Goal: Task Accomplishment & Management: Use online tool/utility

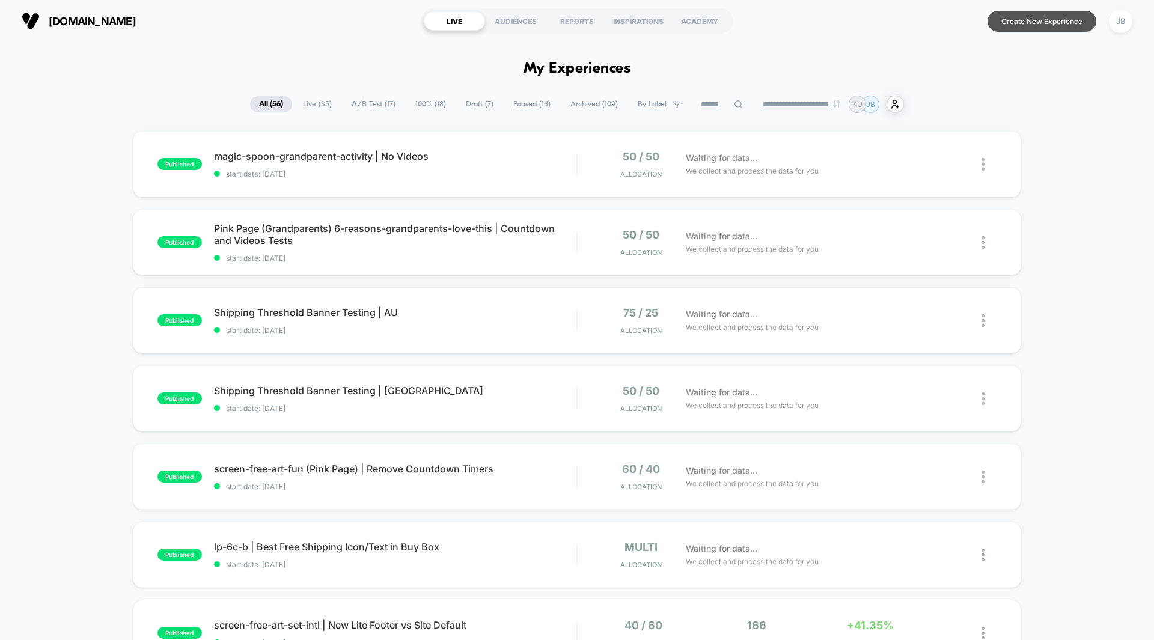
click at [1003, 22] on button "Create New Experience" at bounding box center [1042, 21] width 109 height 21
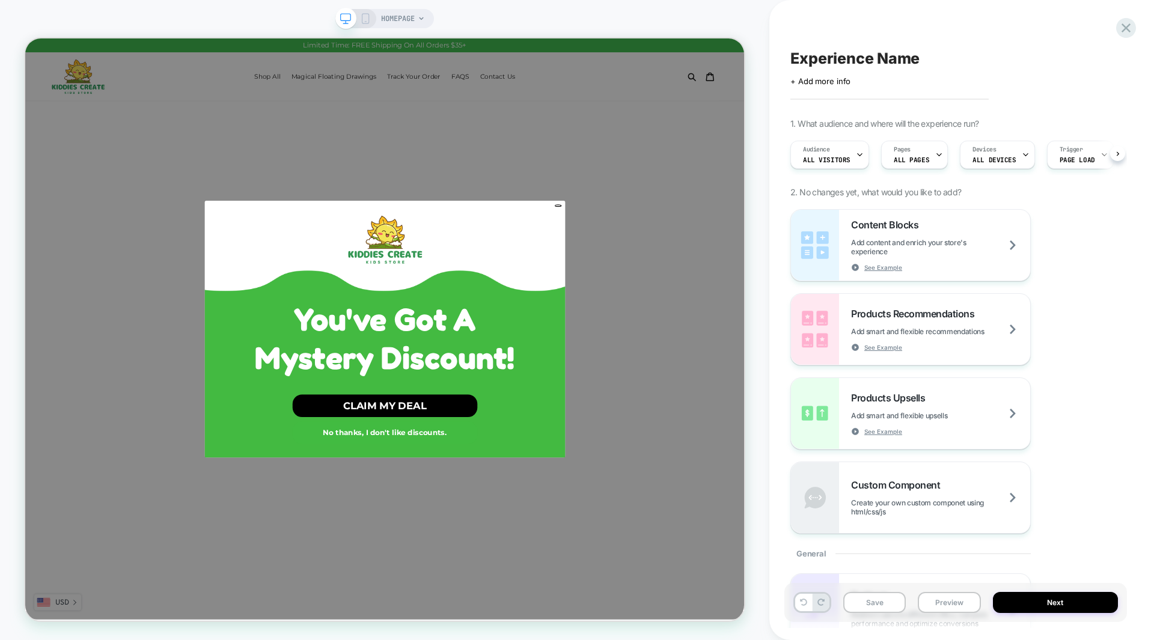
scroll to position [0, 1]
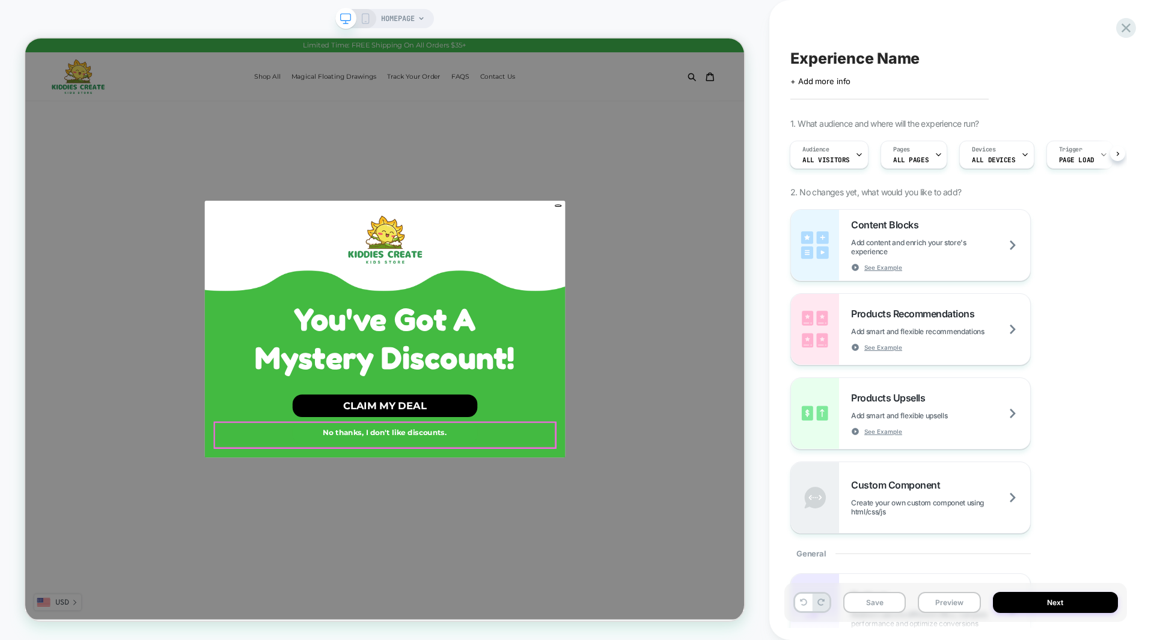
click at [551, 564] on button "No thanks, I don't like discounts." at bounding box center [505, 564] width 246 height 30
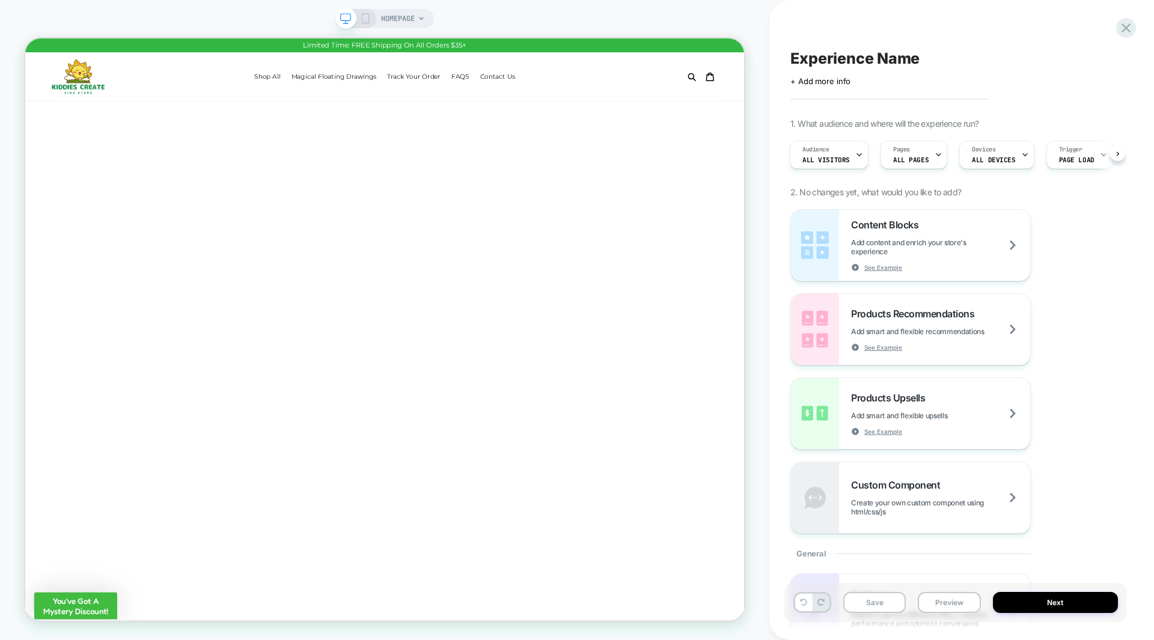
click at [931, 29] on div "Experience Name Click to edit experience details + Add more info 1. What audien…" at bounding box center [956, 320] width 343 height 616
click at [911, 156] on span "ALL PAGES" at bounding box center [910, 160] width 35 height 8
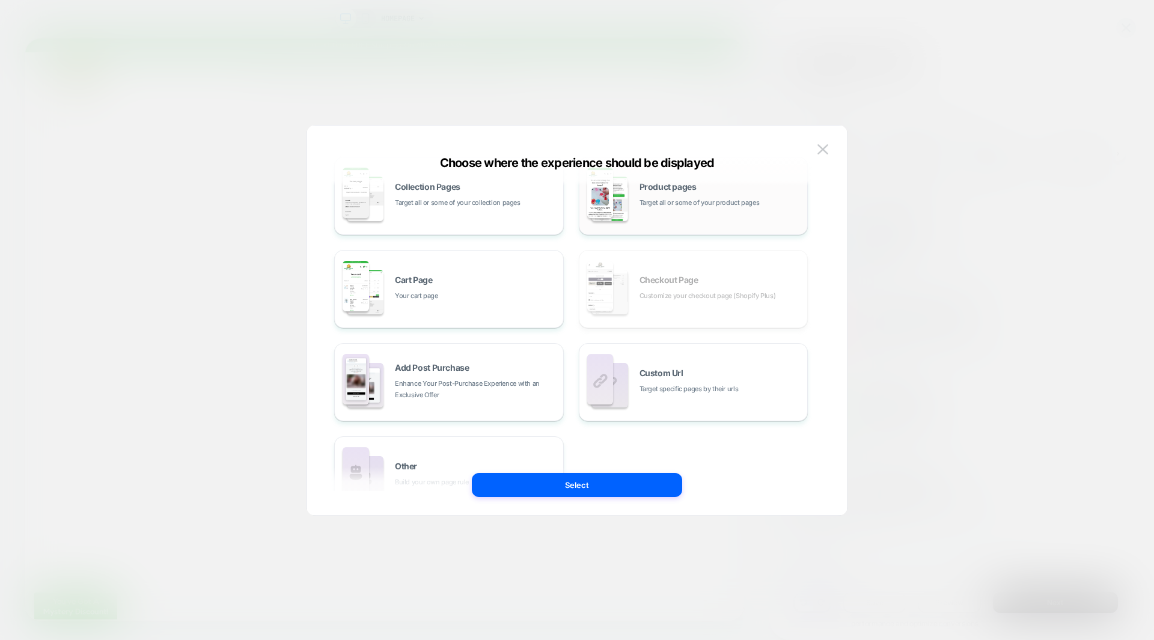
scroll to position [123, 0]
click at [704, 368] on div "Custom Url Target specific pages by their urls" at bounding box center [694, 382] width 216 height 66
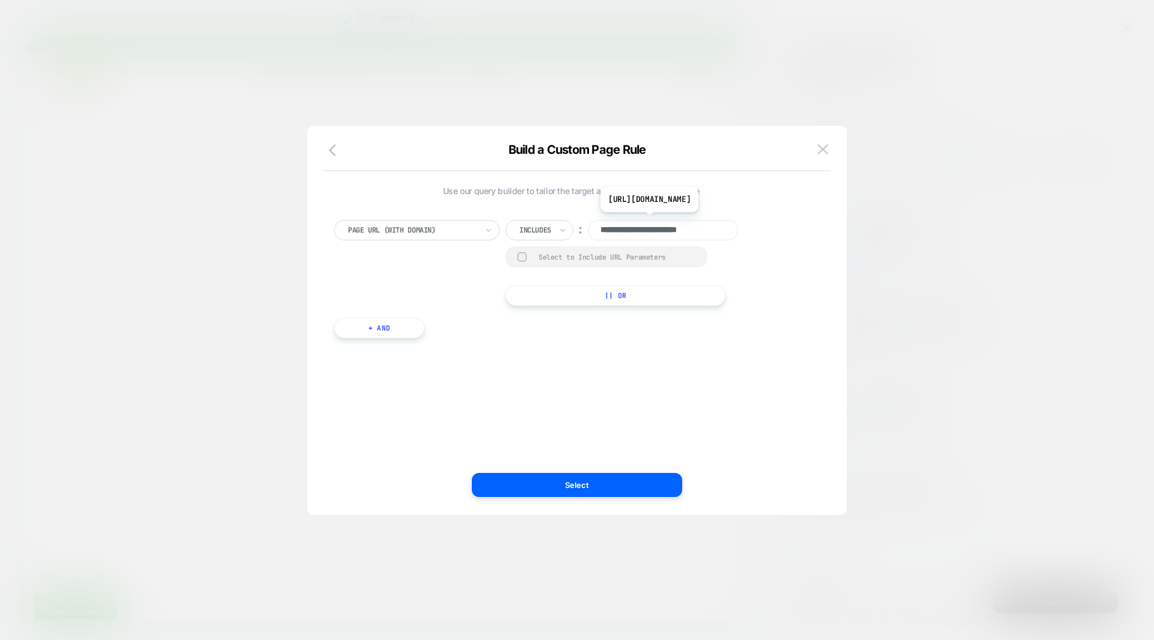
scroll to position [0, 1]
click at [672, 232] on input "**********" at bounding box center [663, 230] width 150 height 20
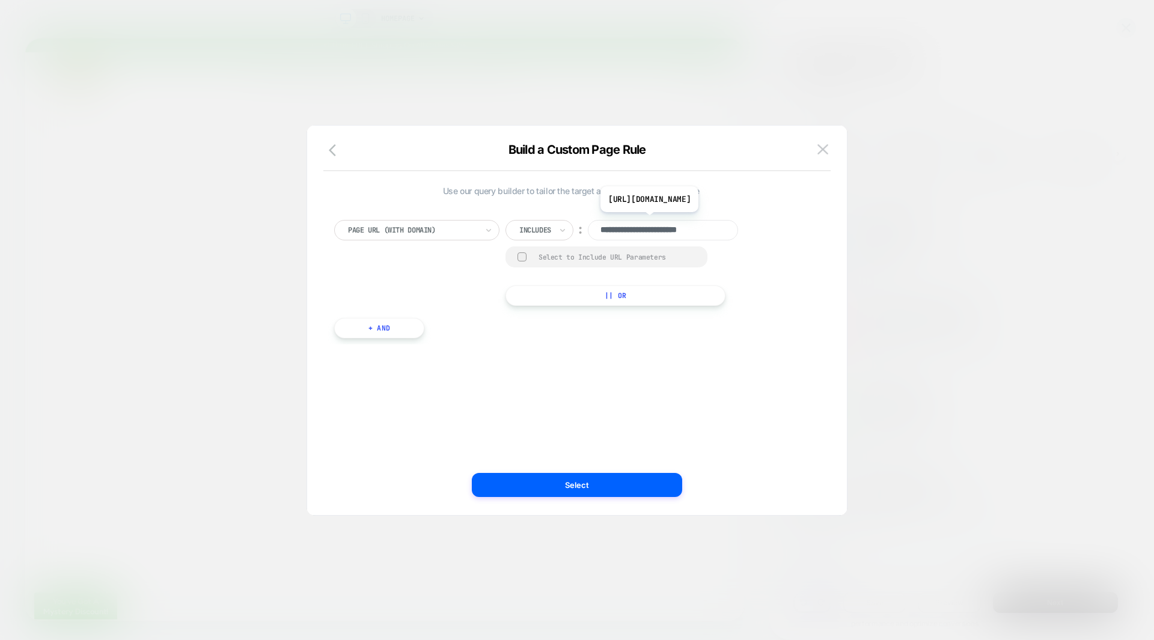
paste input "**********"
type input "**********"
click at [751, 283] on div "**********" at bounding box center [632, 263] width 253 height 86
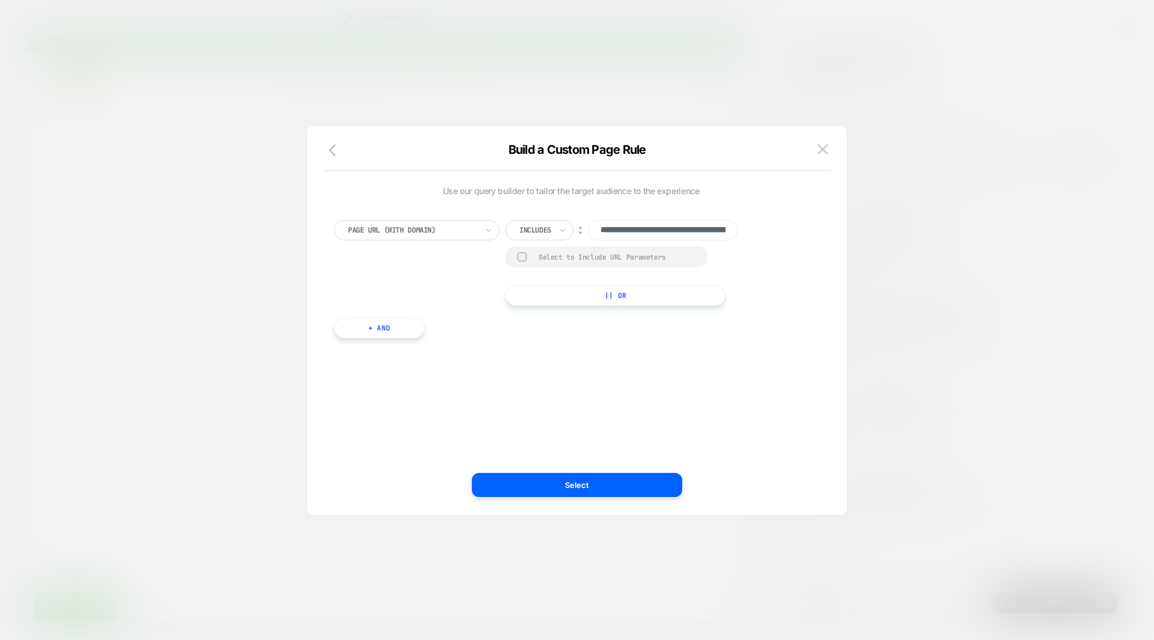
click at [534, 230] on div at bounding box center [535, 230] width 32 height 11
click at [759, 262] on div "**********" at bounding box center [632, 263] width 253 height 86
click at [574, 482] on button "Select" at bounding box center [577, 485] width 210 height 24
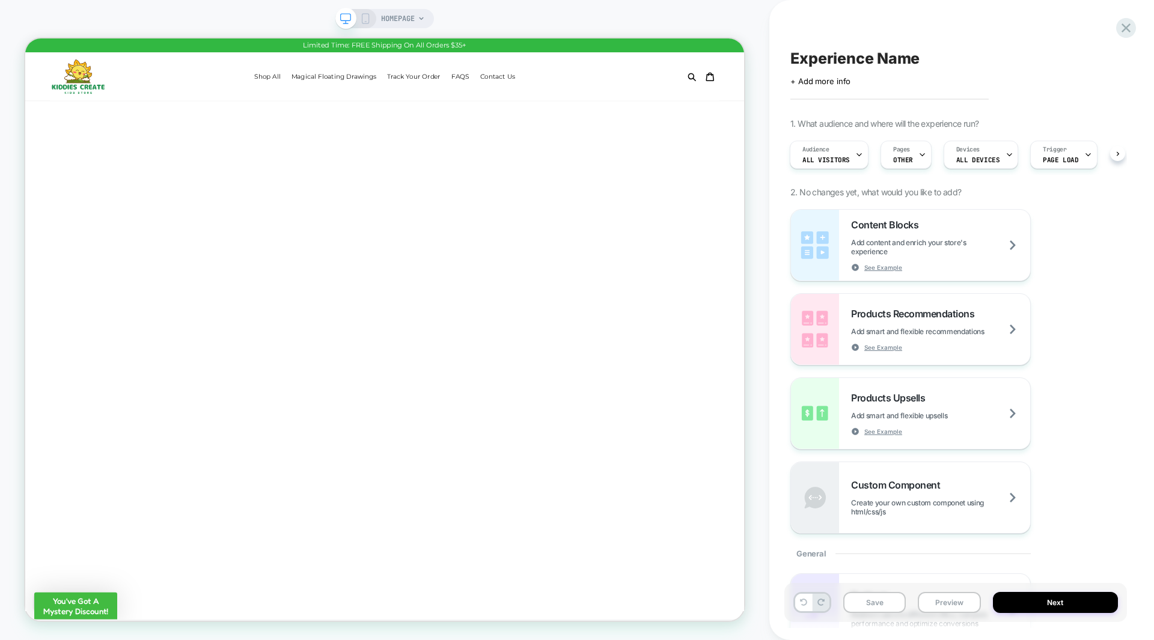
click at [858, 62] on span "Experience Name" at bounding box center [855, 58] width 129 height 18
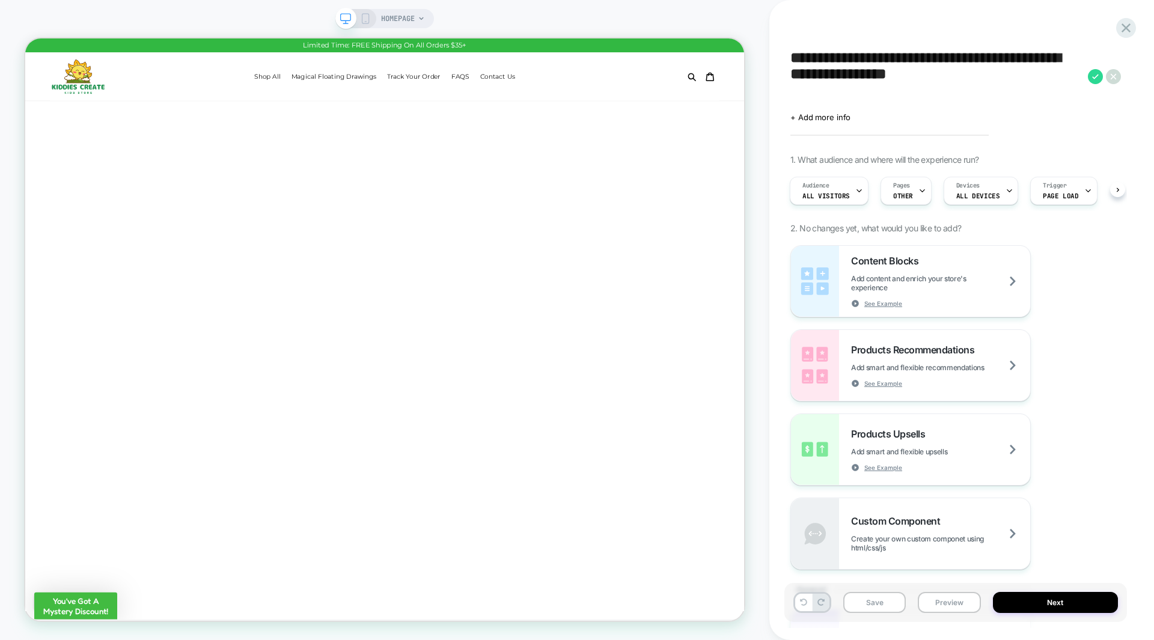
drag, startPoint x: 1044, startPoint y: 61, endPoint x: 783, endPoint y: 60, distance: 260.9
click at [783, 60] on div "**********" at bounding box center [962, 320] width 385 height 640
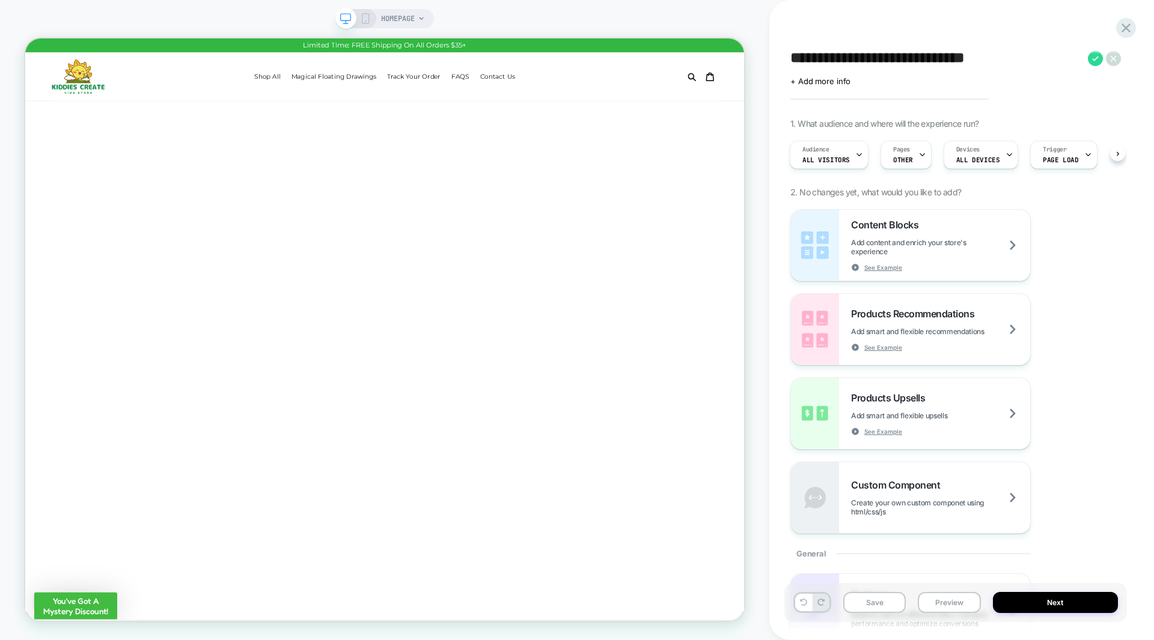
click at [1041, 59] on textarea "**********" at bounding box center [937, 58] width 292 height 18
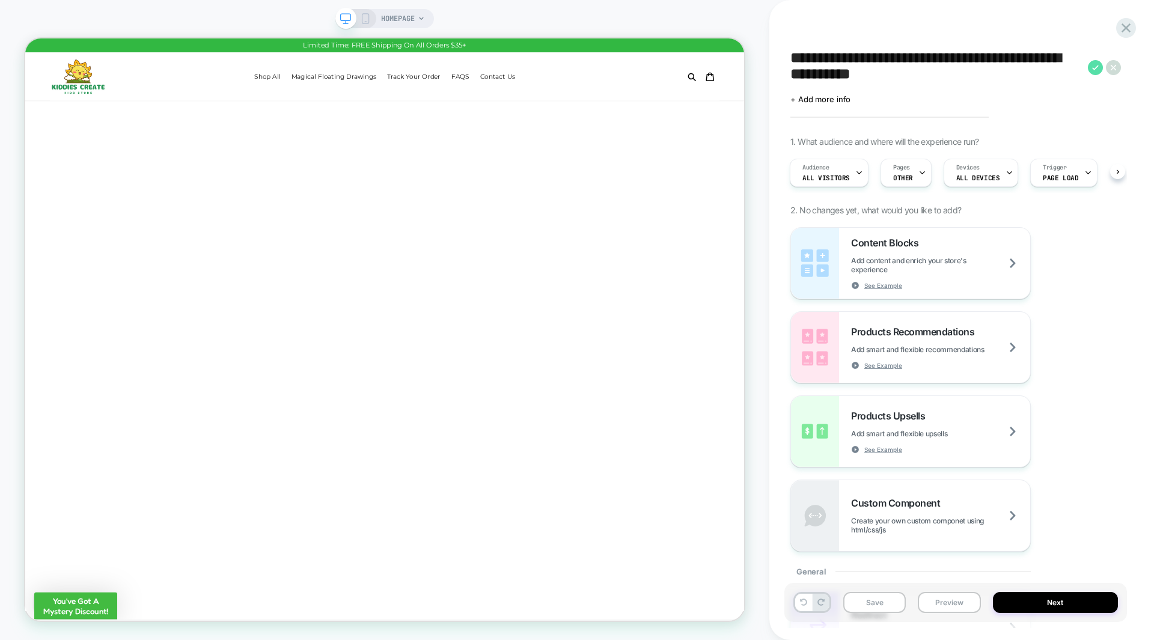
type textarea "**********"
click at [1094, 68] on icon at bounding box center [1095, 67] width 7 height 5
click at [397, 19] on span "HOMEPAGE" at bounding box center [398, 18] width 34 height 19
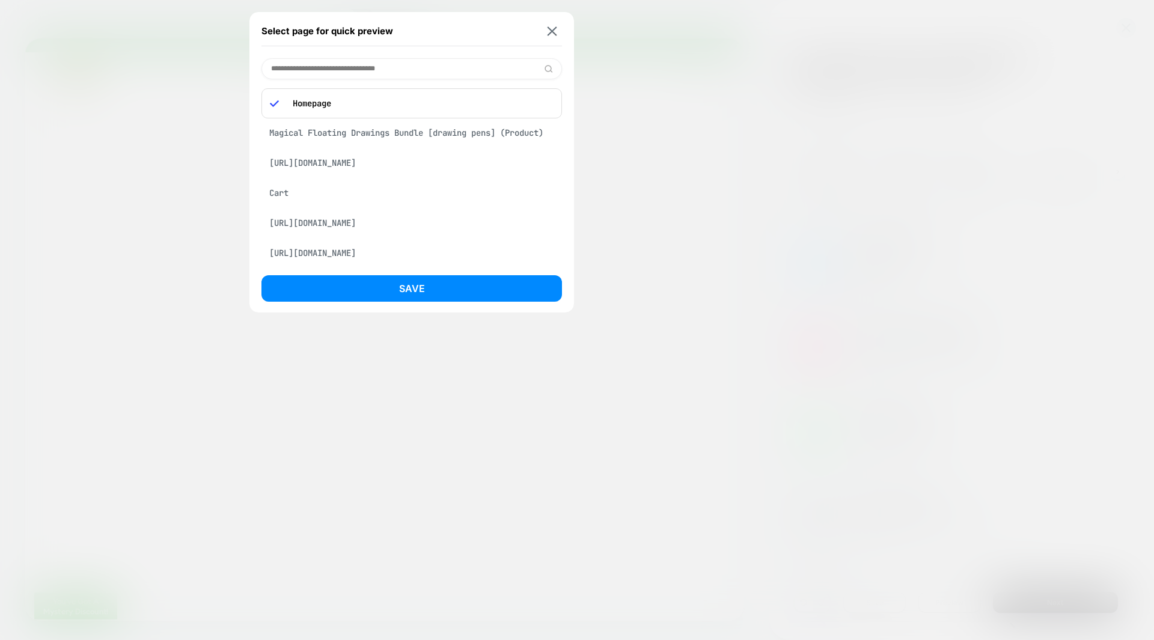
click at [390, 66] on input at bounding box center [412, 68] width 301 height 21
paste input "**********"
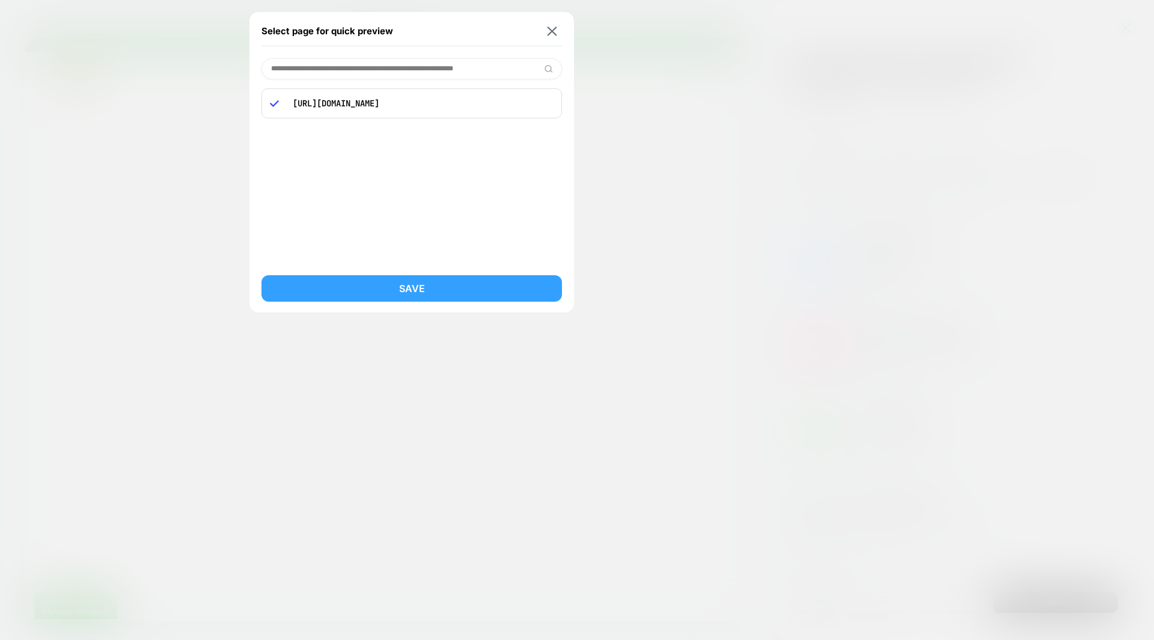
type input "**********"
click at [393, 287] on button "Save" at bounding box center [412, 288] width 301 height 26
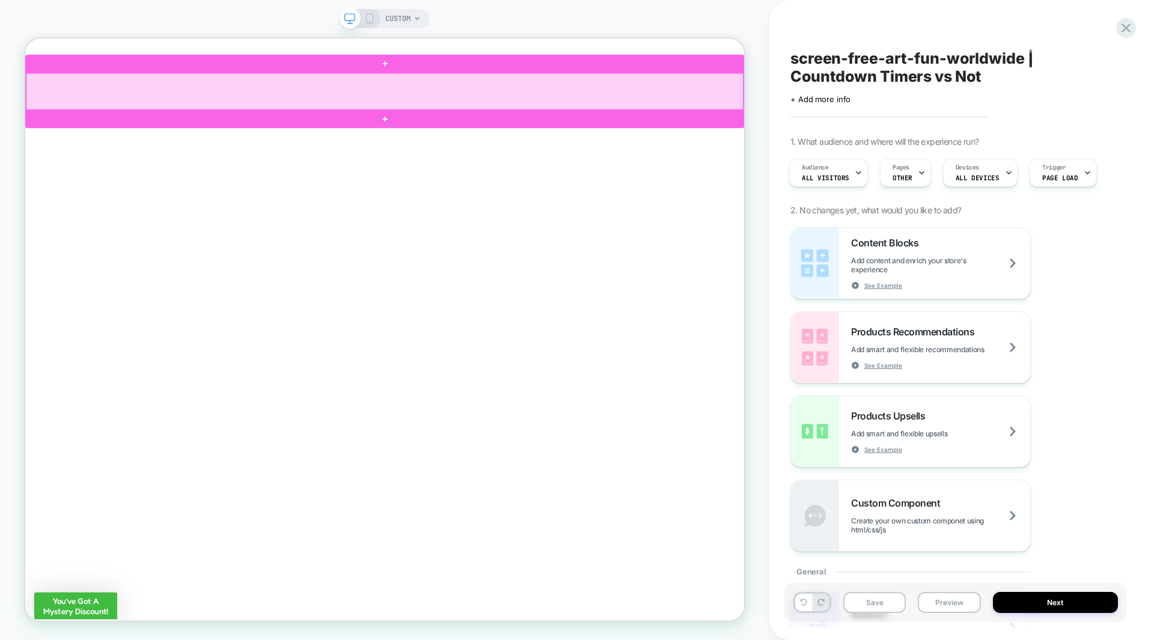
click at [735, 118] on div at bounding box center [504, 109] width 957 height 49
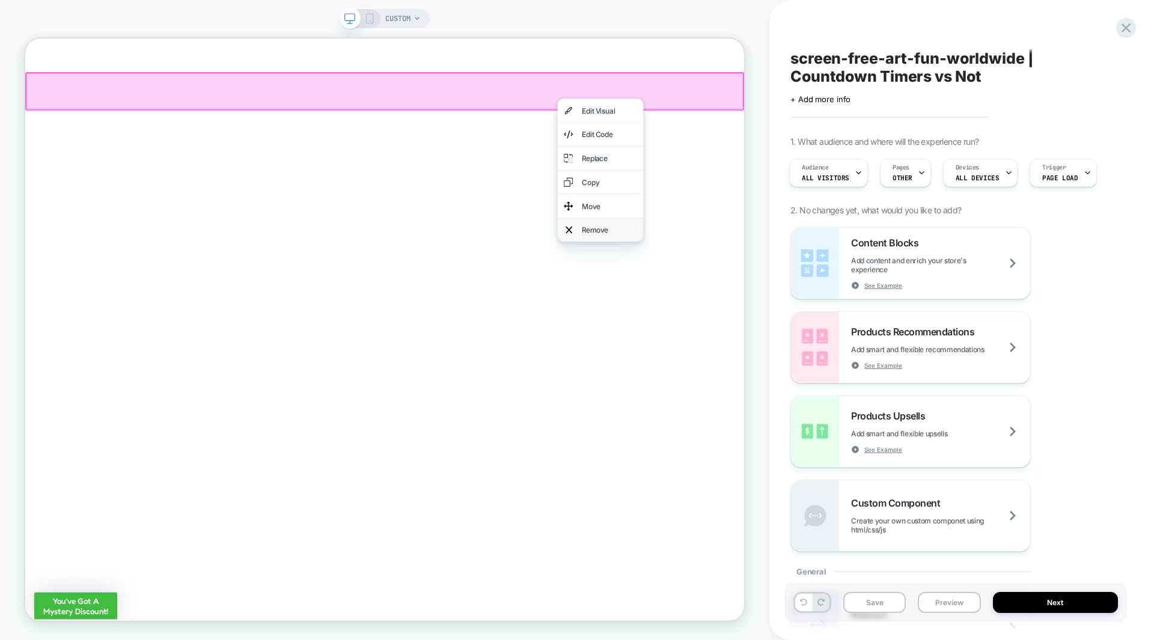
click at [783, 284] on div "Remove" at bounding box center [792, 293] width 114 height 31
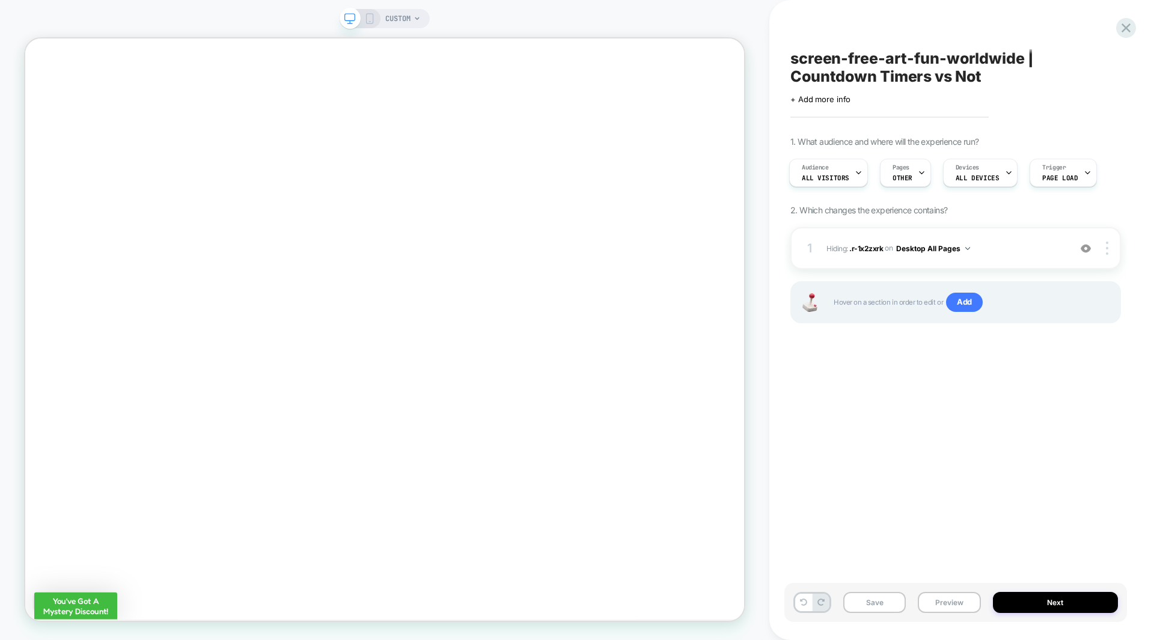
scroll to position [1403, 0]
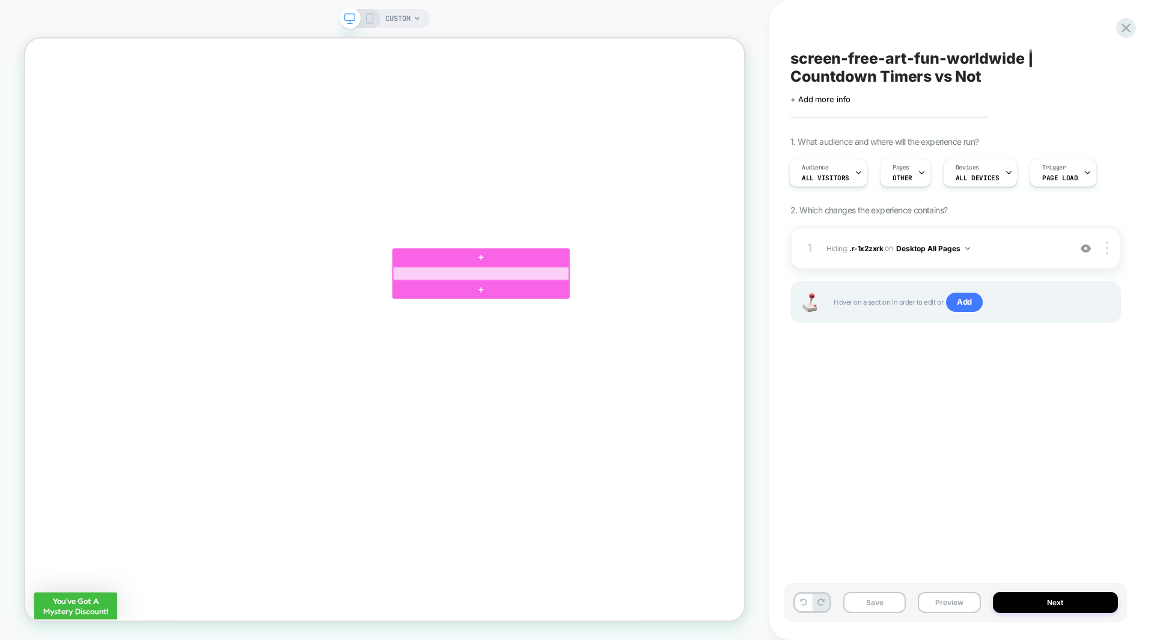
click at [713, 352] on div at bounding box center [633, 352] width 234 height 18
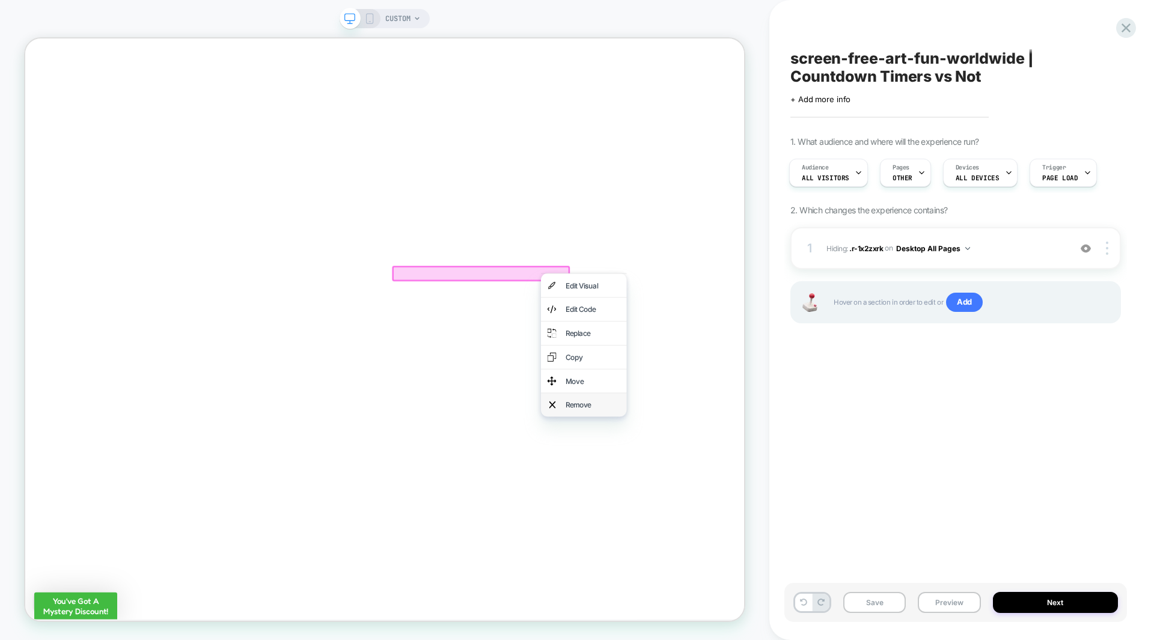
click at [776, 523] on div "Remove" at bounding box center [781, 527] width 73 height 14
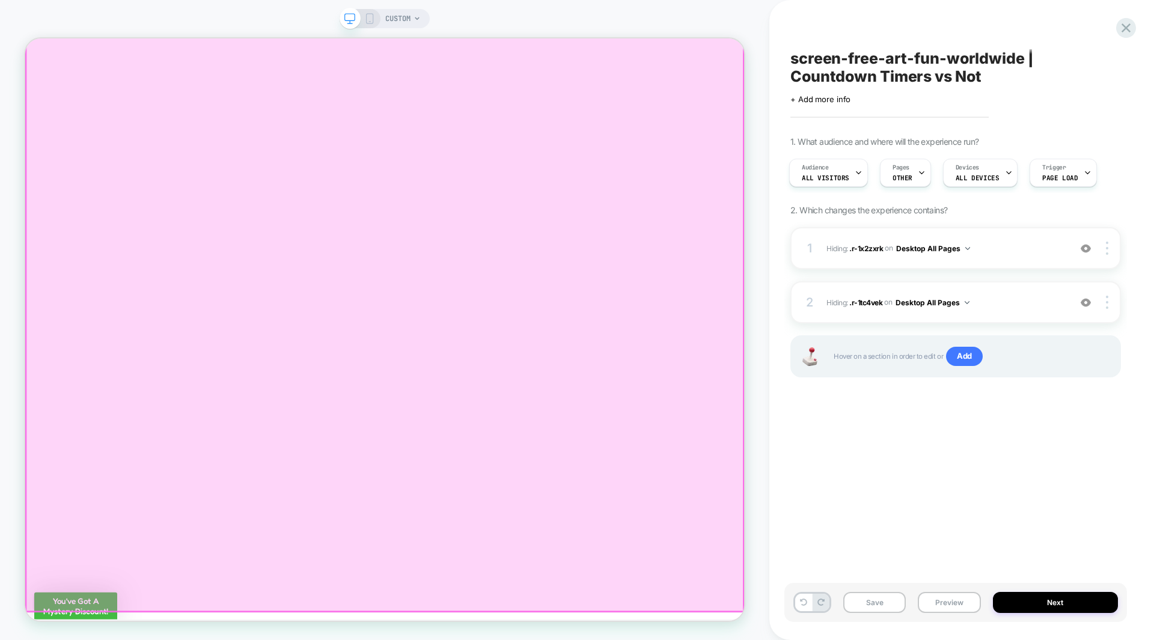
scroll to position [2221, 0]
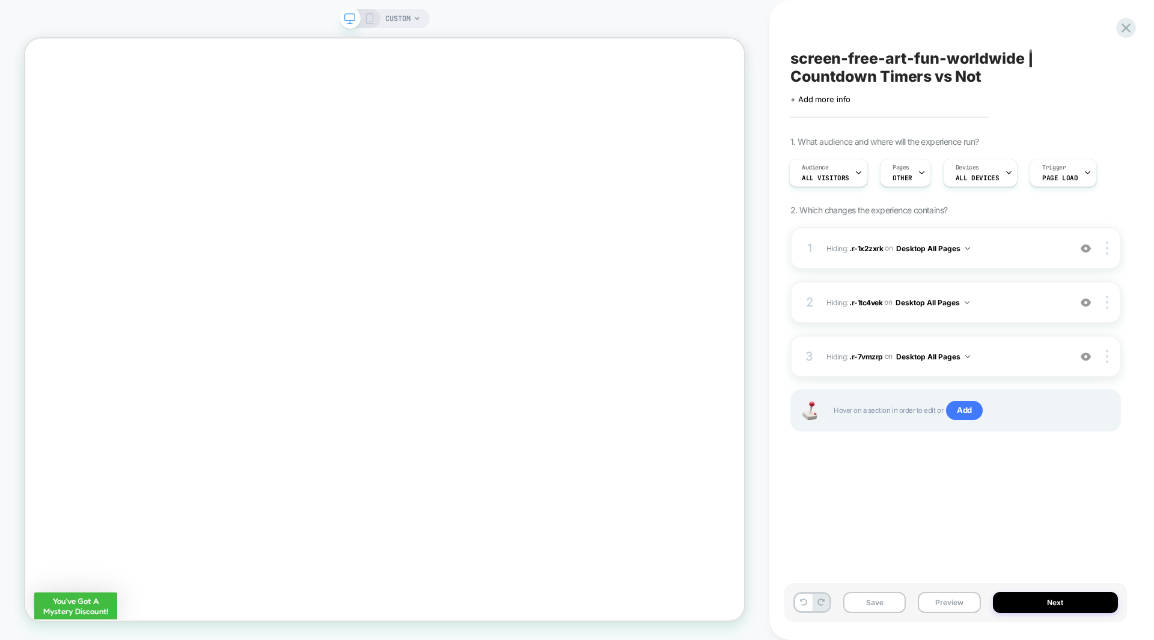
scroll to position [0, 0]
click at [368, 17] on icon at bounding box center [369, 18] width 11 height 11
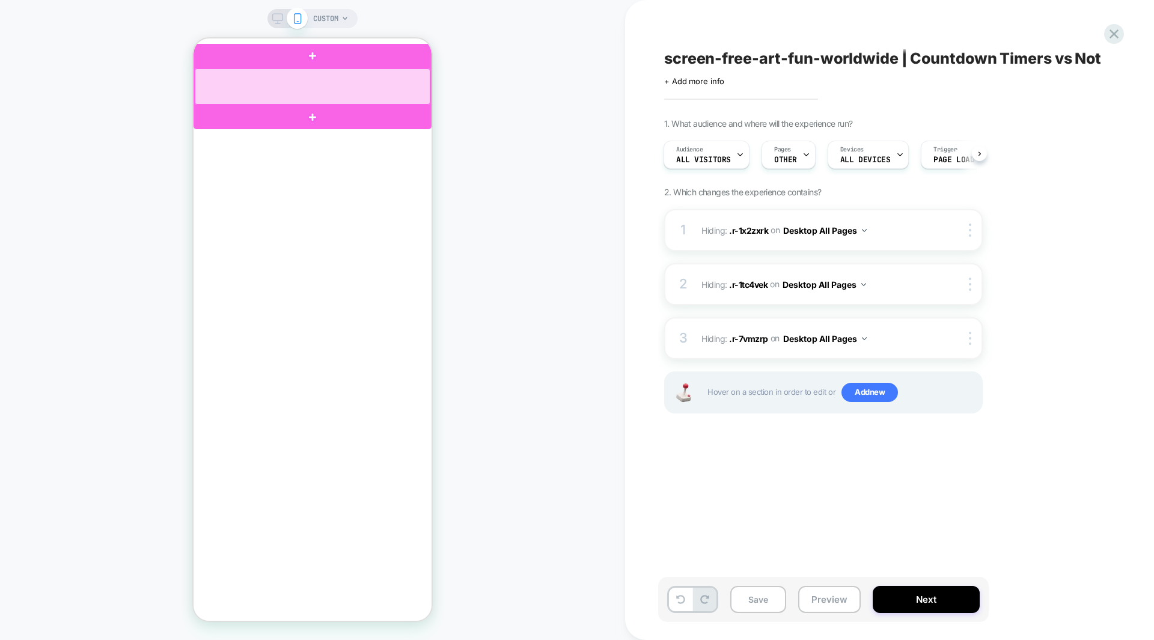
click at [403, 99] on div at bounding box center [313, 87] width 236 height 36
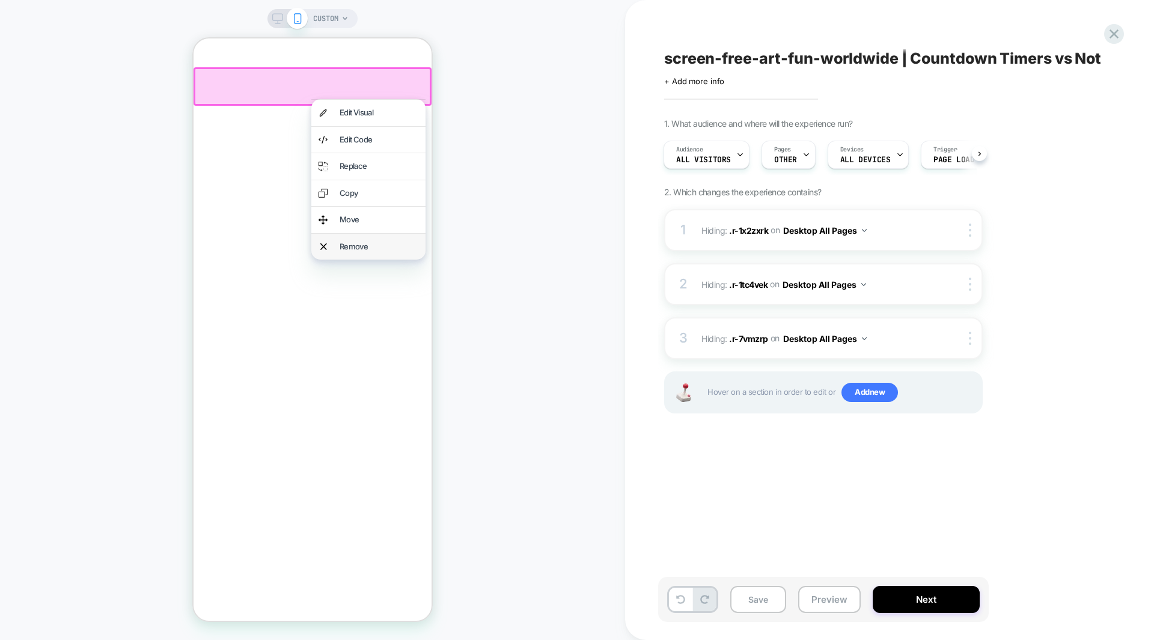
click at [362, 249] on div "Remove" at bounding box center [379, 247] width 79 height 12
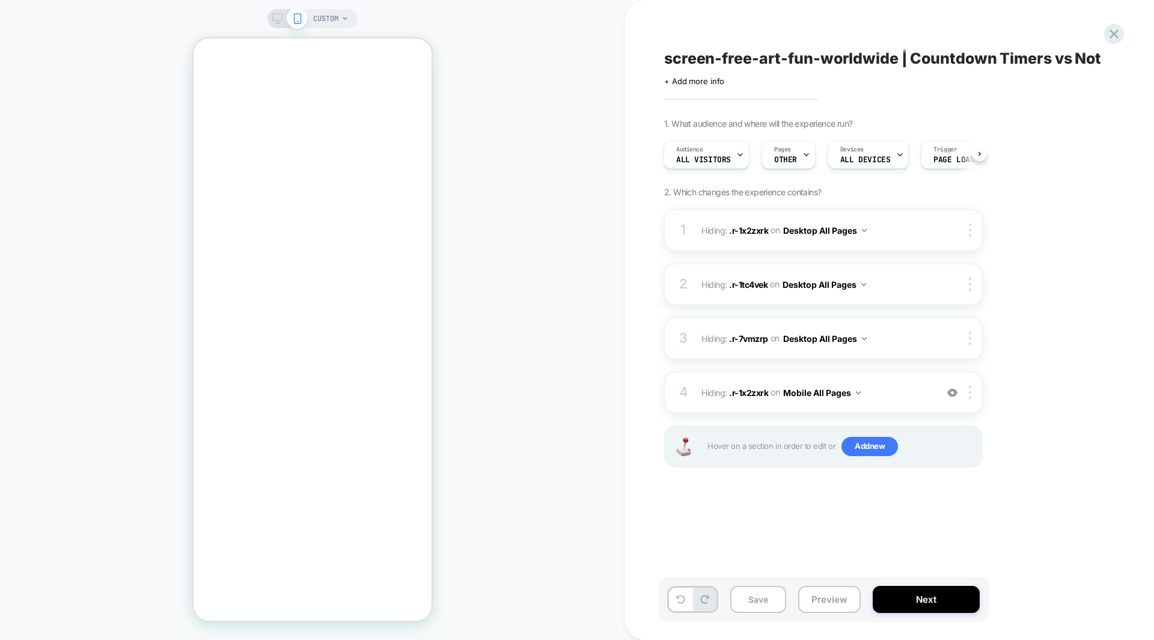
scroll to position [1800, 0]
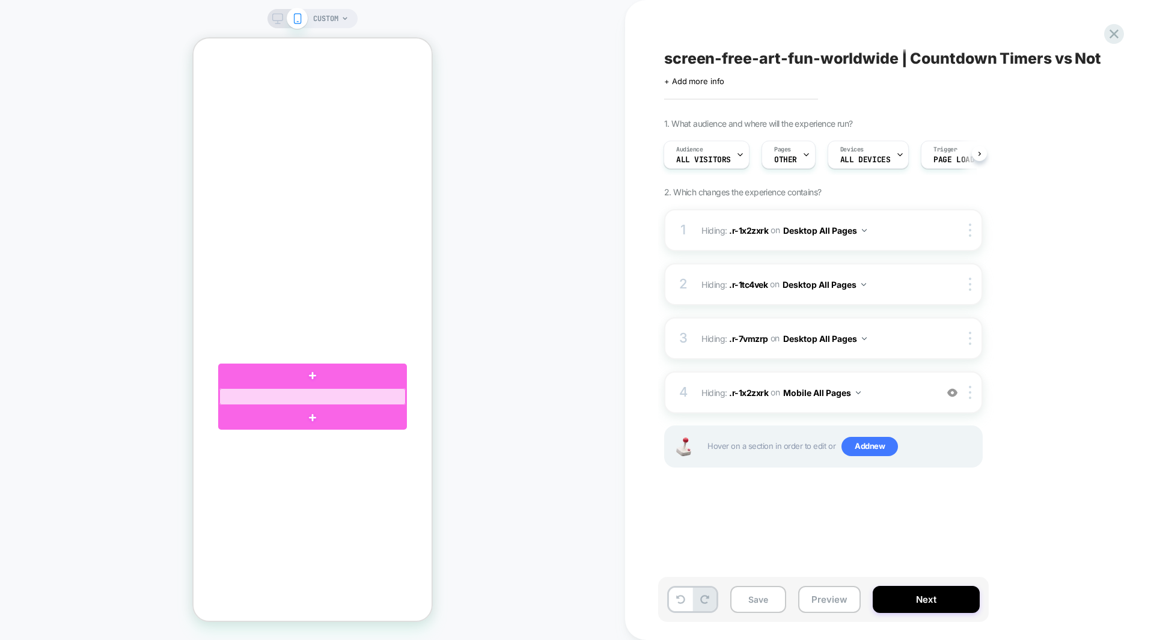
click at [393, 394] on div at bounding box center [312, 396] width 186 height 17
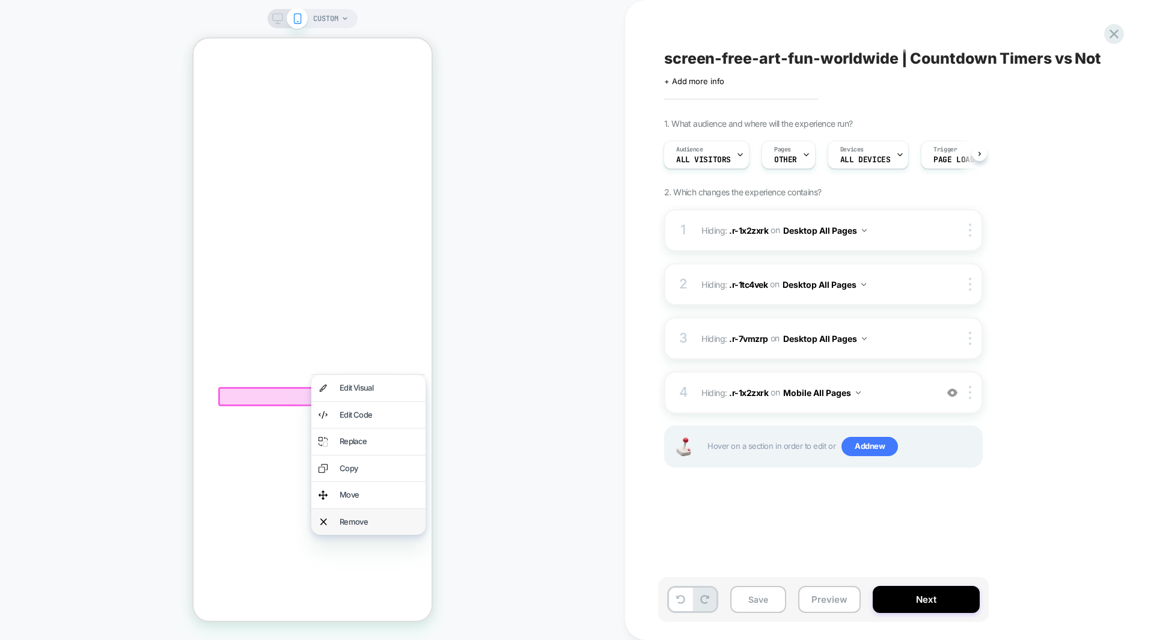
click at [371, 515] on div "Remove" at bounding box center [368, 522] width 114 height 26
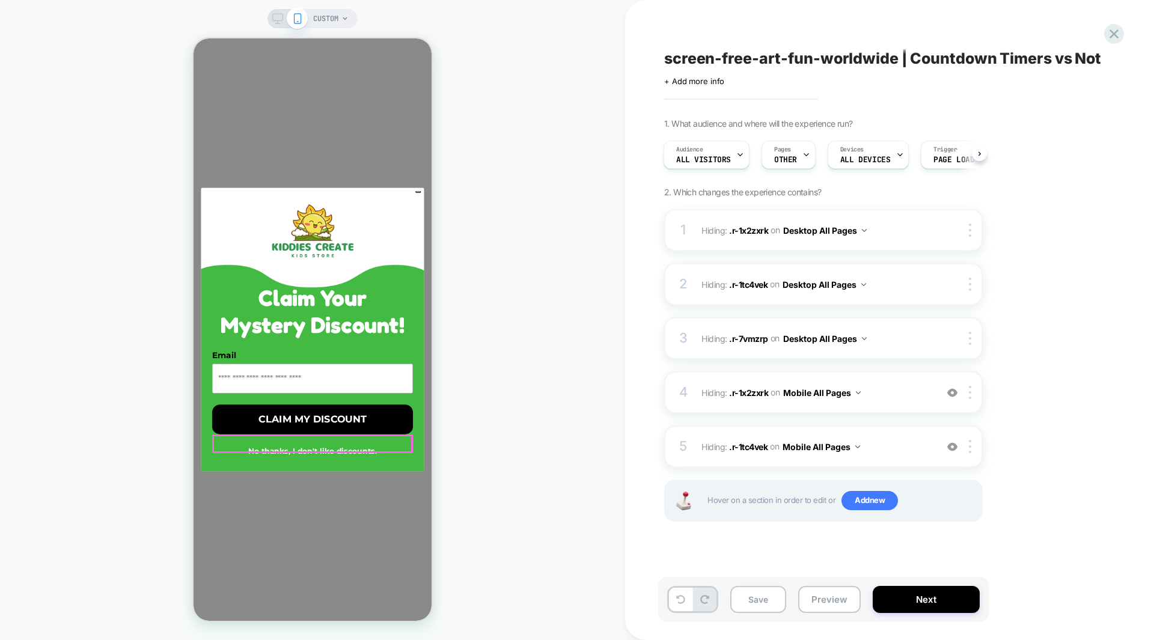
click at [324, 444] on button "No thanks, I don't like discounts." at bounding box center [312, 451] width 201 height 19
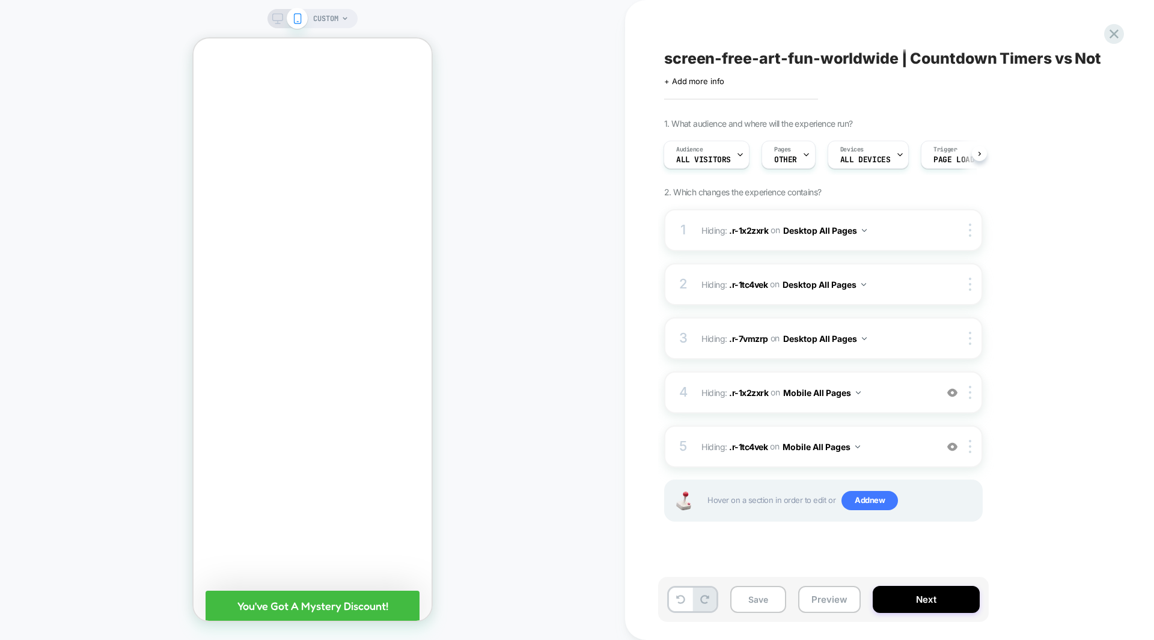
scroll to position [3261, 0]
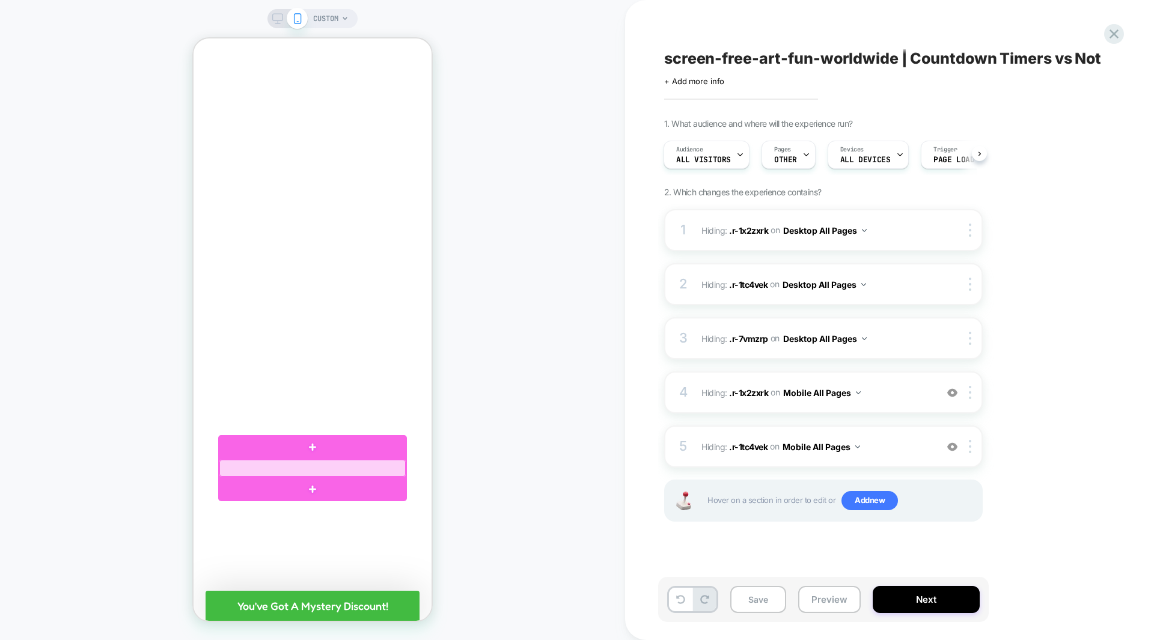
click at [393, 468] on div at bounding box center [312, 468] width 186 height 17
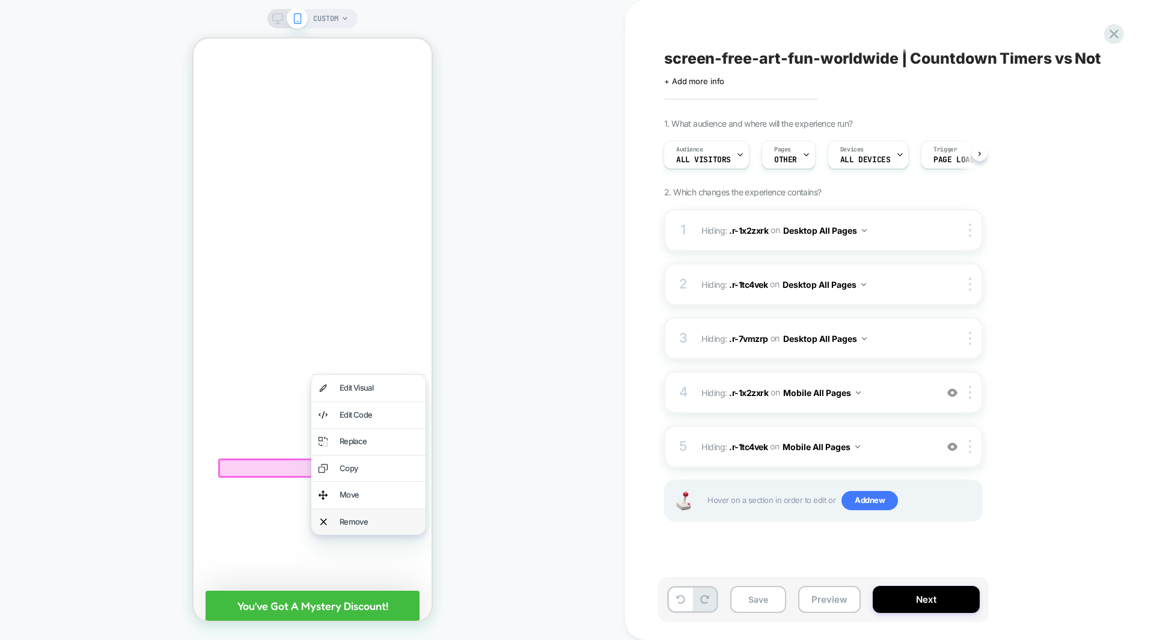
click at [379, 524] on div "Remove" at bounding box center [379, 522] width 79 height 12
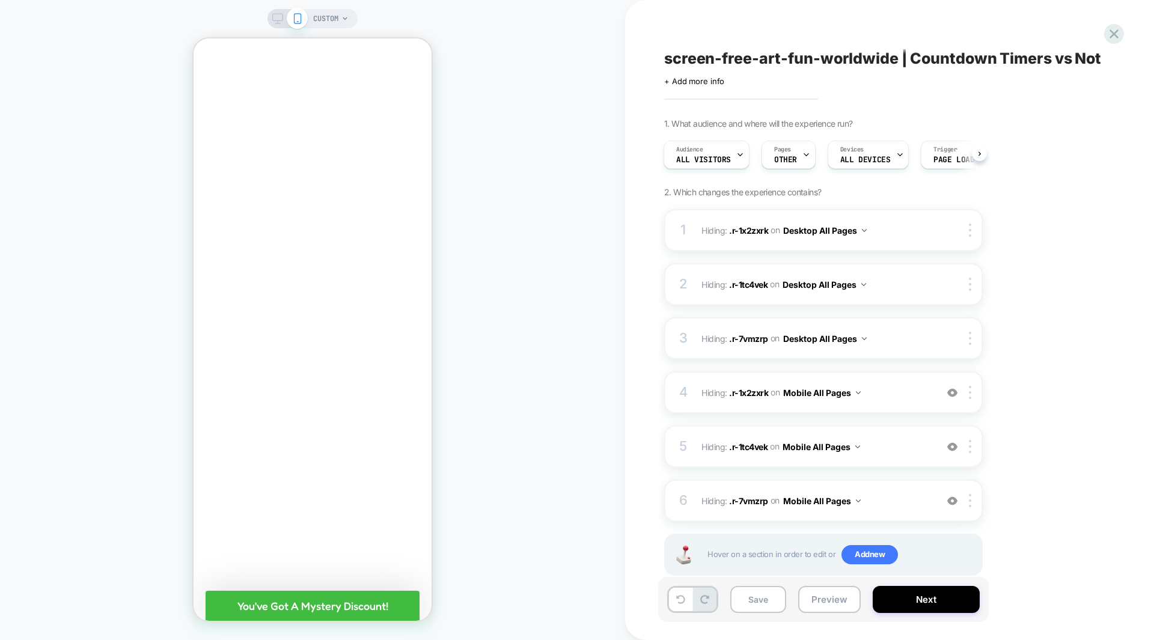
scroll to position [5201, 0]
click at [917, 602] on button "Next" at bounding box center [926, 599] width 107 height 27
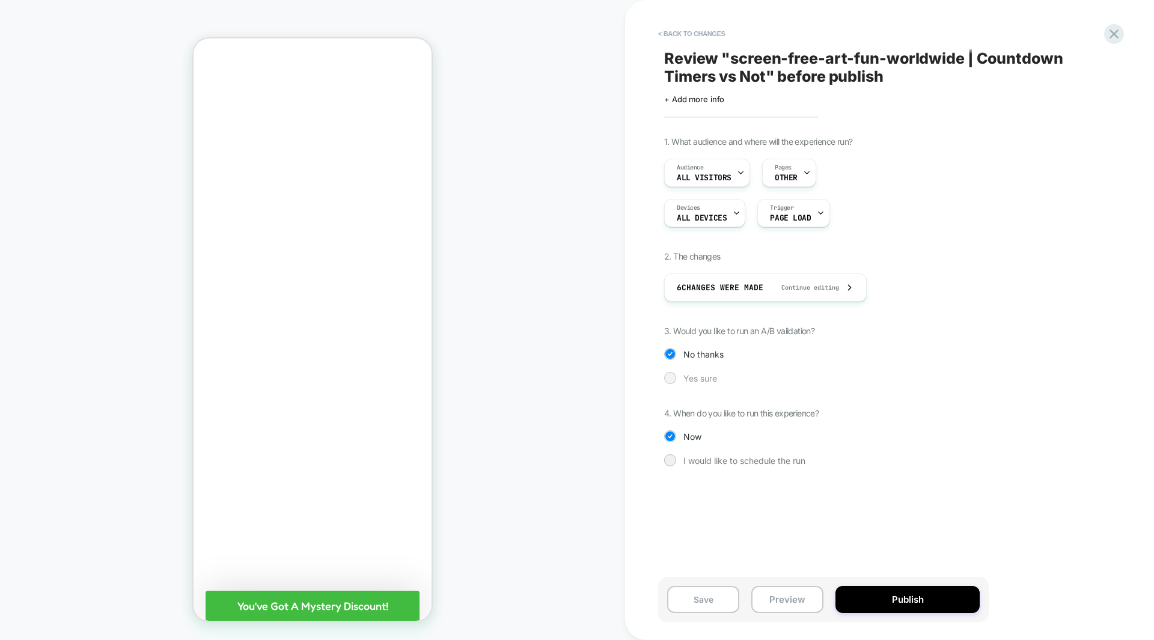
click at [697, 380] on span "Yes sure" at bounding box center [701, 378] width 34 height 10
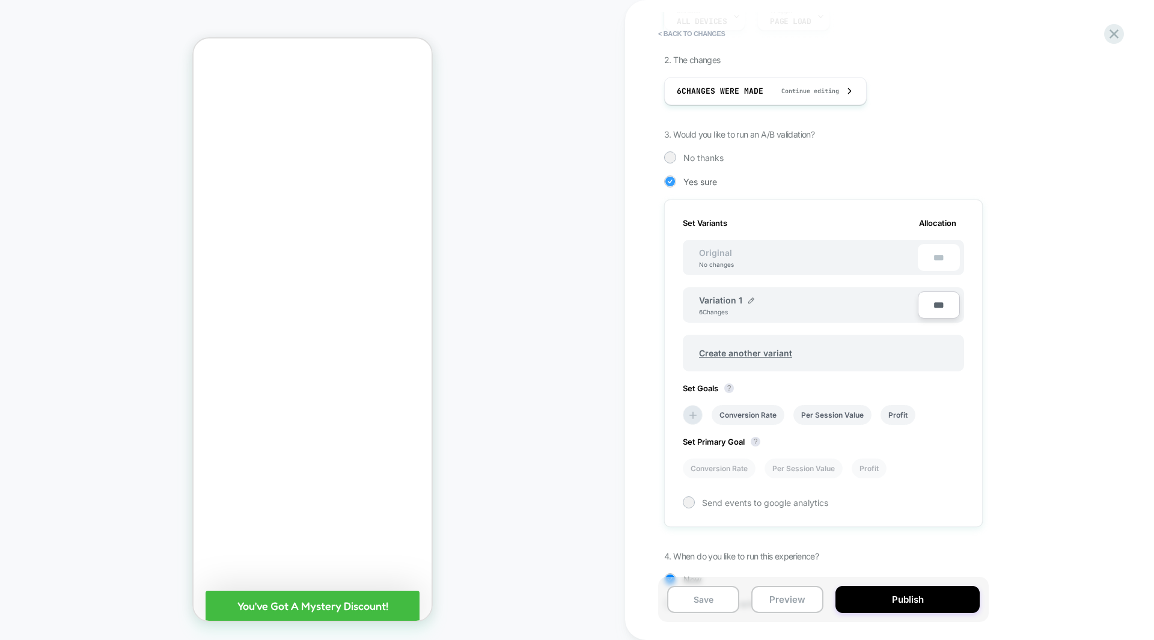
scroll to position [244, 0]
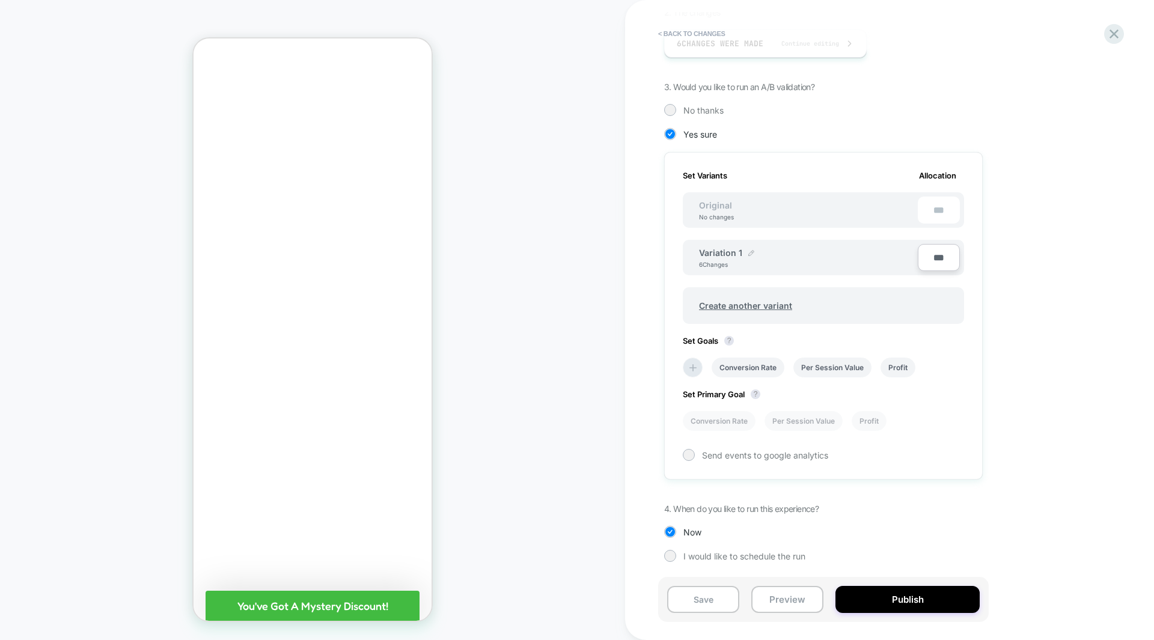
click at [751, 256] on img at bounding box center [751, 253] width 6 height 6
click at [725, 256] on input "**********" at bounding box center [742, 258] width 87 height 23
type input "**********"
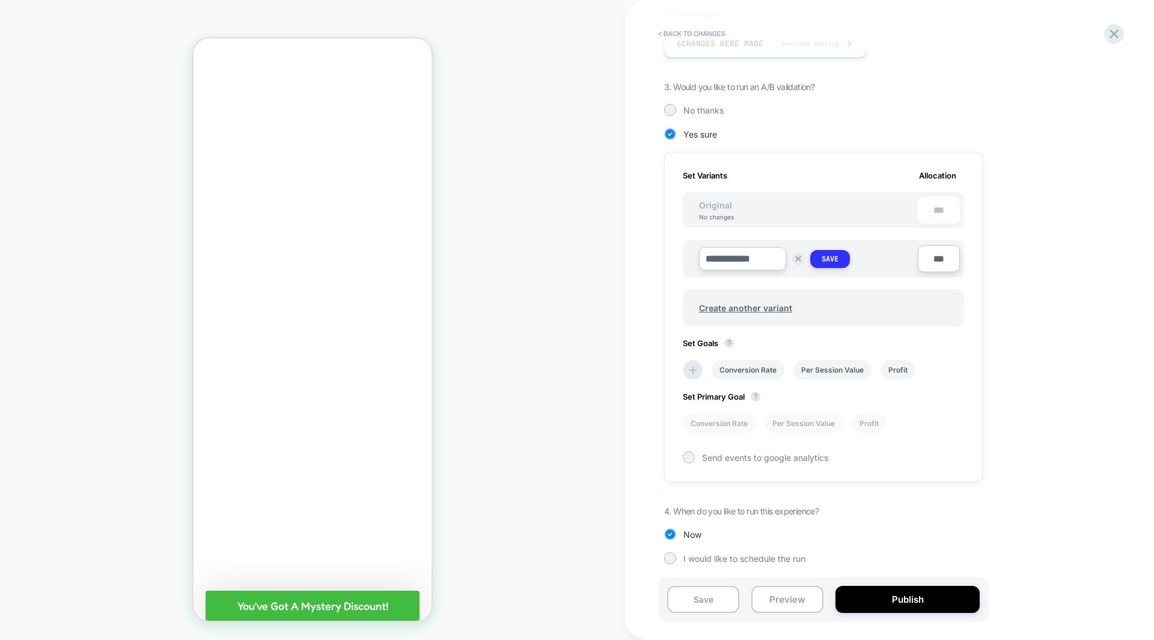
click at [830, 259] on strong "Save" at bounding box center [830, 259] width 17 height 10
click at [890, 372] on li "Profit" at bounding box center [898, 368] width 35 height 20
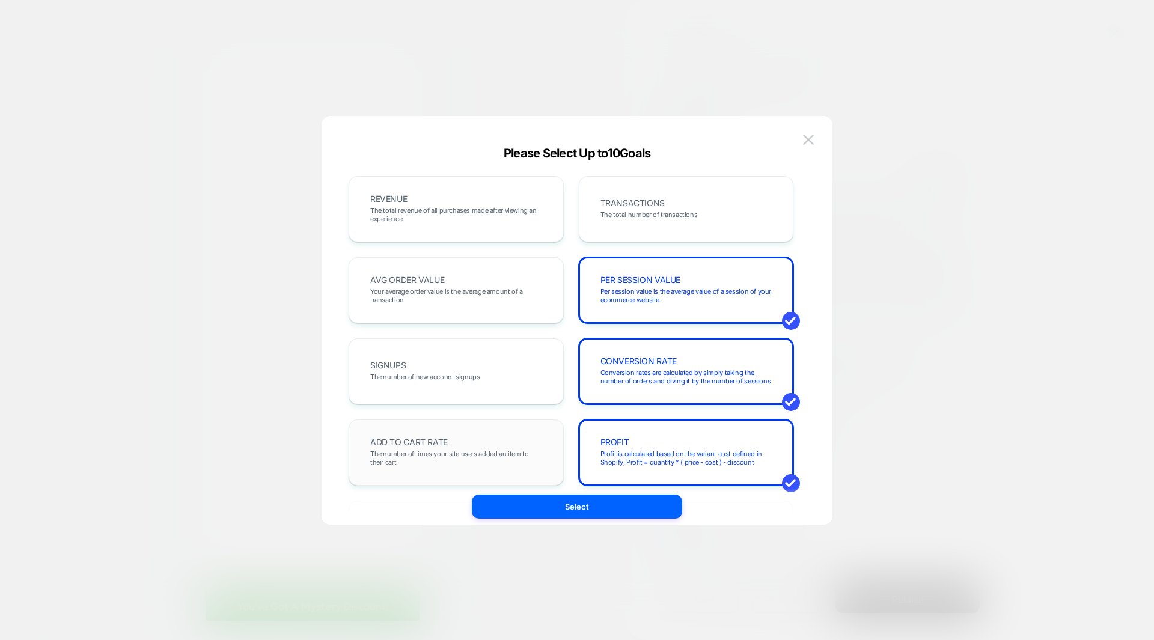
click at [497, 457] on span "The number of times your site users added an item to their cart" at bounding box center [456, 458] width 172 height 17
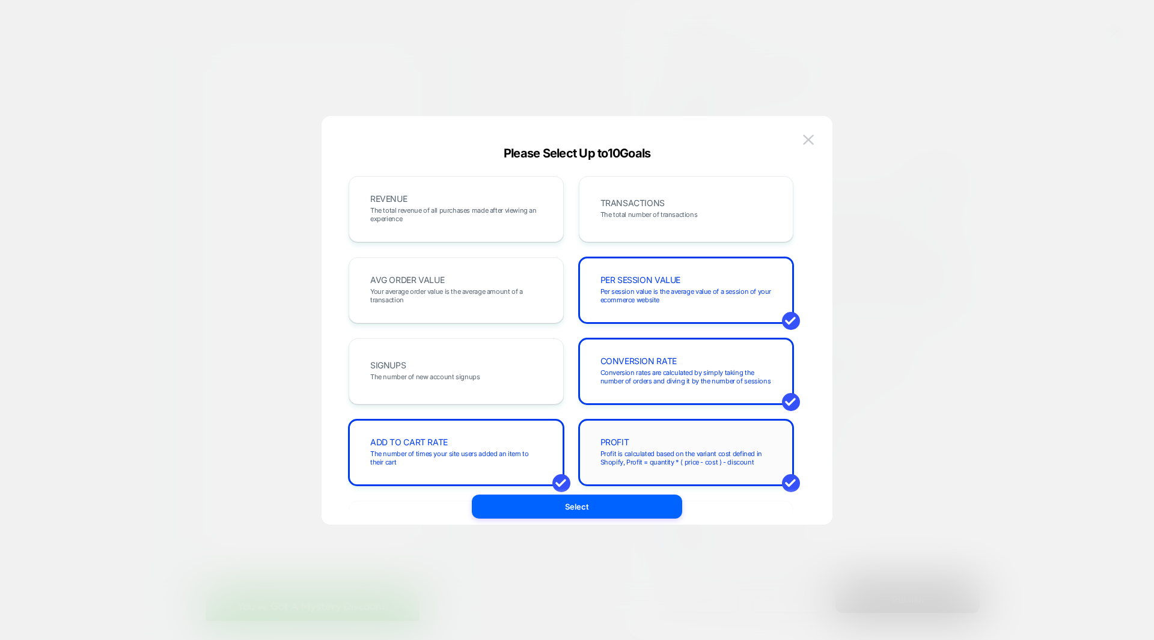
click at [664, 445] on div "PROFIT Profit is calculated based on the variant cost defined in Shopify, Profi…" at bounding box center [687, 452] width 190 height 41
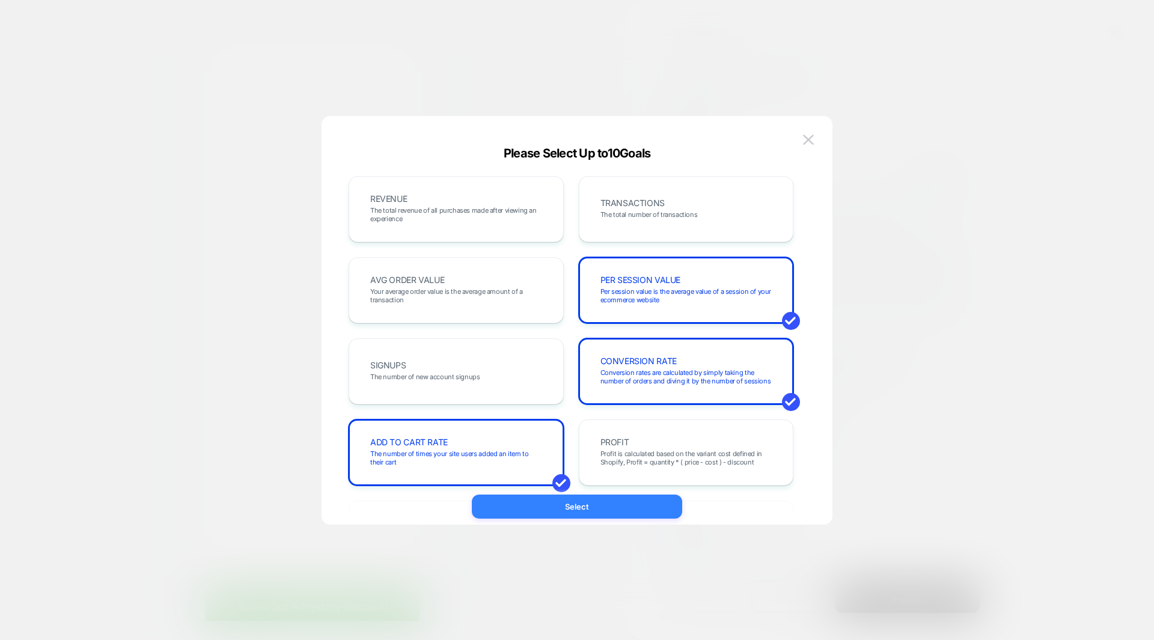
click at [593, 509] on button "Select" at bounding box center [577, 507] width 210 height 24
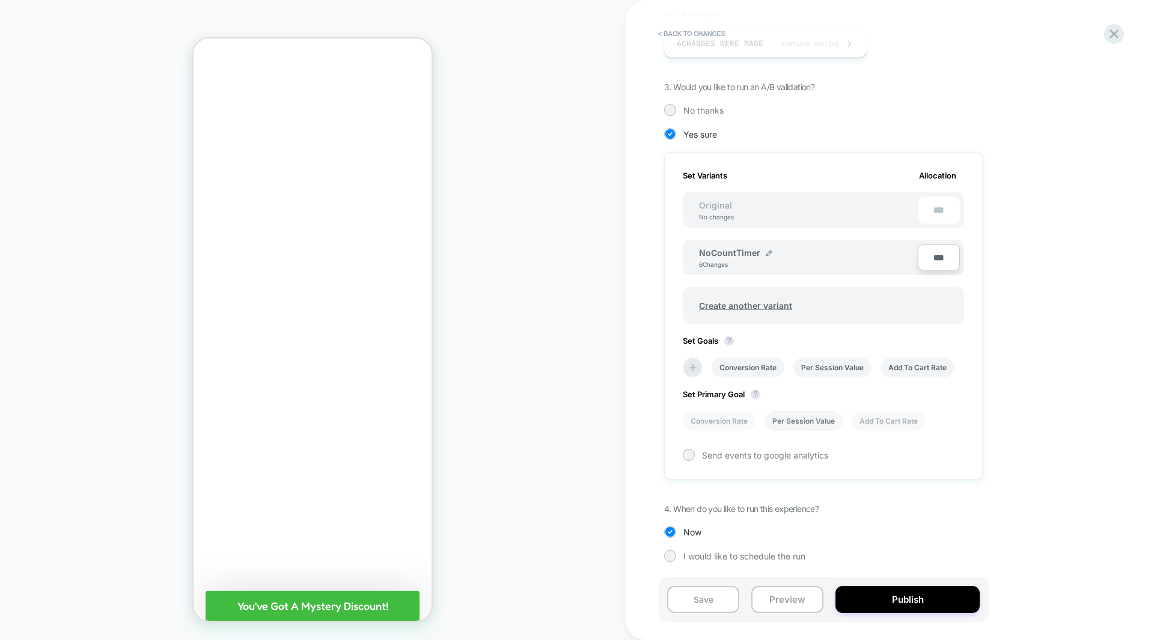
click at [813, 421] on li "Per Session Value" at bounding box center [804, 421] width 78 height 20
click at [1041, 410] on div "1. What audience and where will the experience run? Audience All Visitors Pages…" at bounding box center [883, 236] width 439 height 688
click at [925, 599] on button "Publish" at bounding box center [908, 599] width 144 height 27
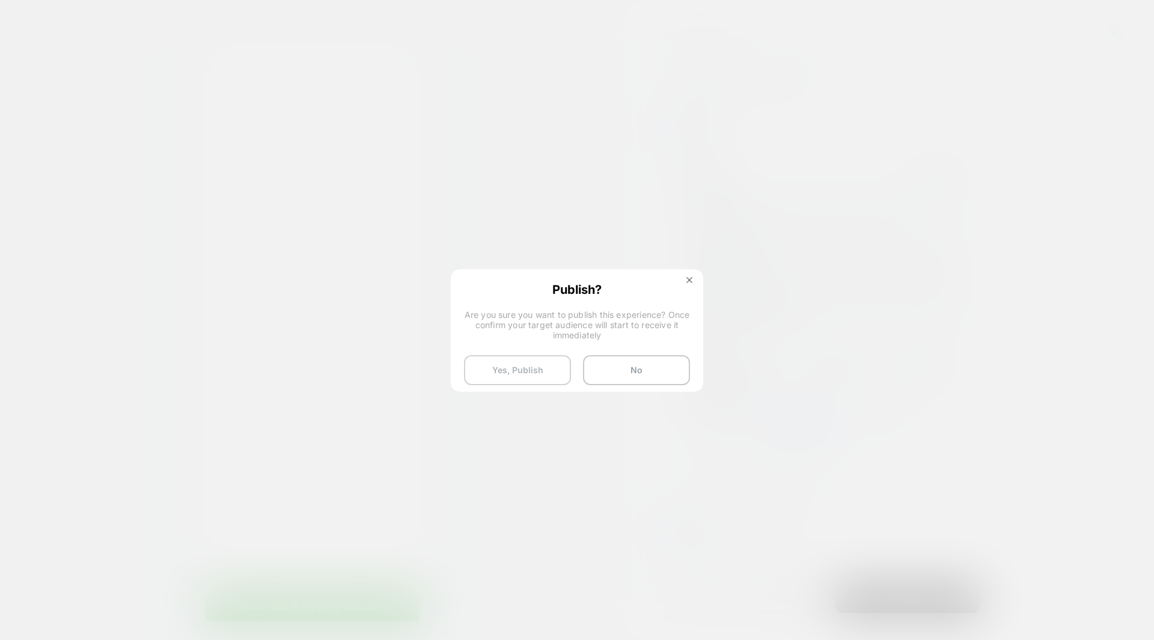
click at [549, 370] on button "Yes, Publish" at bounding box center [517, 370] width 107 height 30
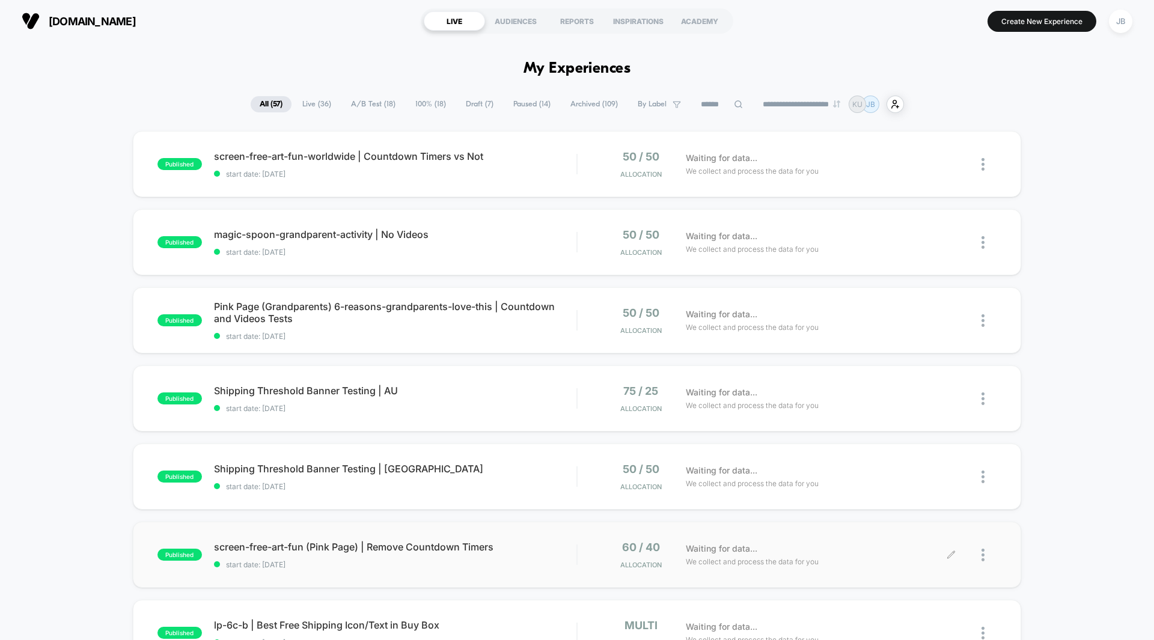
click at [840, 558] on div "Waiting for data... We collect and process the data for you" at bounding box center [816, 555] width 272 height 28
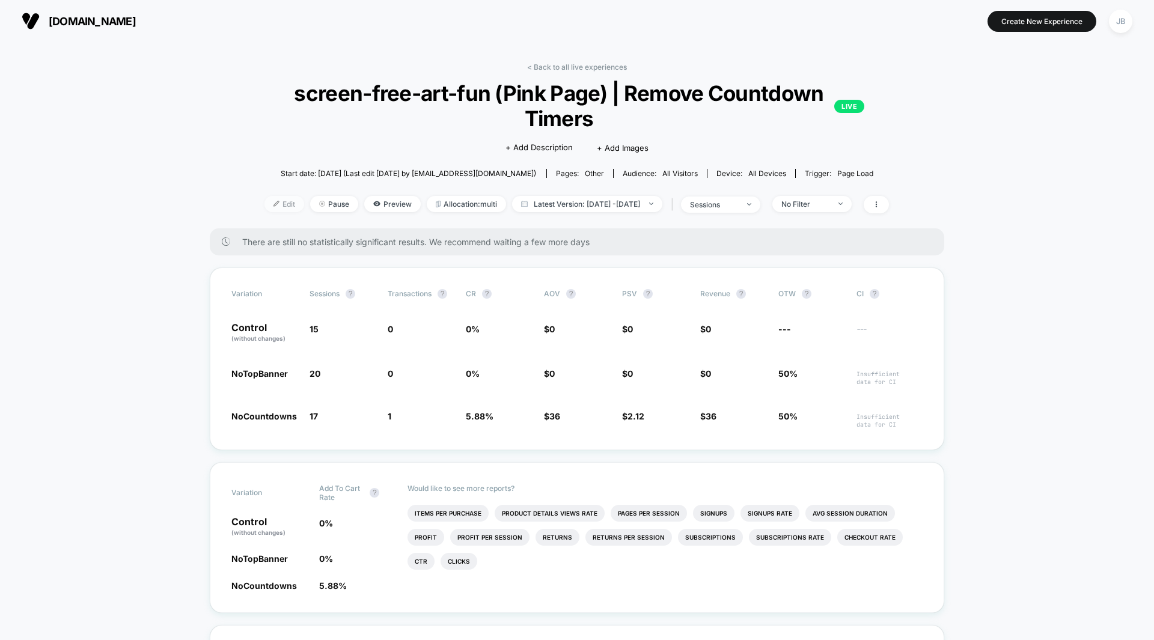
click at [265, 200] on span "Edit" at bounding box center [285, 204] width 40 height 16
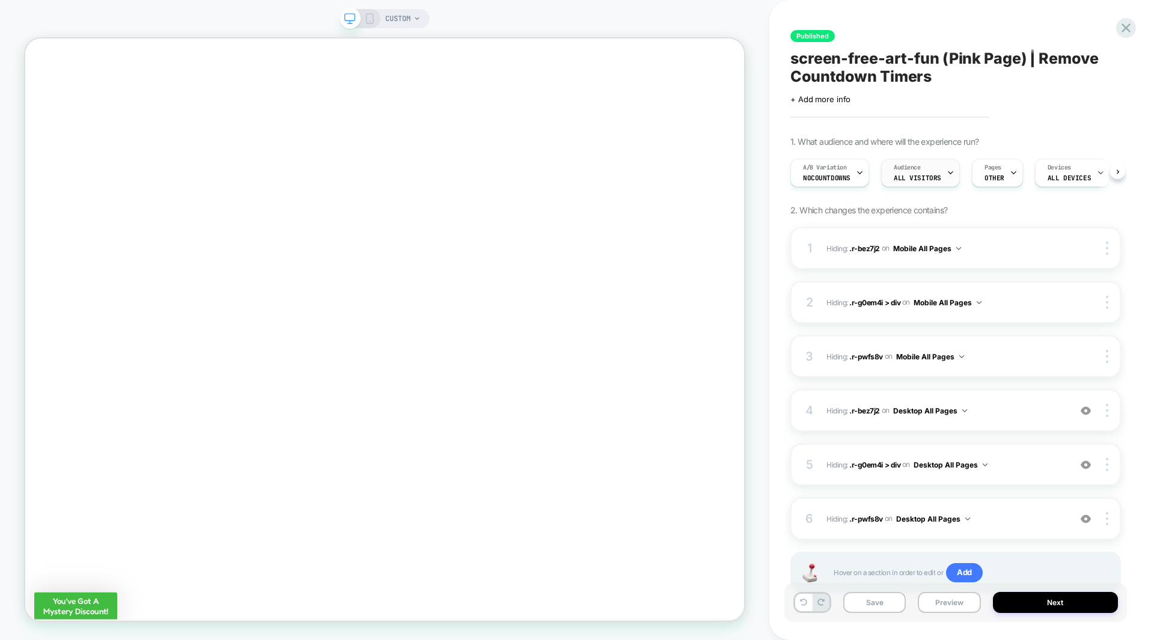
scroll to position [0, 1]
click at [984, 171] on span "Pages" at bounding box center [992, 168] width 17 height 8
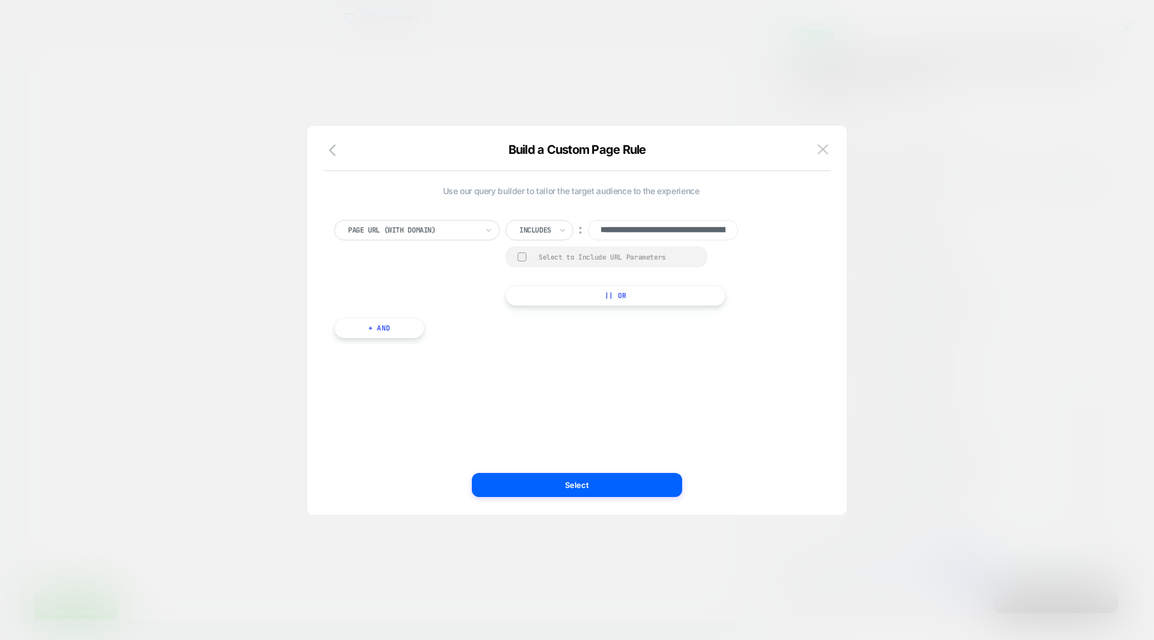
scroll to position [0, 132]
click at [652, 234] on input "**********" at bounding box center [663, 230] width 150 height 20
click at [543, 232] on div at bounding box center [535, 230] width 32 height 11
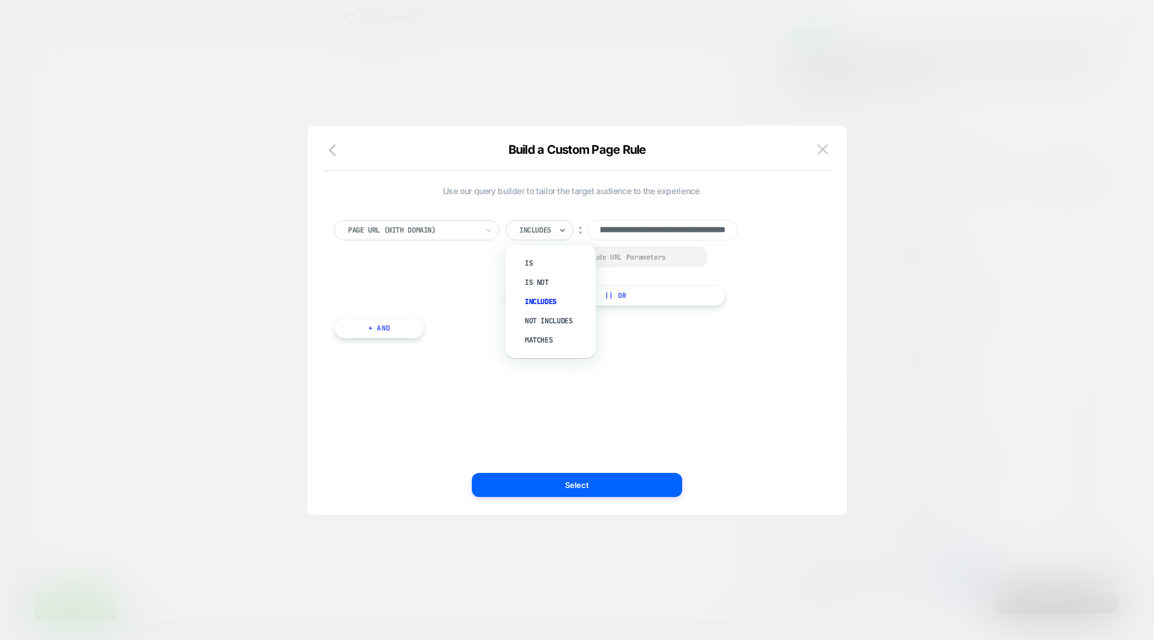
scroll to position [0, 0]
click at [540, 262] on div "Is" at bounding box center [557, 263] width 78 height 19
click at [797, 278] on div "**********" at bounding box center [571, 263] width 474 height 86
click at [652, 233] on input "**********" at bounding box center [639, 230] width 150 height 20
click at [744, 275] on div "**********" at bounding box center [571, 263] width 474 height 86
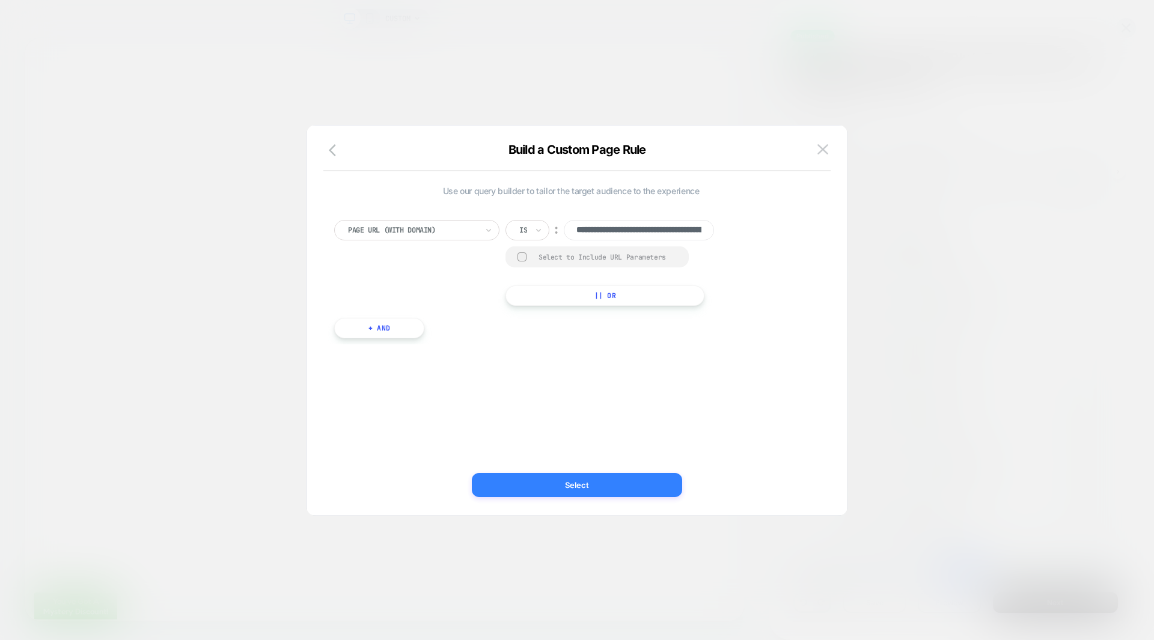
click at [575, 484] on button "Select" at bounding box center [577, 485] width 210 height 24
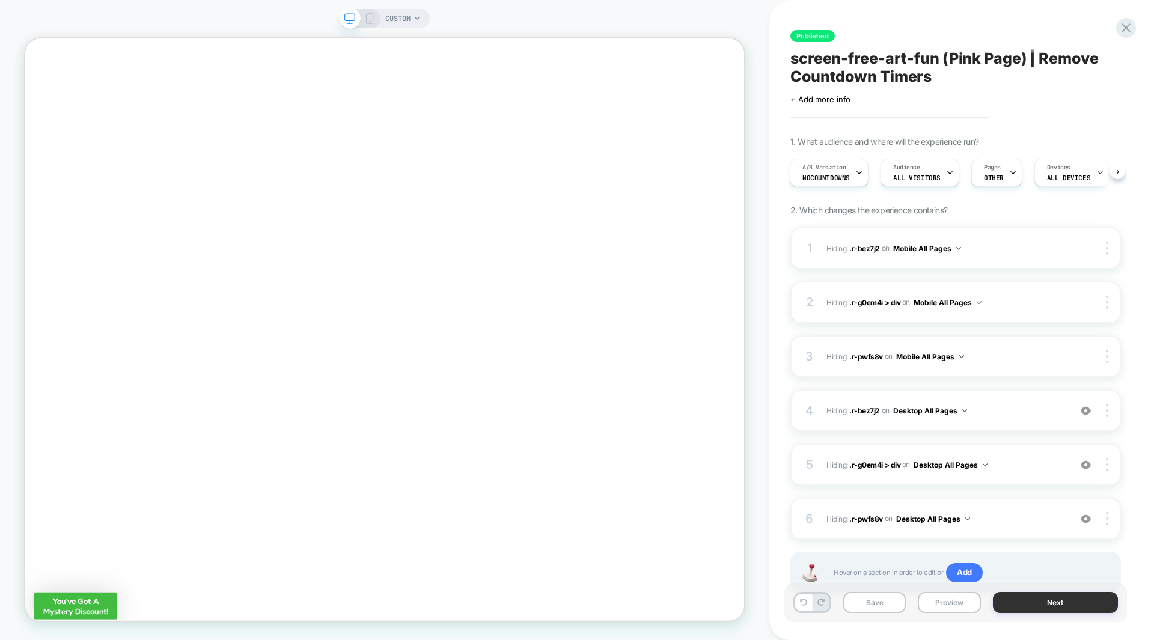
click at [1040, 602] on button "Next" at bounding box center [1056, 602] width 126 height 21
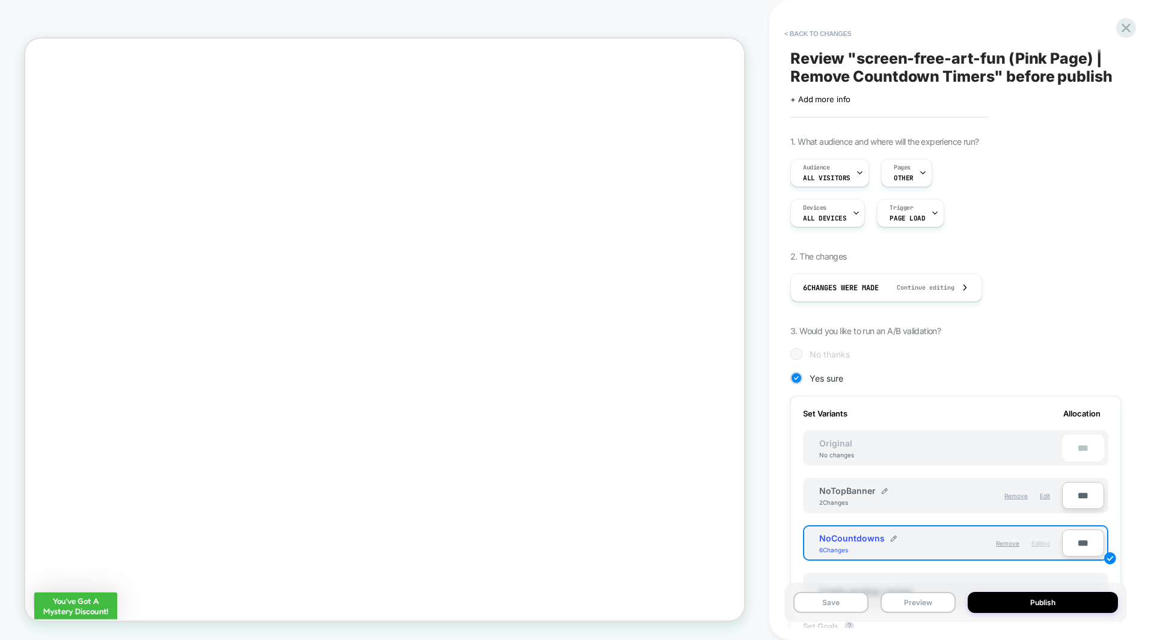
scroll to position [280, 0]
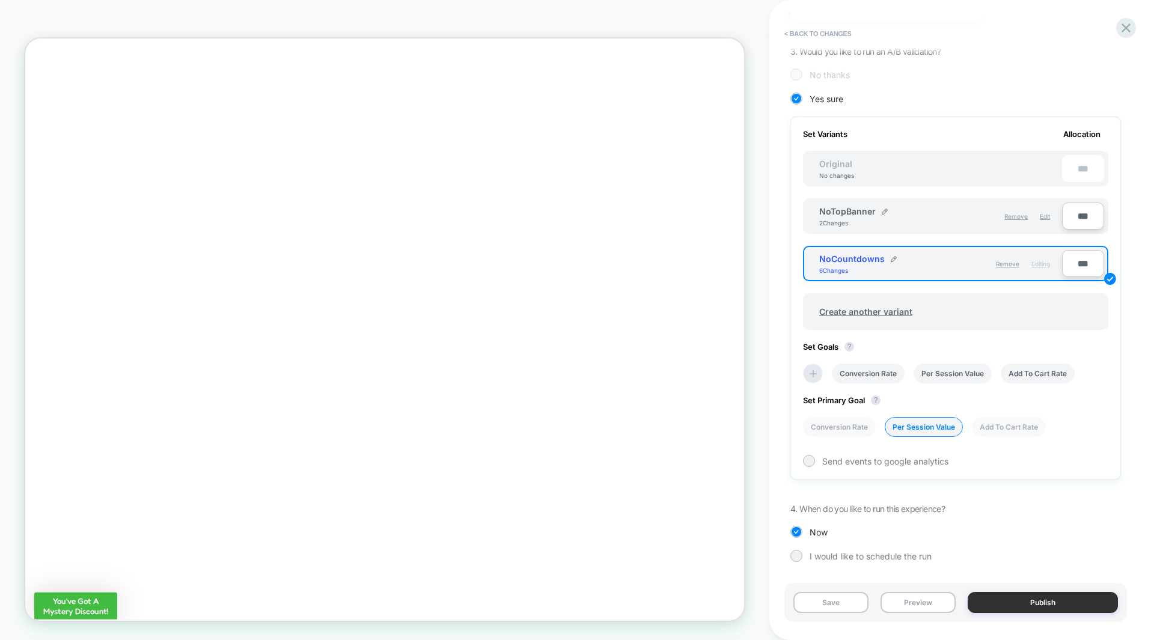
click at [1050, 605] on button "Publish" at bounding box center [1043, 602] width 150 height 21
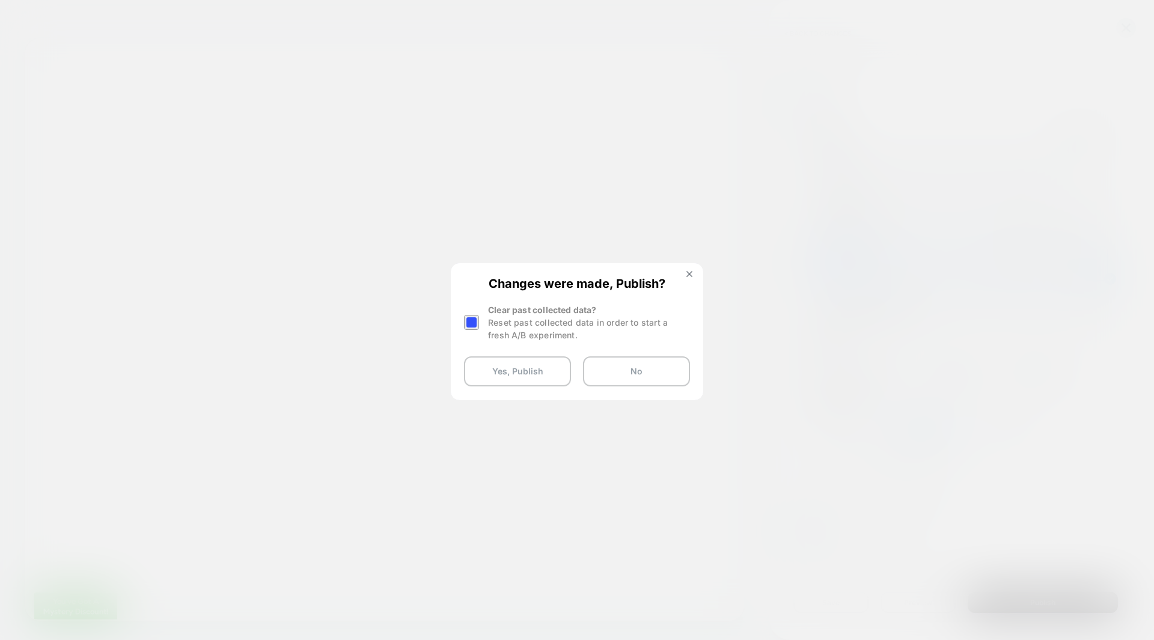
click at [473, 322] on div at bounding box center [471, 322] width 15 height 15
click at [528, 371] on button "Yes, Publish" at bounding box center [517, 372] width 107 height 30
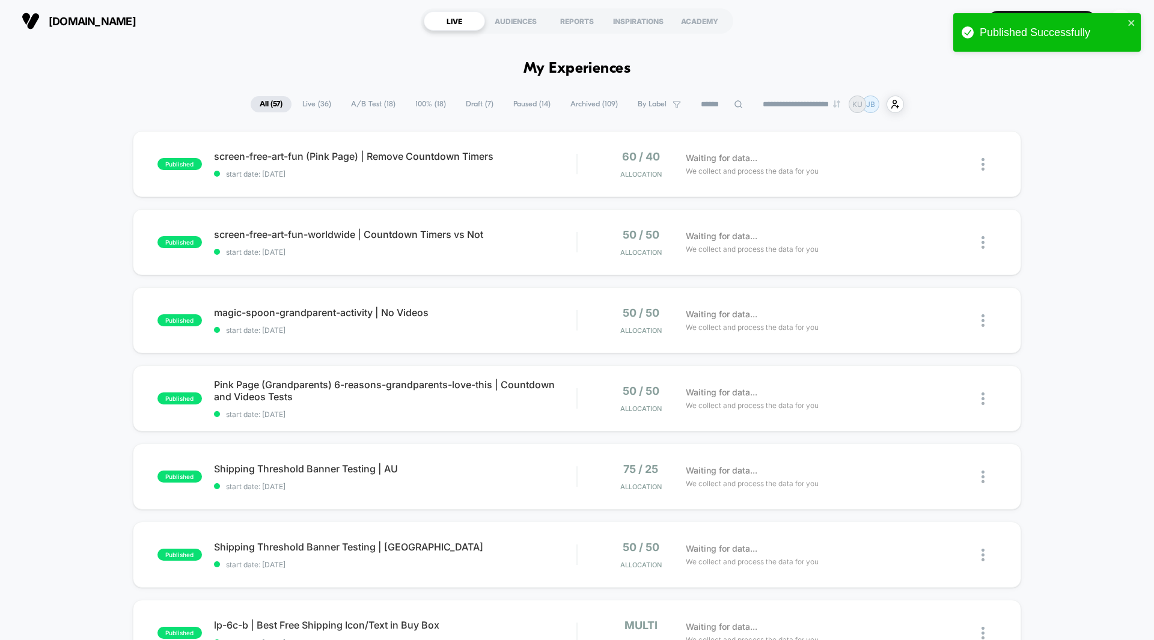
click at [359, 103] on span "A/B Test ( 18 )" at bounding box center [373, 104] width 63 height 16
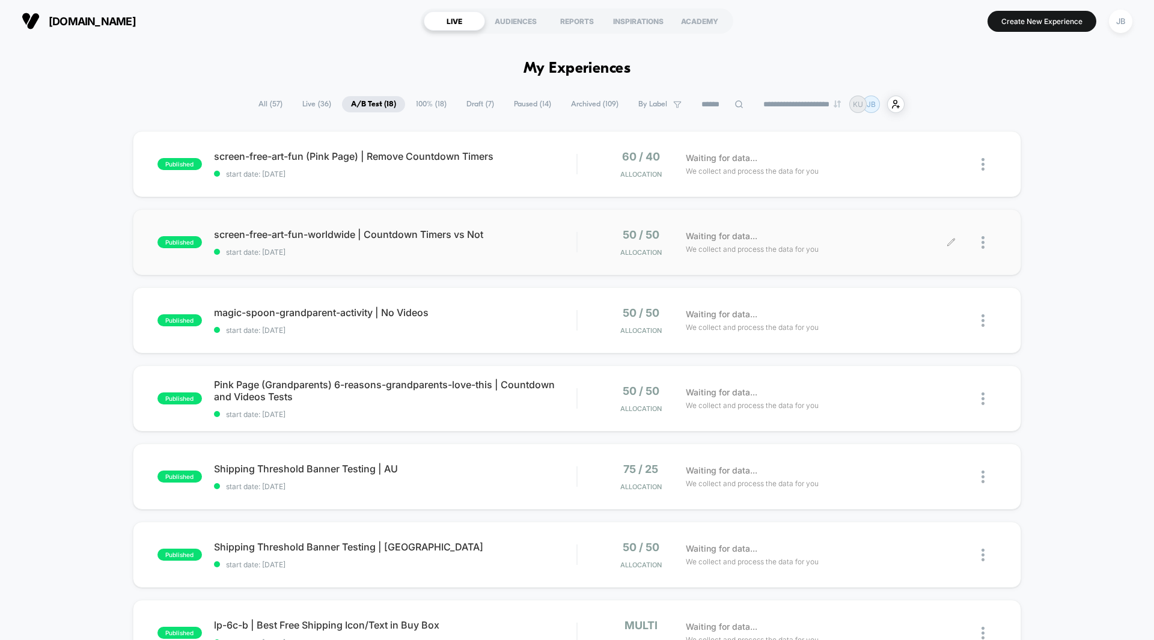
click at [851, 246] on div "Waiting for data... We collect and process the data for you" at bounding box center [816, 242] width 272 height 28
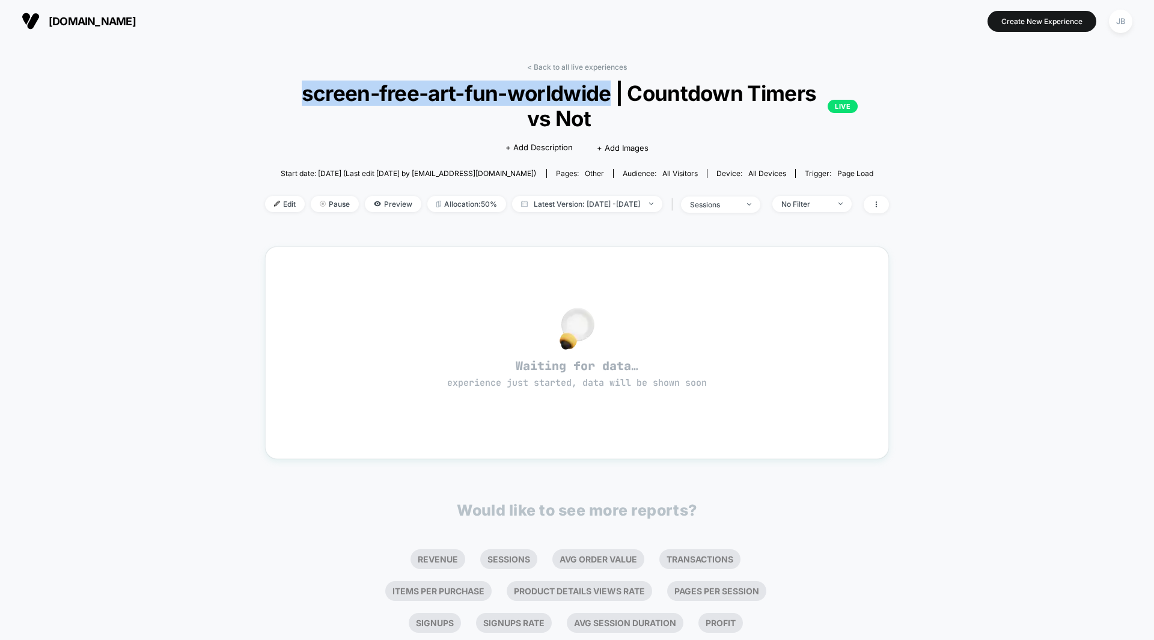
drag, startPoint x: 596, startPoint y: 99, endPoint x: 263, endPoint y: 85, distance: 334.0
click at [265, 85] on div "< Back to all live experiences screen-free-art-fun-worldwide | Countdown Timers…" at bounding box center [577, 146] width 624 height 166
copy span "screen-free-art-fun-worldwide"
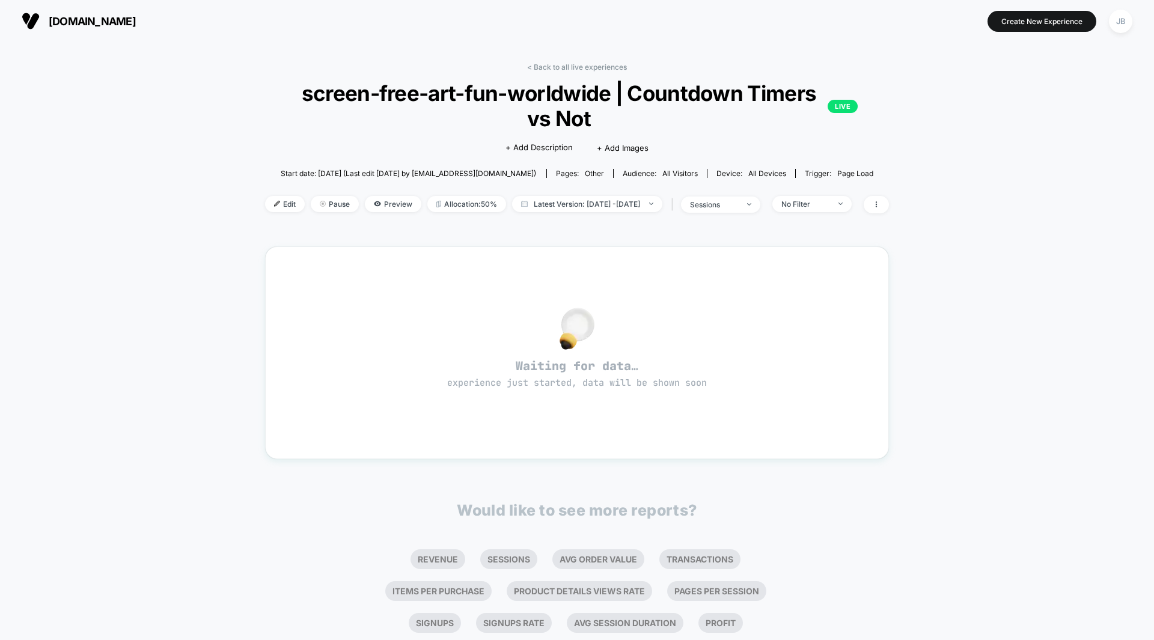
click at [1037, 260] on div "< Back to all live experiences screen-free-art-fun-worldwide | Countdown Timers…" at bounding box center [577, 390] width 1154 height 697
click at [601, 67] on link "< Back to all live experiences" at bounding box center [577, 67] width 100 height 9
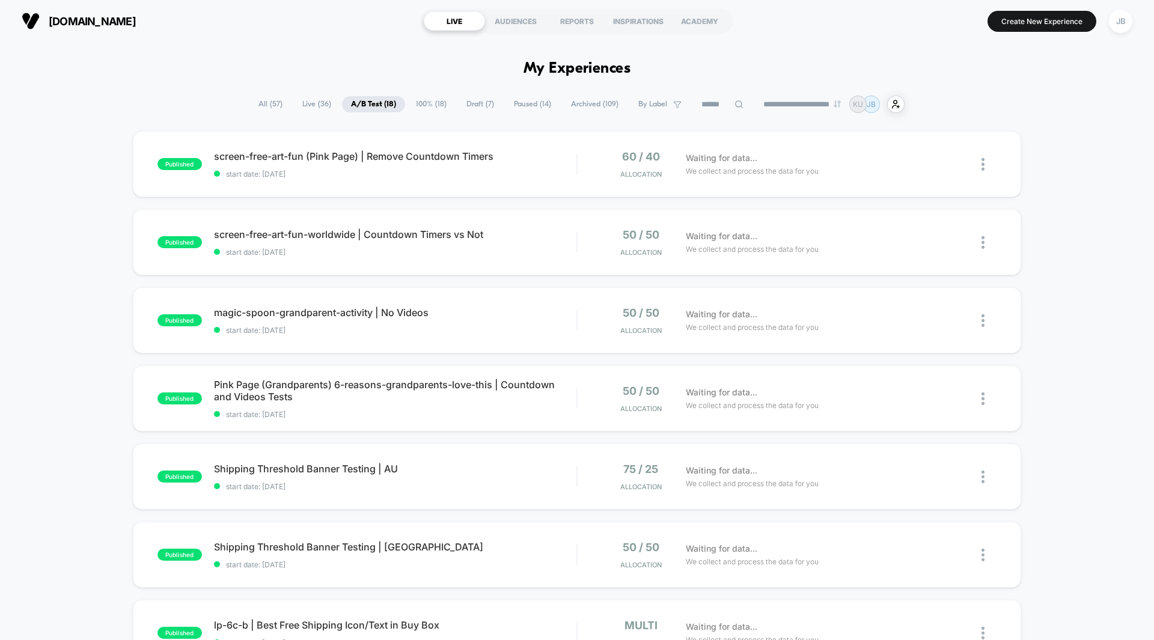
click at [1040, 161] on div "published screen-free-art-fun (Pink Page) | Remove Countdown Timers start date:…" at bounding box center [577, 624] width 1154 height 986
click at [827, 482] on div "Waiting for data... We collect and process the data for you" at bounding box center [816, 477] width 272 height 28
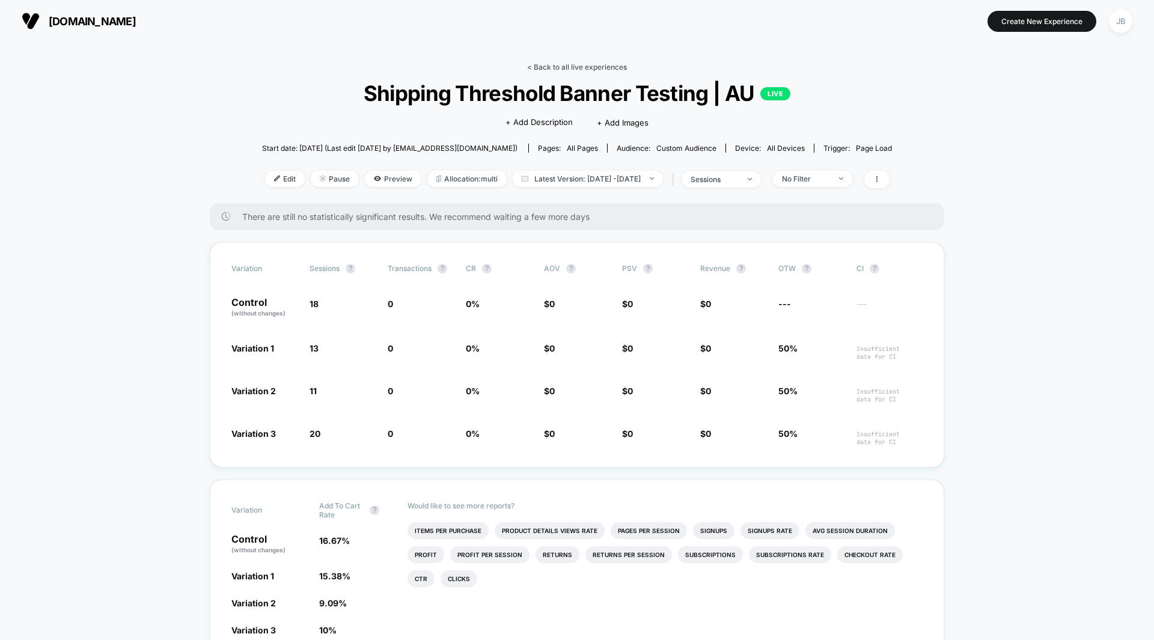
click at [565, 68] on link "< Back to all live experiences" at bounding box center [577, 67] width 100 height 9
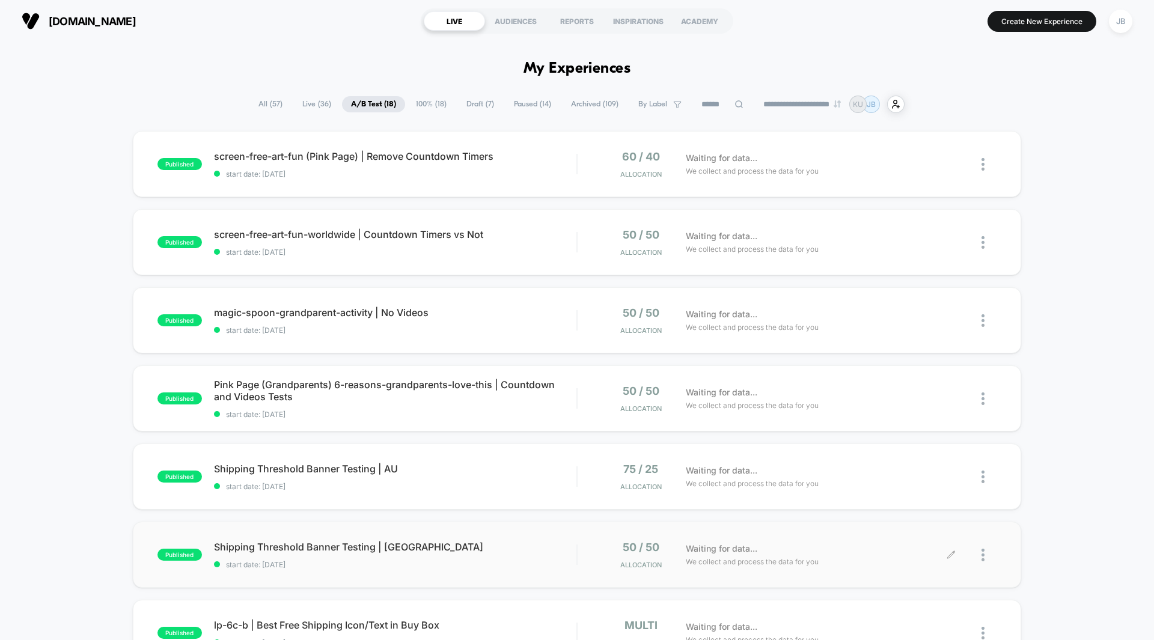
click at [833, 550] on div "Waiting for data... We collect and process the data for you" at bounding box center [816, 555] width 272 height 28
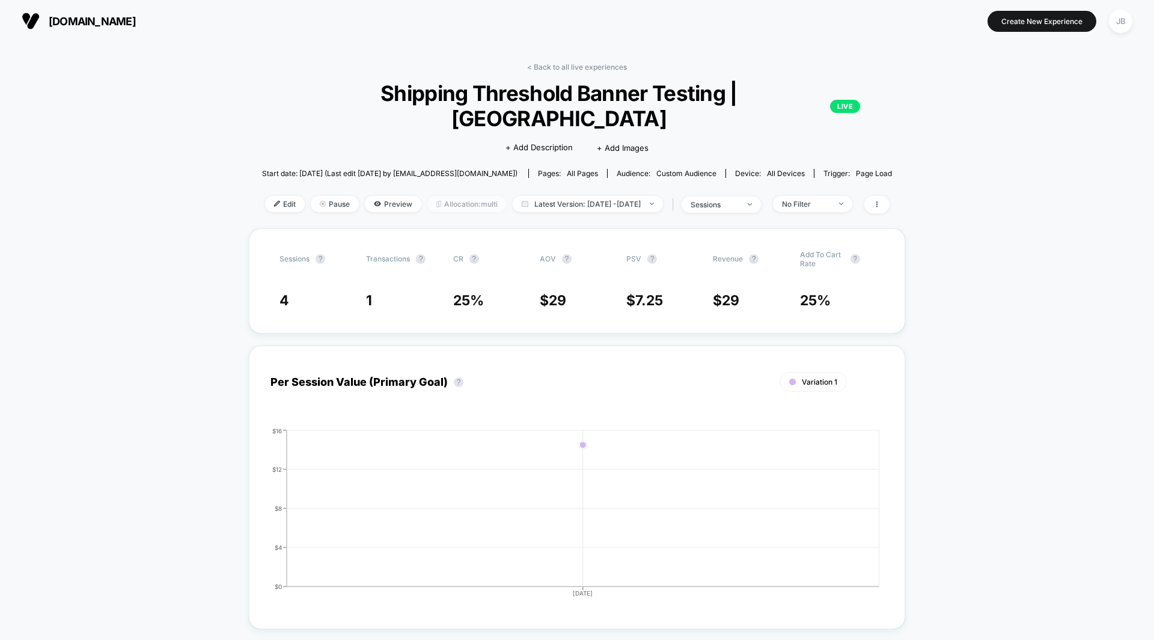
click at [462, 196] on span "Allocation: multi" at bounding box center [466, 204] width 79 height 16
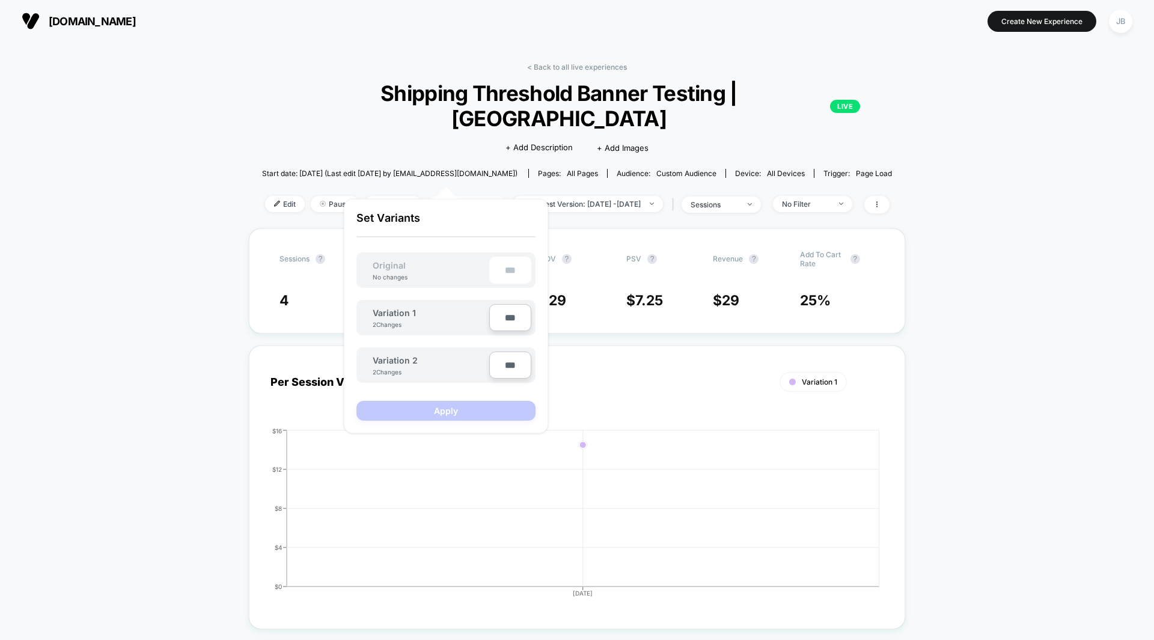
click at [462, 196] on span "Allocation: multi" at bounding box center [466, 204] width 79 height 16
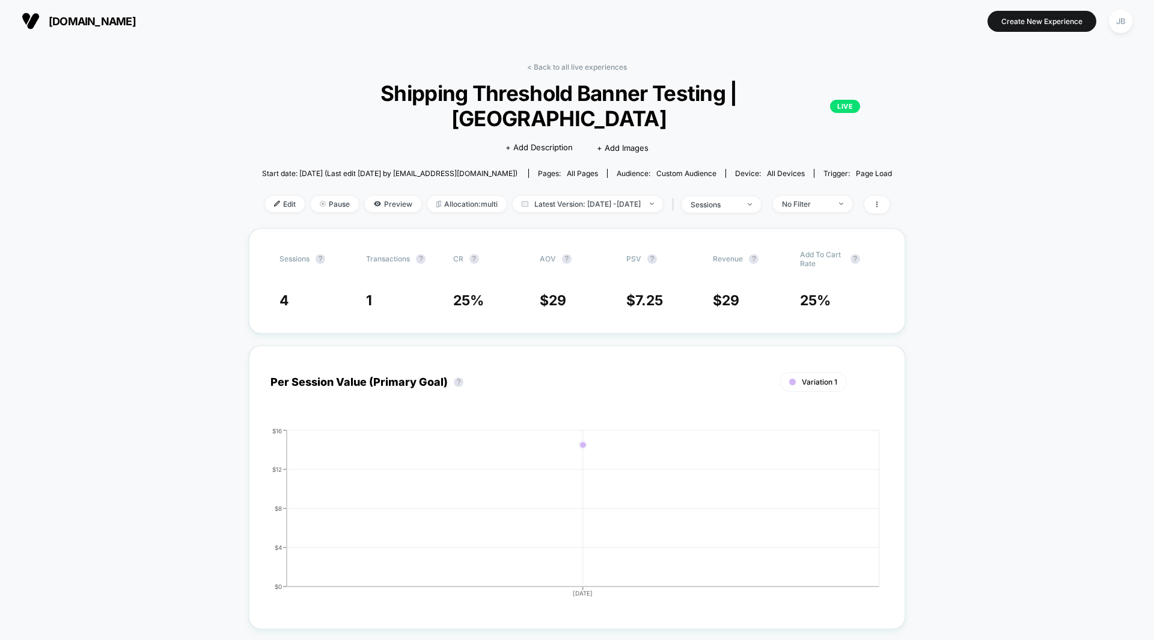
click at [560, 65] on link "< Back to all live experiences" at bounding box center [577, 67] width 100 height 9
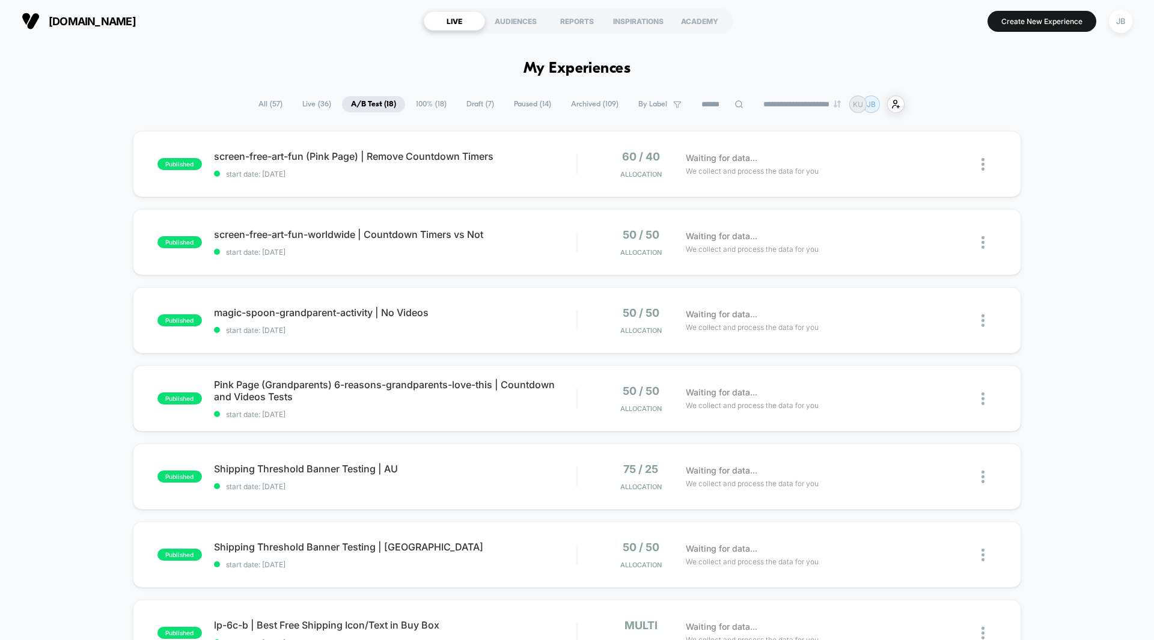
click at [1053, 168] on div "published screen-free-art-fun (Pink Page) | Remove Countdown Timers start date:…" at bounding box center [577, 624] width 1154 height 986
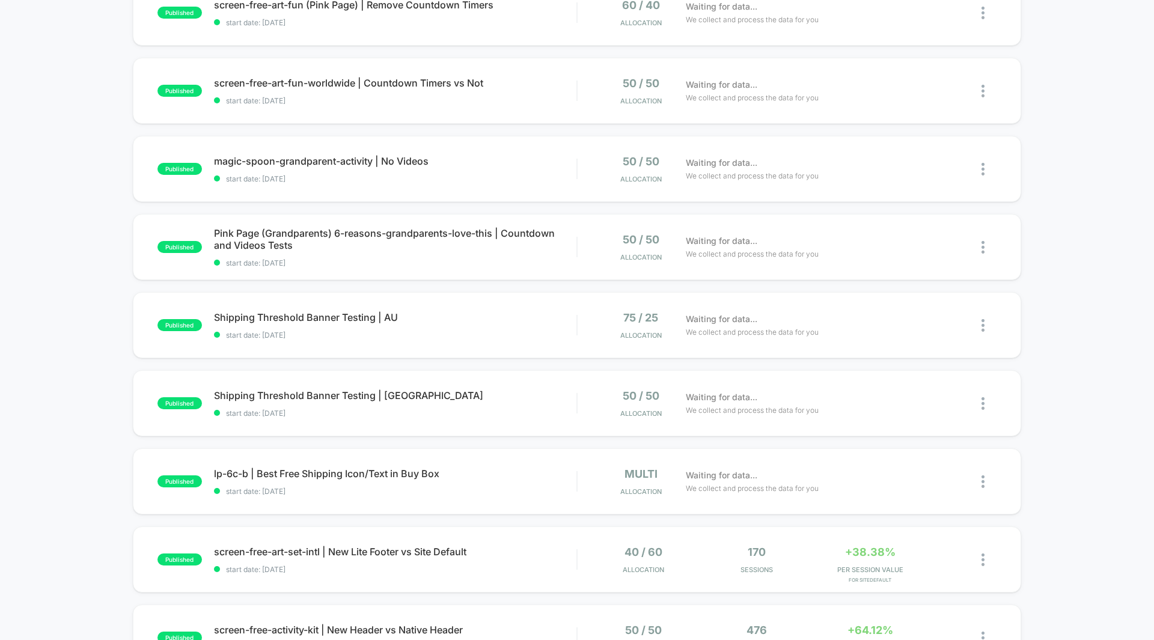
scroll to position [152, 0]
click at [894, 486] on div "Waiting for data... We collect and process the data for you" at bounding box center [816, 481] width 272 height 28
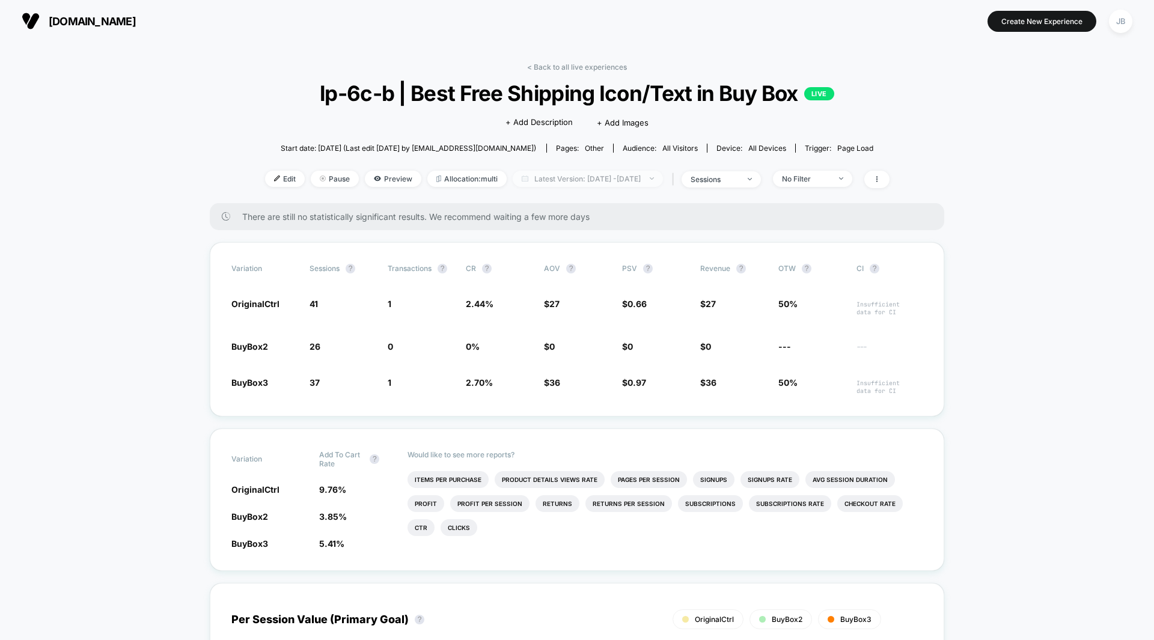
click at [530, 176] on span "Latest Version: [DATE] - [DATE]" at bounding box center [588, 179] width 150 height 16
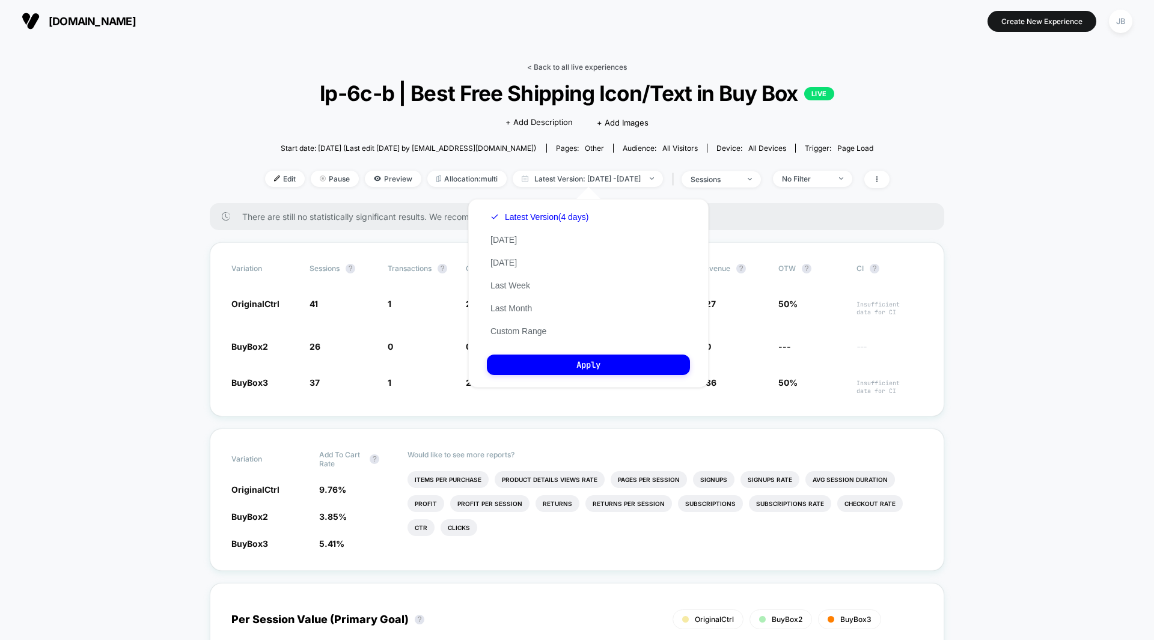
click at [580, 67] on link "< Back to all live experiences" at bounding box center [577, 67] width 100 height 9
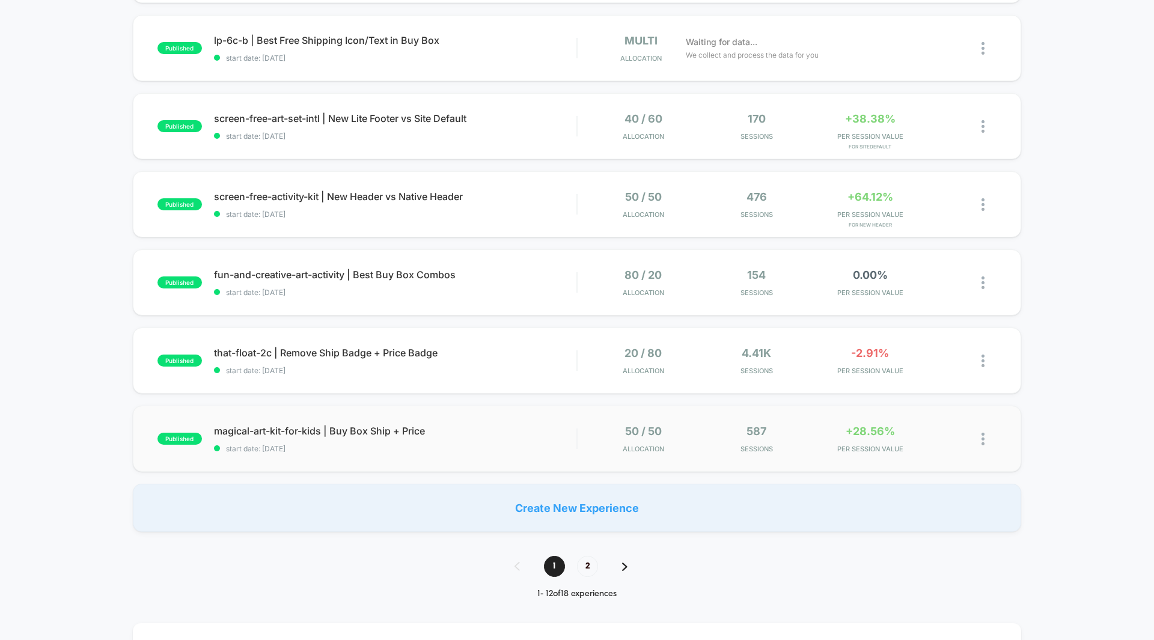
scroll to position [599, 0]
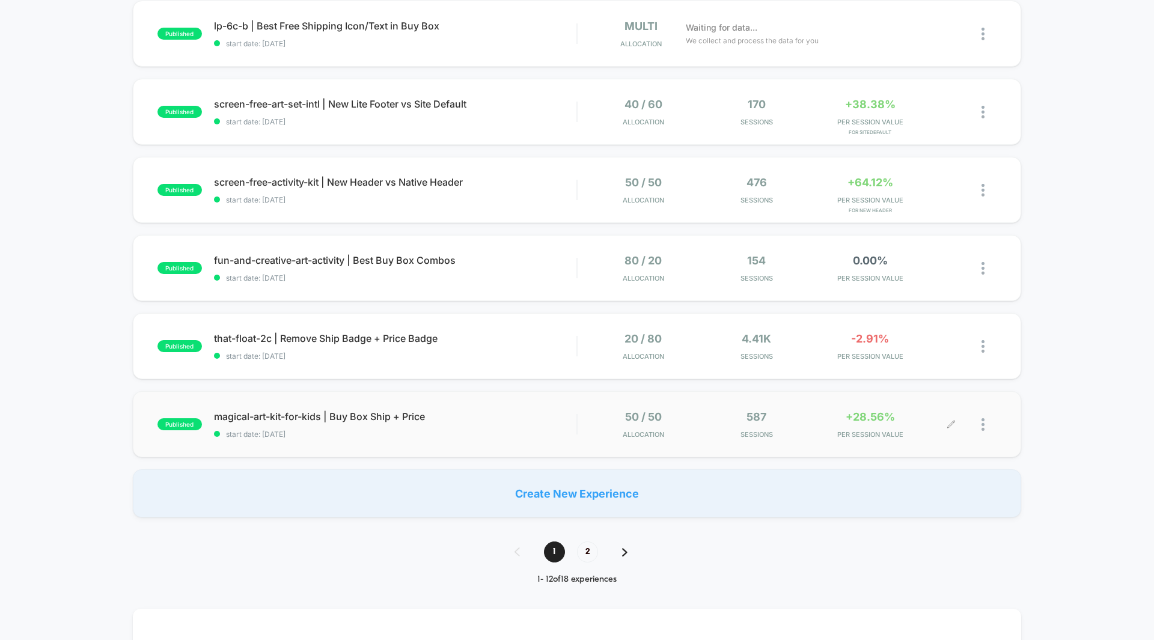
click at [881, 421] on span "+28.56%" at bounding box center [870, 417] width 49 height 13
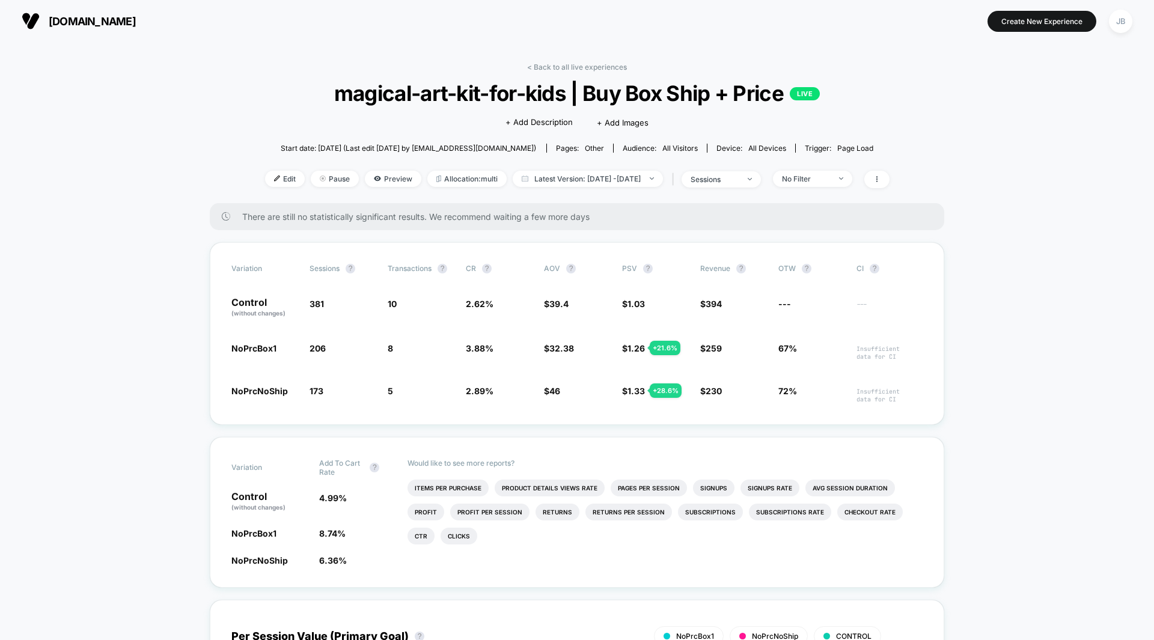
click at [589, 70] on link "< Back to all live experiences" at bounding box center [577, 67] width 100 height 9
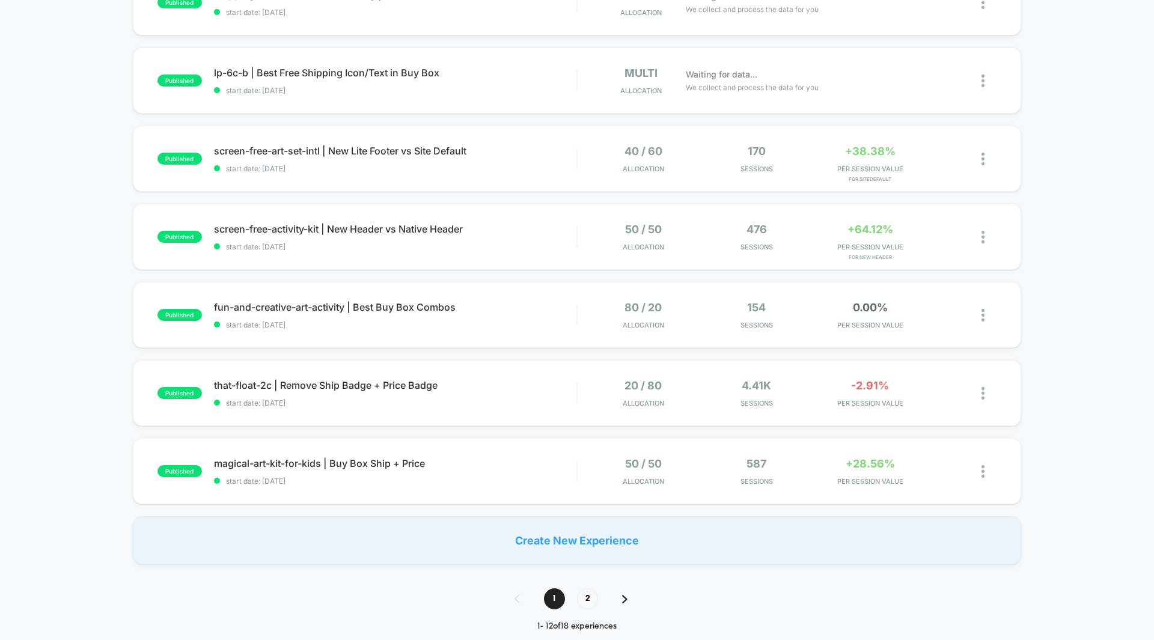
scroll to position [552, 0]
click at [865, 390] on span "-2.91%" at bounding box center [870, 386] width 38 height 13
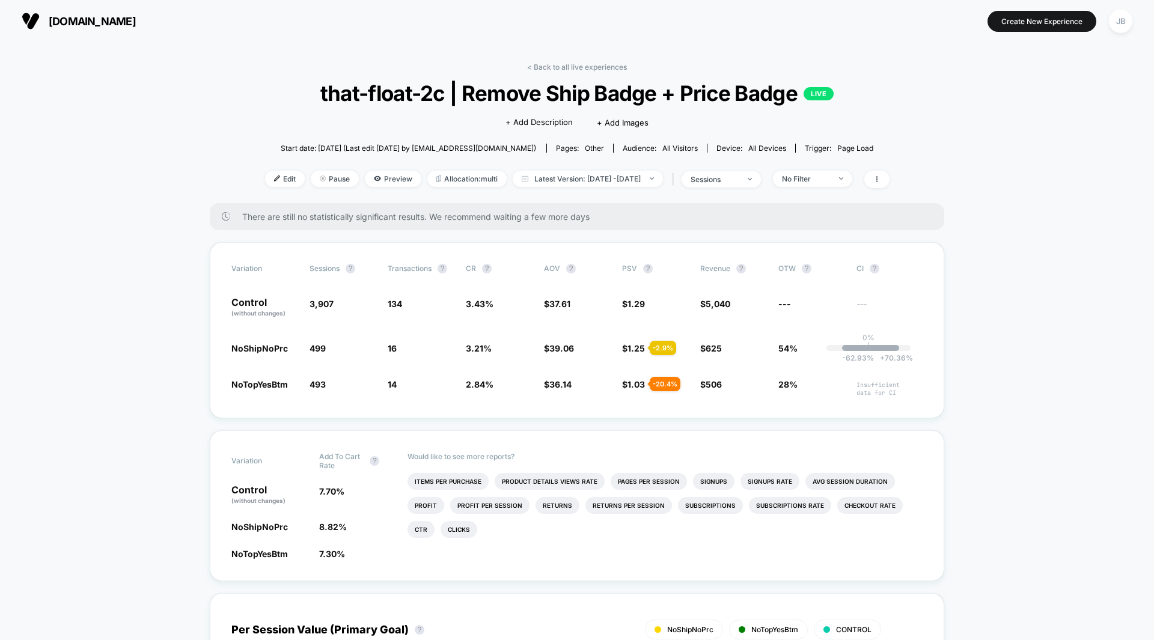
click at [265, 179] on span "Edit" at bounding box center [285, 179] width 40 height 16
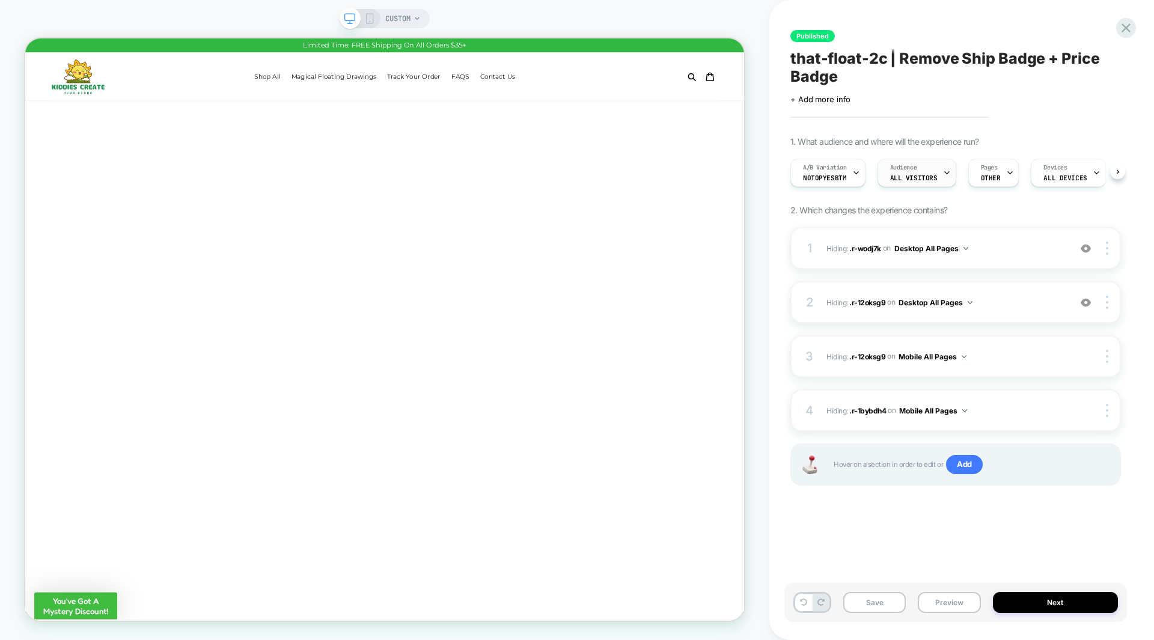
scroll to position [0, 1]
click at [919, 174] on span "All Visitors" at bounding box center [913, 178] width 47 height 8
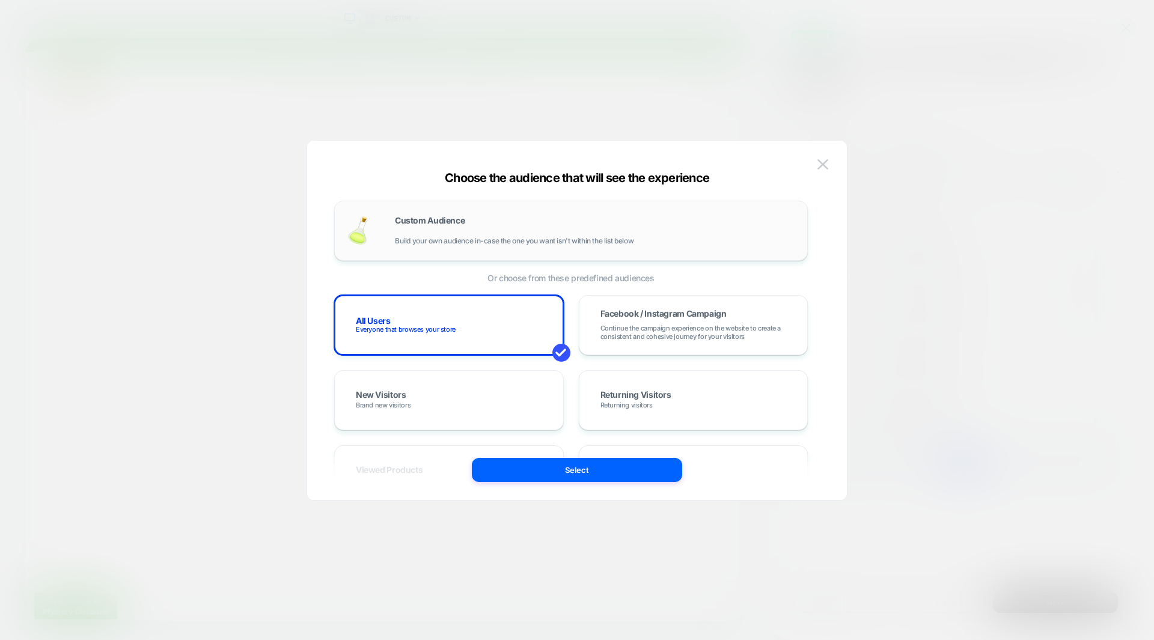
click at [455, 237] on span "Build your own audience in-case the one you want isn't within the list below" at bounding box center [514, 241] width 239 height 8
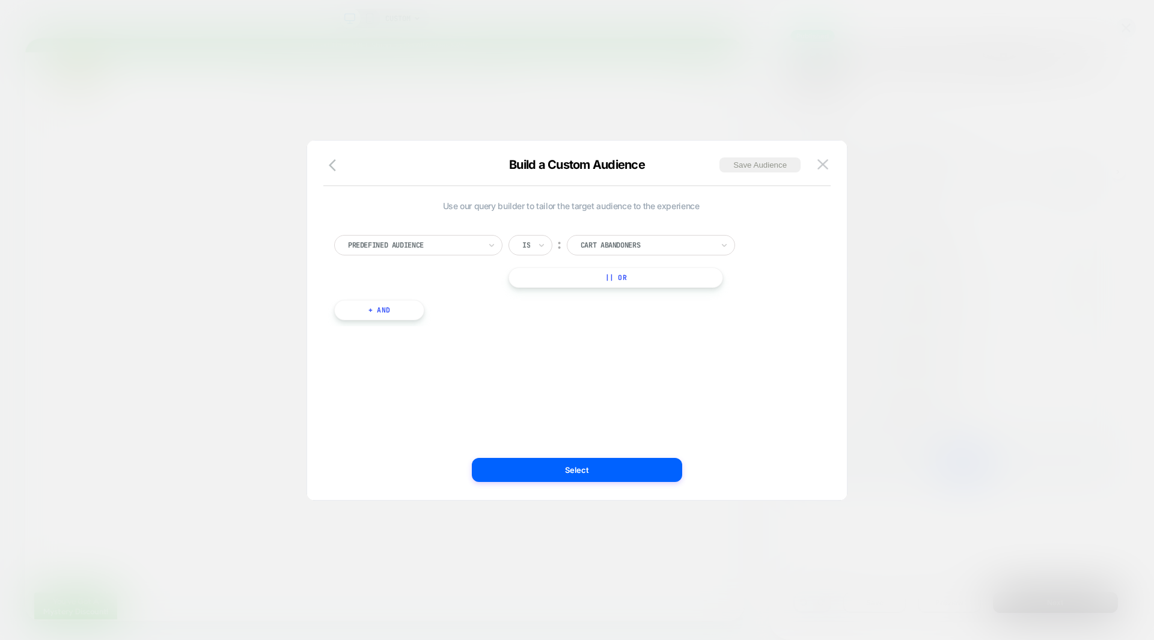
click at [450, 240] on div at bounding box center [414, 245] width 132 height 11
click at [370, 370] on div "Country" at bounding box center [424, 372] width 156 height 19
click at [522, 243] on input "text" at bounding box center [524, 245] width 5 height 11
click at [538, 297] on div "Is not" at bounding box center [560, 297] width 78 height 19
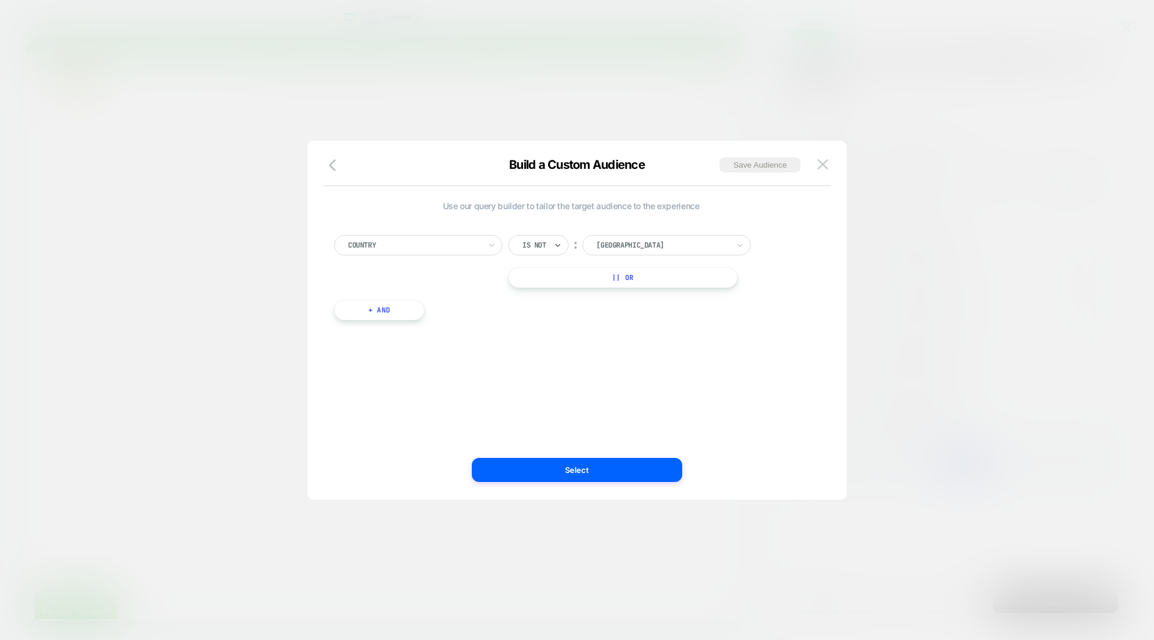
click at [545, 242] on div at bounding box center [534, 245] width 24 height 11
click at [543, 275] on div "Is" at bounding box center [560, 278] width 78 height 19
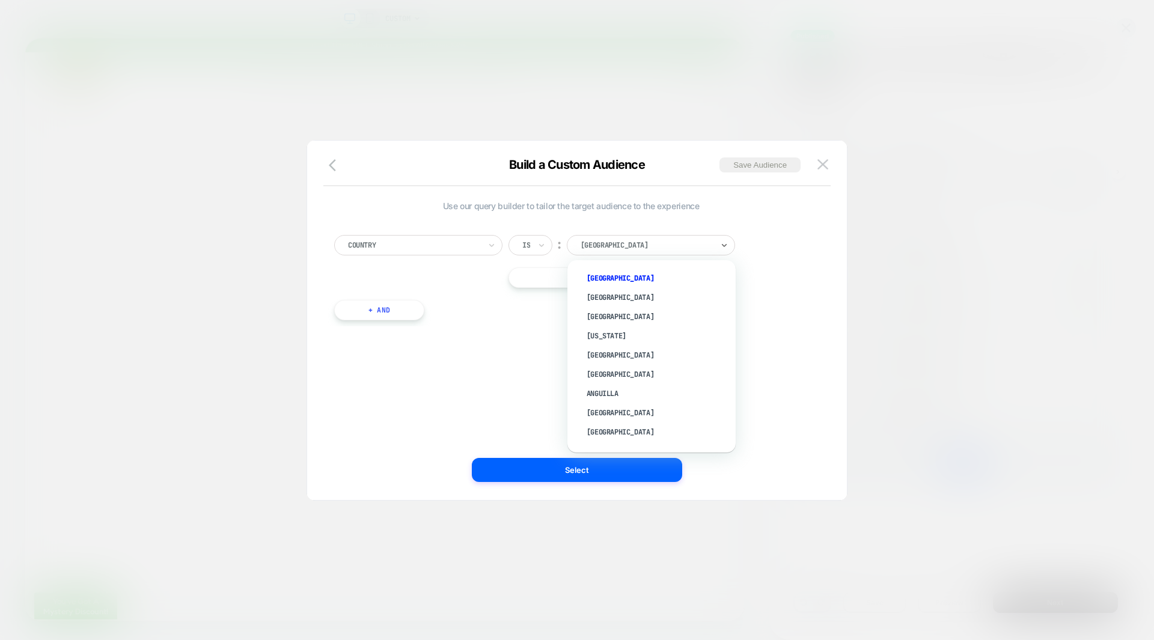
click at [619, 249] on div at bounding box center [647, 245] width 132 height 11
type input "**"
click at [596, 409] on div "[GEOGRAPHIC_DATA]" at bounding box center [658, 412] width 156 height 19
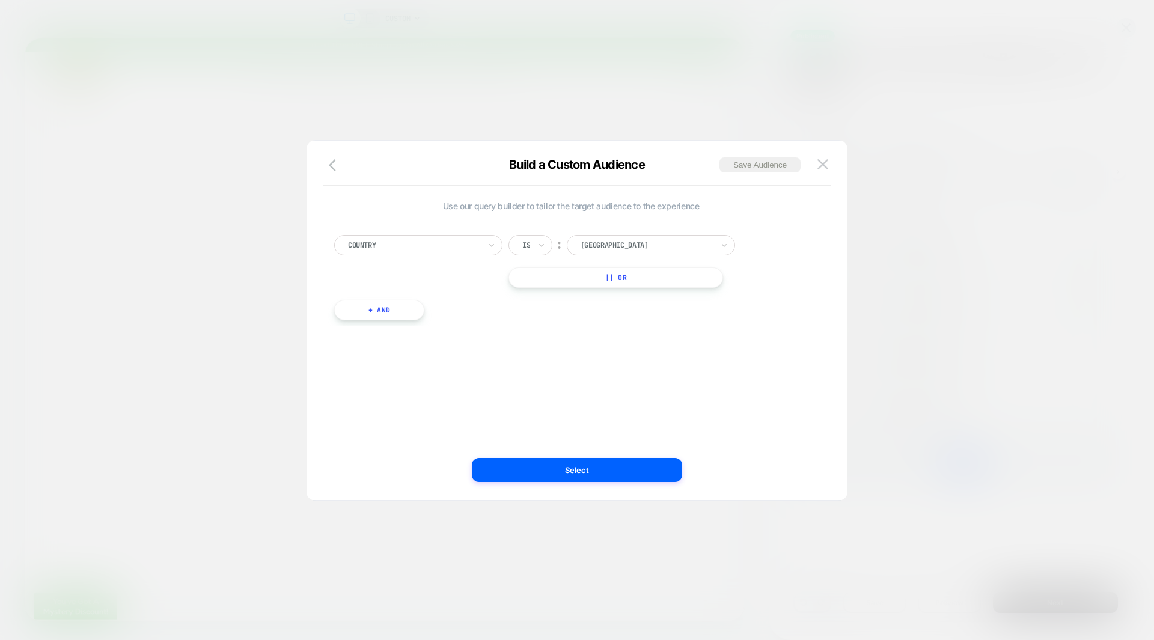
click at [703, 375] on div "Use our query builder to tailor the target audience to the experience Country I…" at bounding box center [571, 320] width 504 height 311
click at [586, 472] on button "Select" at bounding box center [577, 470] width 210 height 24
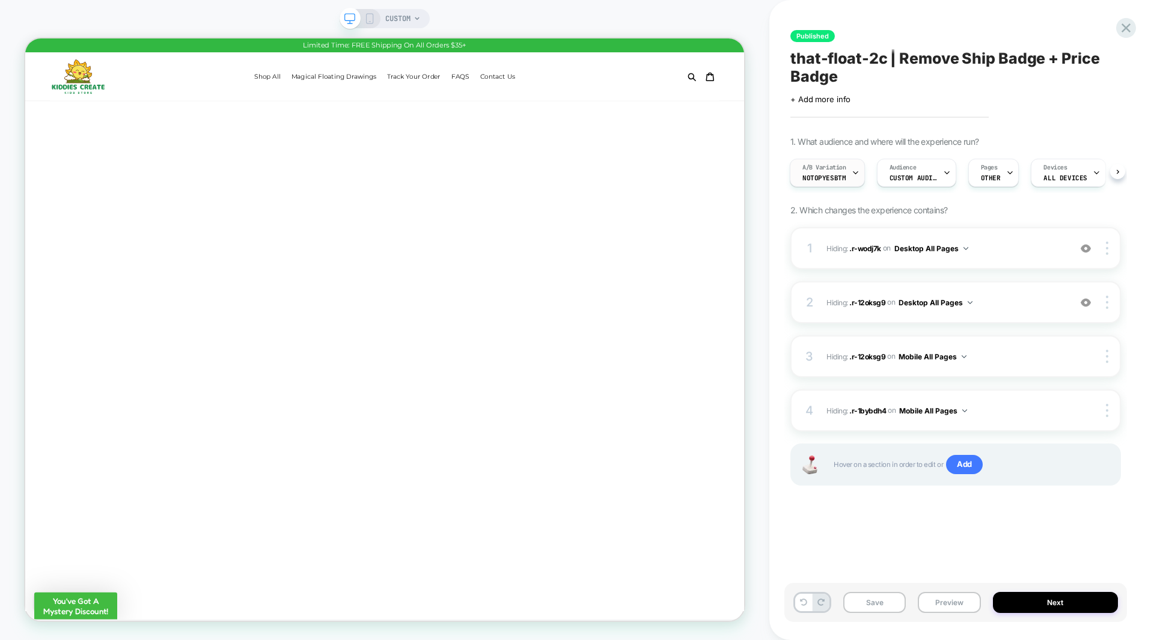
scroll to position [0, 1]
click at [833, 174] on span "NoTopYesBtm" at bounding box center [823, 178] width 43 height 8
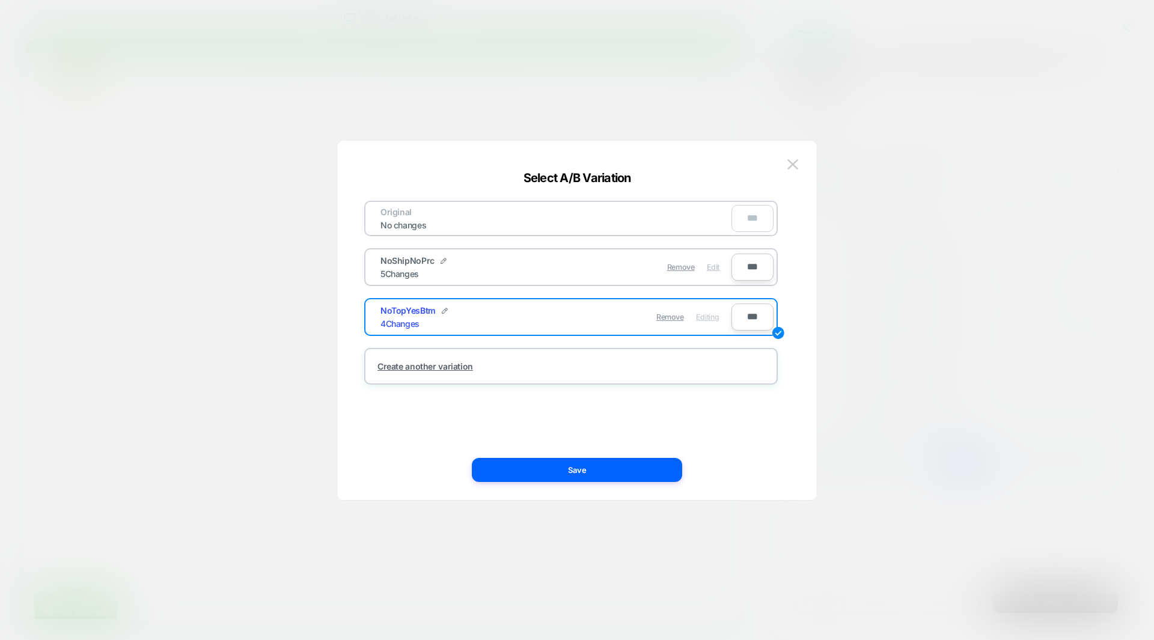
click at [714, 265] on span "Edit" at bounding box center [713, 267] width 13 height 9
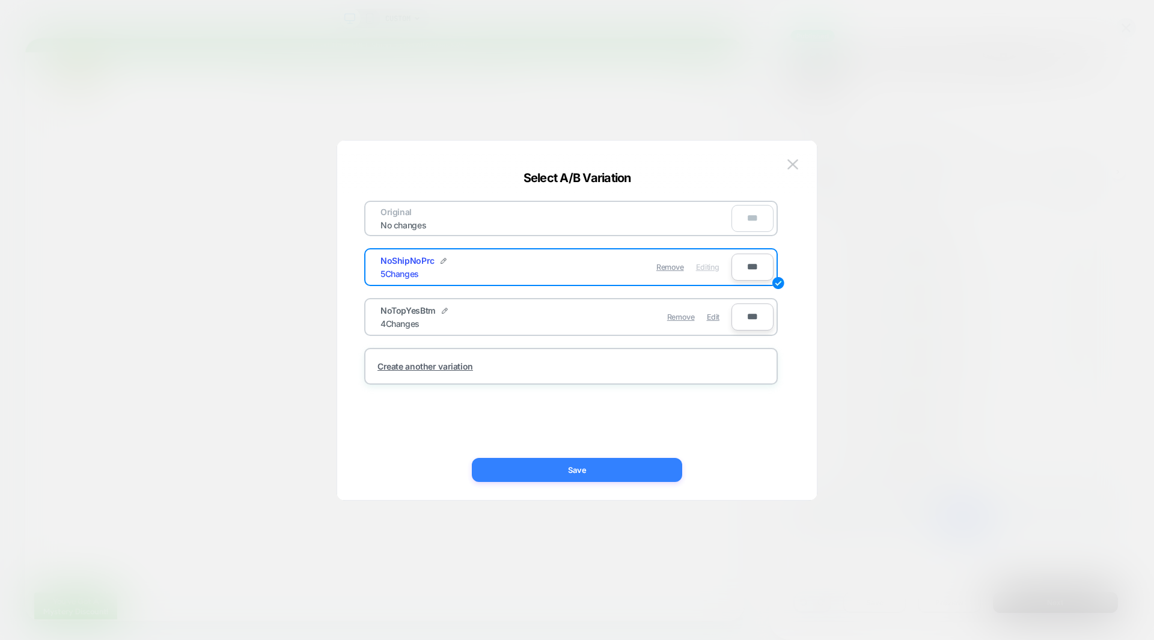
click at [564, 470] on button "Save" at bounding box center [577, 470] width 210 height 24
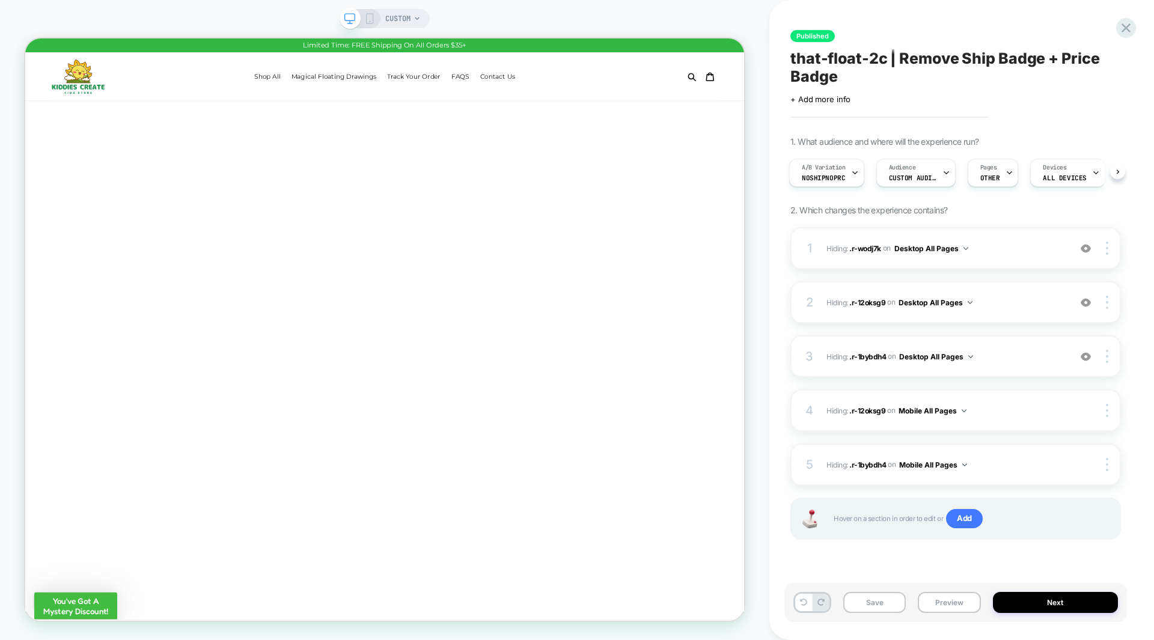
click at [368, 16] on icon at bounding box center [369, 18] width 11 height 11
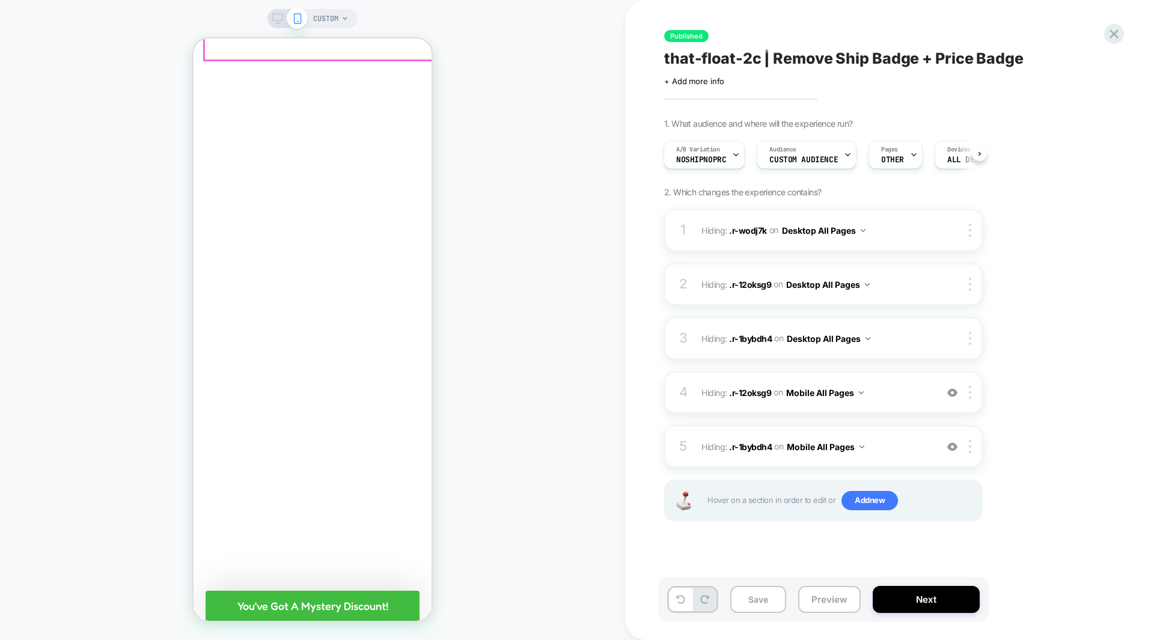
scroll to position [359, 0]
click at [955, 391] on img at bounding box center [952, 393] width 10 height 10
click at [953, 444] on img at bounding box center [952, 447] width 10 height 10
click at [952, 446] on img at bounding box center [952, 447] width 10 height 10
click at [952, 392] on img at bounding box center [952, 393] width 10 height 10
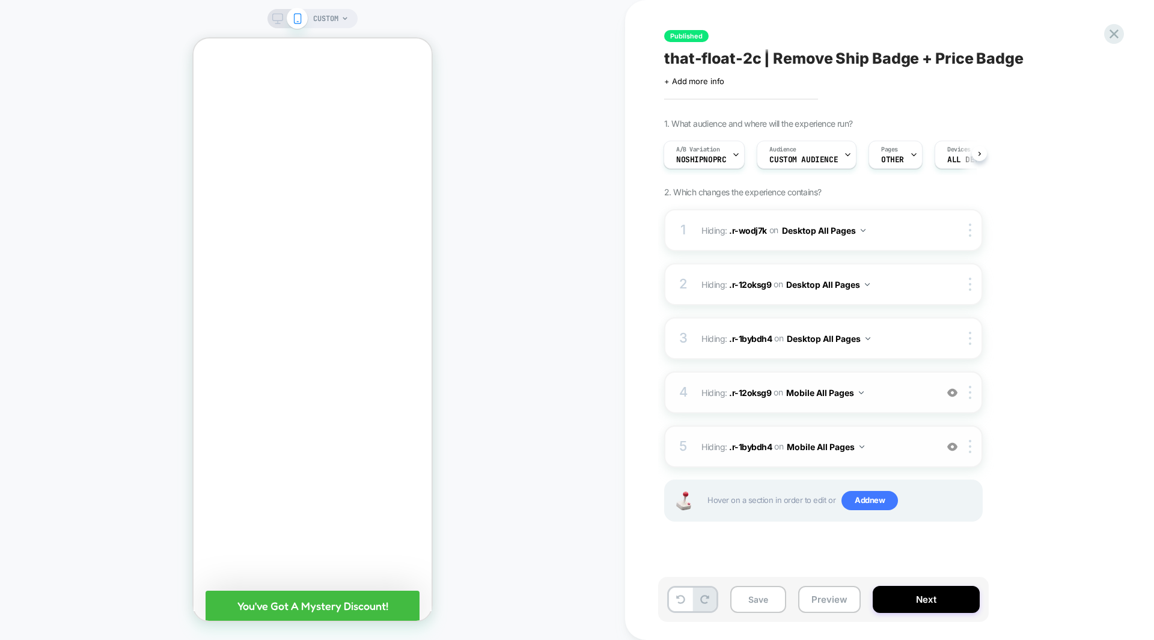
click at [1016, 369] on div "1. What audience and where will the experience run? A/B Variation NoShipNoPrc A…" at bounding box center [883, 334] width 439 height 433
click at [1068, 328] on div "1. What audience and where will the experience run? A/B Variation NoShipNoPrc A…" at bounding box center [883, 334] width 439 height 433
click at [958, 599] on button "Next" at bounding box center [926, 599] width 107 height 27
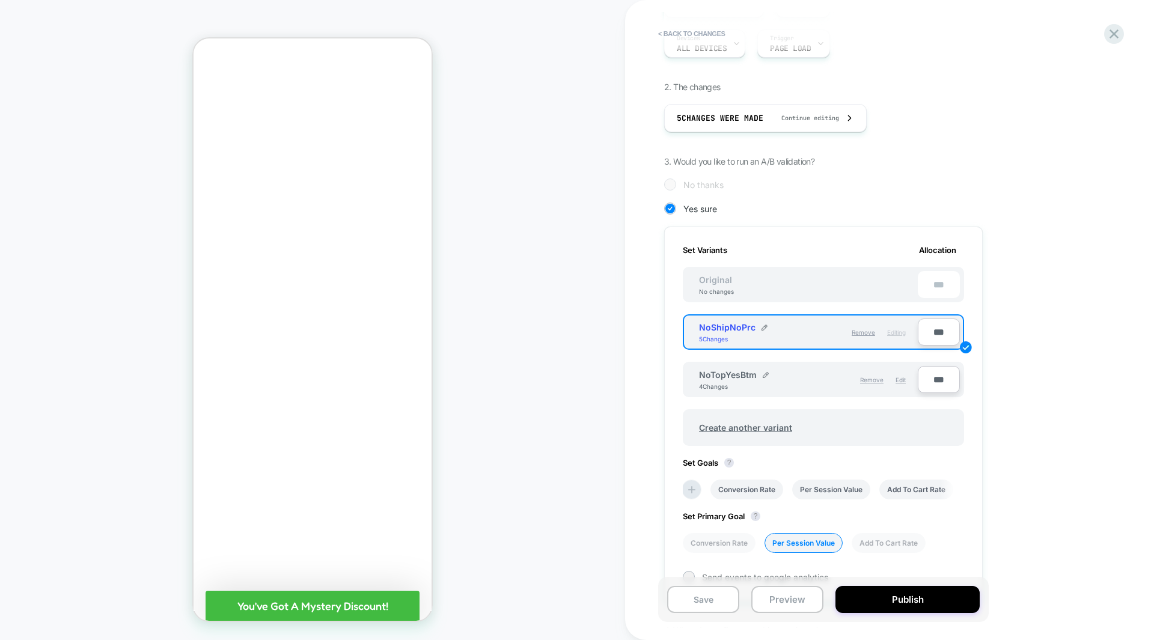
scroll to position [175, 0]
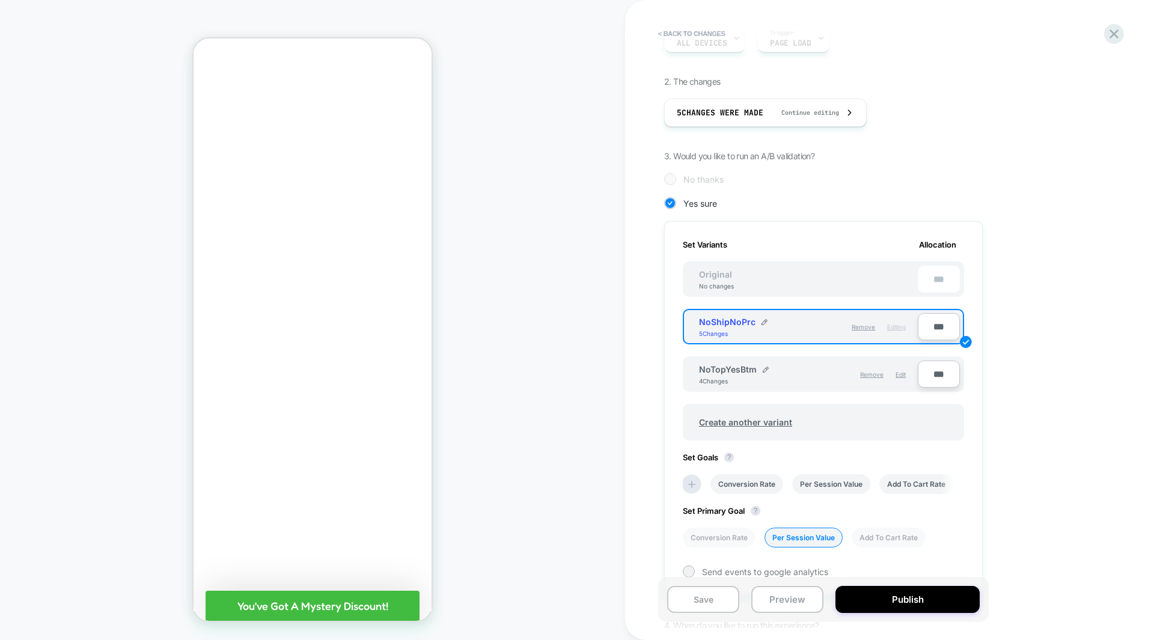
click at [935, 329] on input "***" at bounding box center [939, 326] width 42 height 27
type input "***"
type input "**"
type input "***"
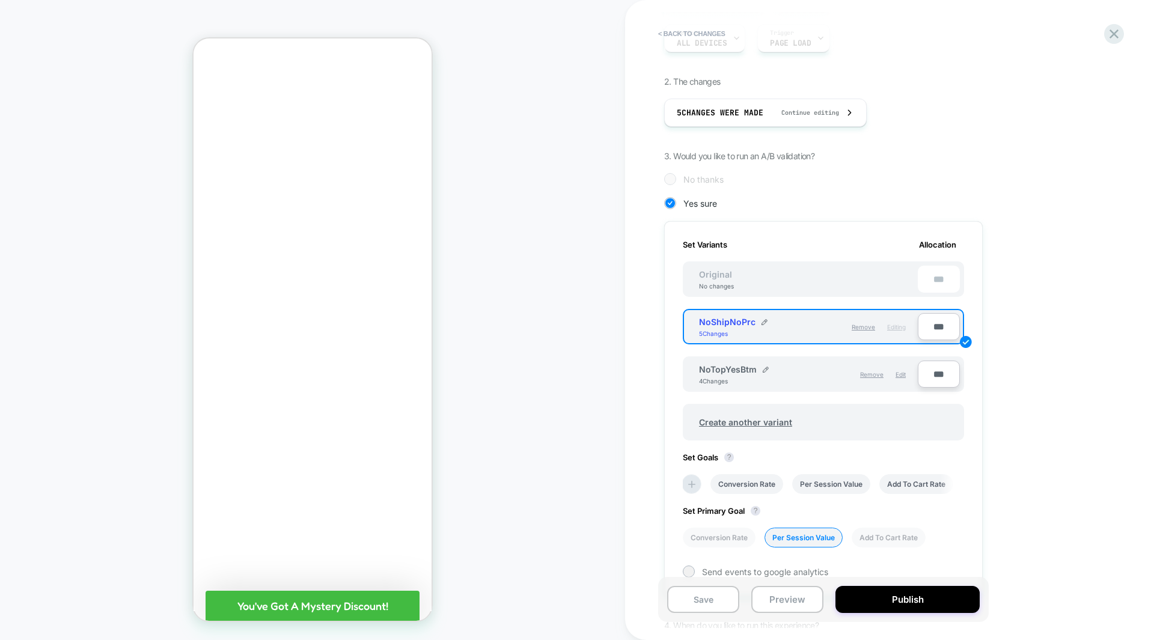
type input "***"
type input "**"
click at [999, 283] on div "1. What audience and where will the experience run? Audience Custom Audience Pa…" at bounding box center [883, 329] width 439 height 735
click at [975, 283] on div "Set Variants Allocation Original No changes *** NoShipNoPrc 5 Changes Remove Ed…" at bounding box center [823, 408] width 319 height 375
click at [994, 280] on div "1. What audience and where will the experience run? Audience Custom Audience Pa…" at bounding box center [883, 329] width 439 height 735
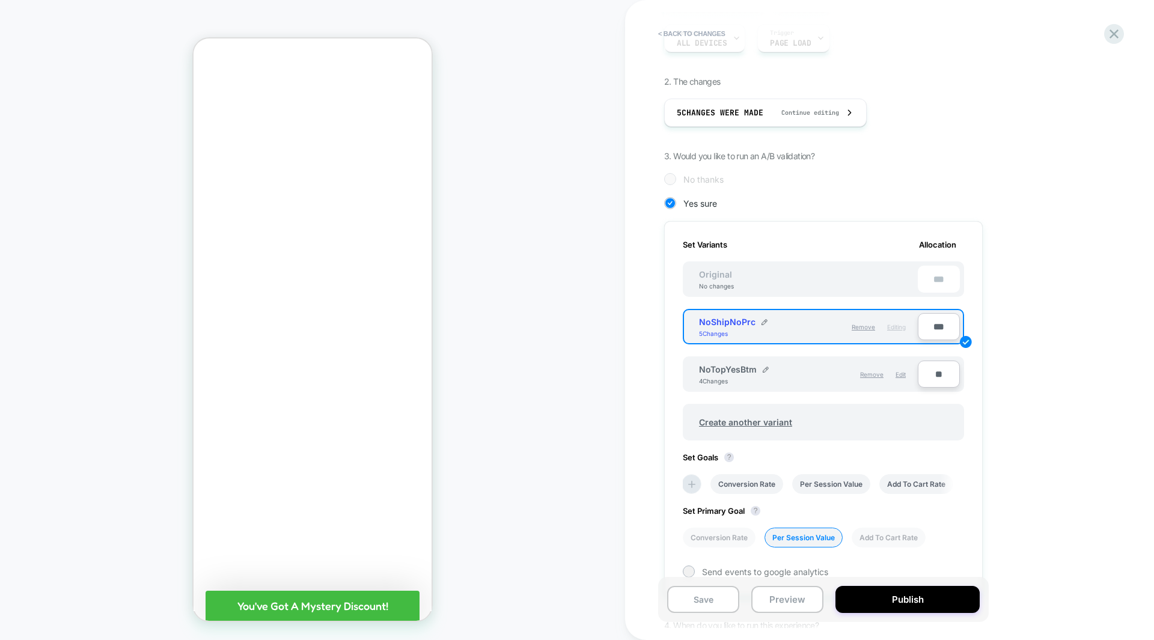
scroll to position [292, 0]
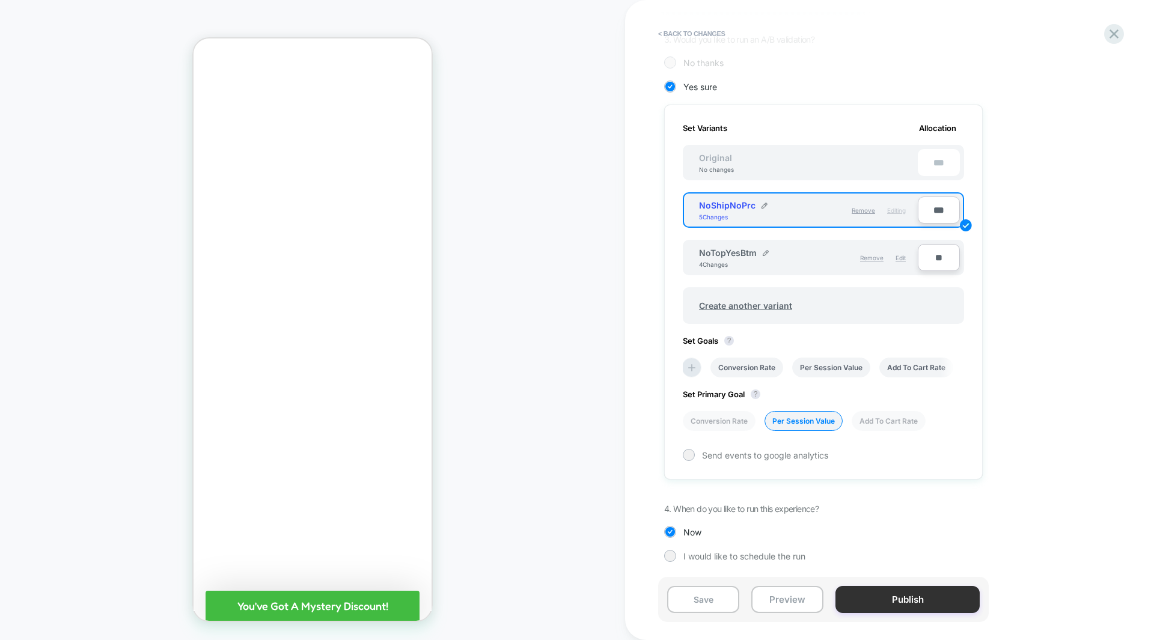
click at [893, 607] on button "Publish" at bounding box center [908, 599] width 144 height 27
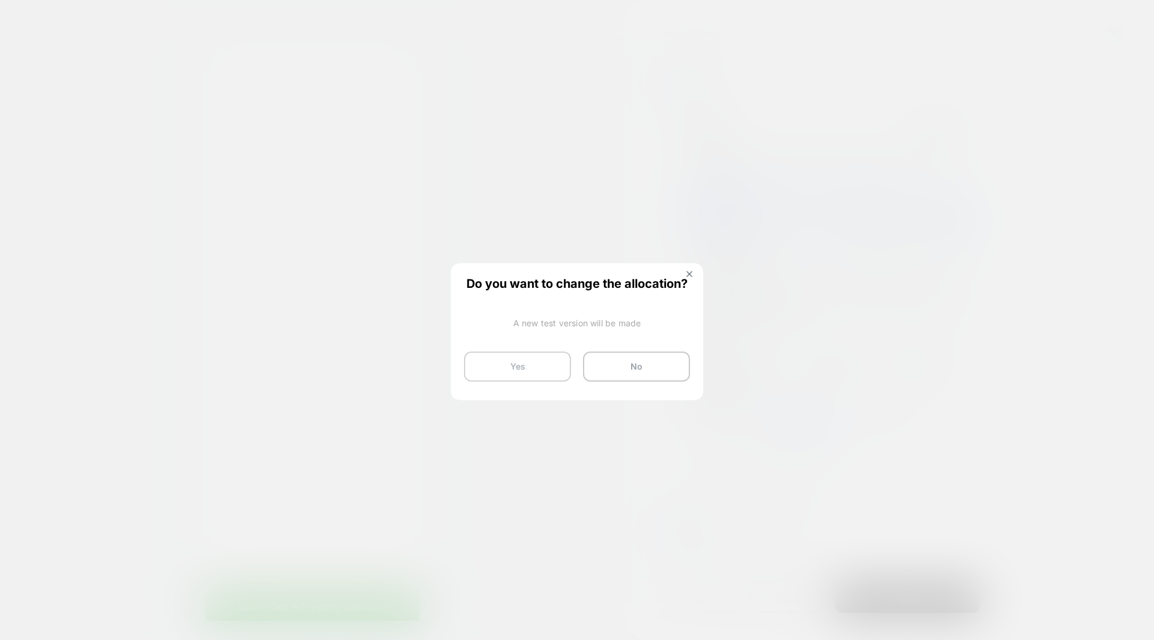
click at [539, 365] on button "Yes" at bounding box center [517, 367] width 107 height 30
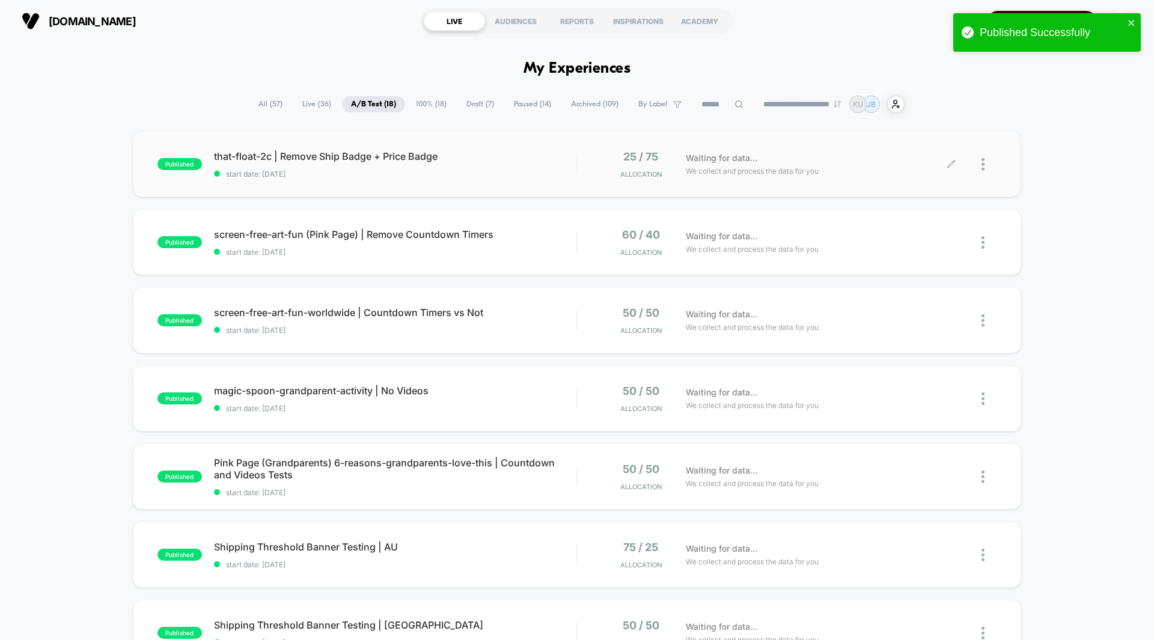
click at [887, 164] on div "Waiting for data... We collect and process the data for you" at bounding box center [816, 164] width 272 height 28
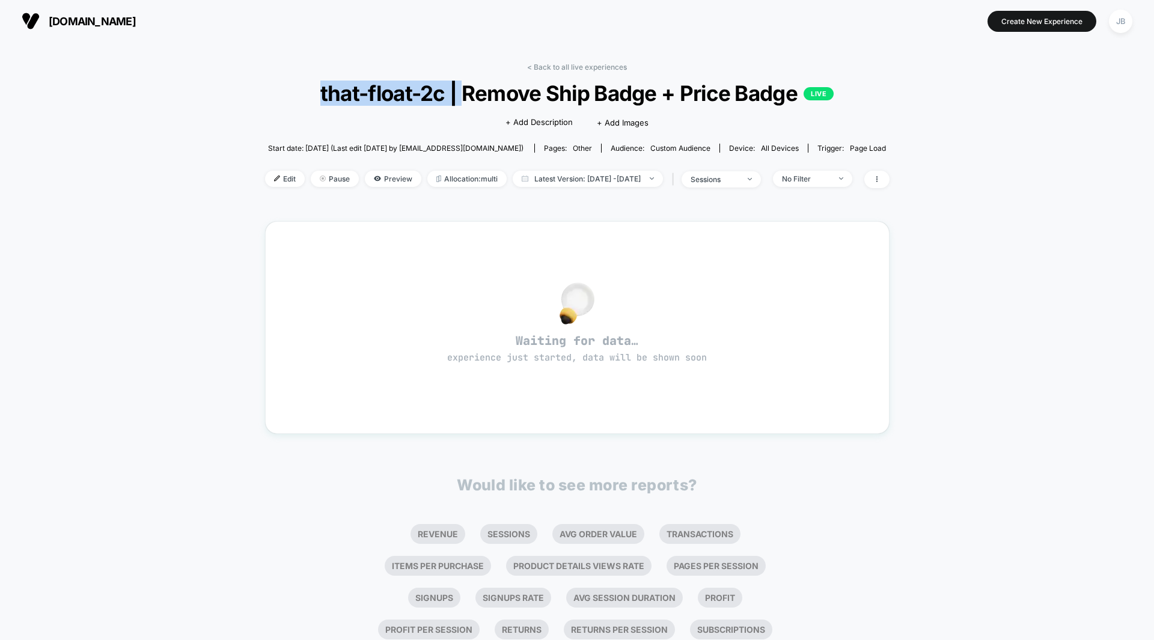
drag, startPoint x: 463, startPoint y: 94, endPoint x: 302, endPoint y: 97, distance: 160.6
click at [302, 97] on span "that-float-2c | Remove Ship Badge + Price Badge LIVE" at bounding box center [577, 93] width 562 height 25
copy span "that-float-2c |"
click at [462, 41] on div "[DOMAIN_NAME] Create New Experience JB" at bounding box center [577, 21] width 1154 height 42
click at [569, 65] on link "< Back to all live experiences" at bounding box center [577, 67] width 100 height 9
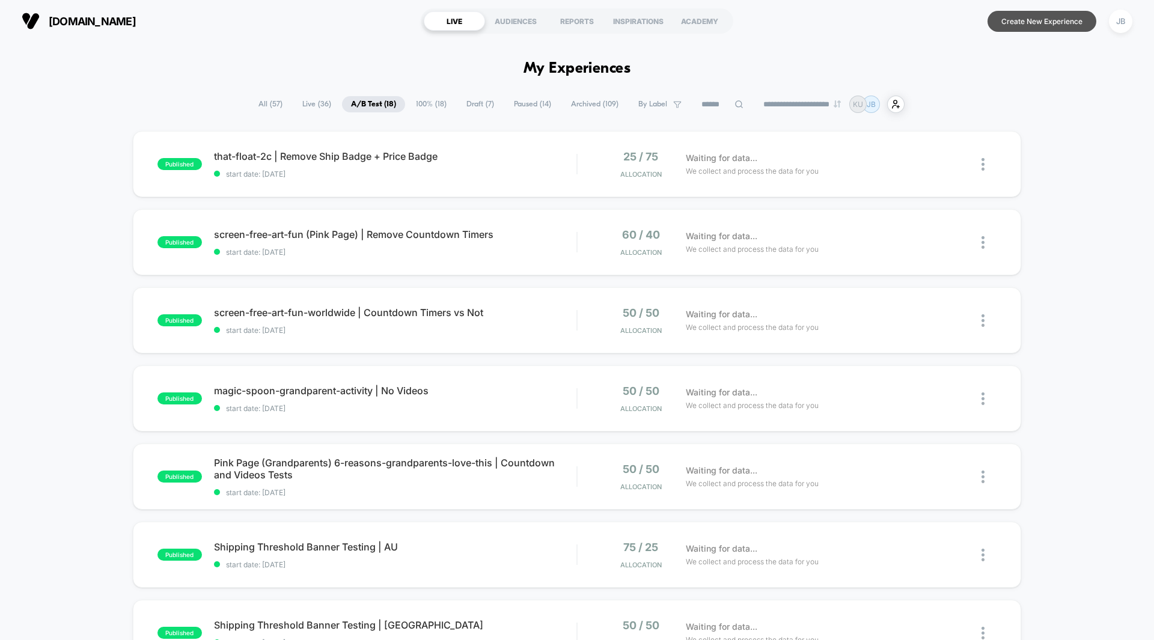
click at [1046, 24] on button "Create New Experience" at bounding box center [1042, 21] width 109 height 21
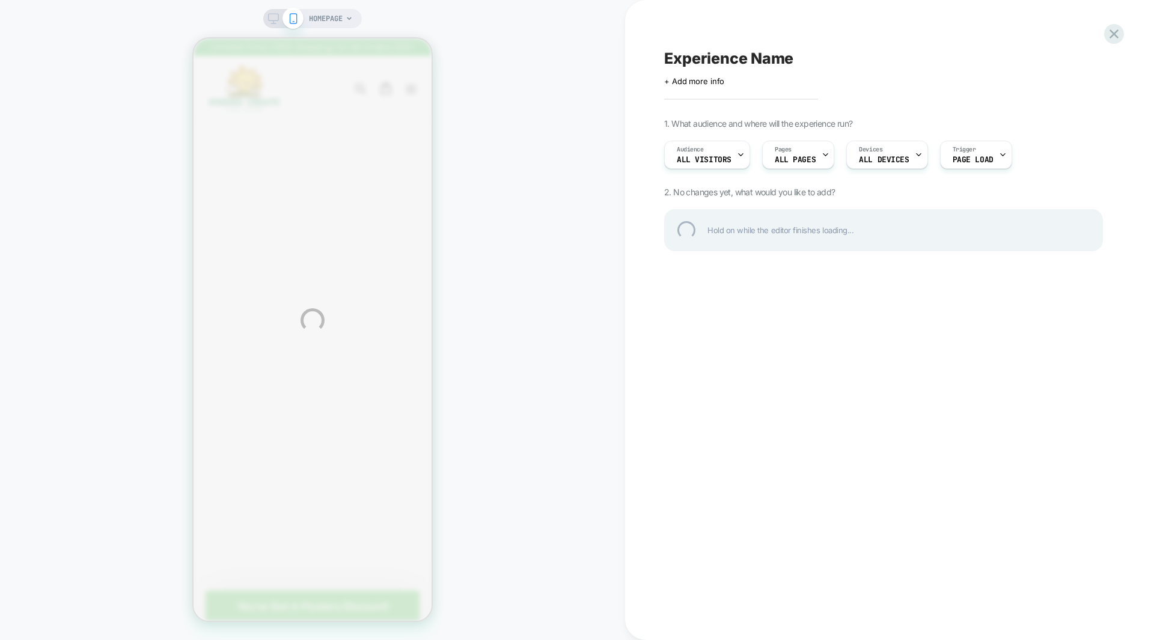
click at [717, 61] on div "Experience Name" at bounding box center [883, 58] width 439 height 18
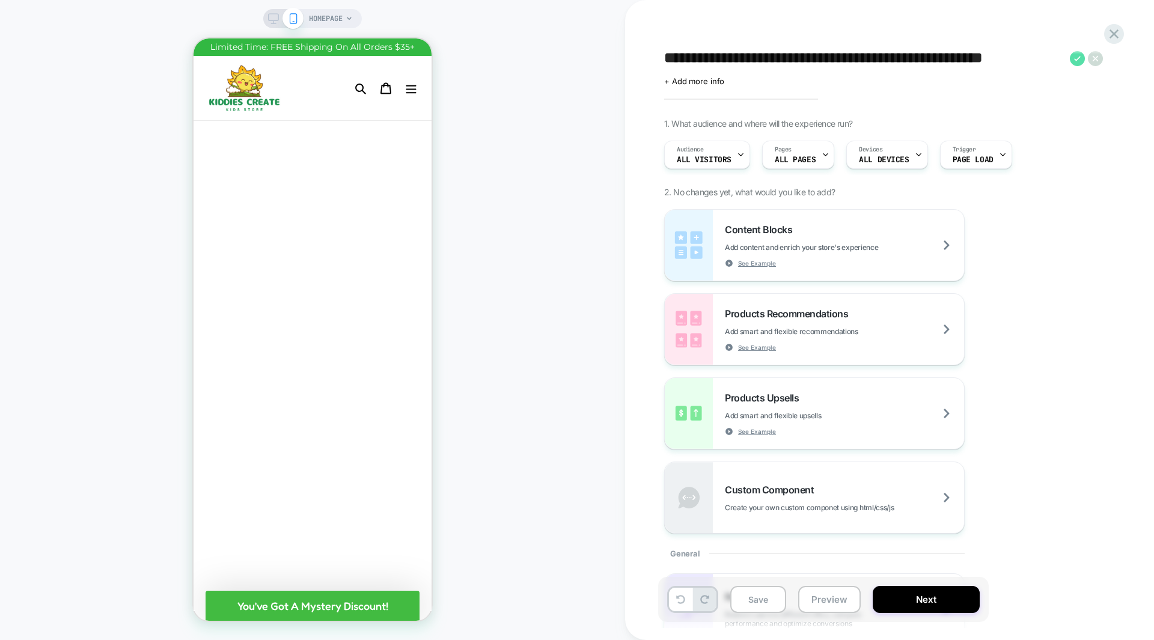
type textarea "**********"
click at [1081, 60] on icon at bounding box center [1077, 58] width 15 height 15
click at [707, 157] on span "All Visitors" at bounding box center [704, 160] width 55 height 8
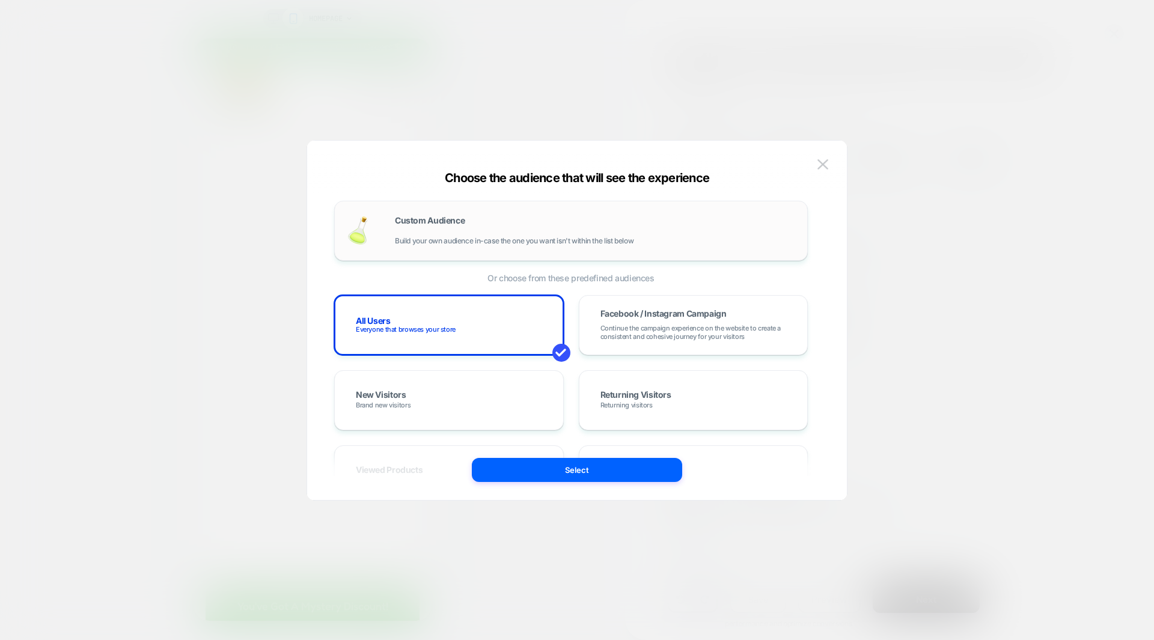
click at [459, 212] on div "Custom Audience Build your own audience in-case the one you want isn't within t…" at bounding box center [571, 231] width 474 height 60
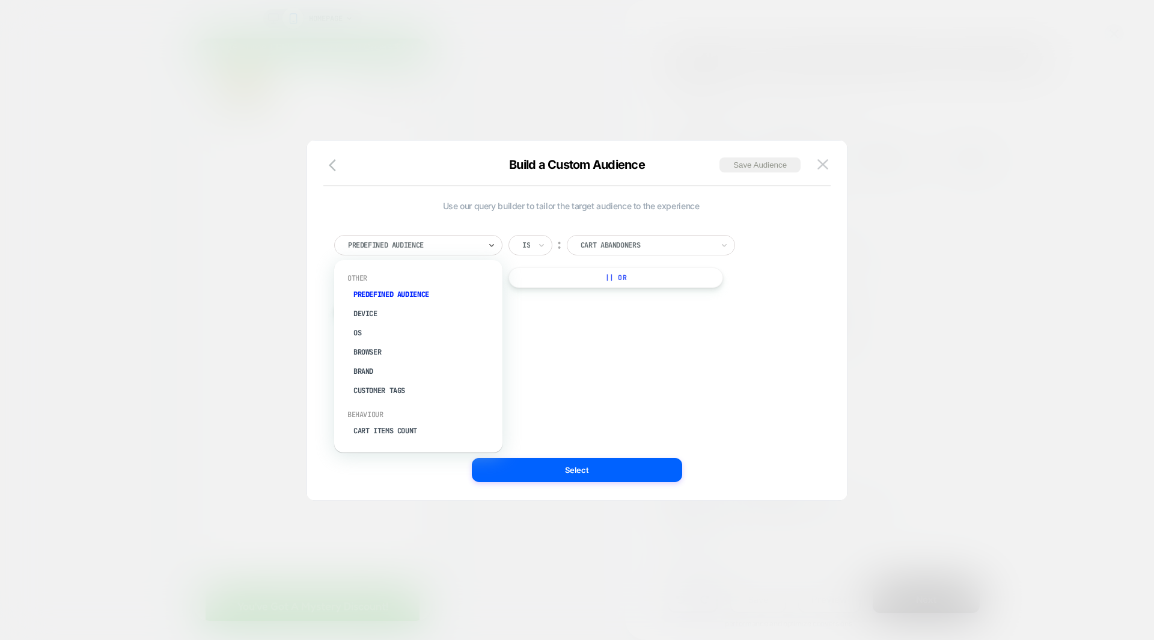
click at [430, 248] on div at bounding box center [414, 245] width 132 height 11
click at [373, 369] on div "Country" at bounding box center [424, 372] width 156 height 19
click at [531, 245] on div "Is" at bounding box center [526, 245] width 10 height 13
click at [540, 296] on div "Is not" at bounding box center [560, 297] width 78 height 19
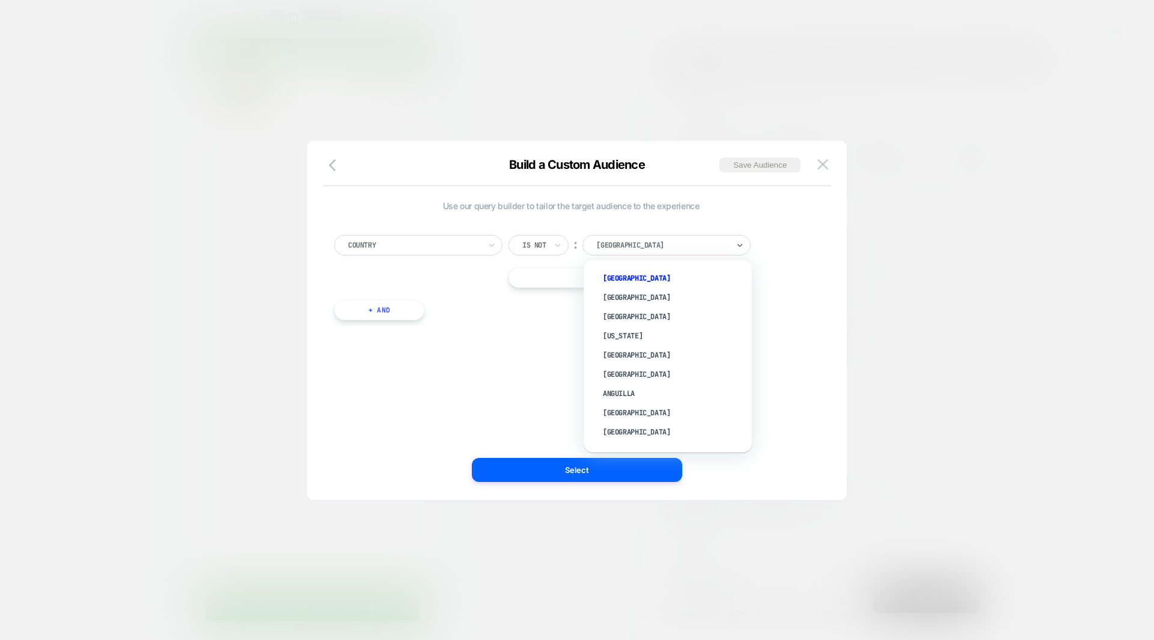
click at [630, 237] on div "[GEOGRAPHIC_DATA]" at bounding box center [667, 245] width 168 height 20
type input "***"
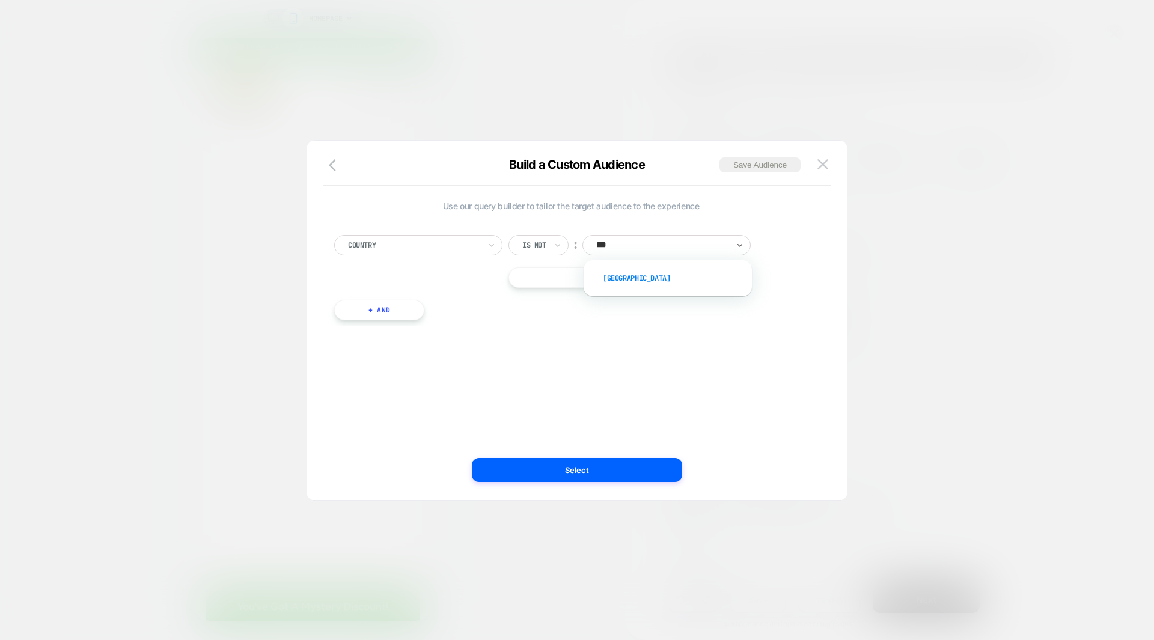
click at [614, 277] on div "[GEOGRAPHIC_DATA]" at bounding box center [674, 278] width 156 height 19
click at [627, 361] on div "Use our query builder to tailor the target audience to the experience Country I…" at bounding box center [571, 320] width 504 height 311
click at [586, 468] on button "Select" at bounding box center [577, 470] width 210 height 24
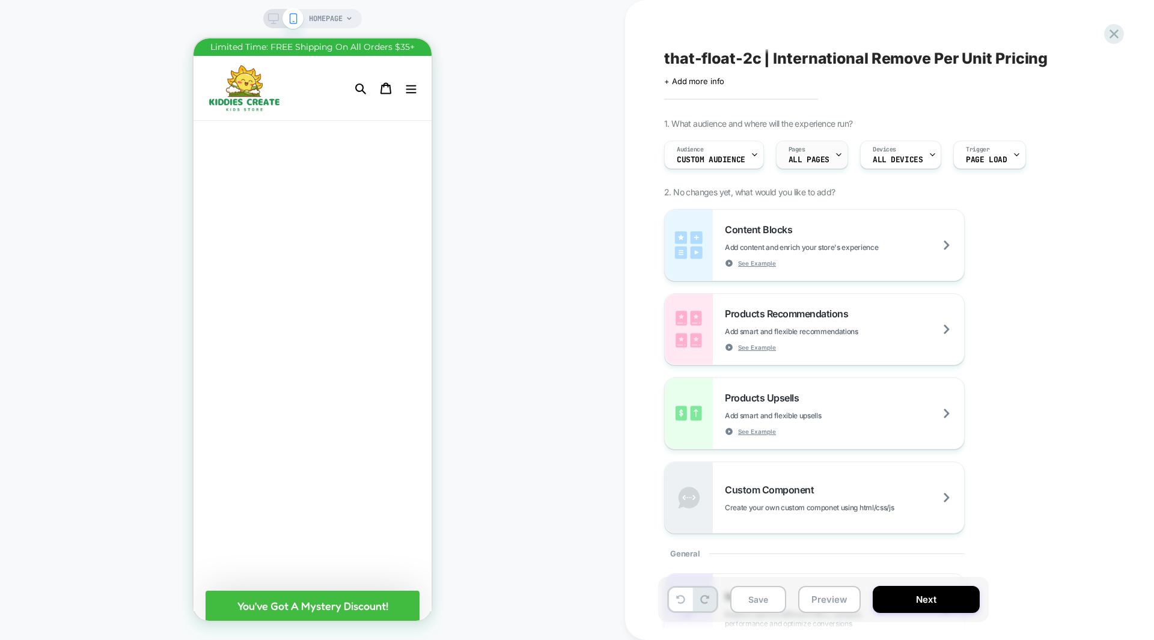
click at [824, 155] on div "Pages ALL PAGES" at bounding box center [809, 154] width 65 height 27
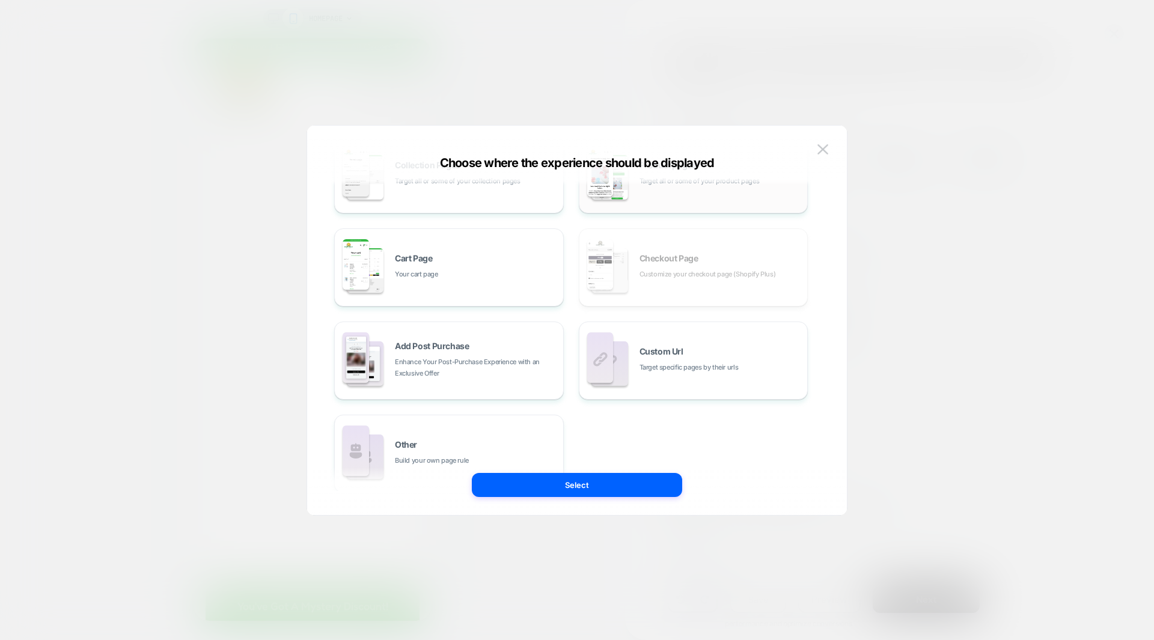
scroll to position [144, 0]
click at [679, 351] on span "Custom Url" at bounding box center [662, 351] width 44 height 8
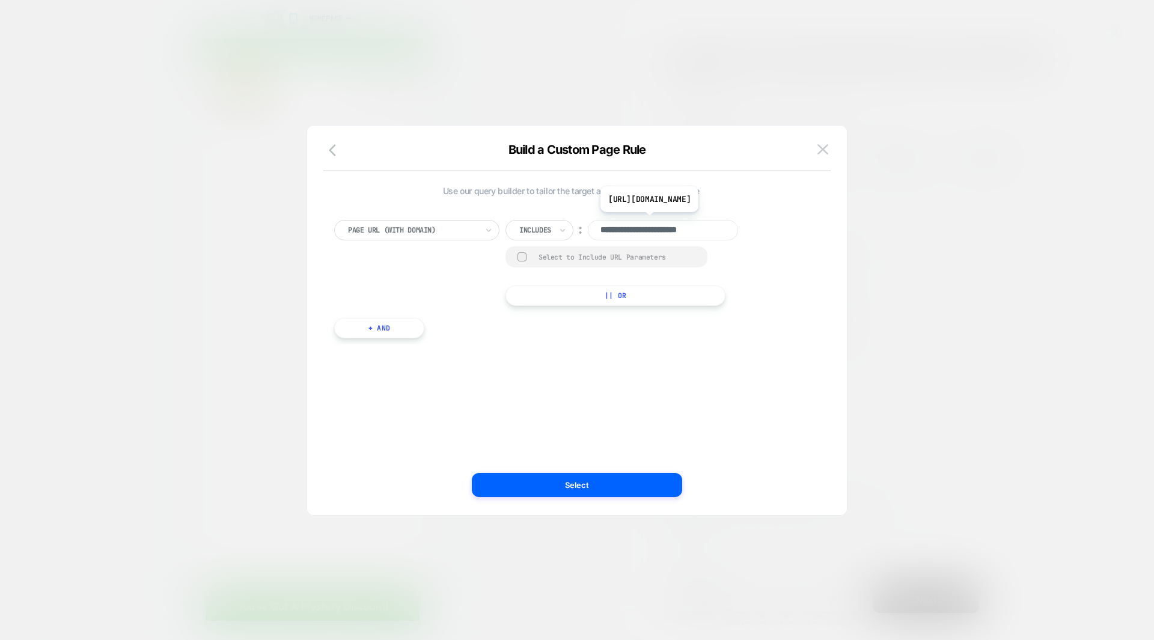
click at [643, 231] on input "**********" at bounding box center [663, 230] width 150 height 20
paste input "**********"
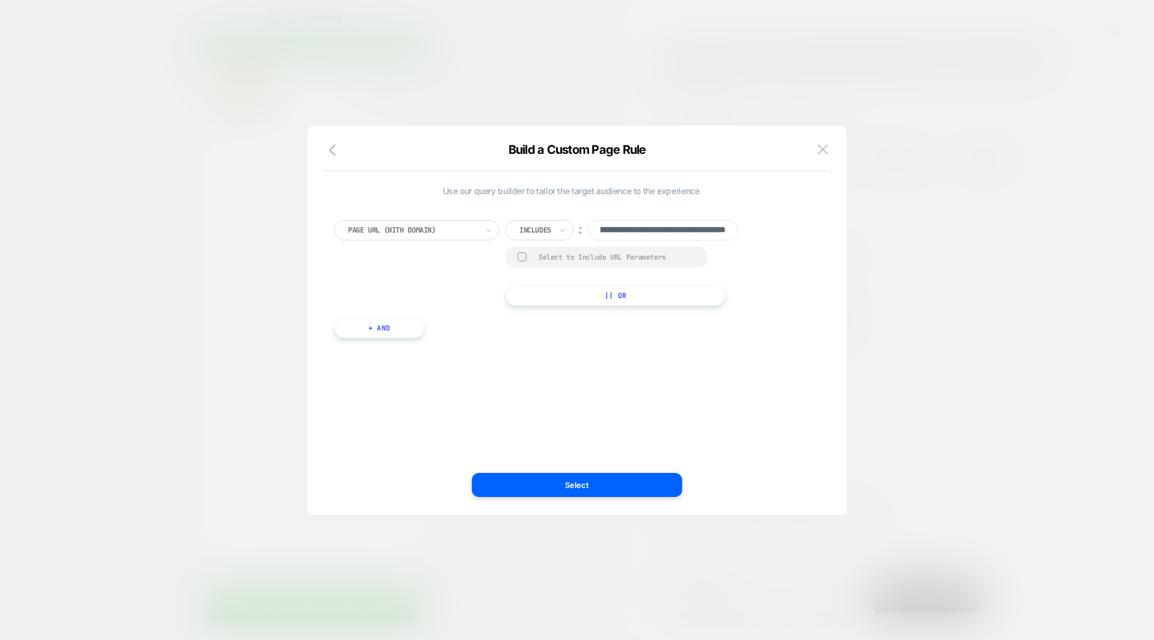
type input "**********"
click at [792, 301] on div "**********" at bounding box center [571, 263] width 474 height 86
click at [580, 476] on button "Select" at bounding box center [577, 485] width 210 height 24
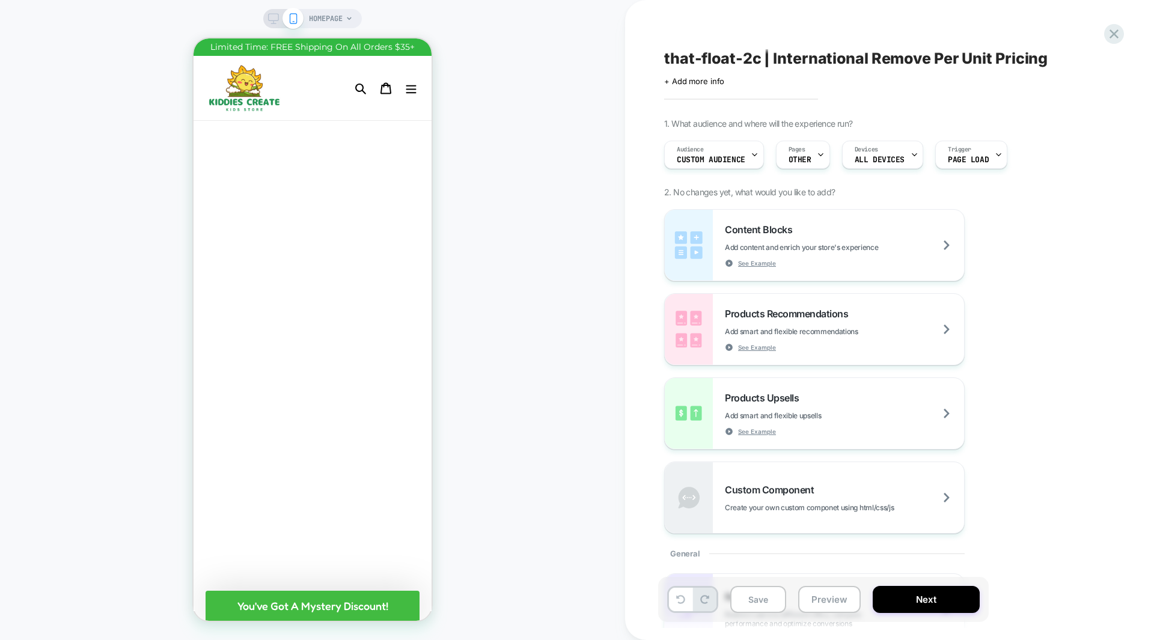
click at [323, 22] on span "HOMEPAGE" at bounding box center [326, 18] width 34 height 19
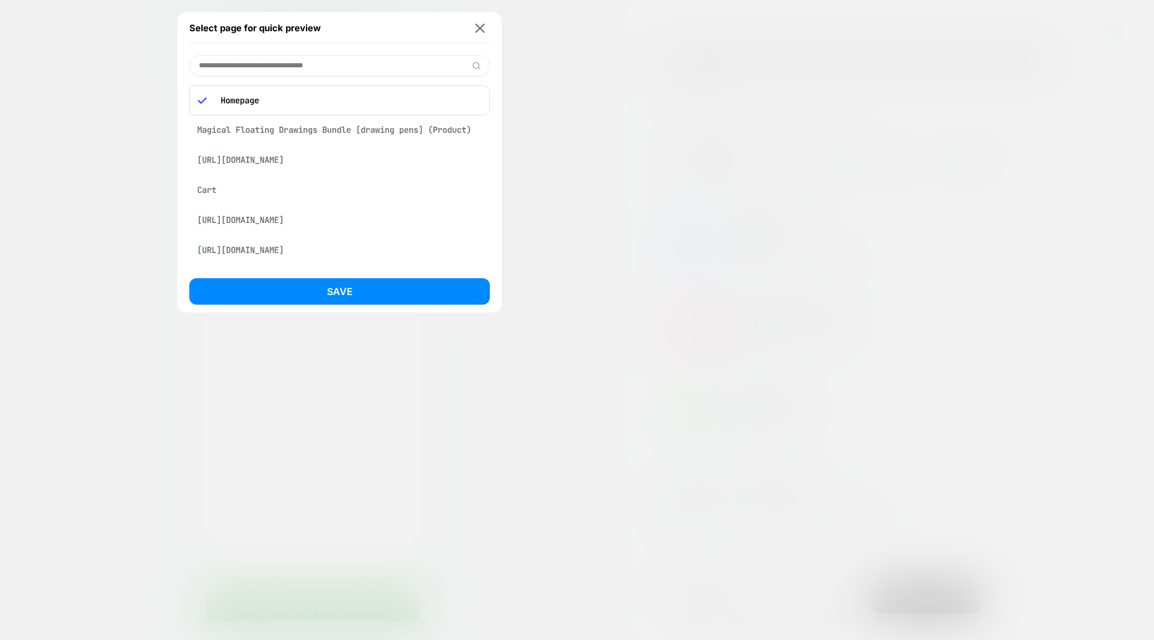
paste input "**********"
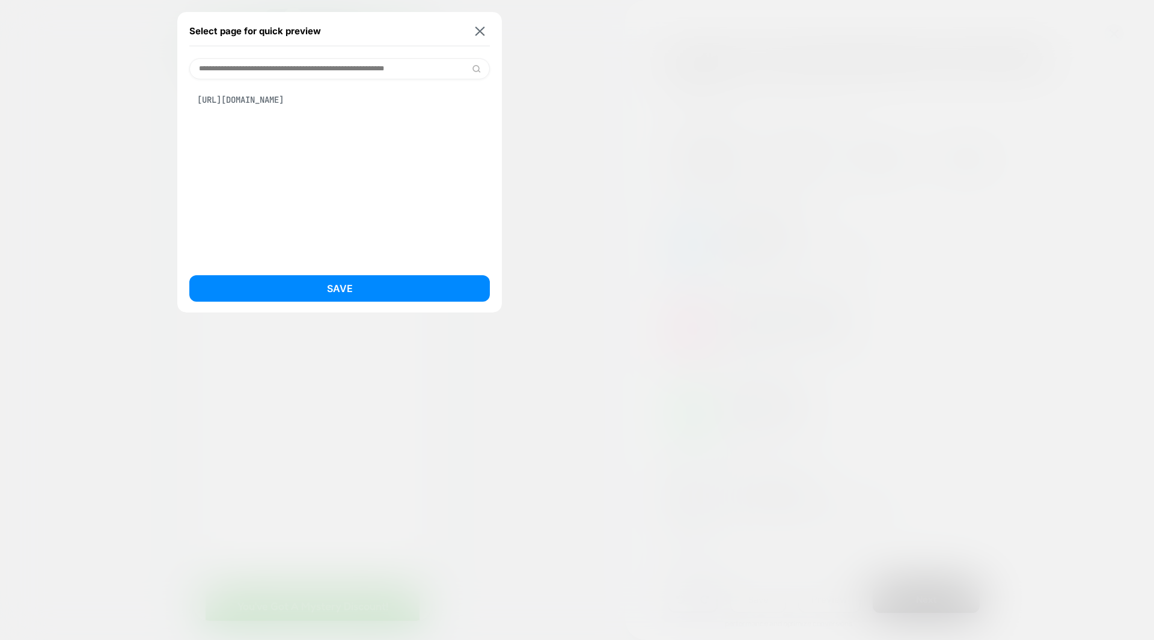
type input "**********"
click at [302, 102] on div "[URL][DOMAIN_NAME]" at bounding box center [339, 99] width 301 height 23
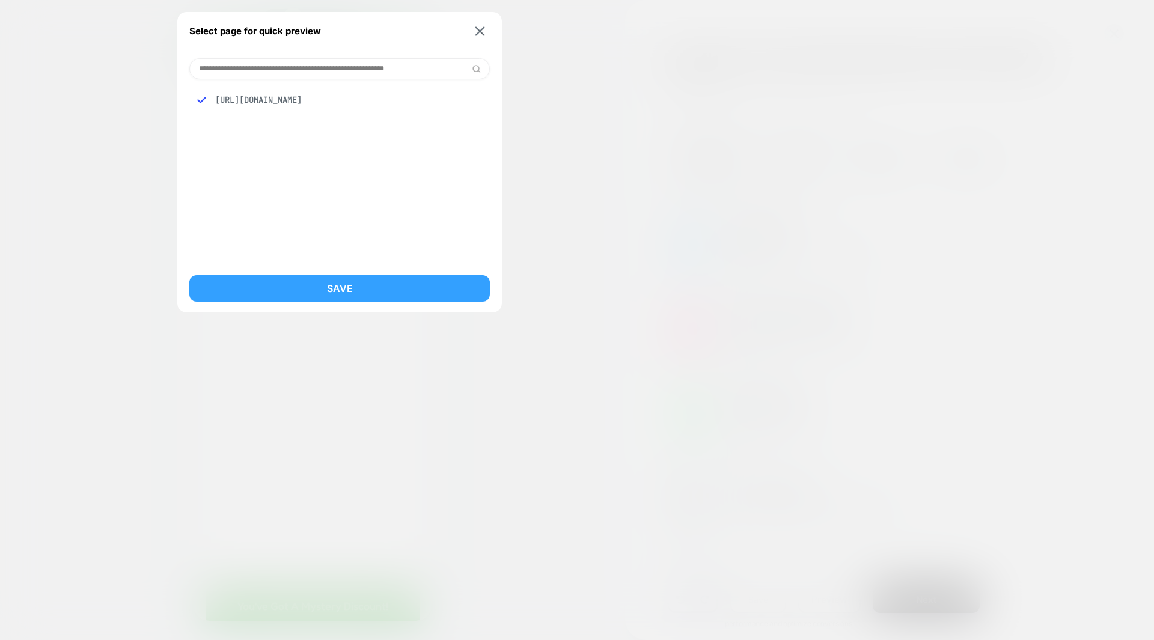
click at [311, 282] on button "Save" at bounding box center [339, 288] width 301 height 26
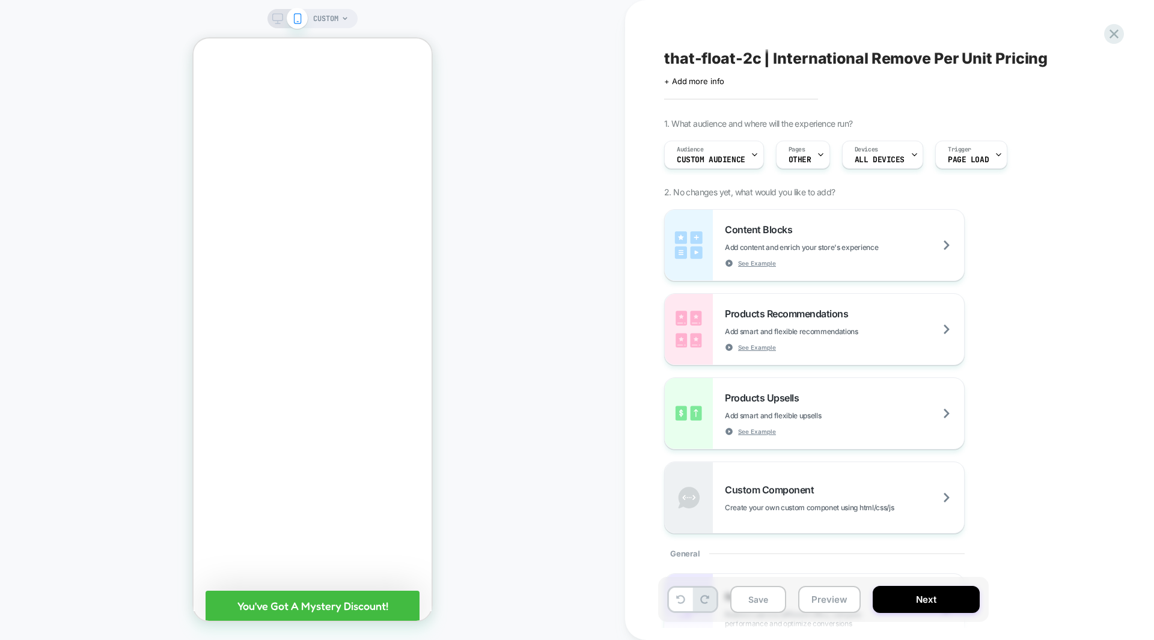
scroll to position [424, 0]
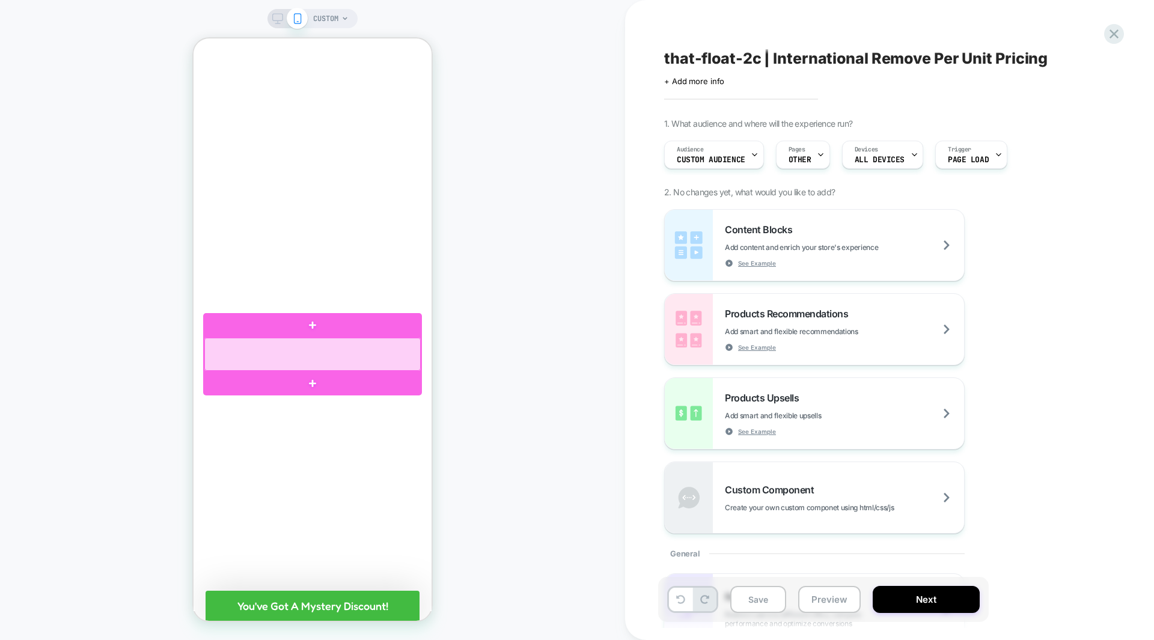
click at [398, 355] on div at bounding box center [312, 354] width 216 height 33
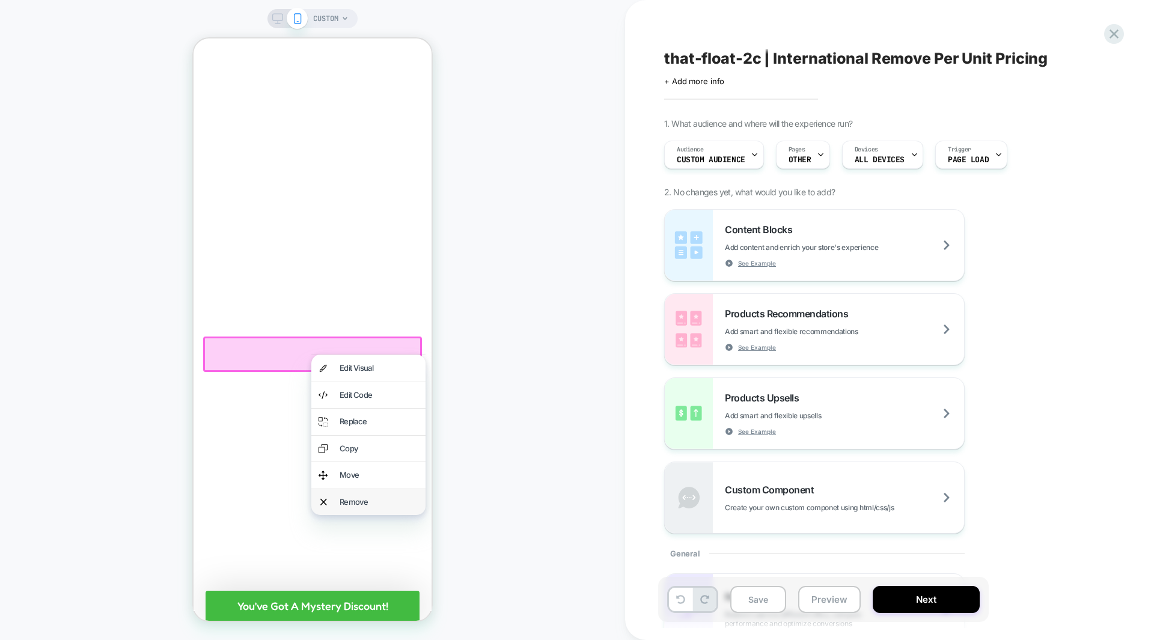
click at [366, 504] on div "Remove" at bounding box center [379, 503] width 79 height 12
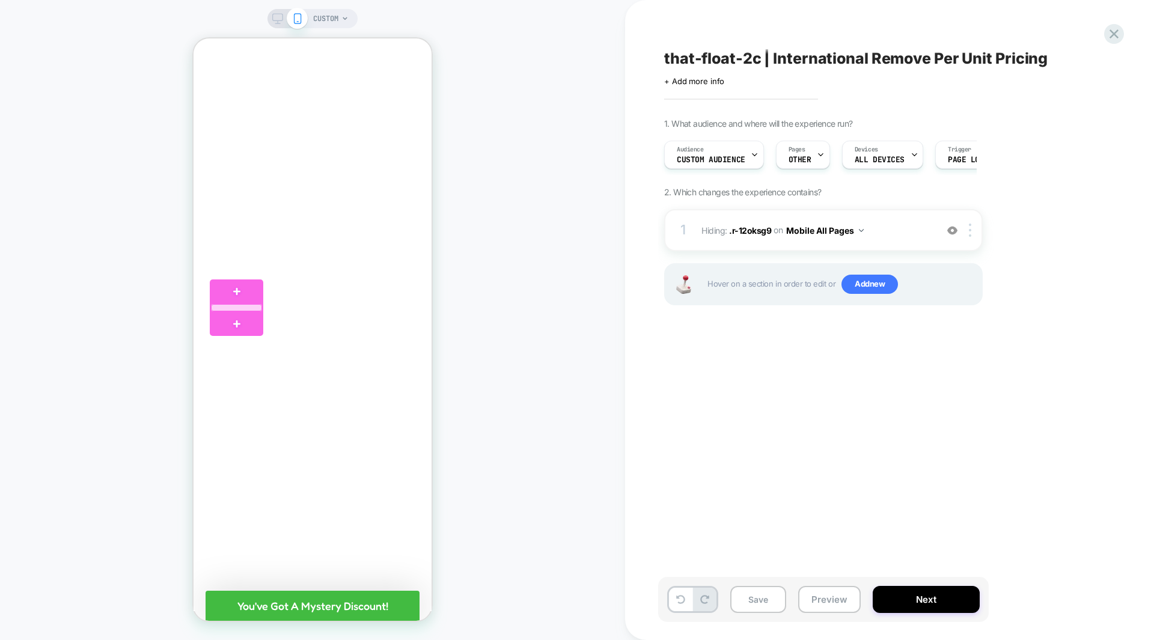
click at [240, 308] on div at bounding box center [236, 307] width 51 height 7
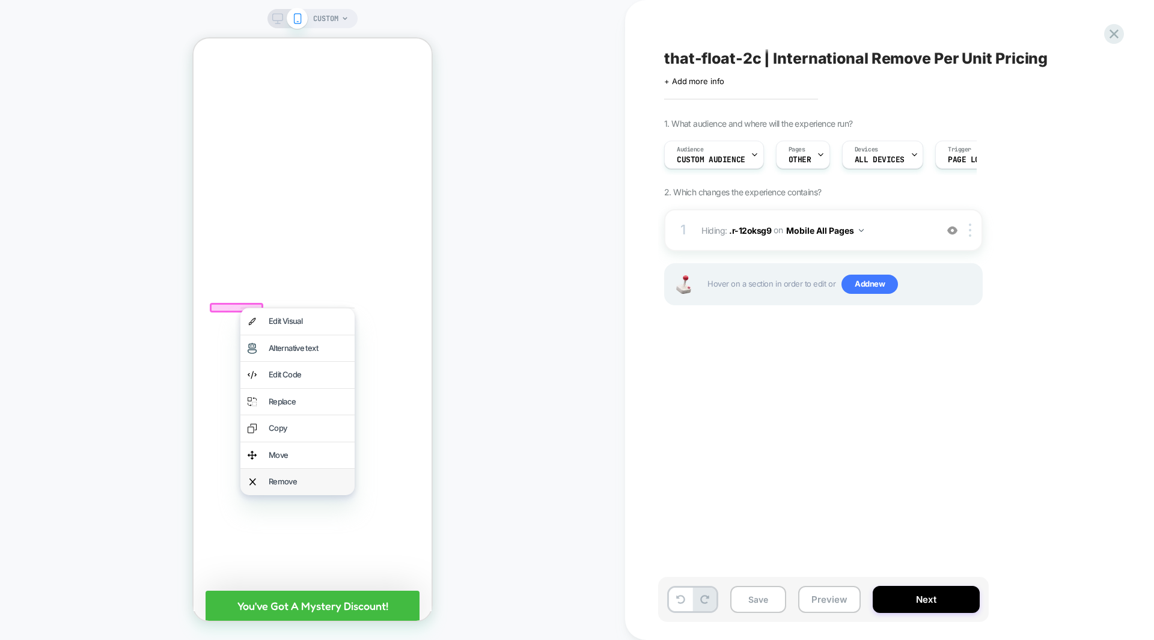
click at [275, 479] on div "Remove" at bounding box center [308, 482] width 79 height 12
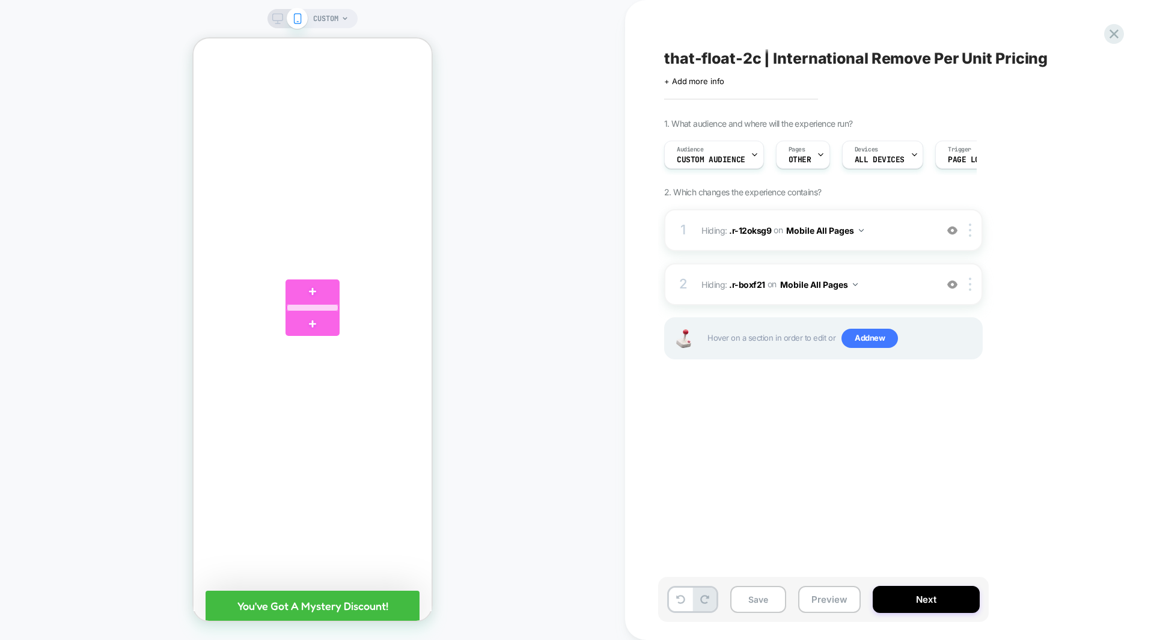
click at [327, 307] on div at bounding box center [312, 307] width 51 height 7
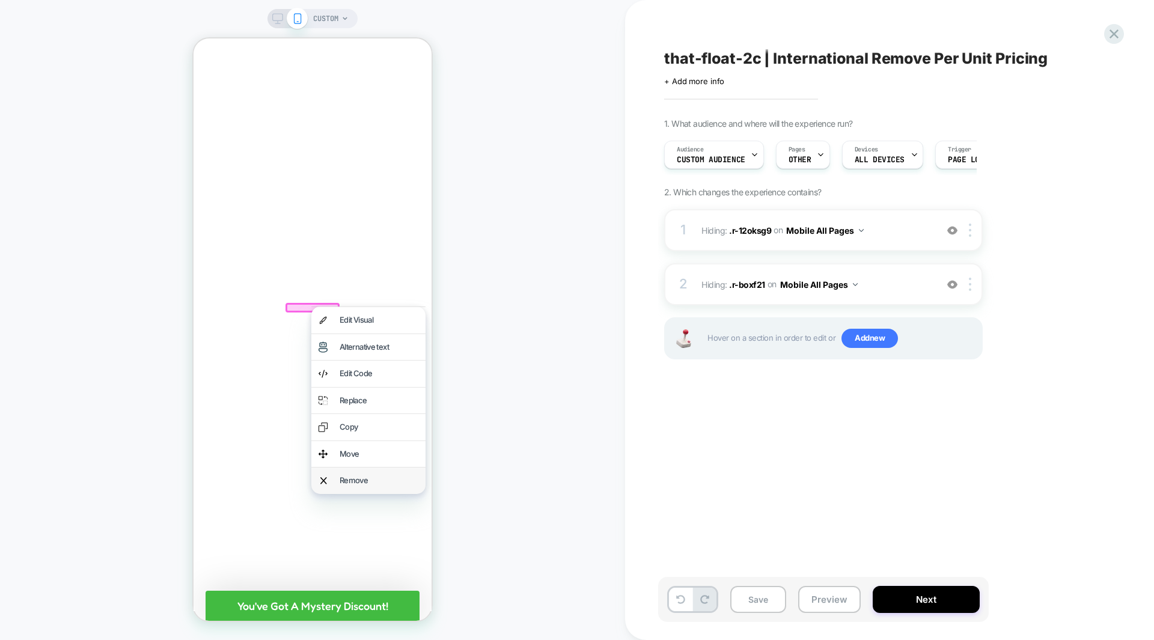
click at [355, 477] on div "Remove" at bounding box center [379, 481] width 79 height 12
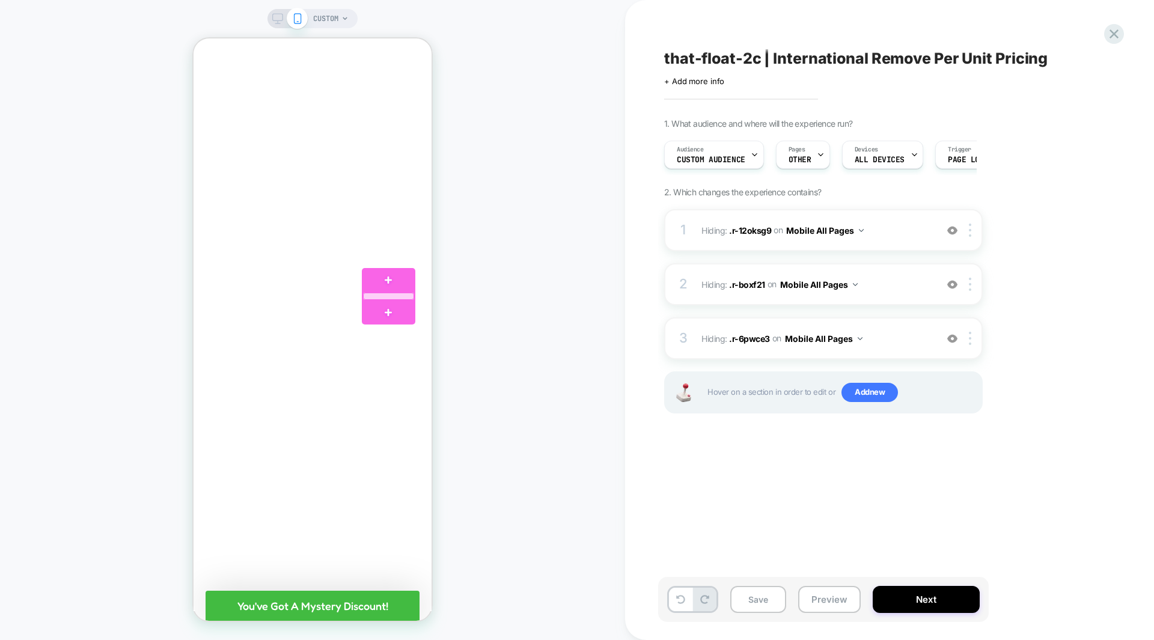
click at [384, 294] on div at bounding box center [388, 296] width 51 height 7
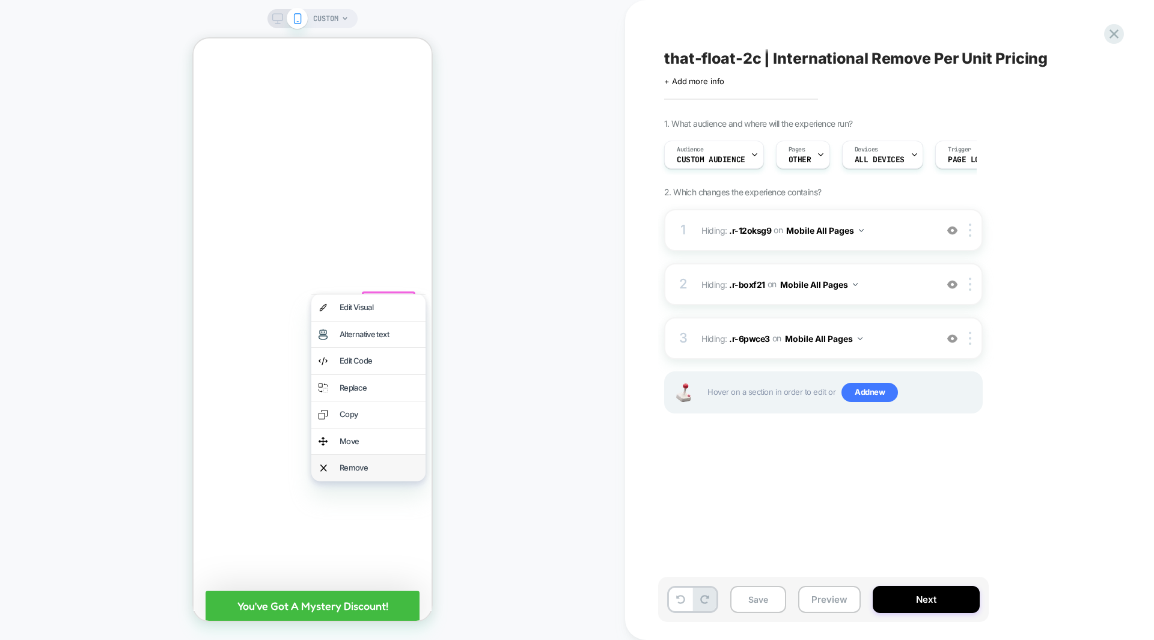
click at [352, 465] on div "Remove" at bounding box center [379, 468] width 79 height 12
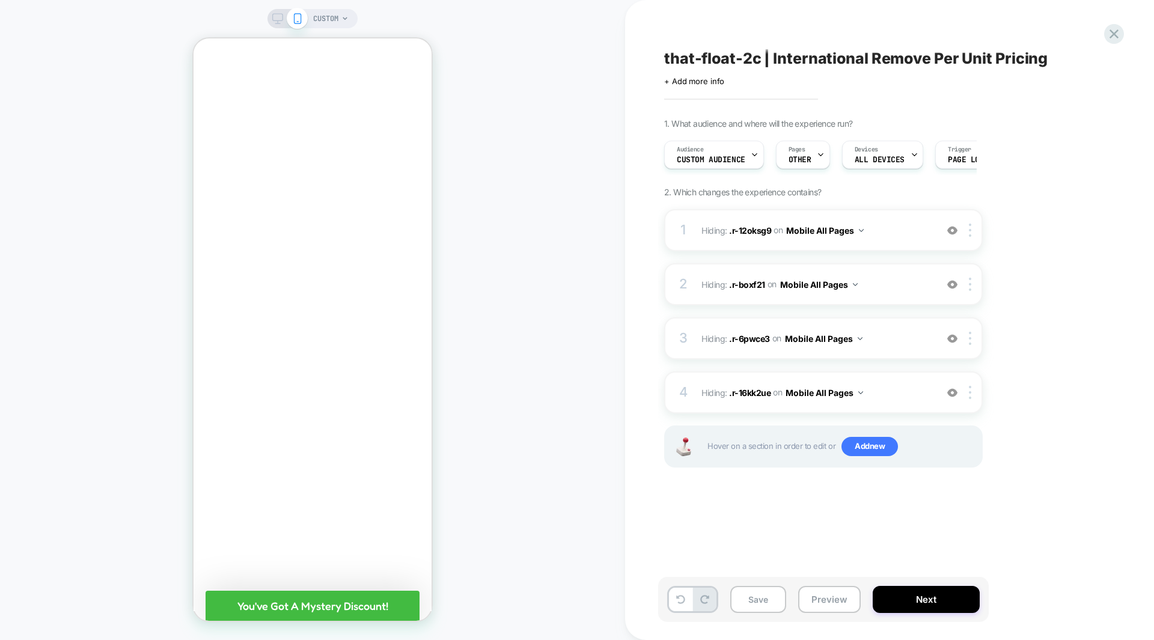
click at [496, 340] on div "CUSTOM" at bounding box center [312, 320] width 625 height 616
click at [372, 376] on div at bounding box center [312, 378] width 133 height 11
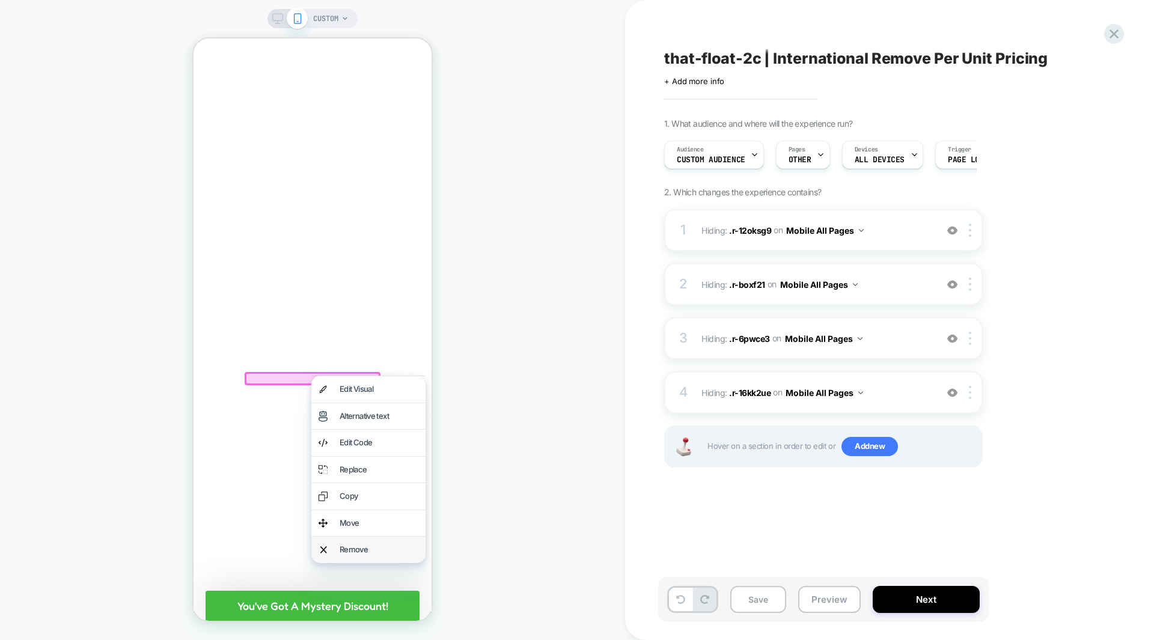
click at [367, 549] on div "Remove" at bounding box center [379, 550] width 79 height 12
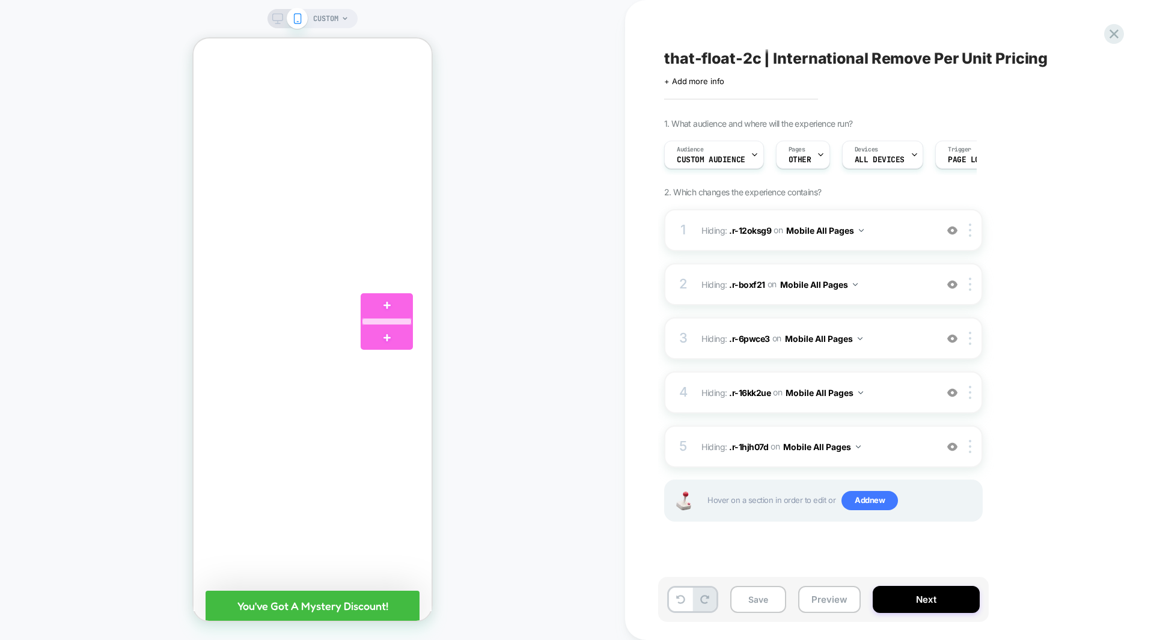
click at [394, 322] on div at bounding box center [387, 321] width 50 height 7
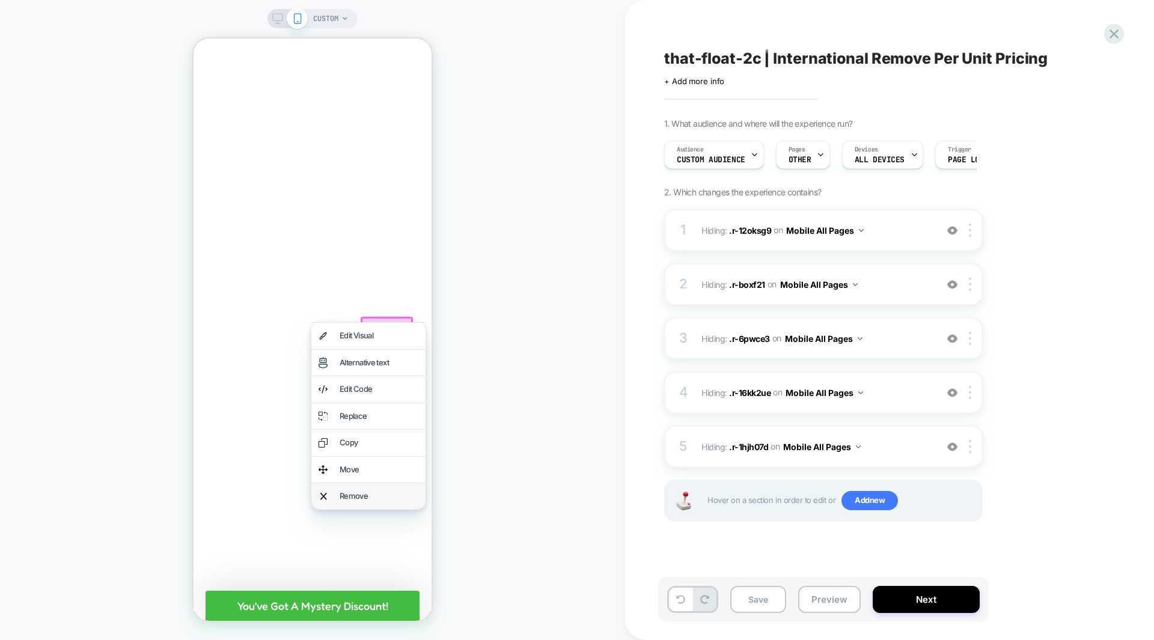
click at [358, 492] on div "Remove" at bounding box center [379, 497] width 79 height 12
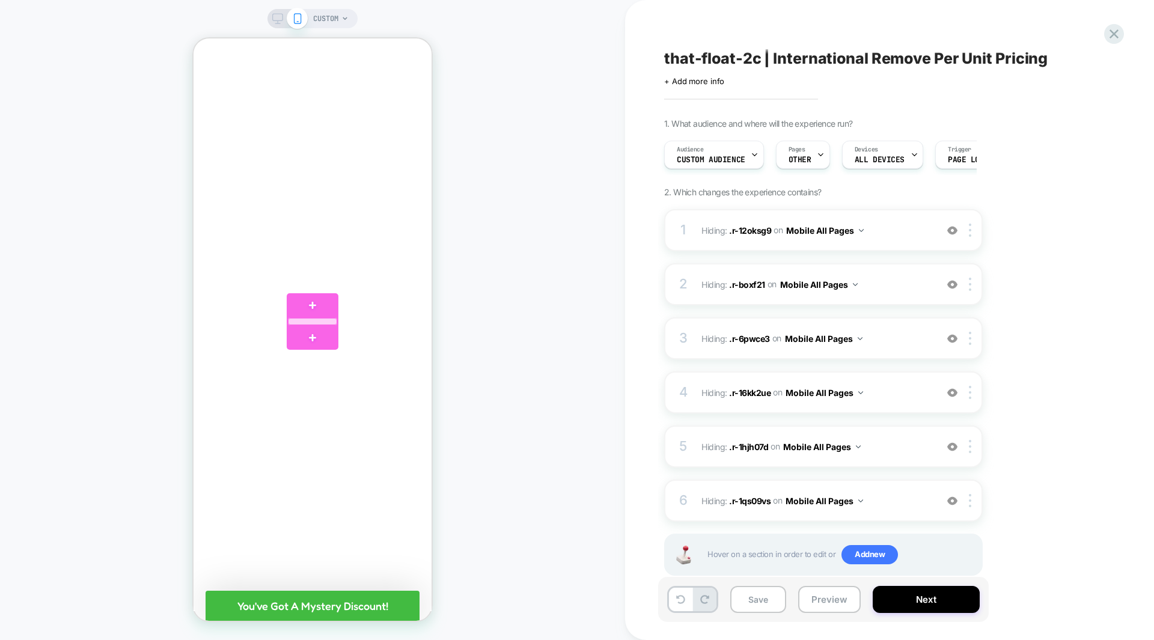
click at [299, 322] on div at bounding box center [313, 321] width 50 height 7
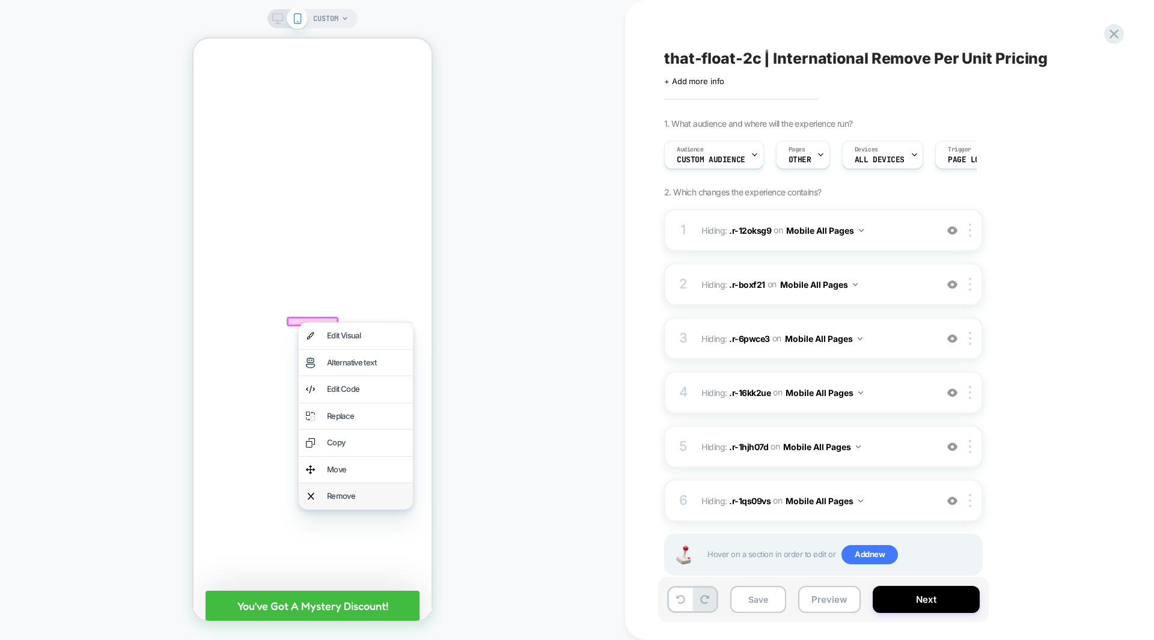
click at [349, 492] on div "Remove" at bounding box center [366, 497] width 79 height 12
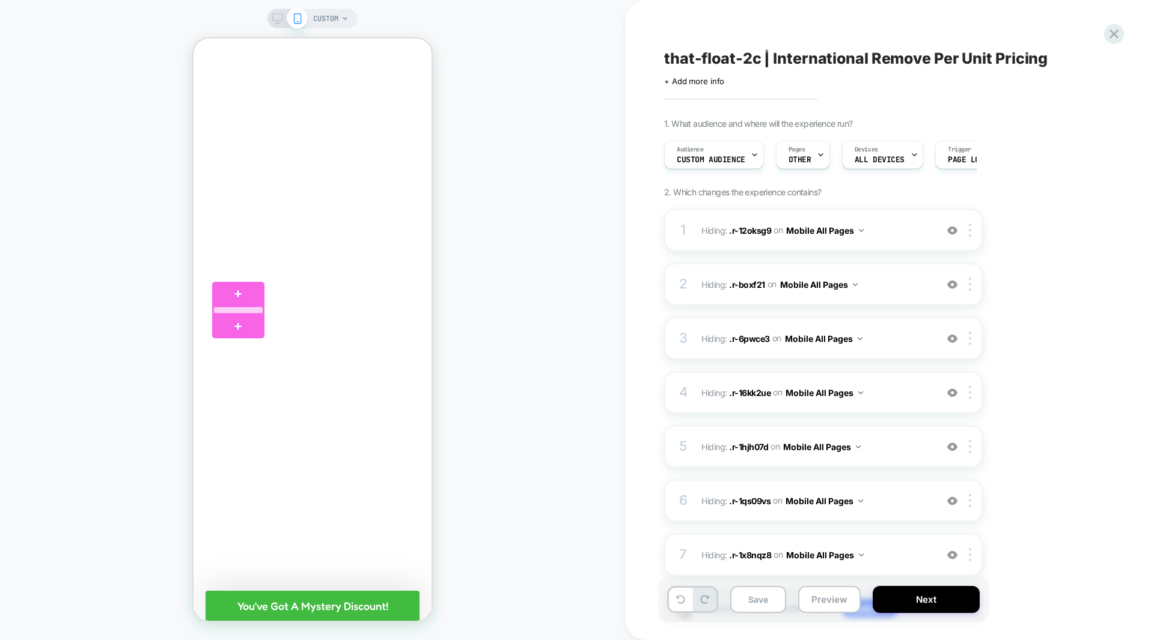
click at [239, 307] on div at bounding box center [238, 310] width 50 height 7
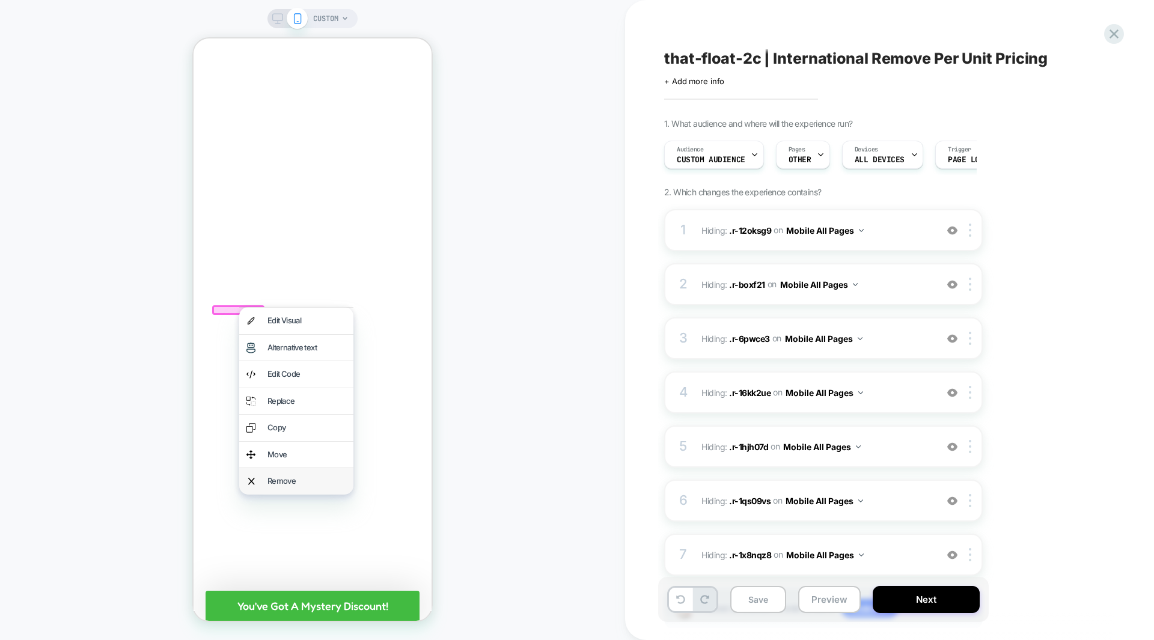
click at [299, 477] on div "Remove" at bounding box center [307, 482] width 79 height 12
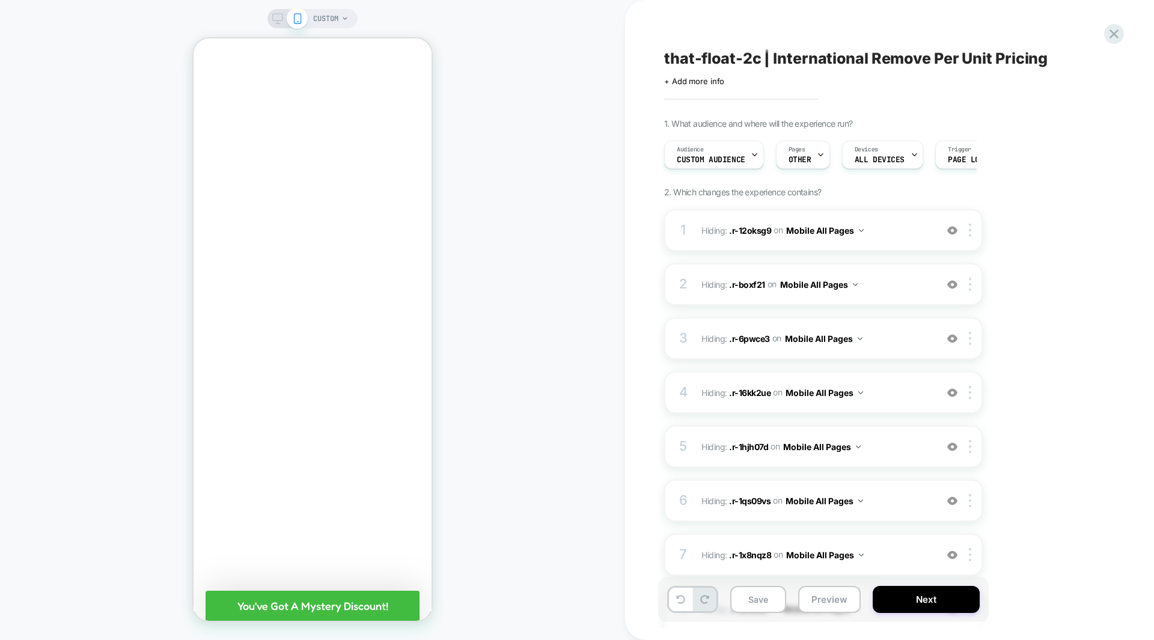
scroll to position [5550, 0]
click at [409, 463] on icon "Collapse/Expand" at bounding box center [415, 464] width 14 height 14
click at [453, 361] on div "CUSTOM" at bounding box center [312, 320] width 625 height 616
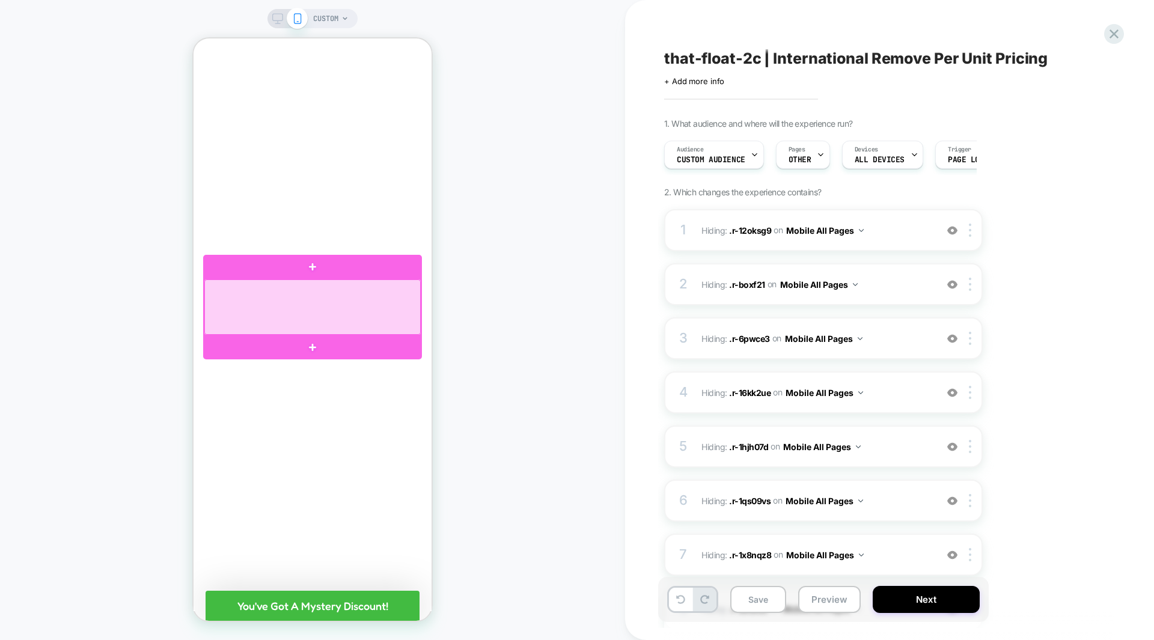
click at [329, 293] on div at bounding box center [312, 307] width 216 height 55
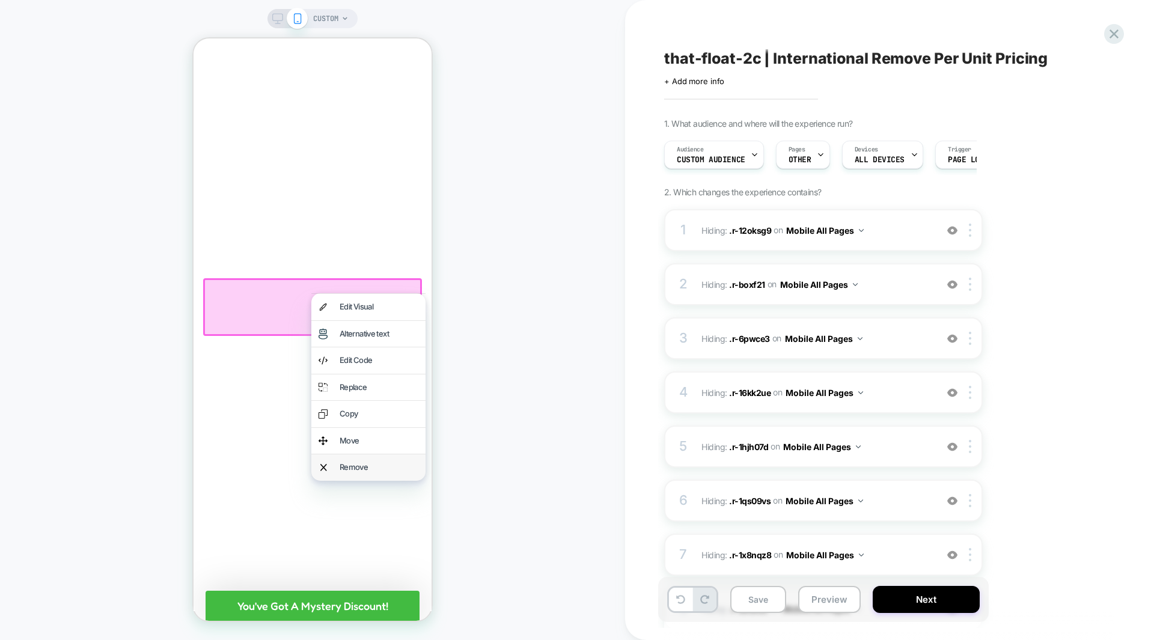
click at [366, 467] on div "Remove" at bounding box center [379, 468] width 79 height 12
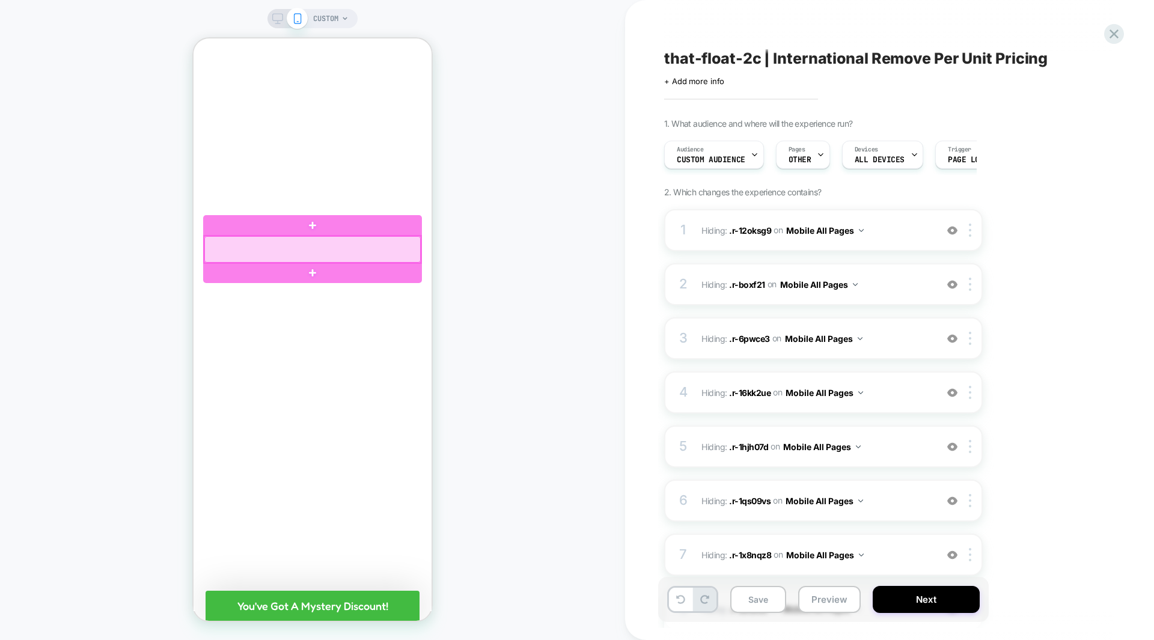
click at [274, 245] on div at bounding box center [312, 249] width 216 height 26
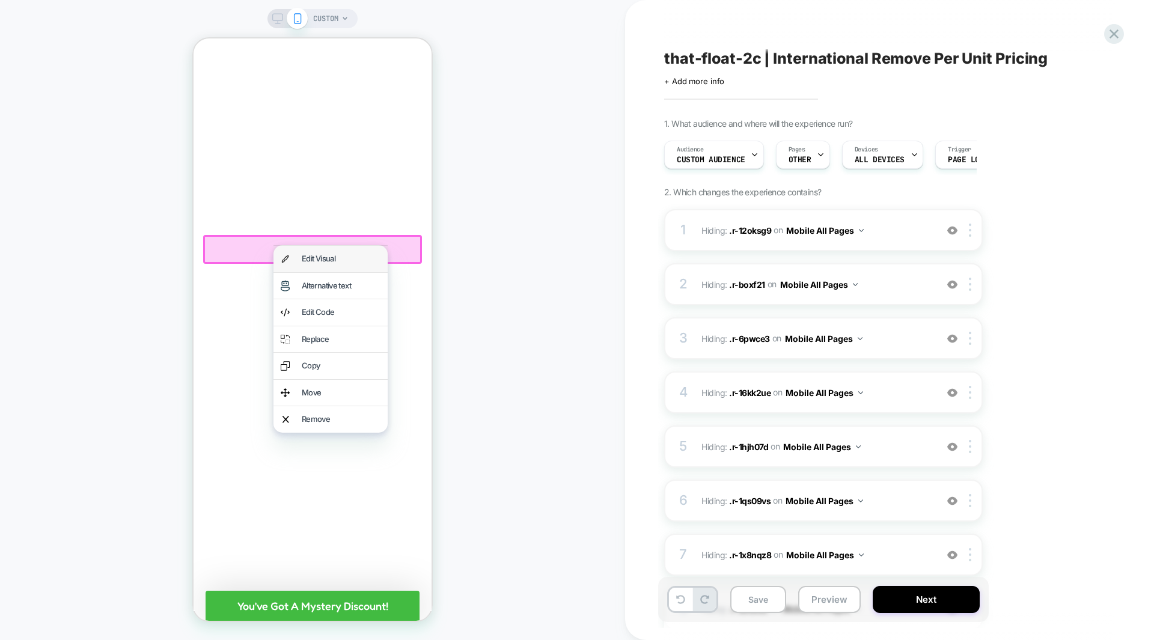
click at [307, 259] on div "Edit Visual" at bounding box center [341, 259] width 79 height 12
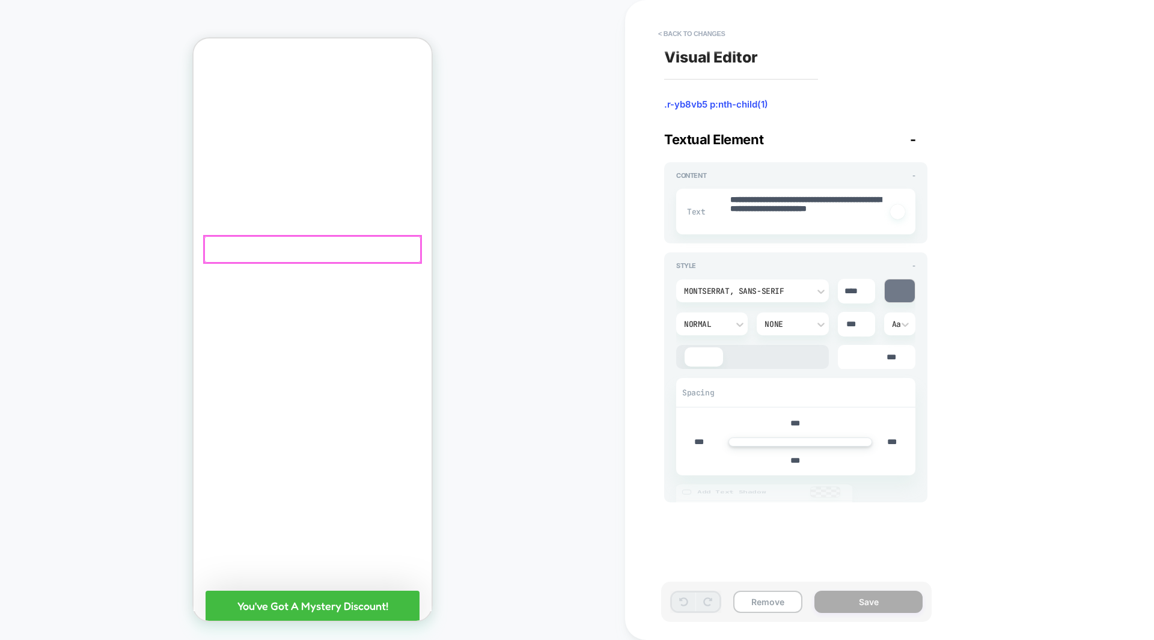
scroll to position [5714, 0]
type textarea "*"
type textarea "**********"
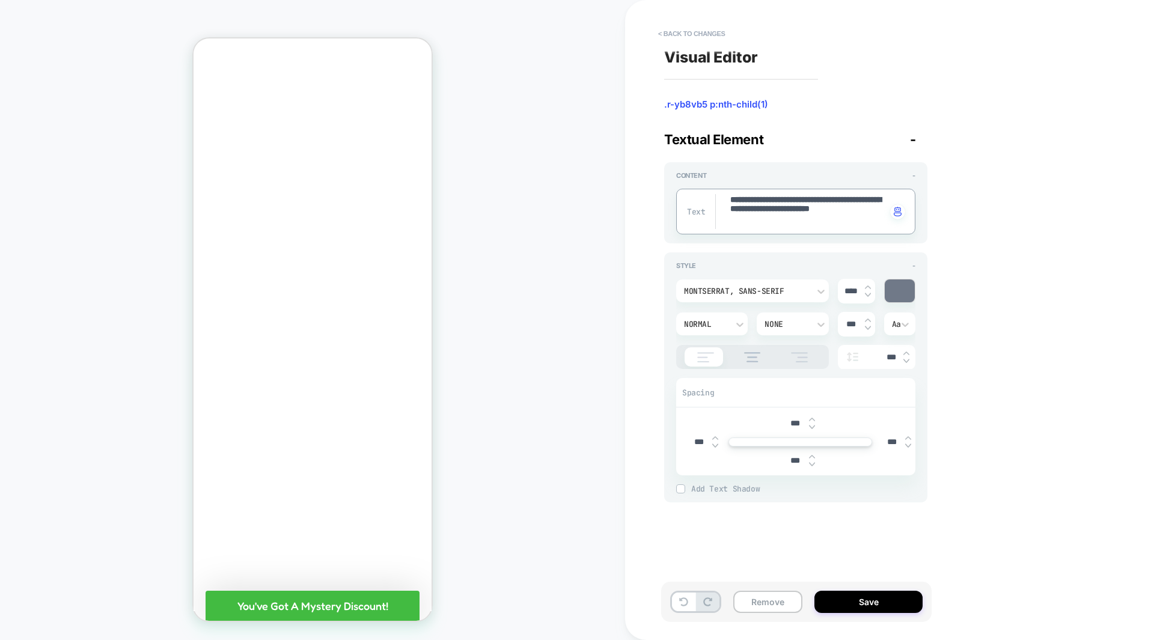
paste textarea "**********"
type textarea "*"
type textarea "**********"
type textarea "*"
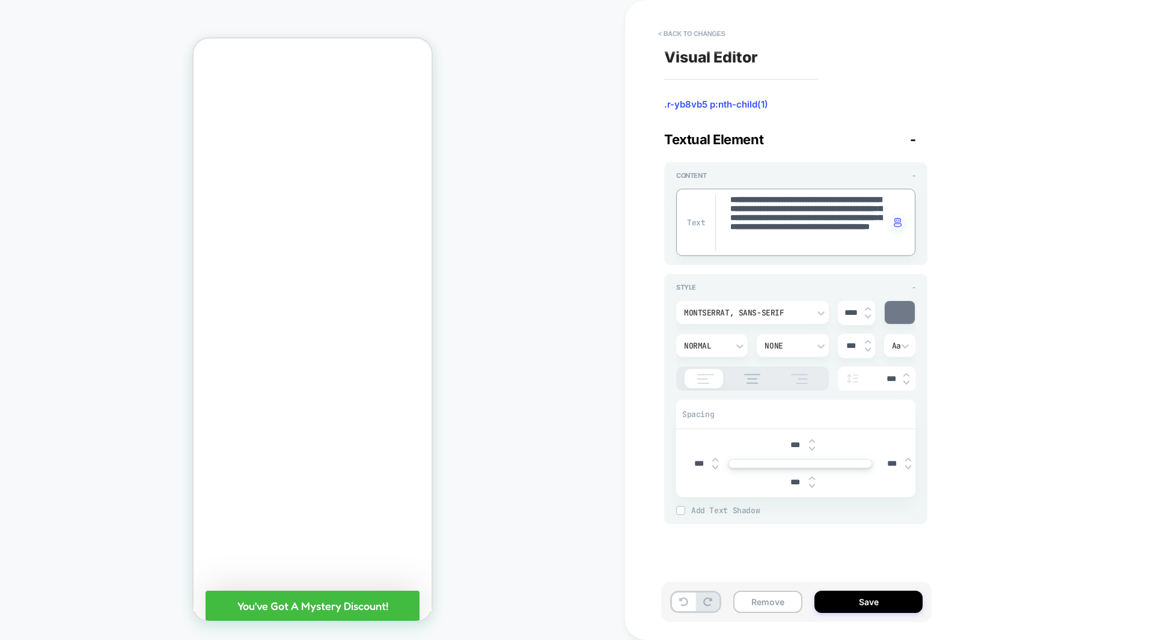
type textarea "**********"
type textarea "*"
type textarea "**********"
type textarea "*"
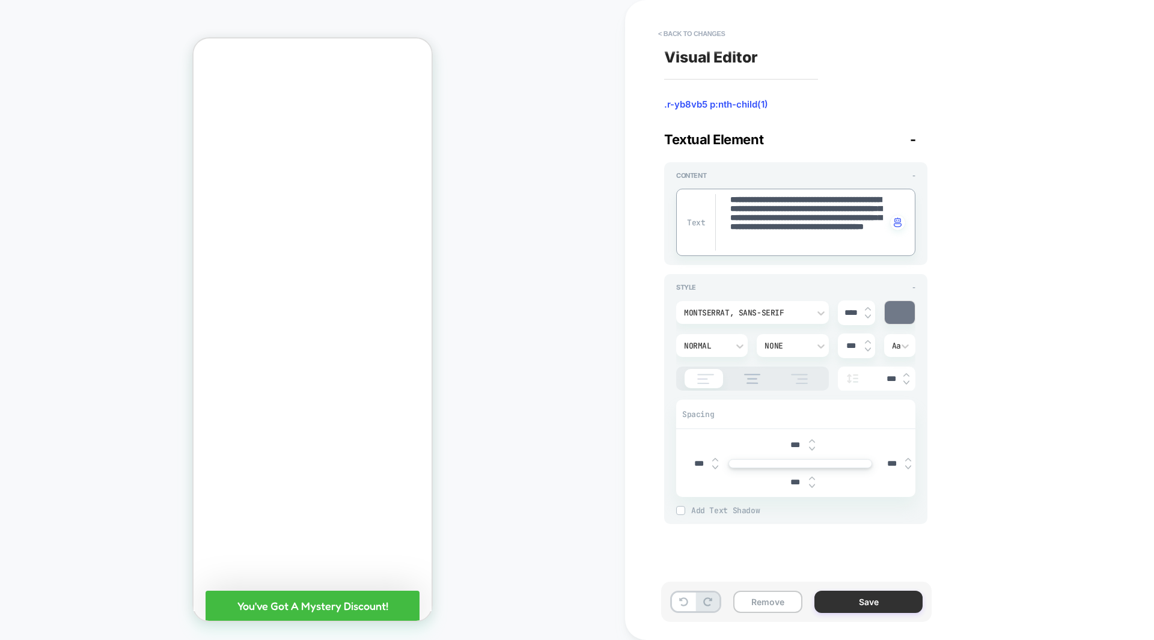
type textarea "**********"
click at [874, 599] on button "Save" at bounding box center [869, 602] width 108 height 22
type textarea "*"
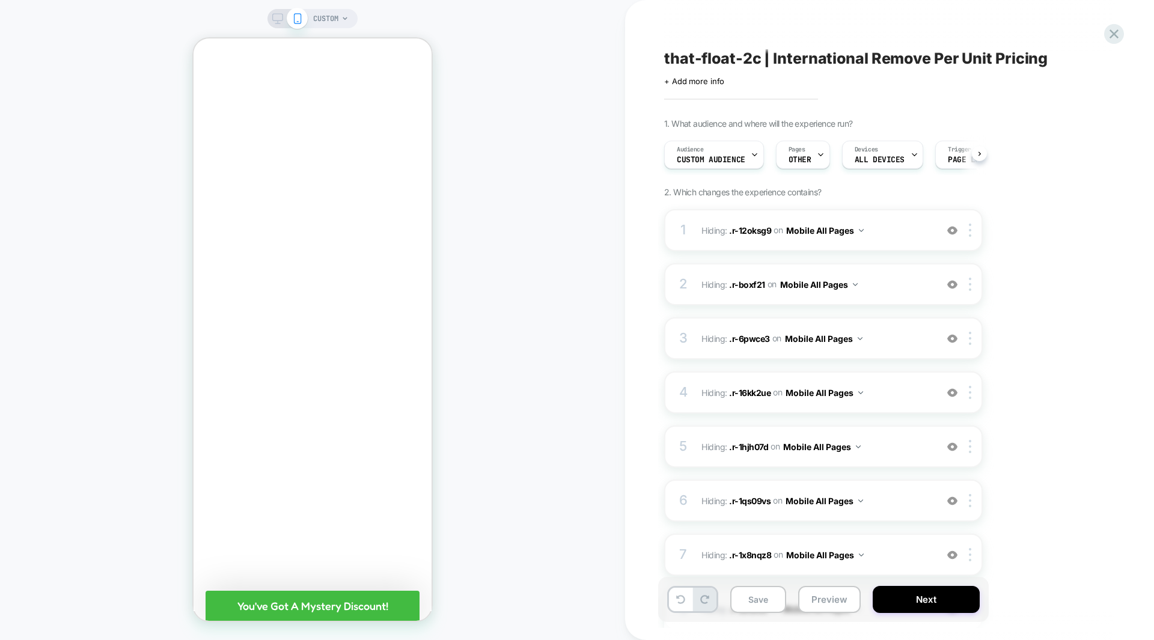
scroll to position [0, 1]
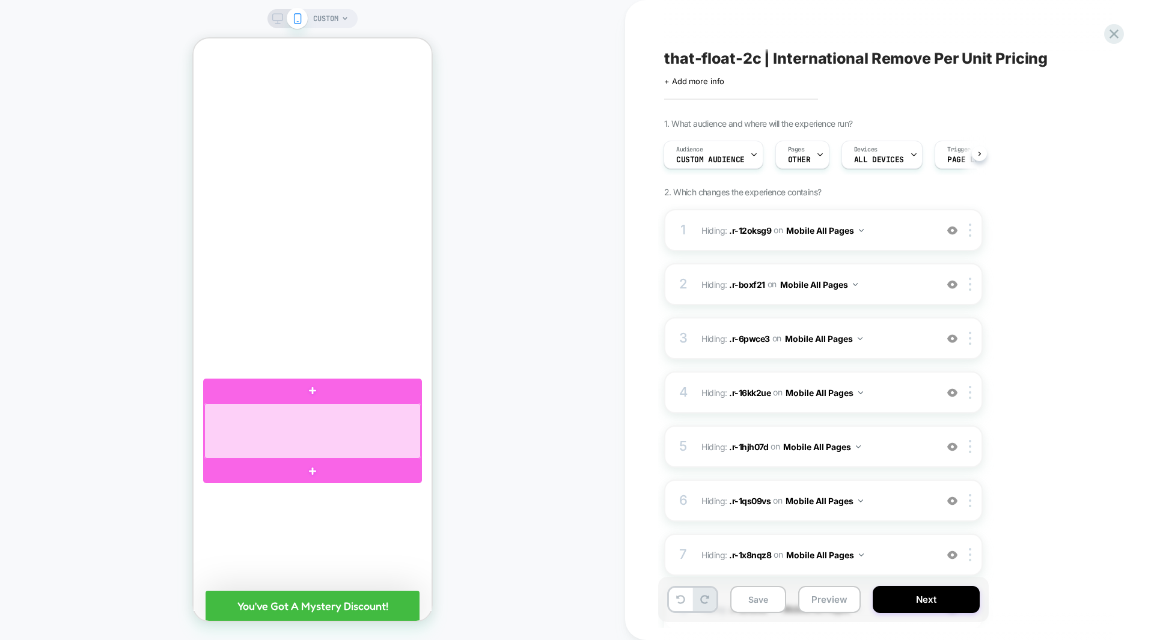
click at [363, 426] on div at bounding box center [312, 430] width 216 height 55
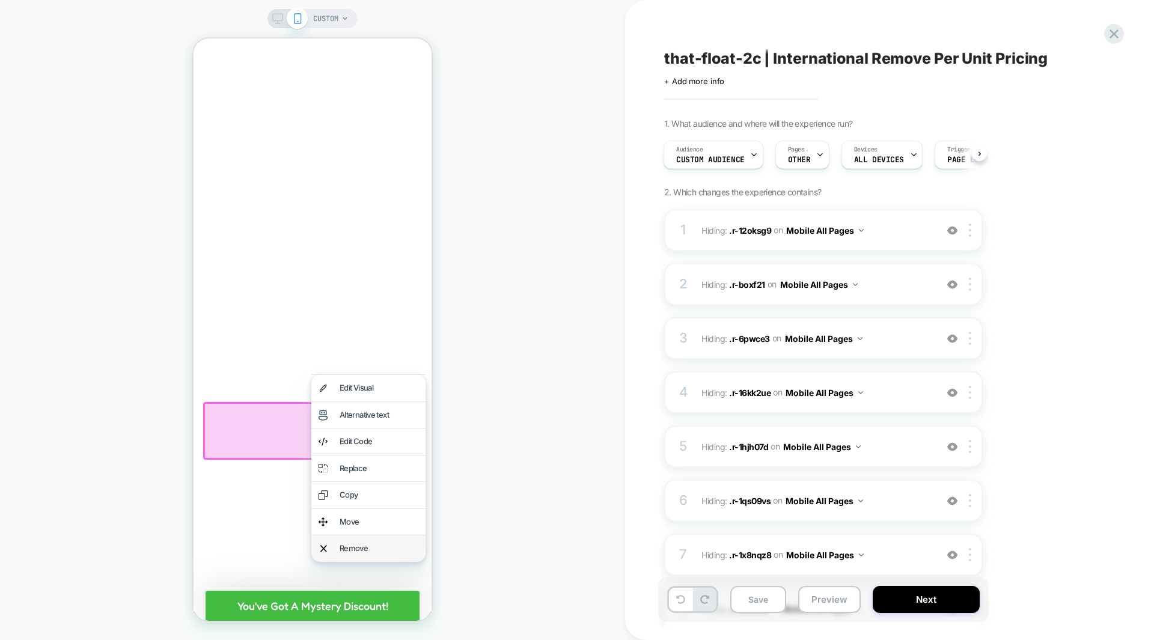
click at [363, 546] on div "Remove" at bounding box center [379, 549] width 79 height 12
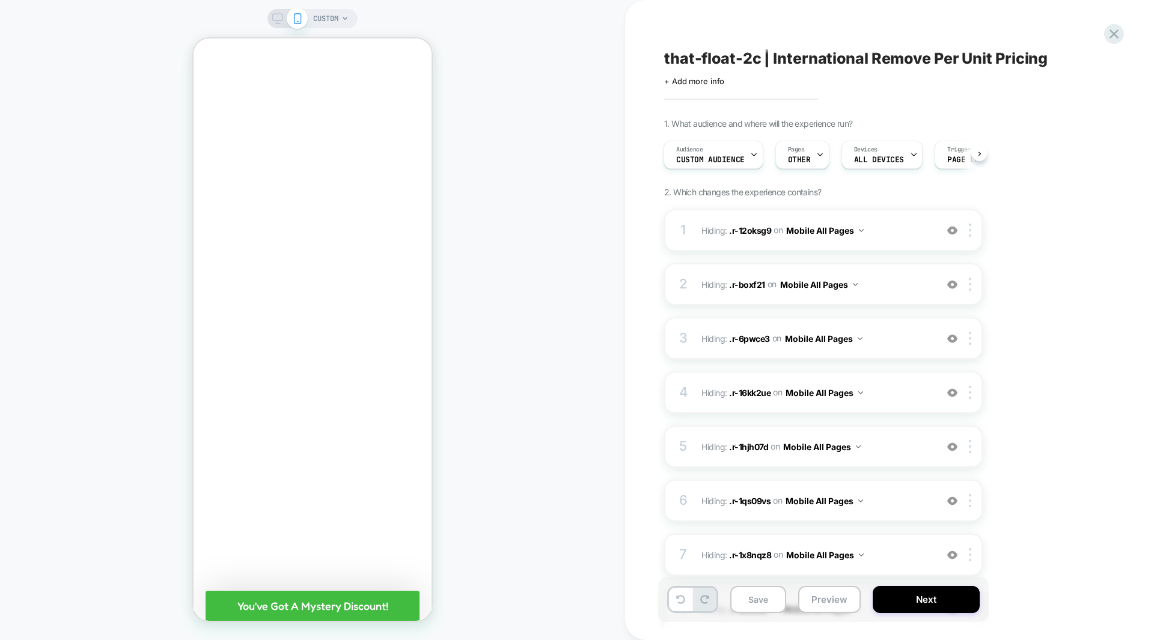
click at [484, 394] on div "CUSTOM" at bounding box center [312, 320] width 625 height 616
click at [417, 301] on icon "Collapse/Expand" at bounding box center [415, 300] width 14 height 14
click at [417, 269] on icon "Collapse/Expand" at bounding box center [415, 268] width 14 height 14
click at [411, 298] on icon "Collapse/Expand" at bounding box center [415, 300] width 14 height 14
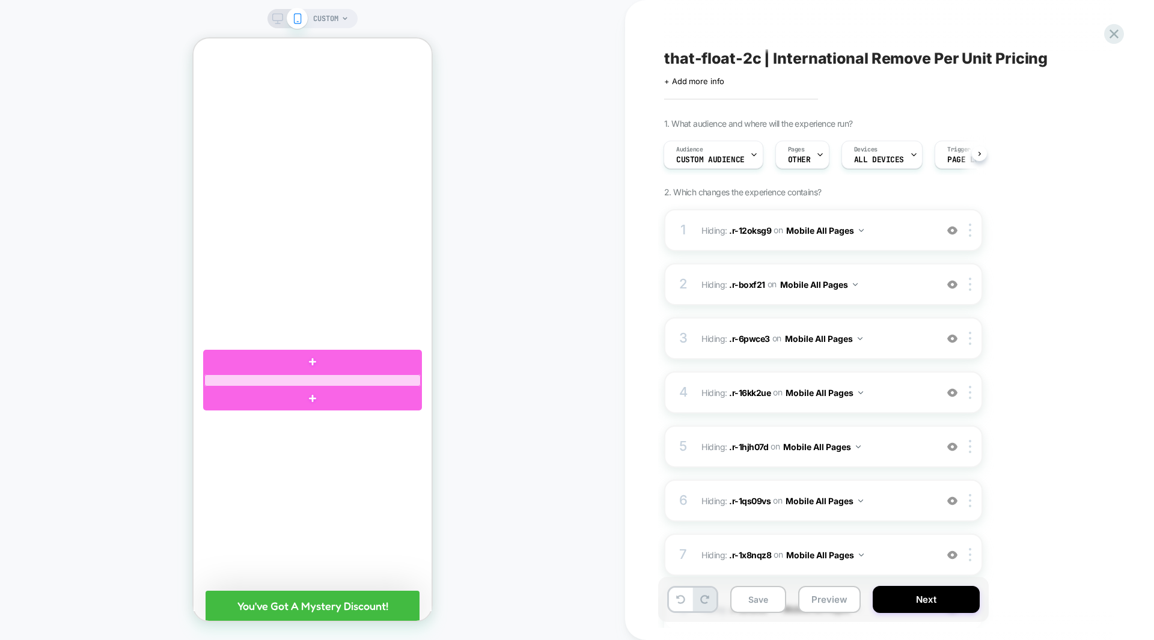
click at [331, 380] on div at bounding box center [312, 381] width 216 height 12
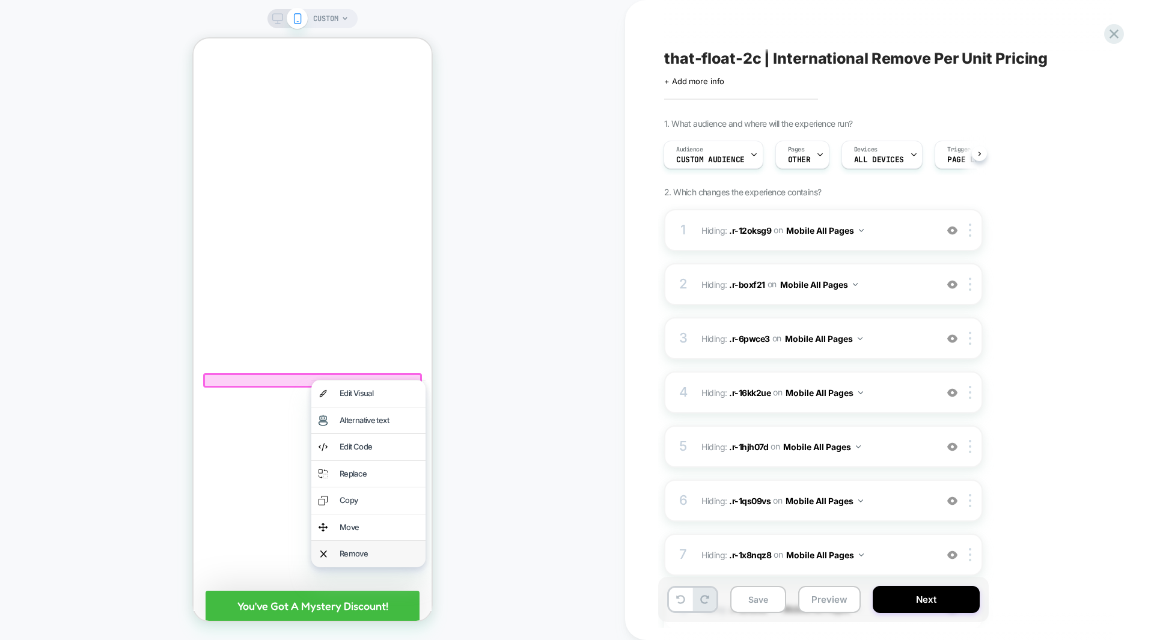
click at [353, 550] on div "Remove" at bounding box center [379, 554] width 79 height 12
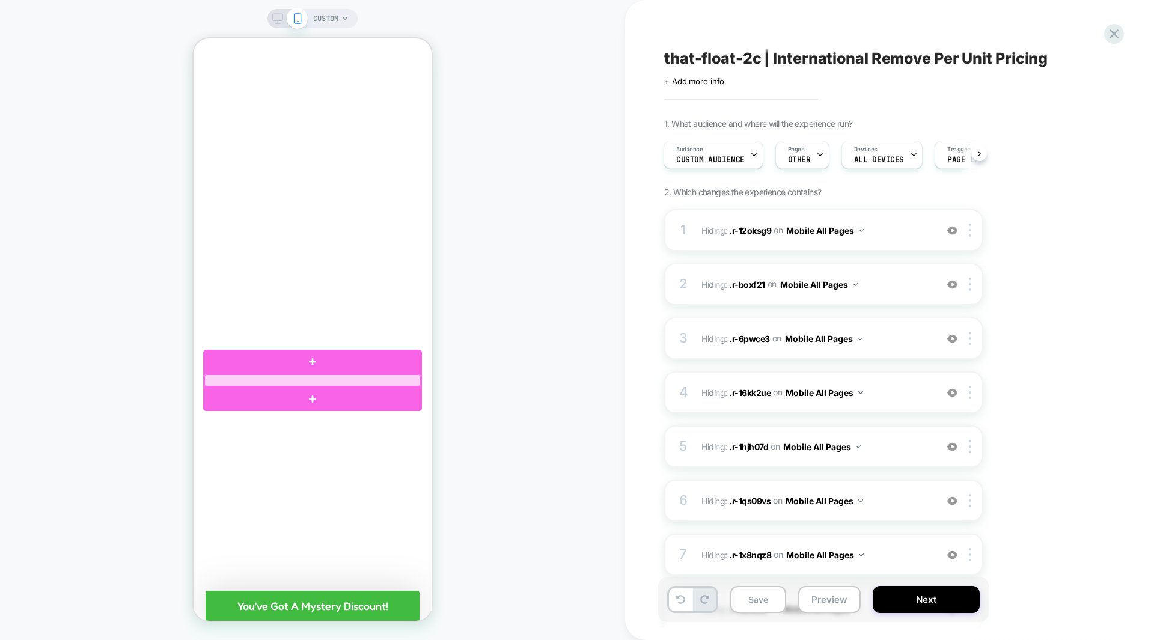
click at [375, 379] on div at bounding box center [312, 381] width 216 height 12
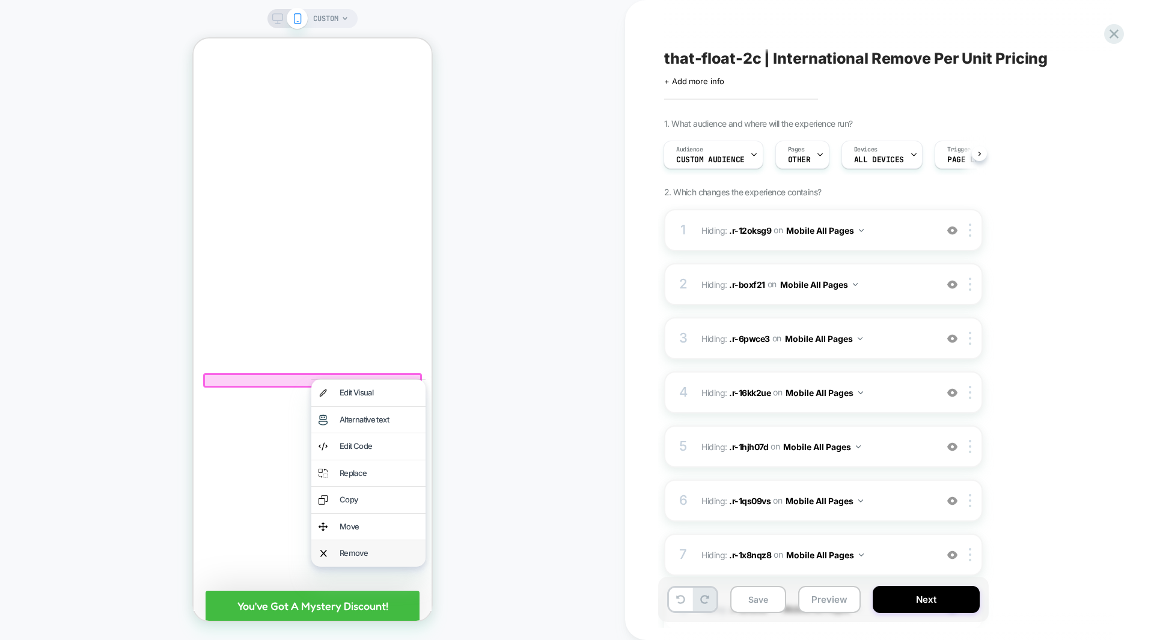
click at [378, 552] on div "Remove" at bounding box center [379, 554] width 79 height 12
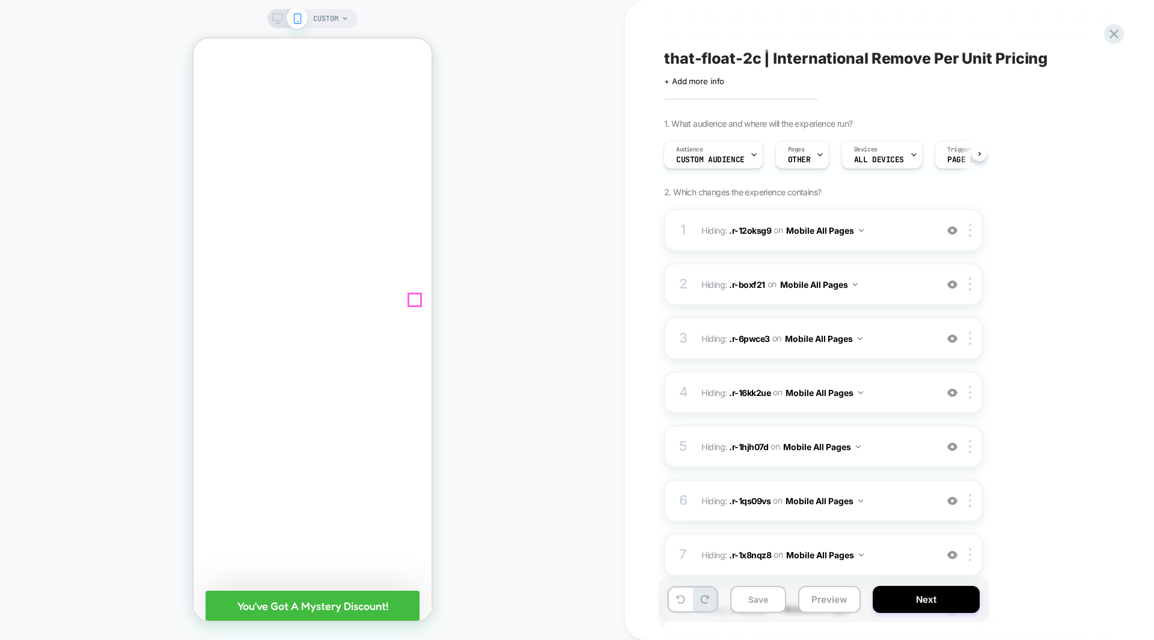
click at [414, 298] on icon "Collapse/Expand" at bounding box center [415, 300] width 14 height 14
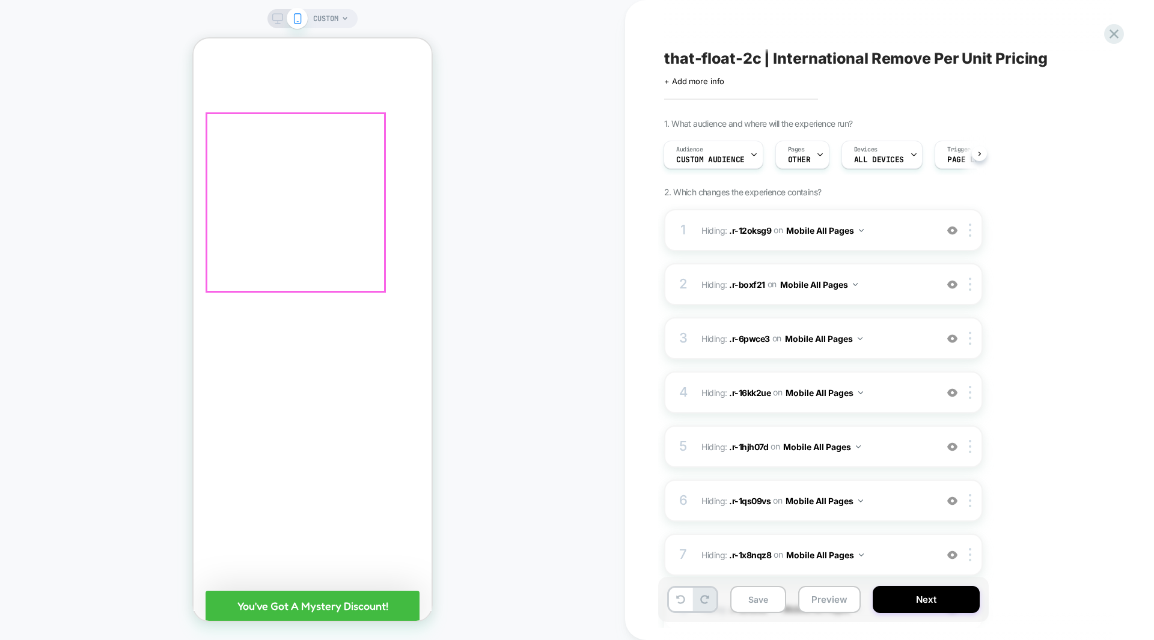
scroll to position [2909, 0]
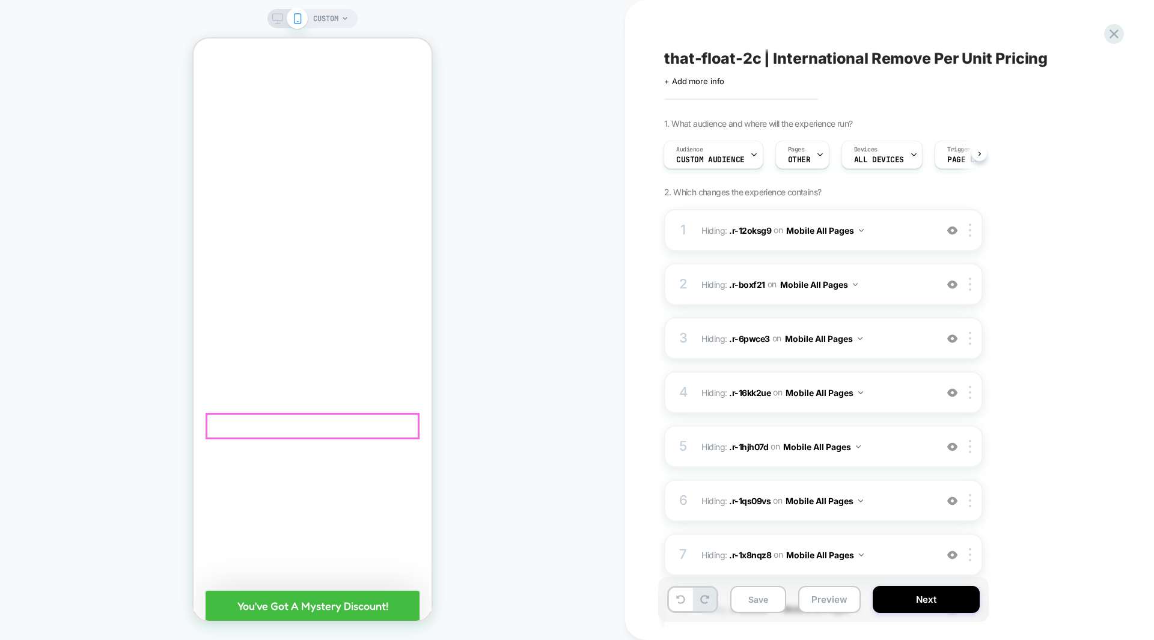
click at [317, 433] on button "GET YOUR BUNDLE NOW" at bounding box center [313, 426] width 214 height 26
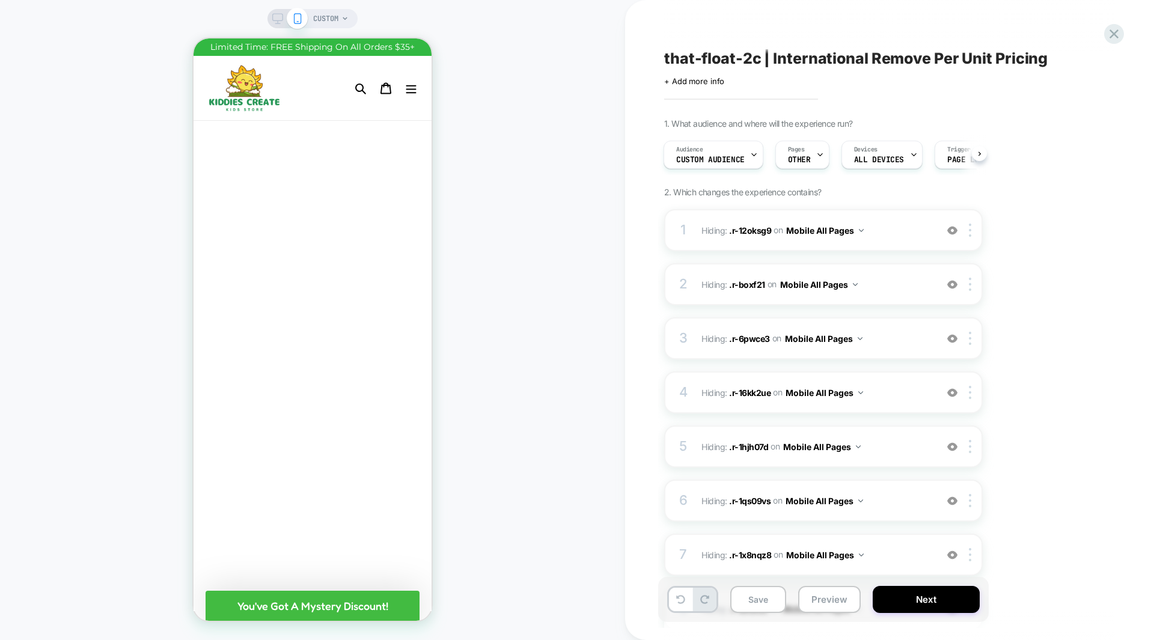
click at [466, 231] on div "CUSTOM" at bounding box center [312, 320] width 625 height 616
click at [278, 17] on icon at bounding box center [277, 18] width 11 height 11
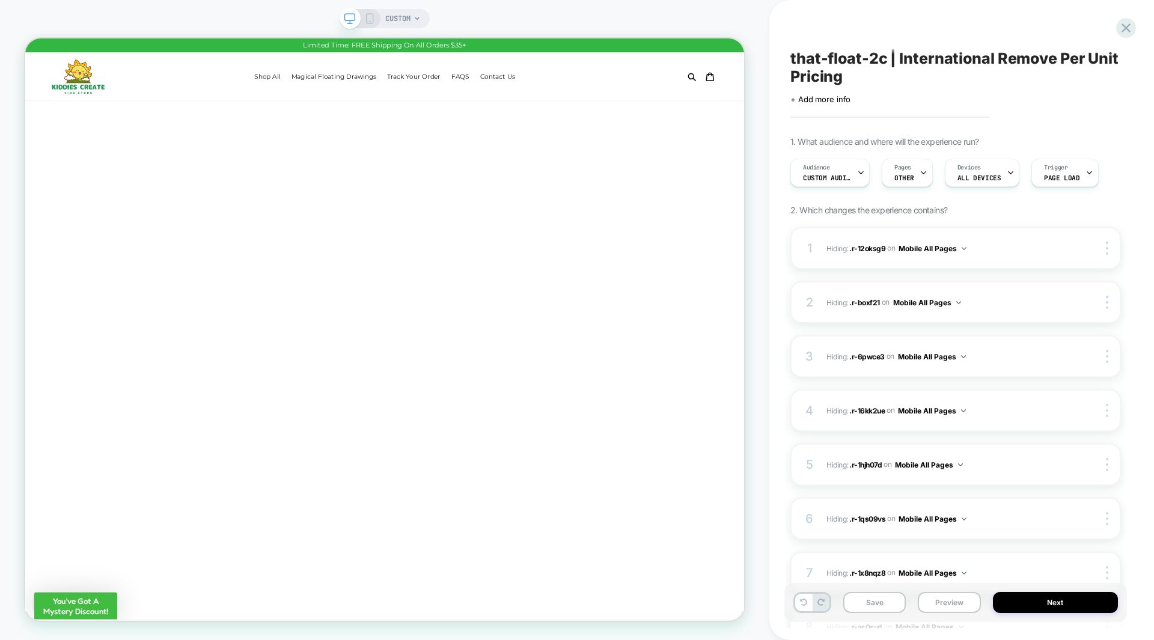
scroll to position [0, 1]
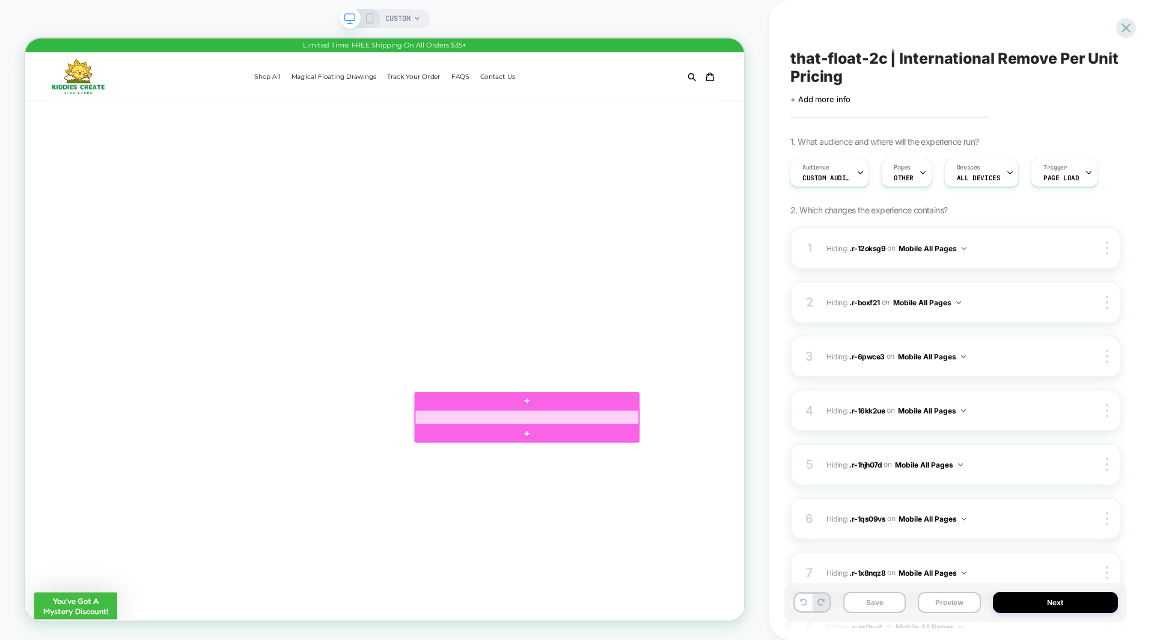
click at [727, 541] on div at bounding box center [694, 543] width 298 height 19
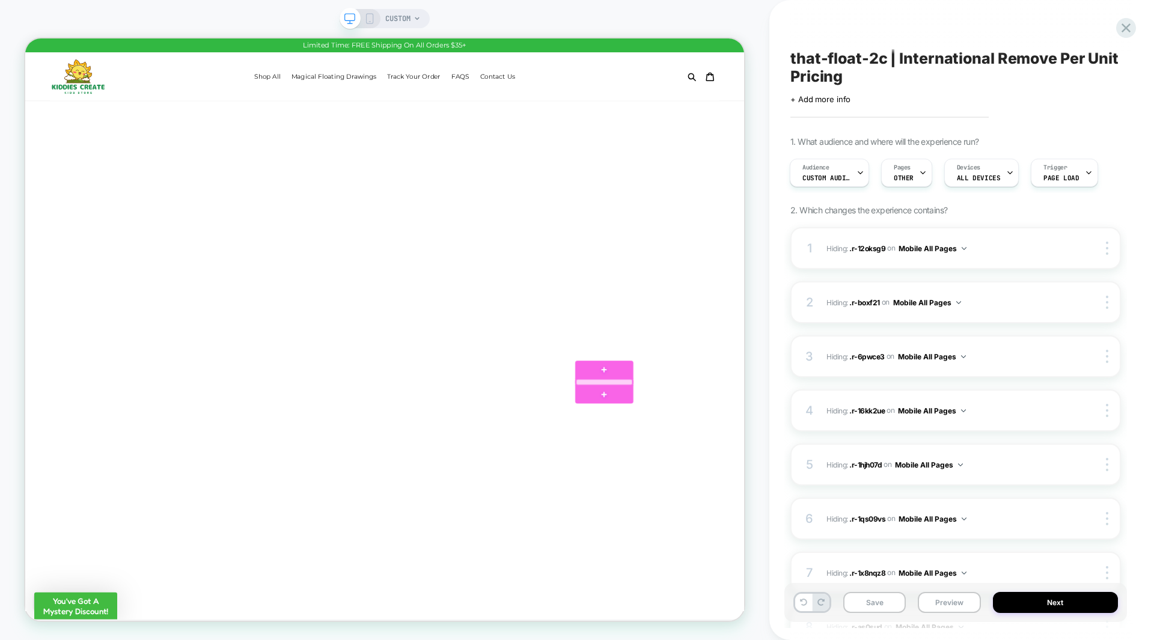
click at [807, 499] on div at bounding box center [797, 497] width 75 height 8
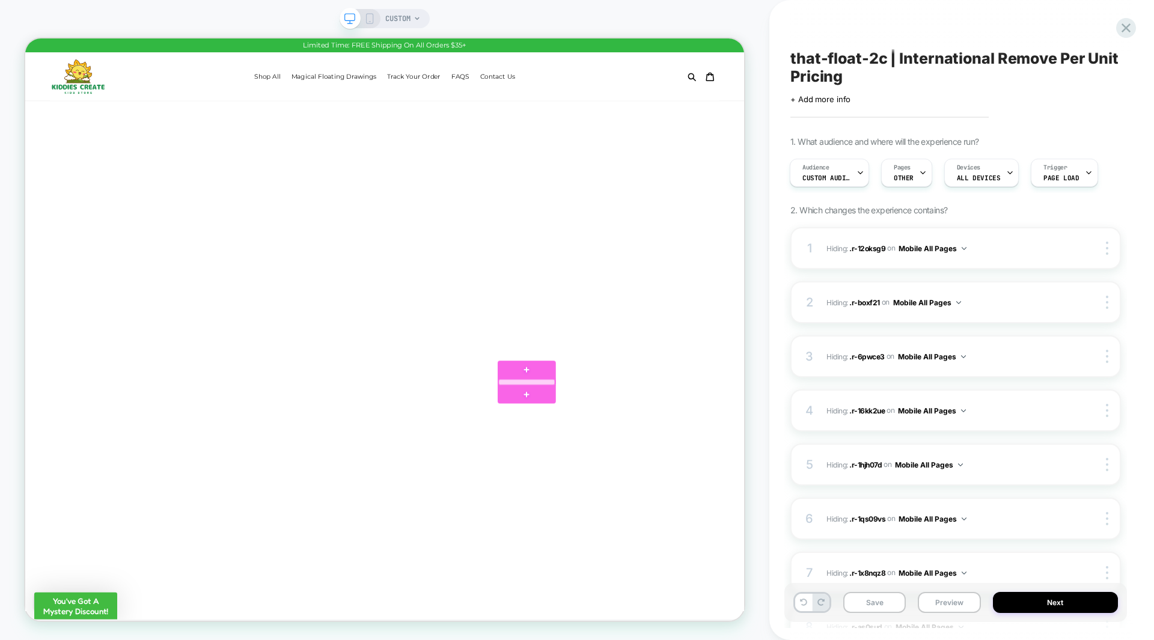
click at [690, 498] on div at bounding box center [694, 497] width 75 height 8
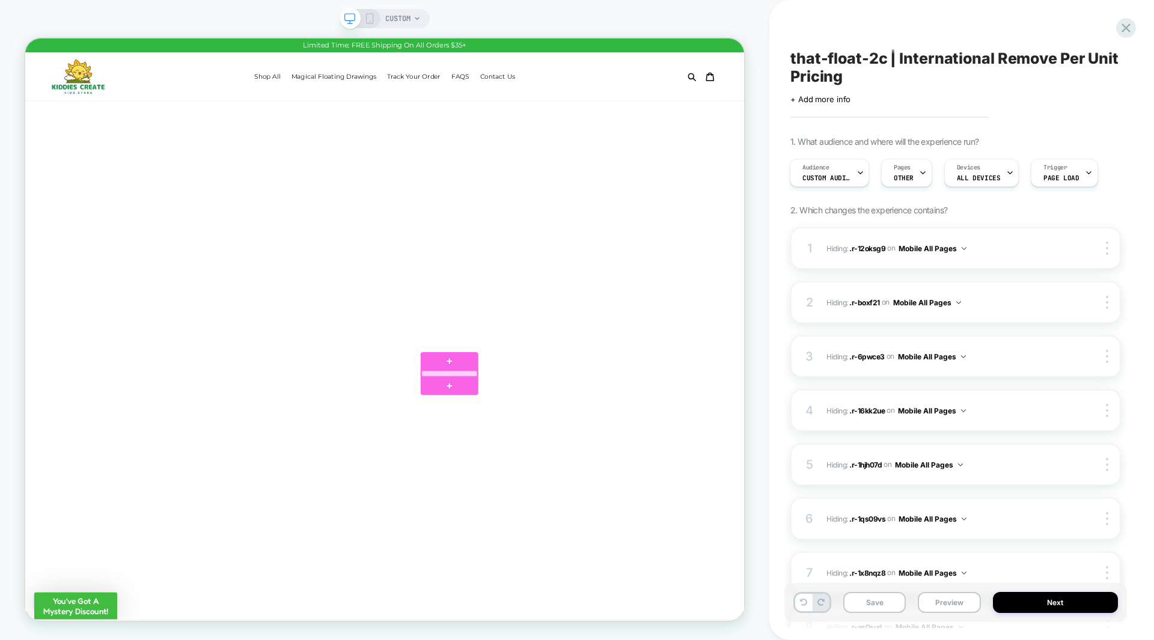
click at [579, 486] on div at bounding box center [591, 486] width 75 height 8
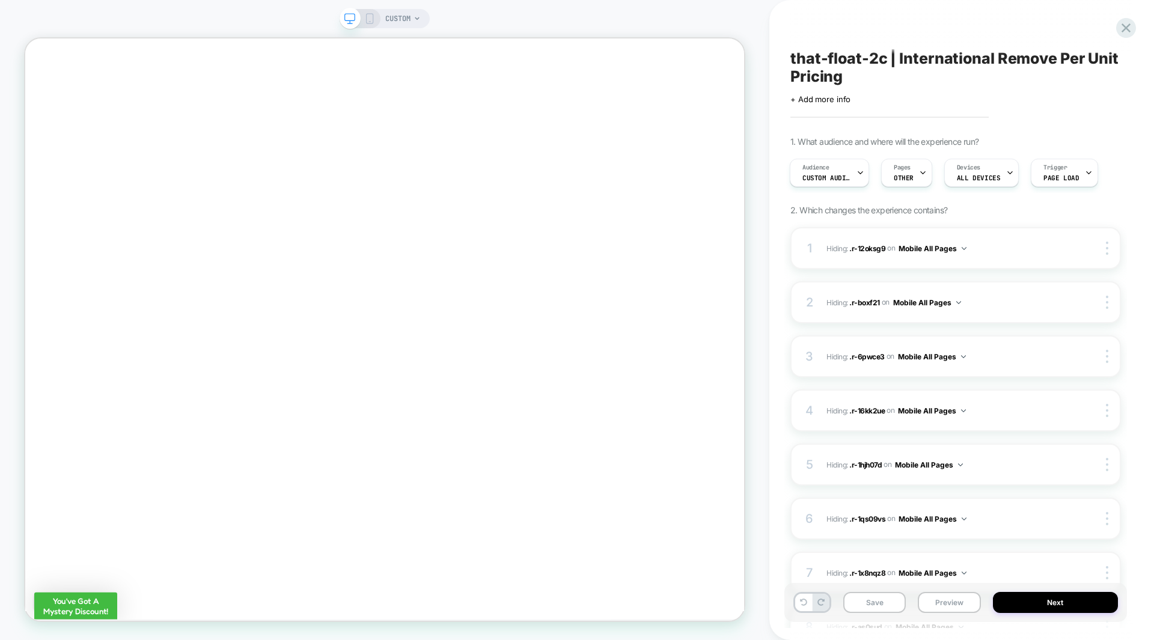
scroll to position [4122, 0]
click at [481, 445] on div at bounding box center [414, 445] width 152 height 12
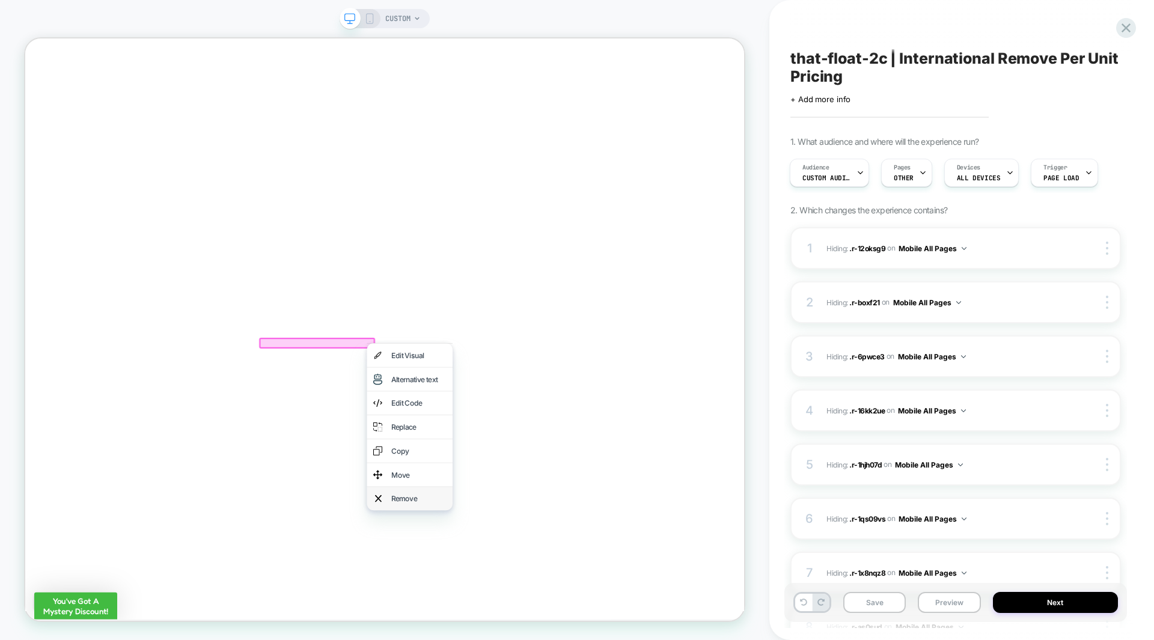
click at [525, 640] on div "Remove" at bounding box center [549, 652] width 73 height 14
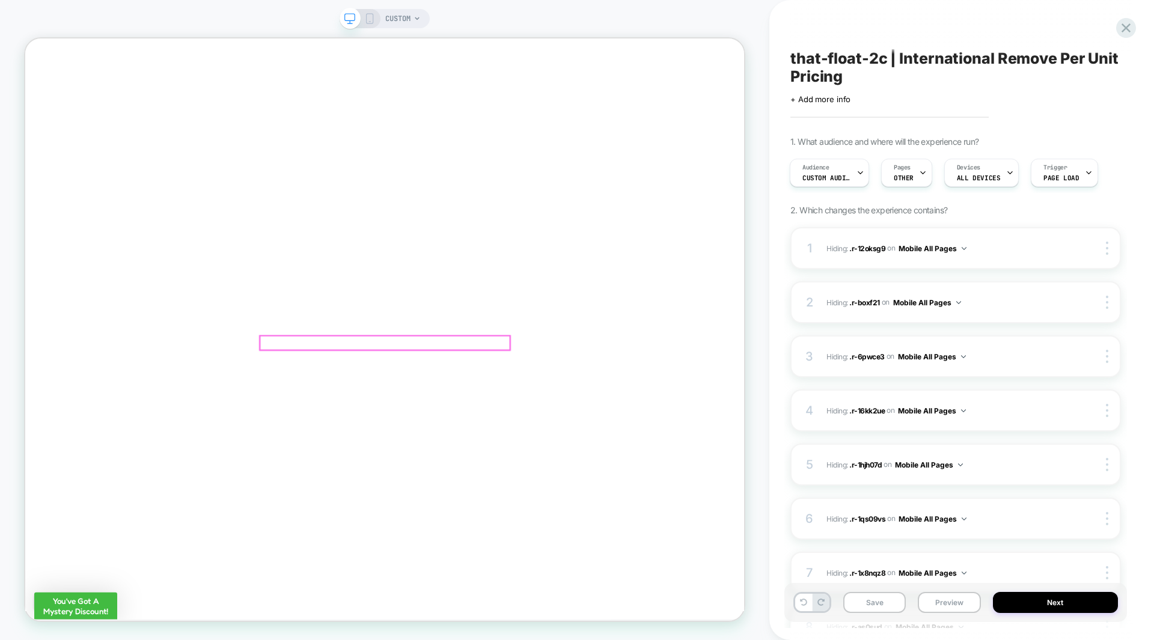
click at [402, 423] on span "$24.99 USD" at bounding box center [377, 413] width 81 height 20
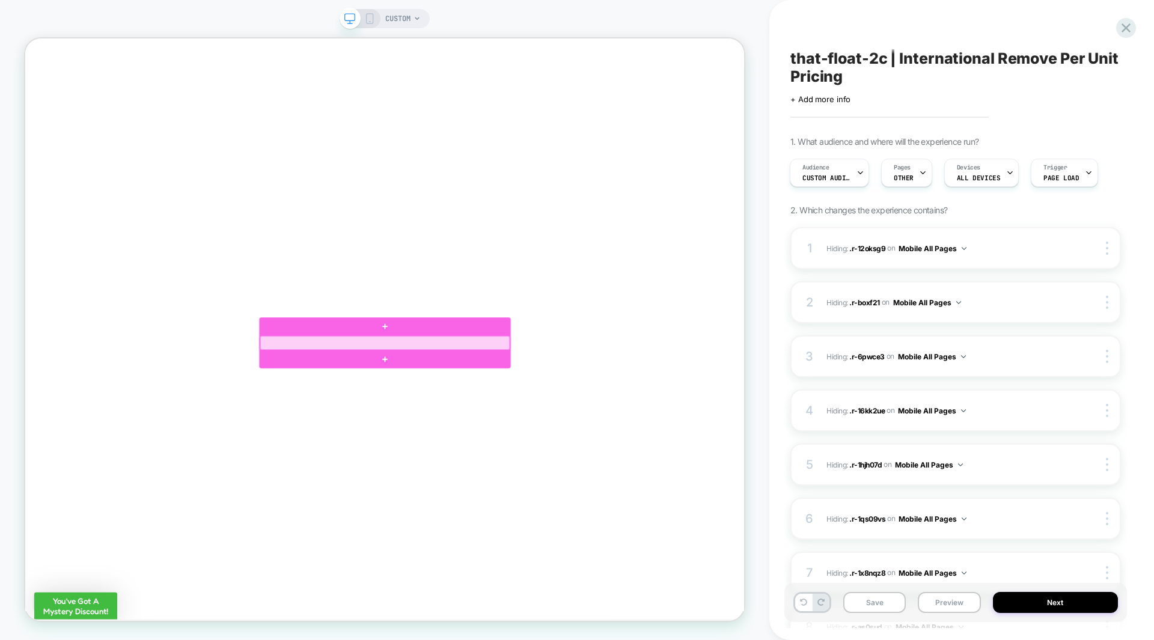
click at [367, 447] on div at bounding box center [504, 444] width 333 height 19
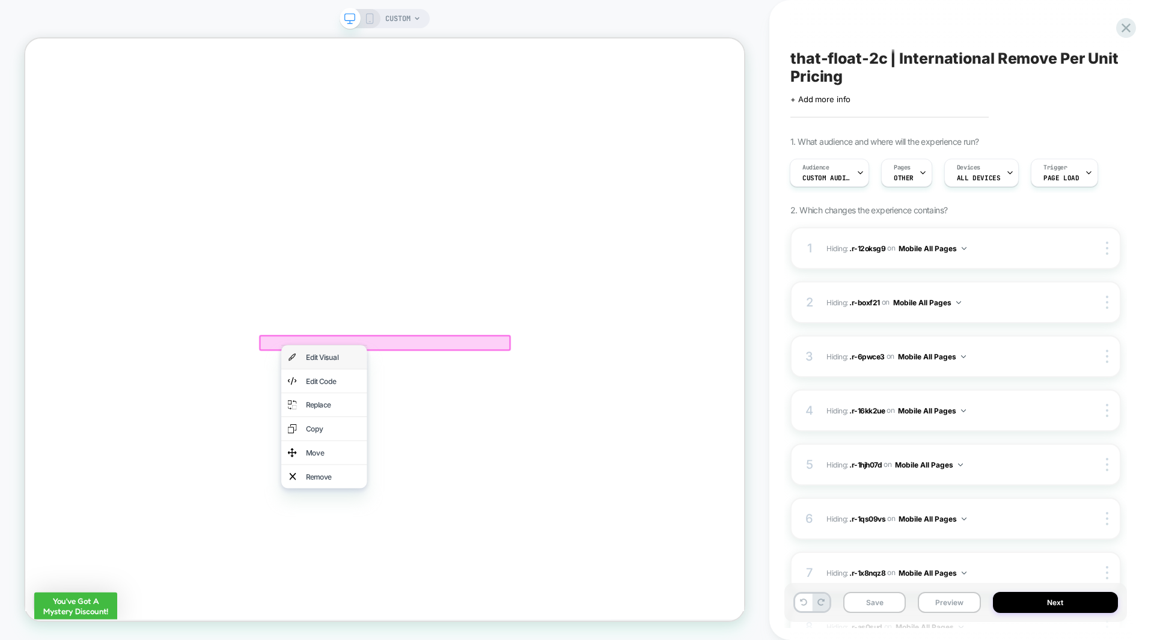
click at [415, 462] on div "Edit Visual" at bounding box center [435, 463] width 73 height 14
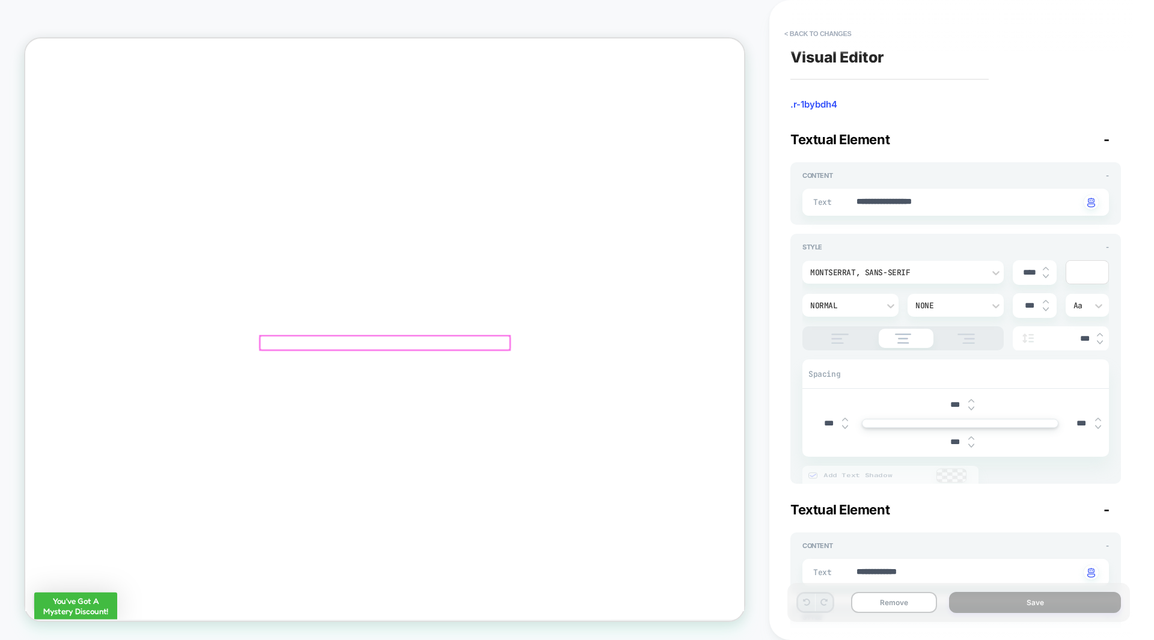
scroll to position [4140, 0]
click at [851, 341] on img at bounding box center [840, 339] width 30 height 10
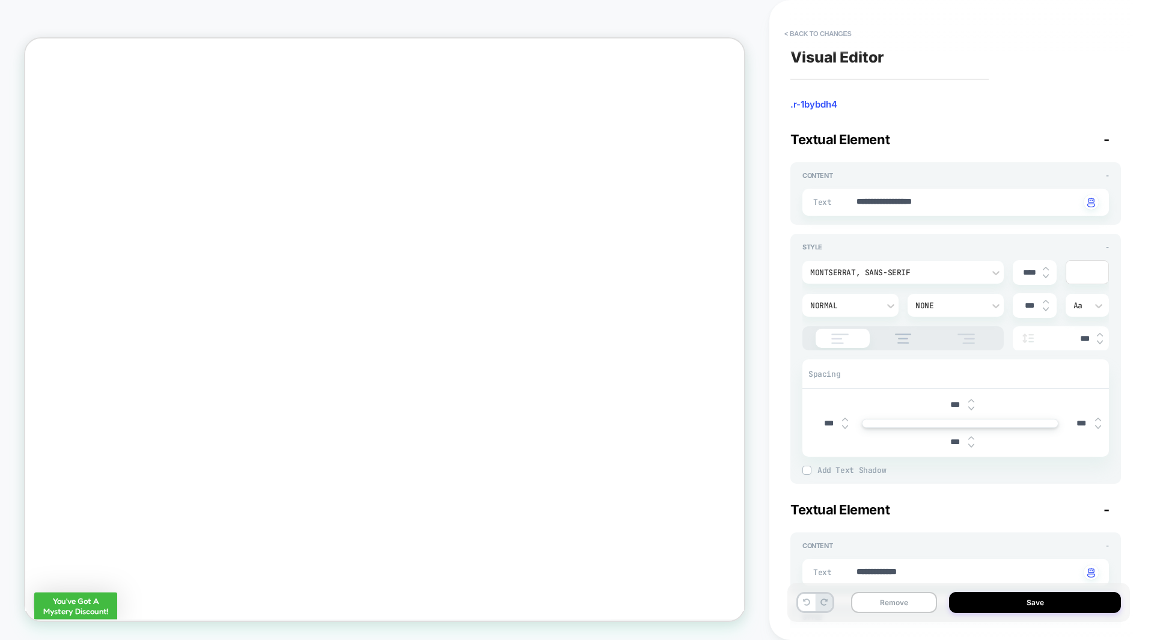
click at [899, 341] on img at bounding box center [903, 339] width 29 height 10
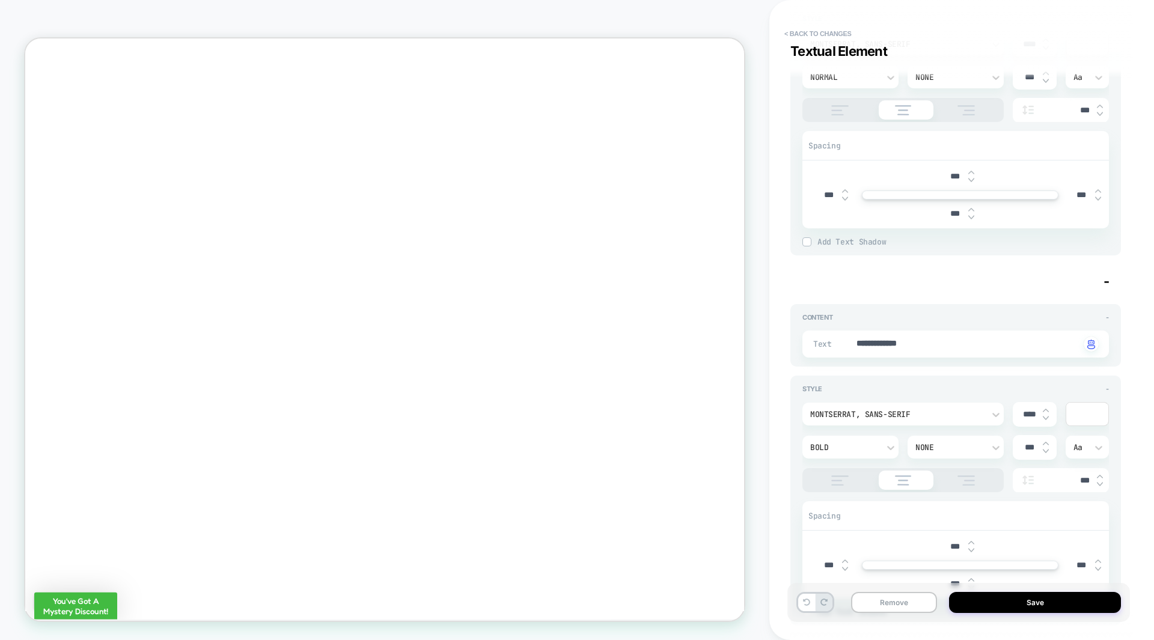
scroll to position [0, 0]
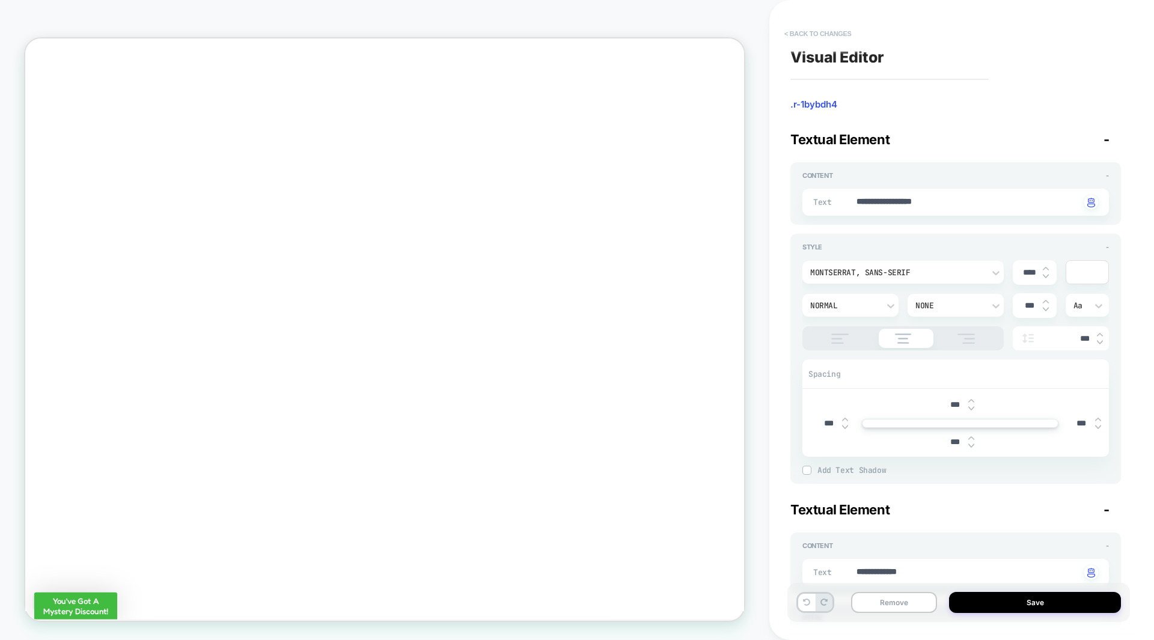
click at [825, 29] on button "< Back to changes" at bounding box center [818, 33] width 79 height 19
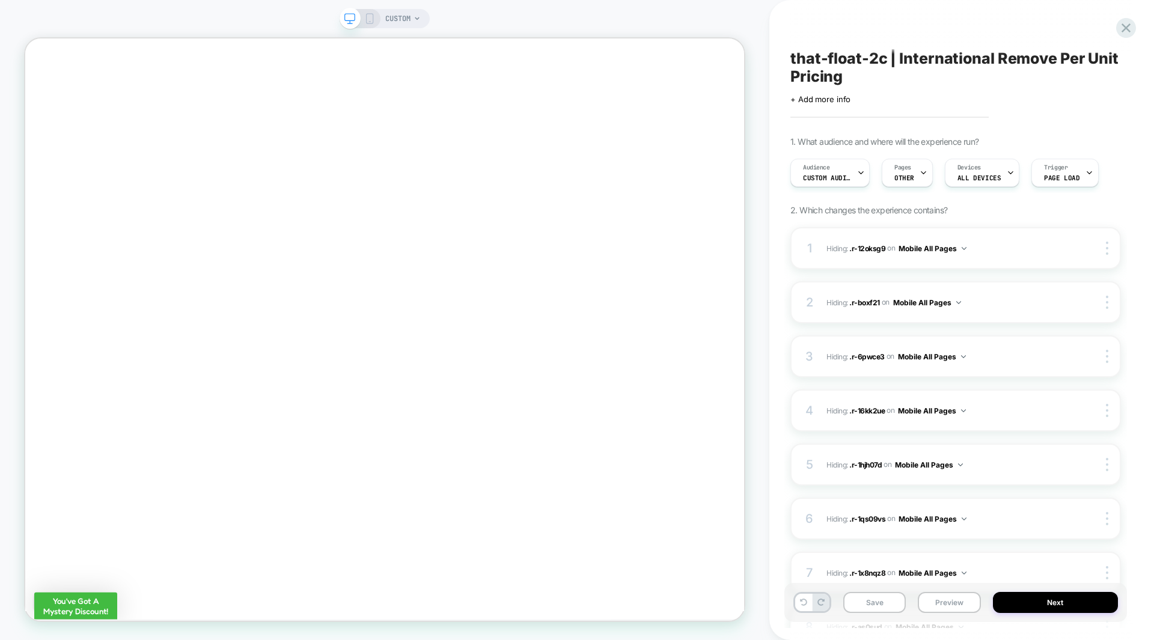
scroll to position [0, 1]
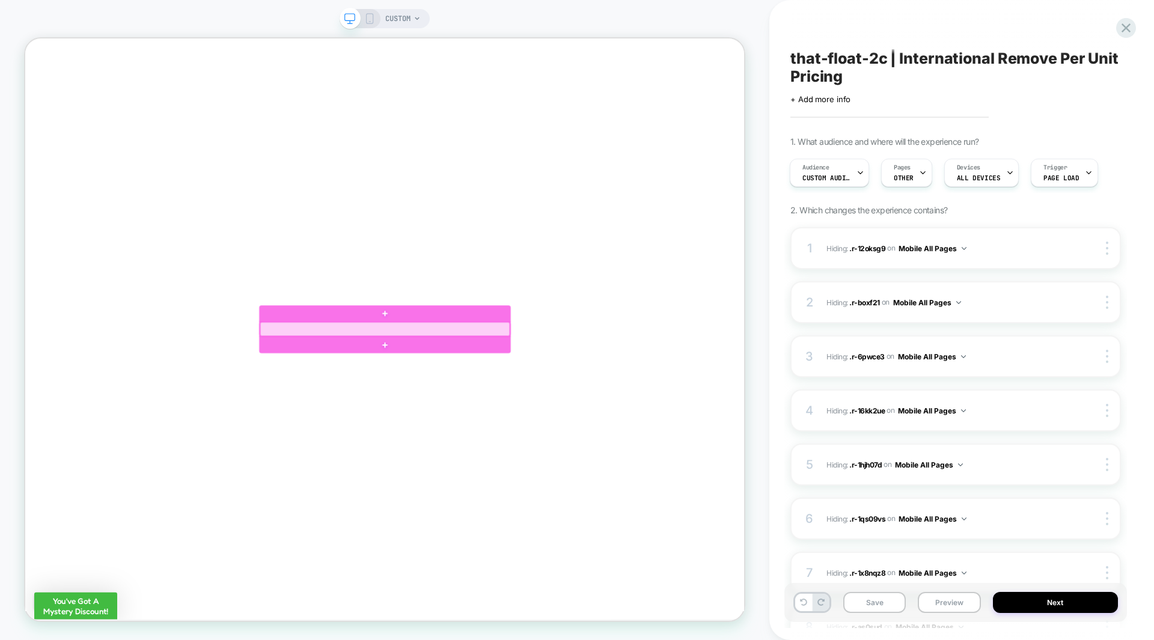
click at [437, 421] on div at bounding box center [504, 426] width 333 height 19
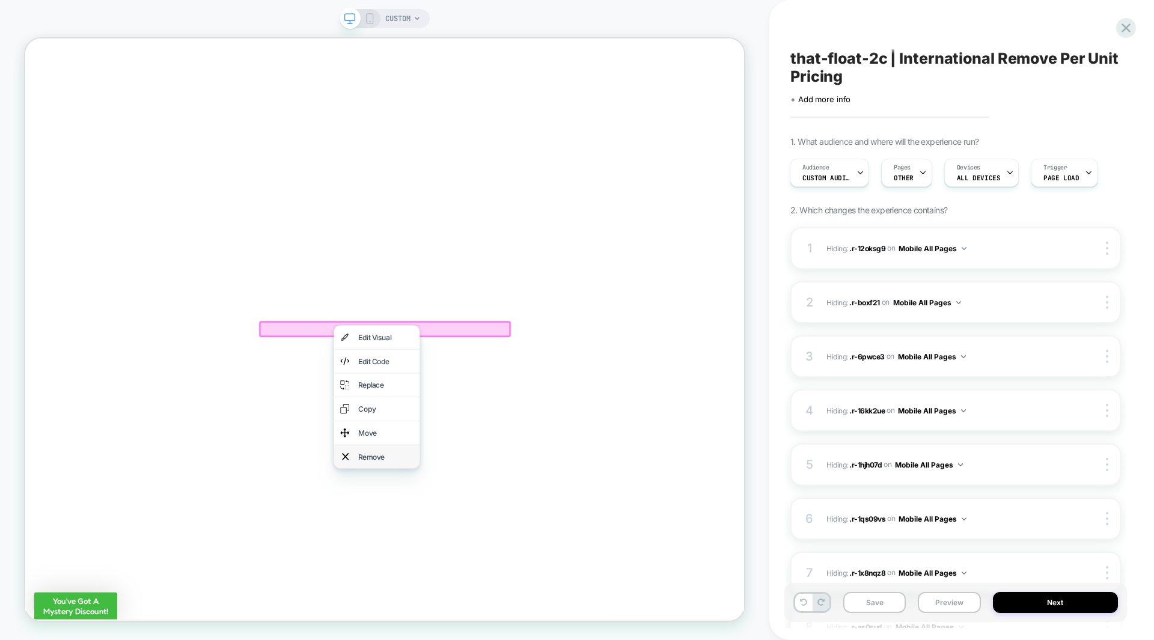
click at [494, 595] on div "Remove" at bounding box center [506, 596] width 73 height 14
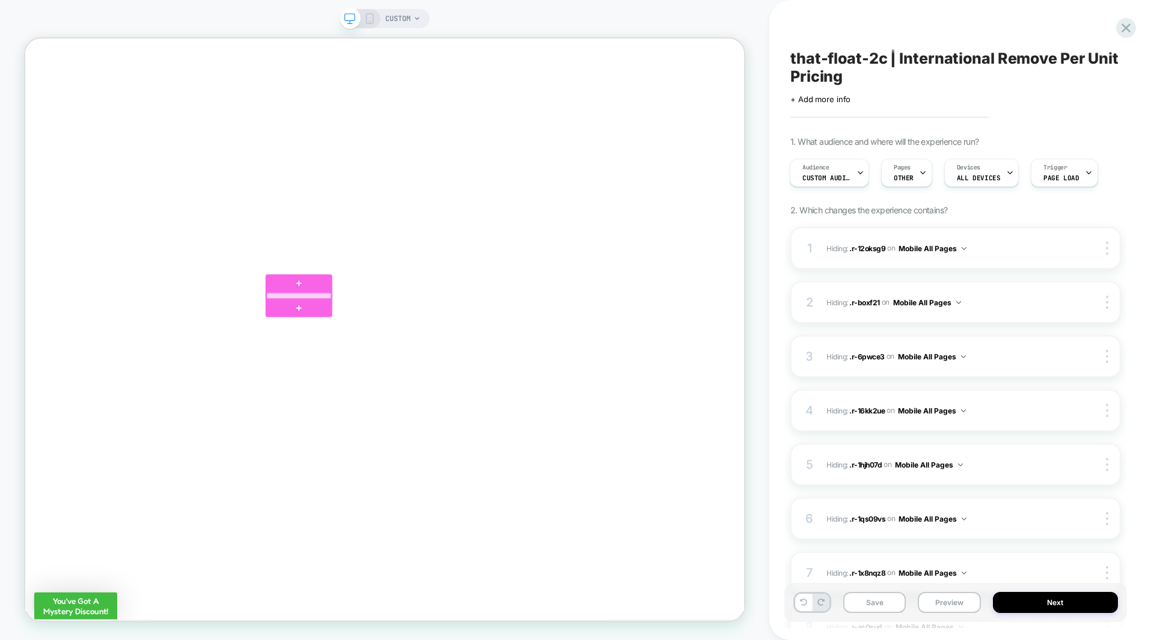
click at [396, 381] on div at bounding box center [390, 382] width 87 height 8
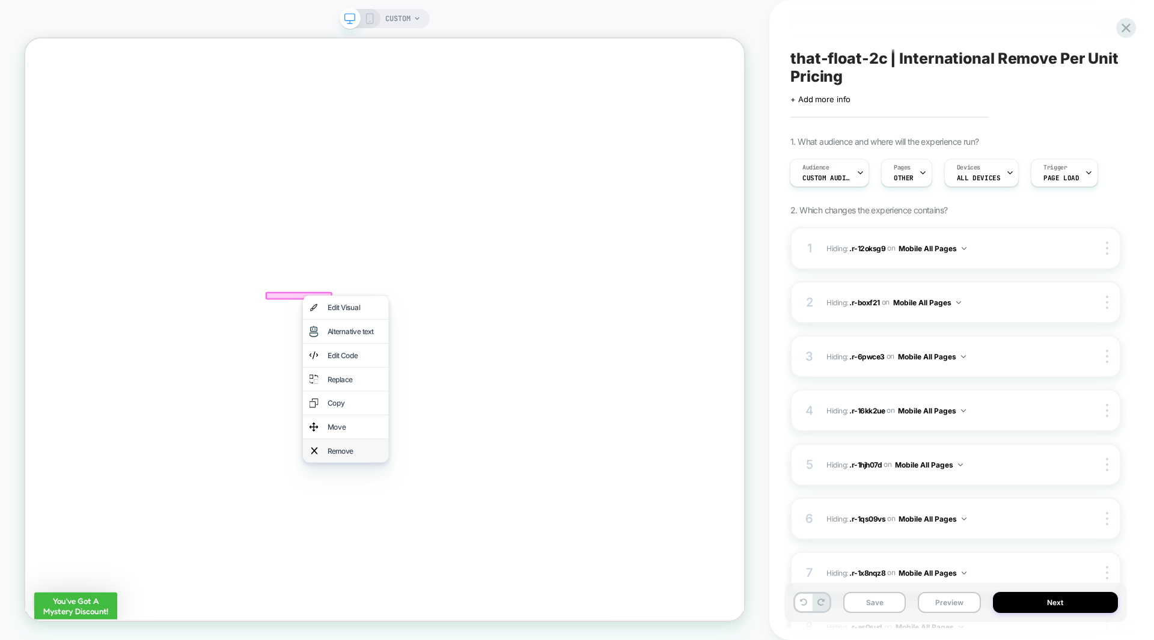
click at [447, 585] on div "Remove" at bounding box center [464, 588] width 73 height 14
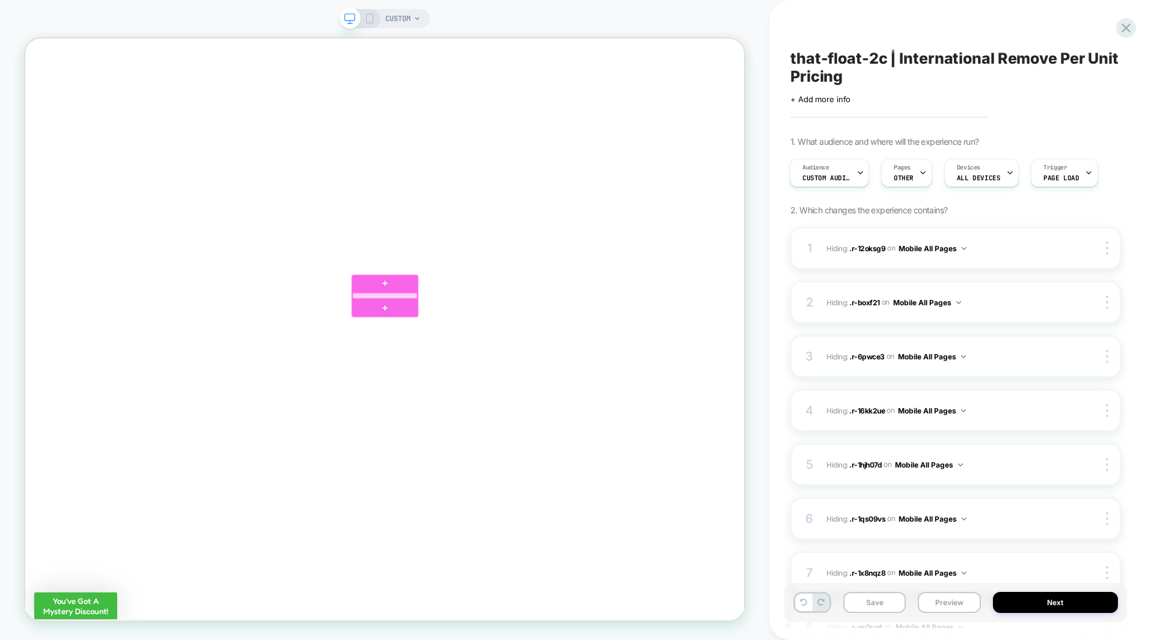
click at [497, 385] on div at bounding box center [505, 382] width 87 height 8
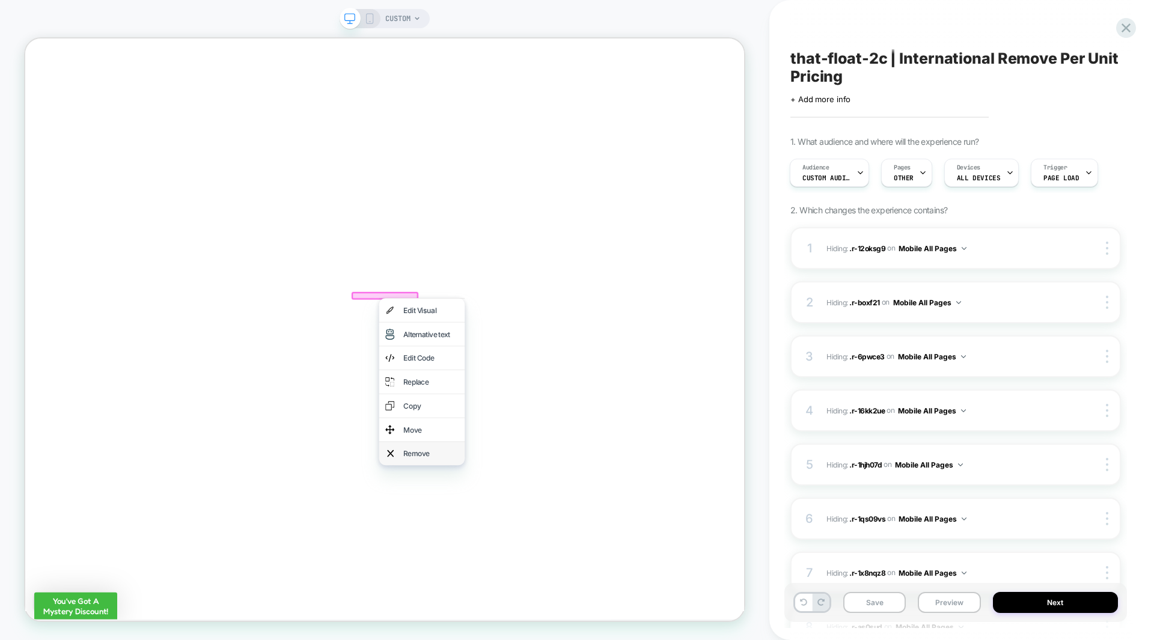
click at [536, 594] on div "Remove" at bounding box center [566, 592] width 73 height 14
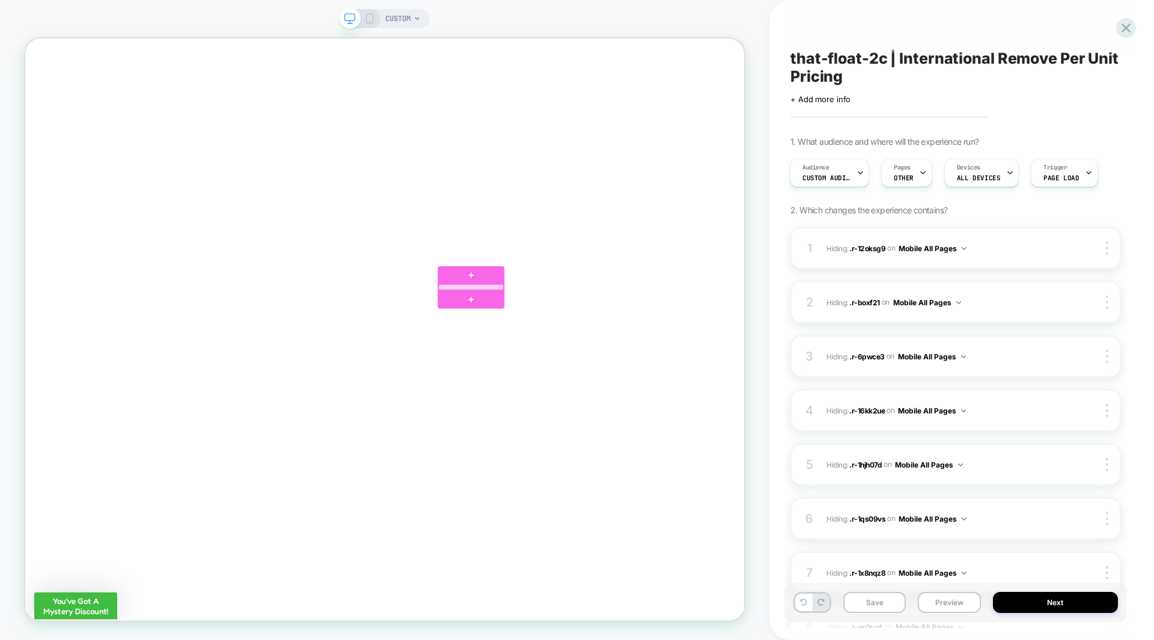
click at [622, 369] on div at bounding box center [620, 370] width 87 height 8
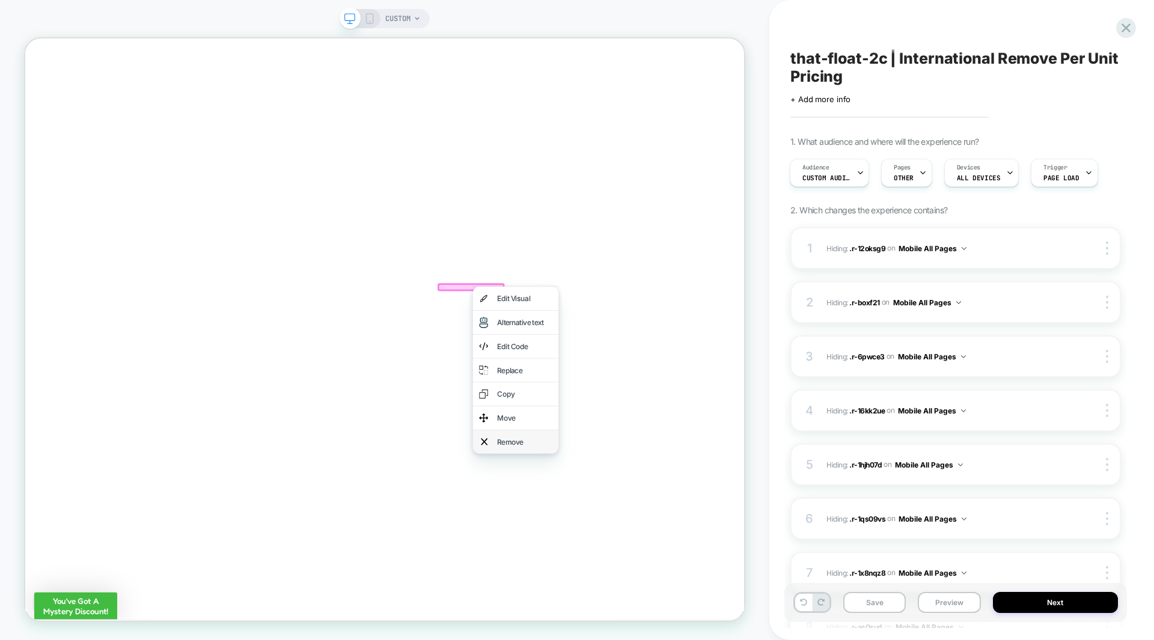
click at [663, 571] on div "Remove" at bounding box center [691, 576] width 73 height 14
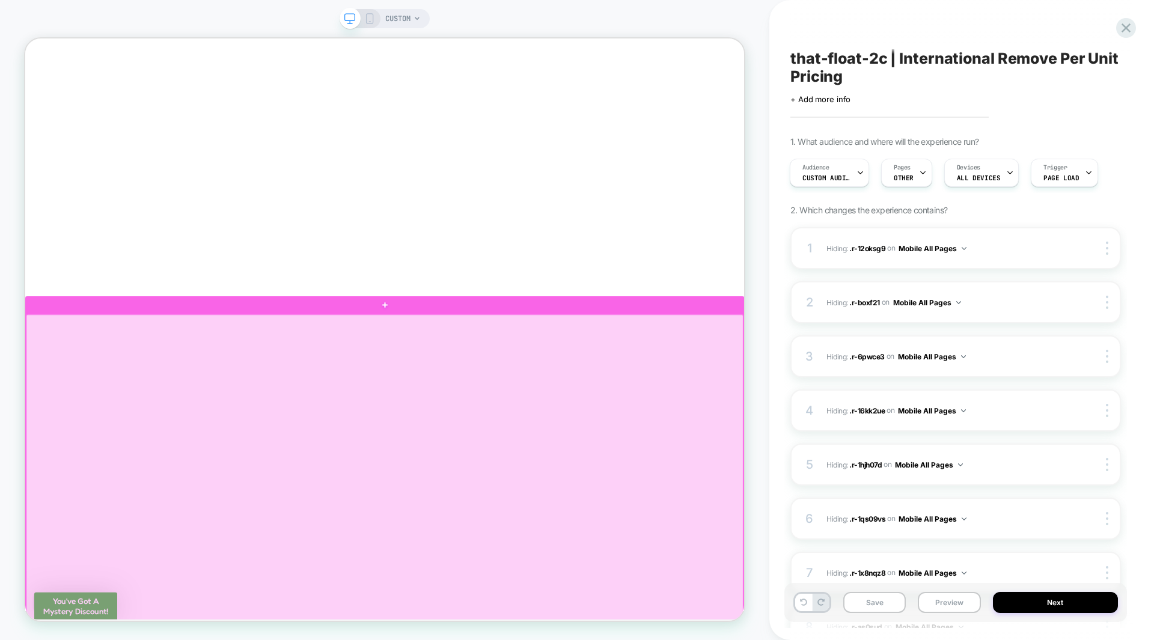
scroll to position [4855, 0]
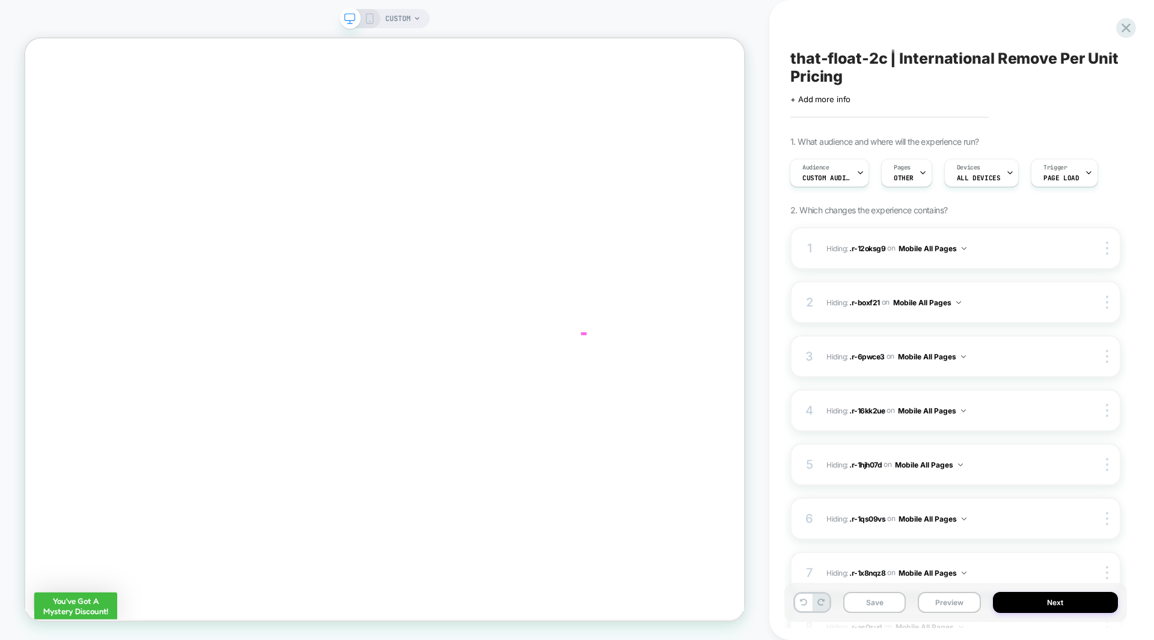
click at [767, 407] on icon "Collapse/Expand" at bounding box center [770, 400] width 14 height 14
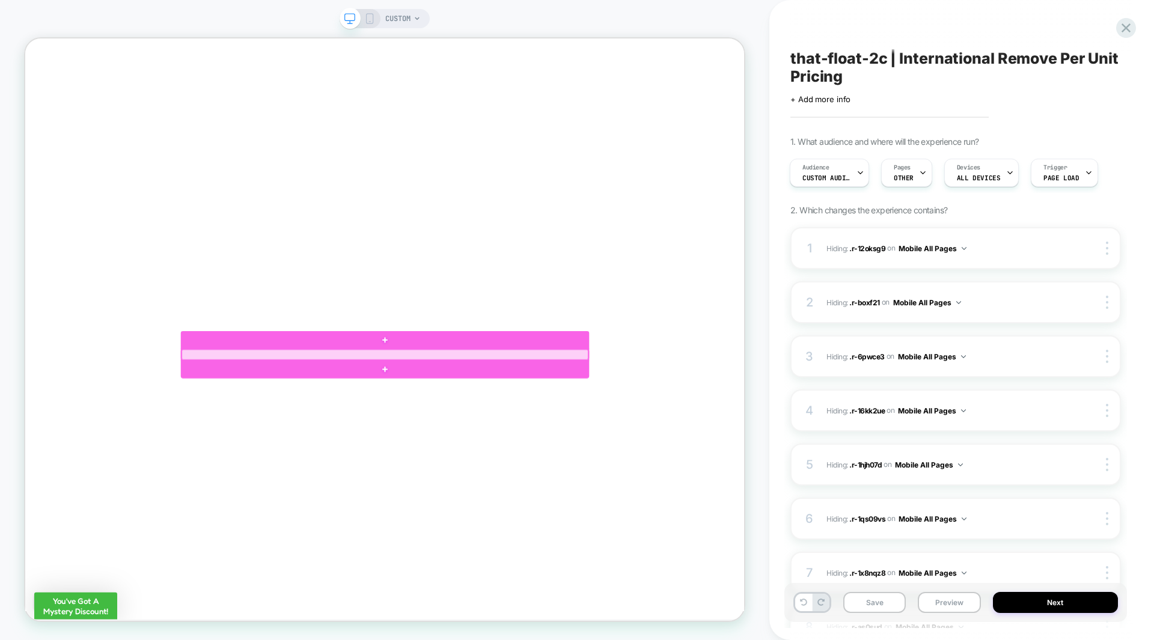
click at [613, 457] on div at bounding box center [505, 460] width 542 height 14
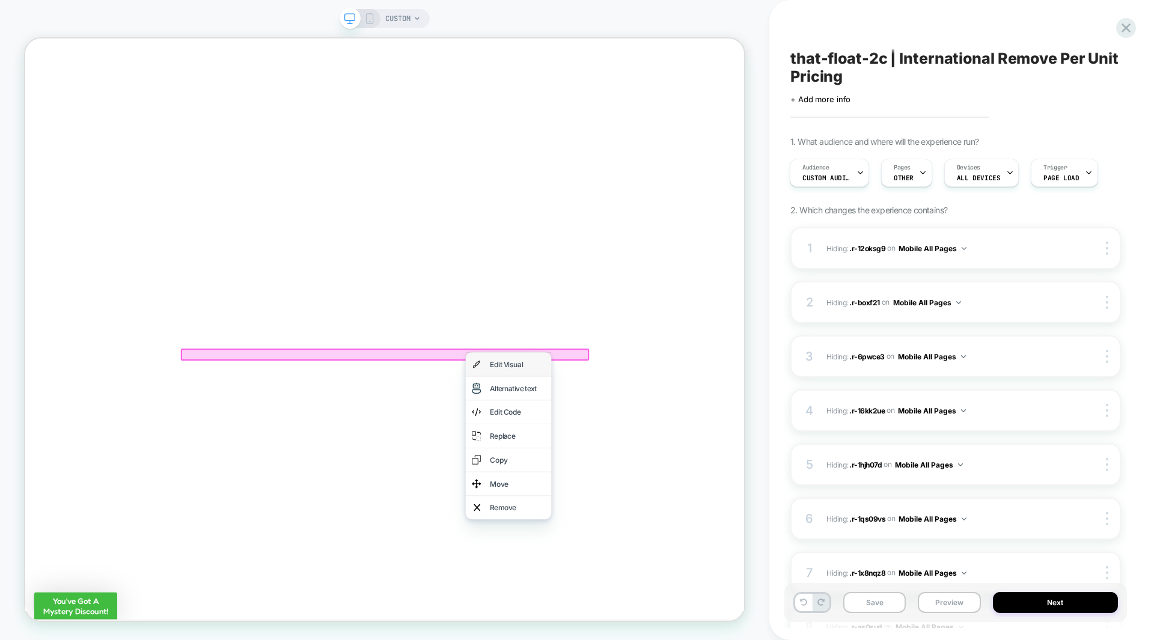
click at [661, 474] on div "Edit Visual" at bounding box center [681, 473] width 73 height 14
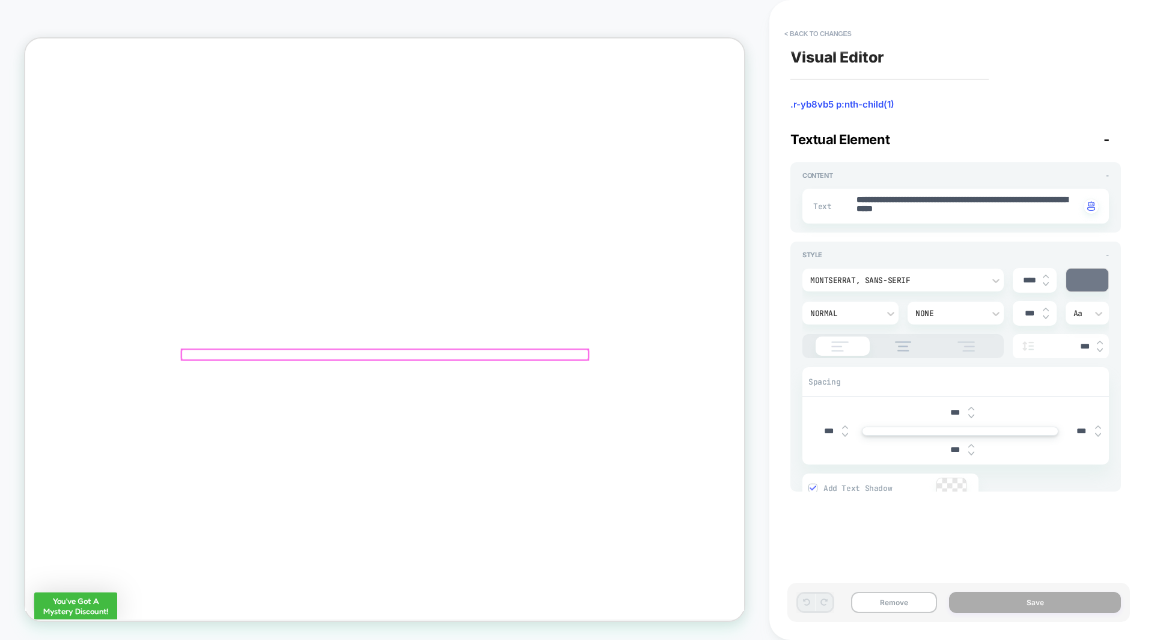
scroll to position [4890, 0]
type textarea "*"
type textarea "**********"
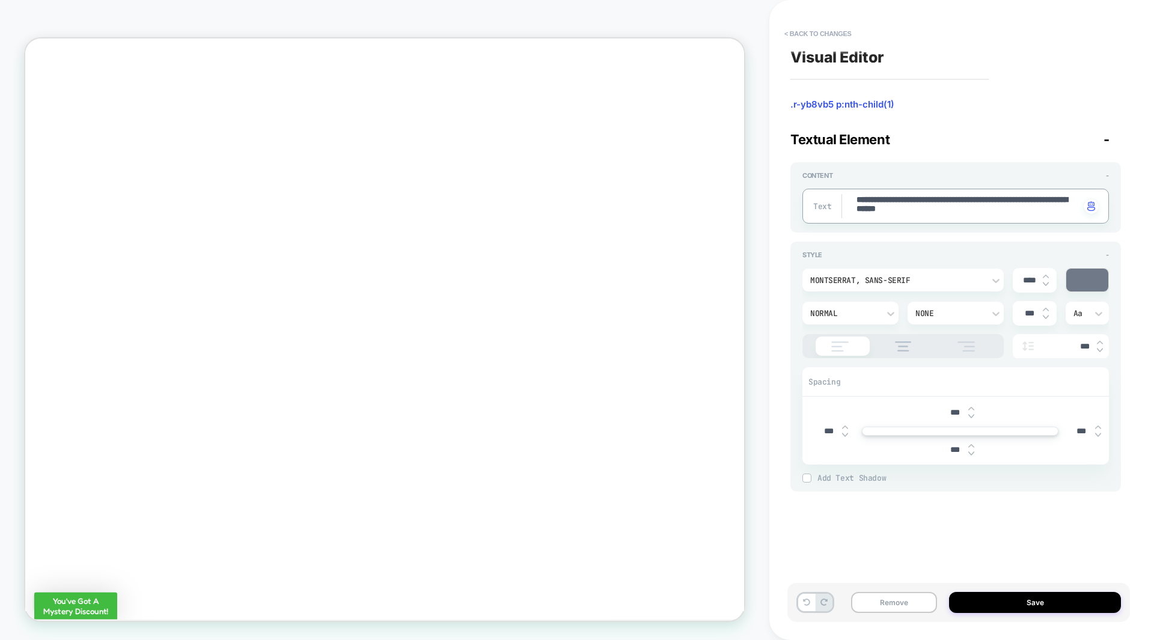
paste textarea "**********"
type textarea "*"
type textarea "**********"
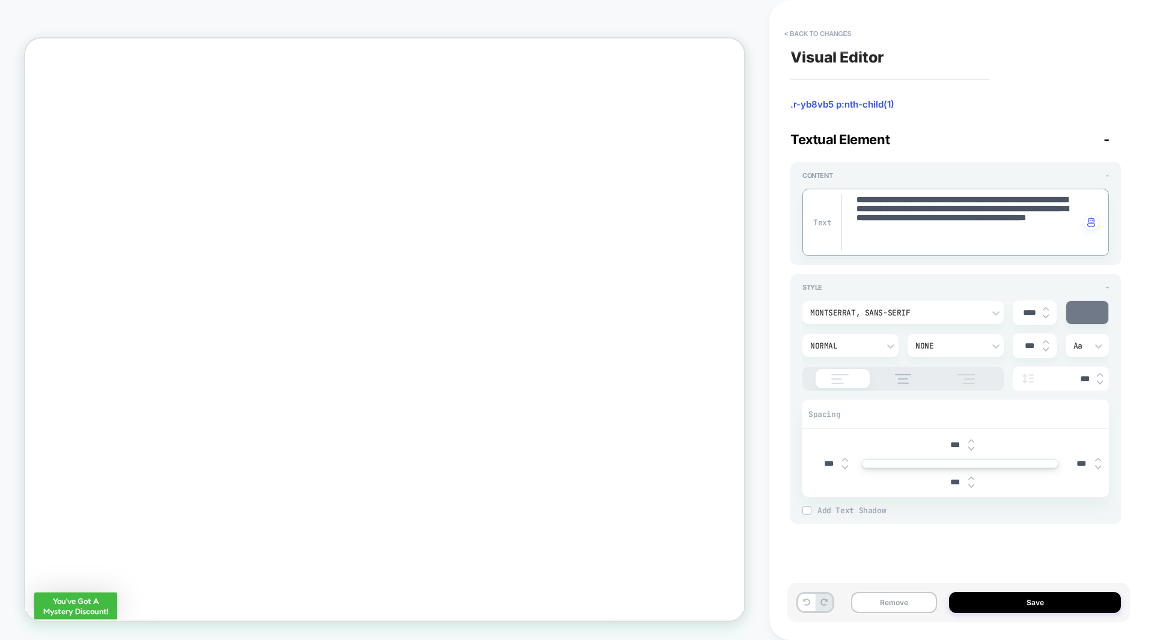
type textarea "*"
type textarea "**********"
type textarea "*"
type textarea "**********"
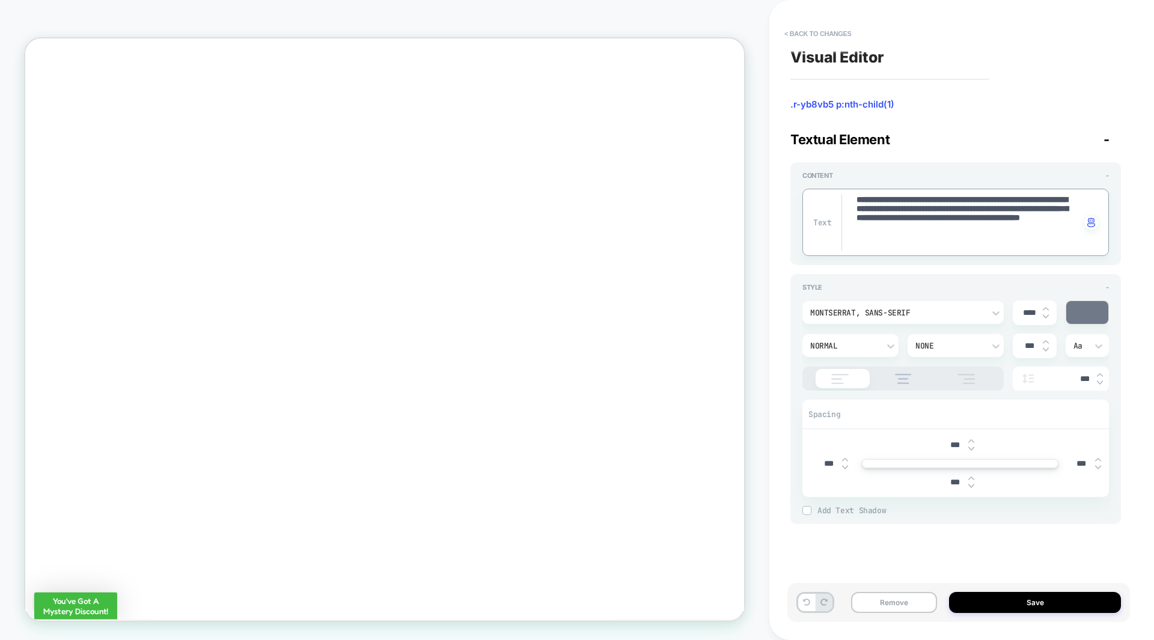
type textarea "*"
type textarea "**********"
click at [1007, 596] on button "Save" at bounding box center [1035, 602] width 172 height 21
type textarea "*"
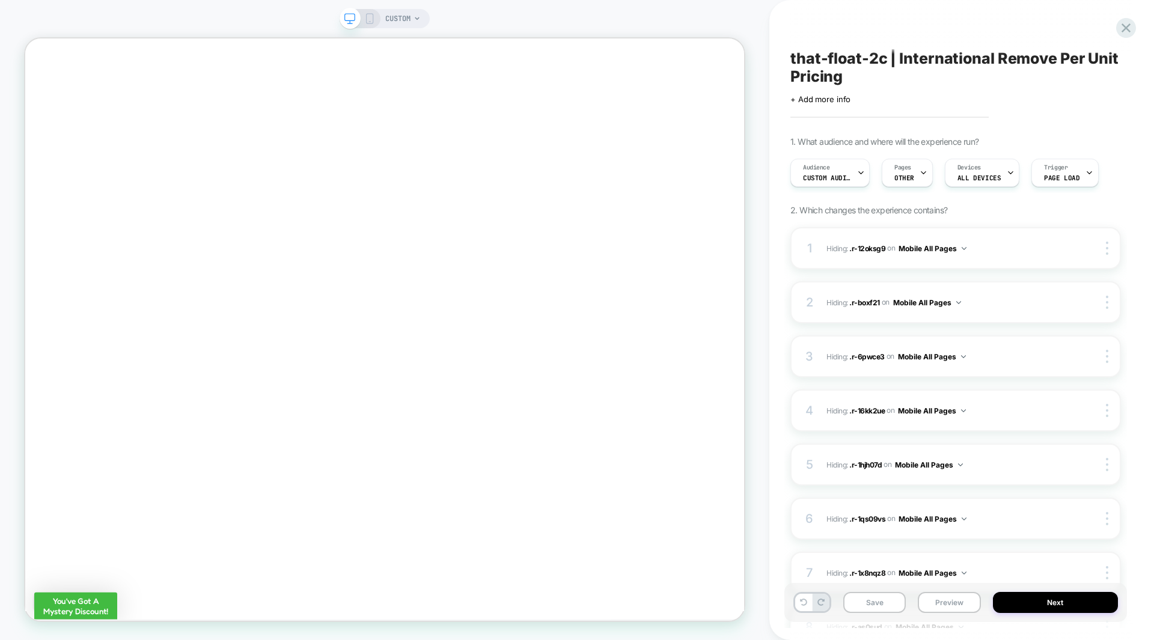
scroll to position [0, 1]
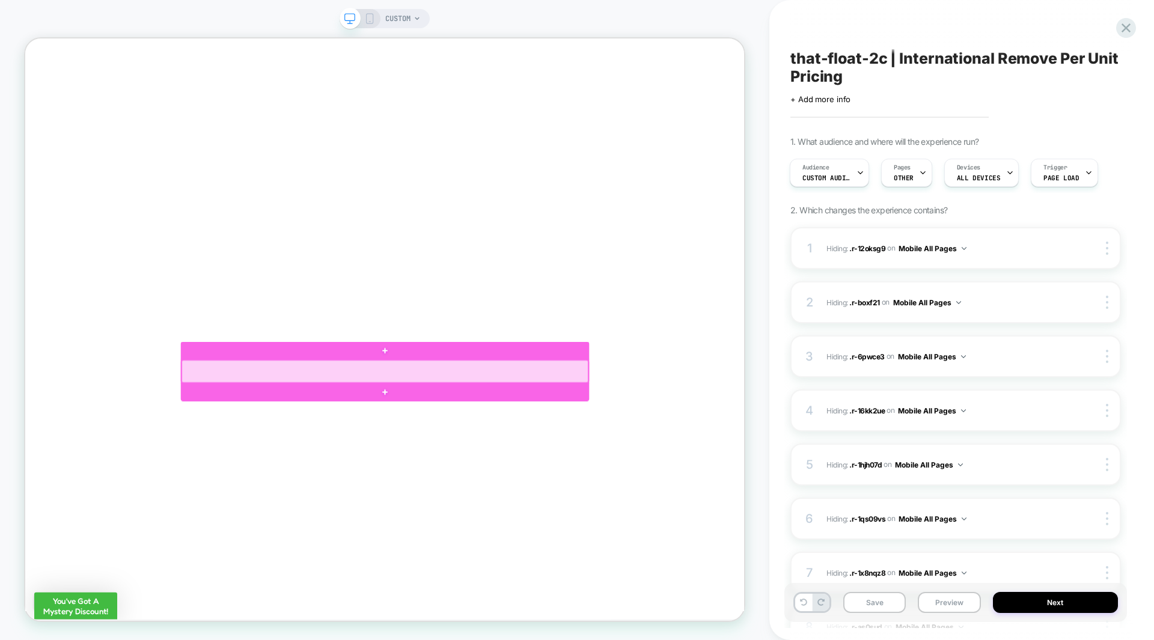
click at [363, 491] on div at bounding box center [505, 483] width 542 height 30
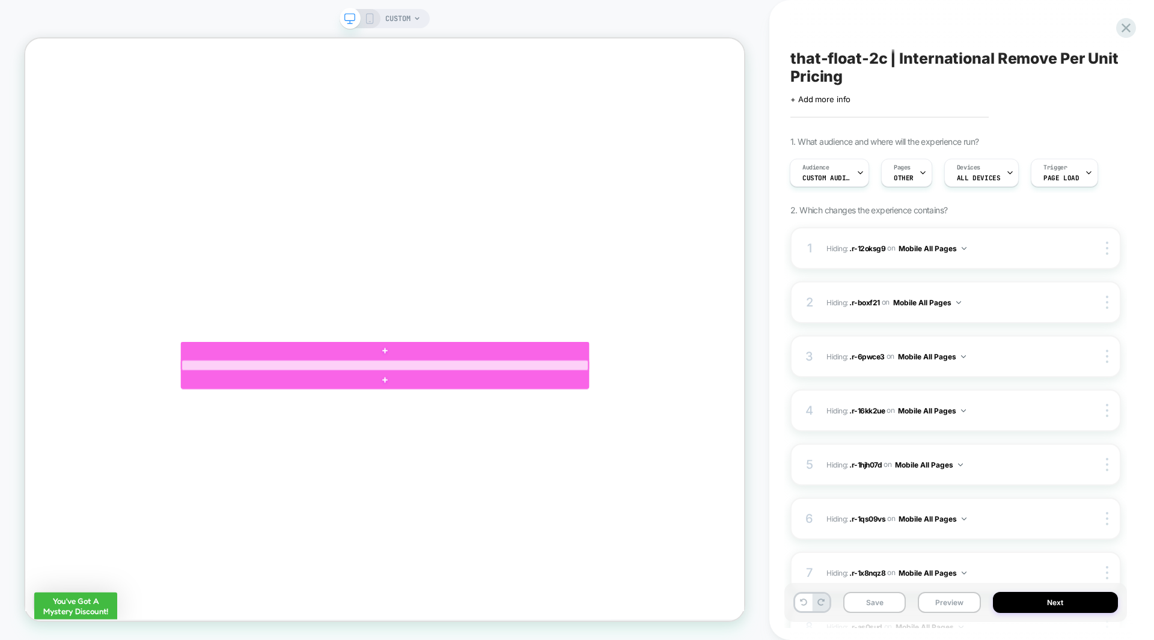
click at [391, 475] on div at bounding box center [505, 475] width 542 height 14
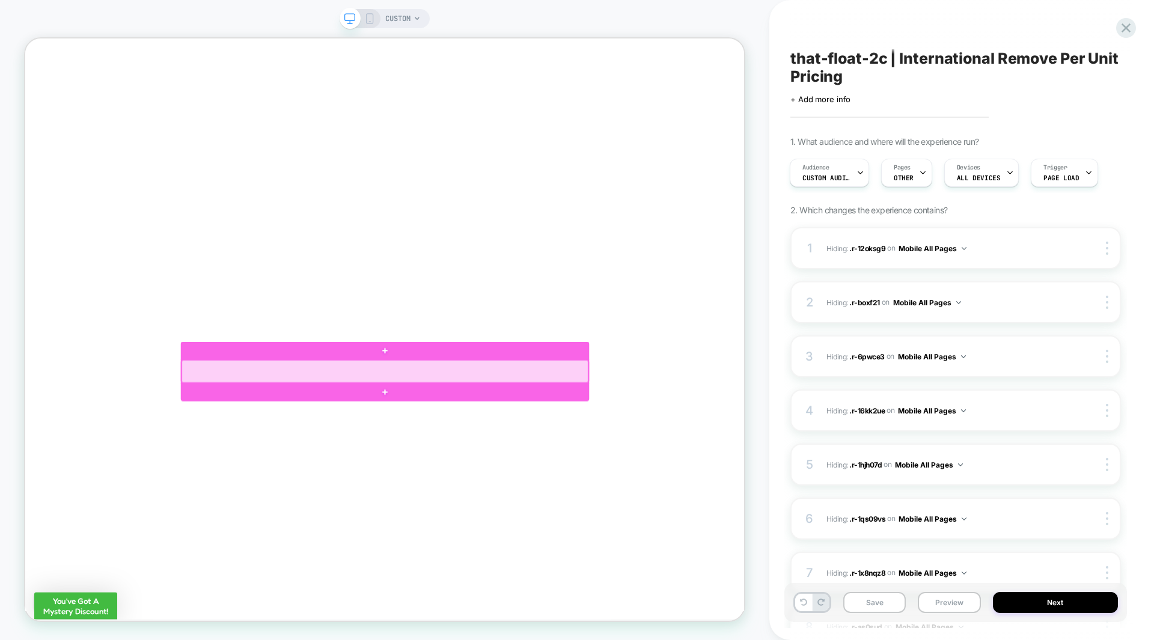
click at [405, 491] on div at bounding box center [505, 483] width 542 height 30
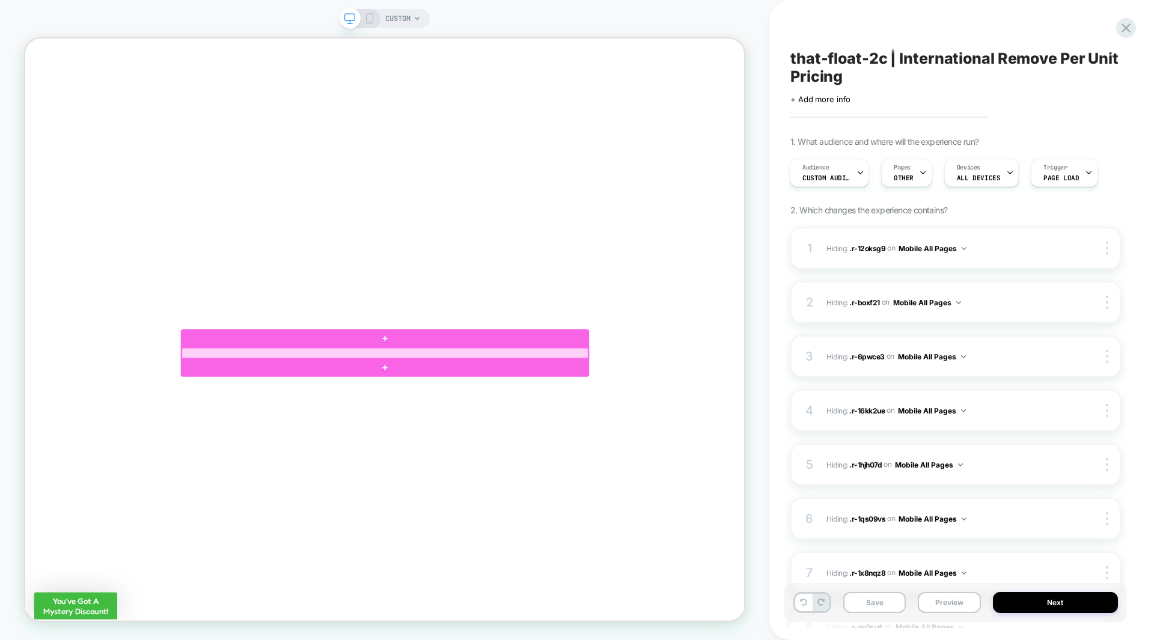
click at [406, 458] on div at bounding box center [505, 458] width 542 height 14
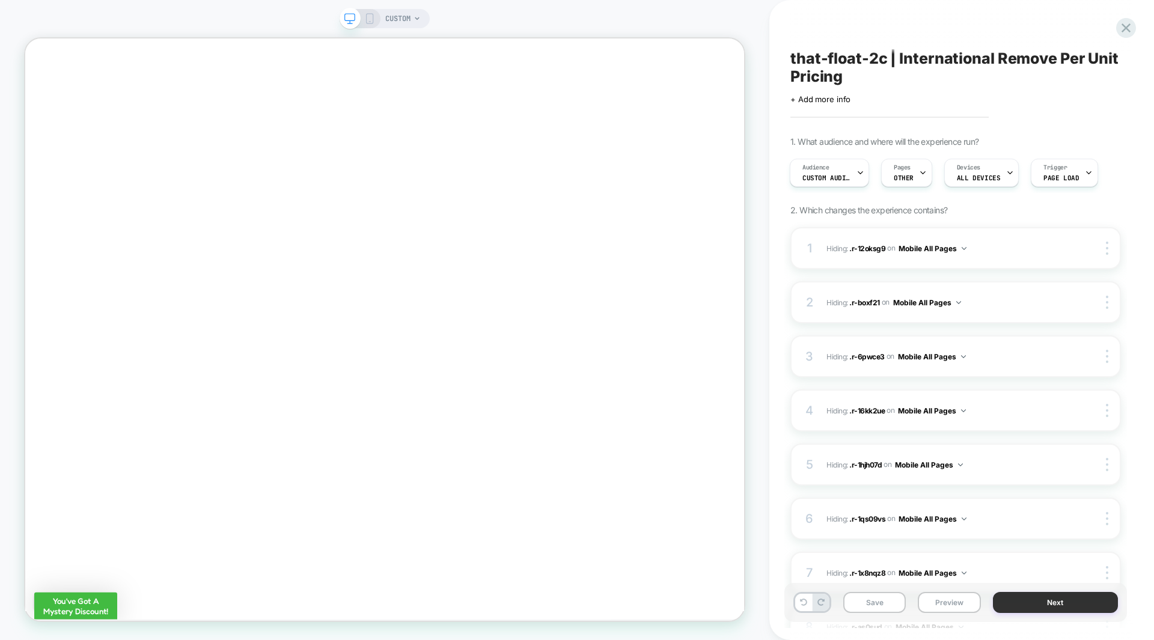
click at [1041, 599] on button "Next" at bounding box center [1056, 602] width 126 height 21
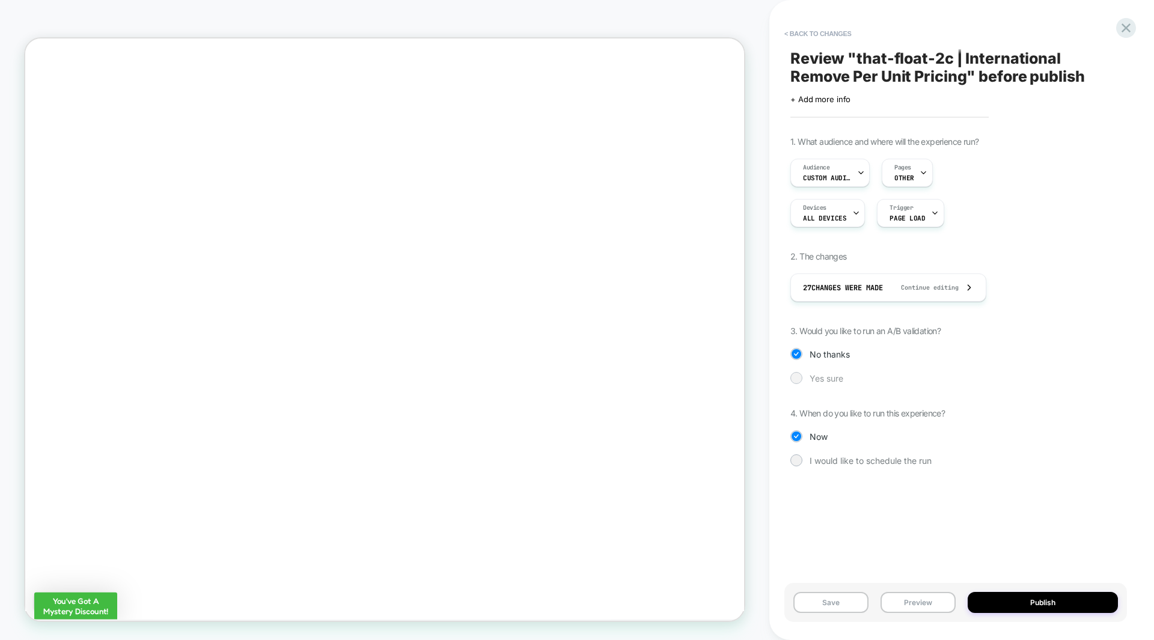
click at [824, 375] on span "Yes sure" at bounding box center [827, 378] width 34 height 10
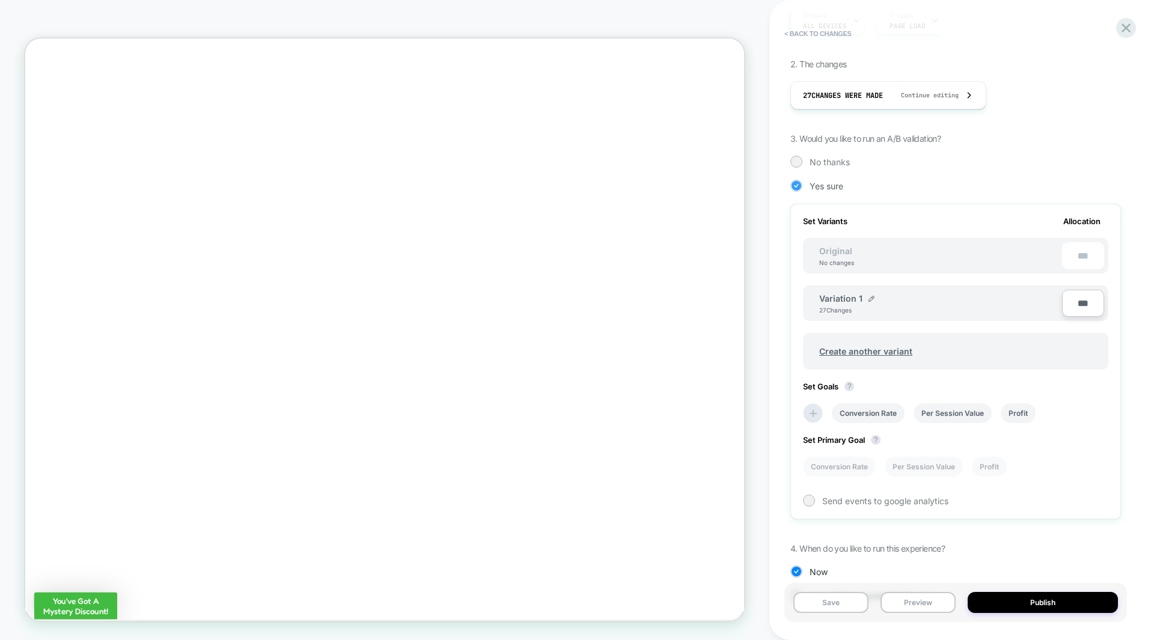
scroll to position [232, 0]
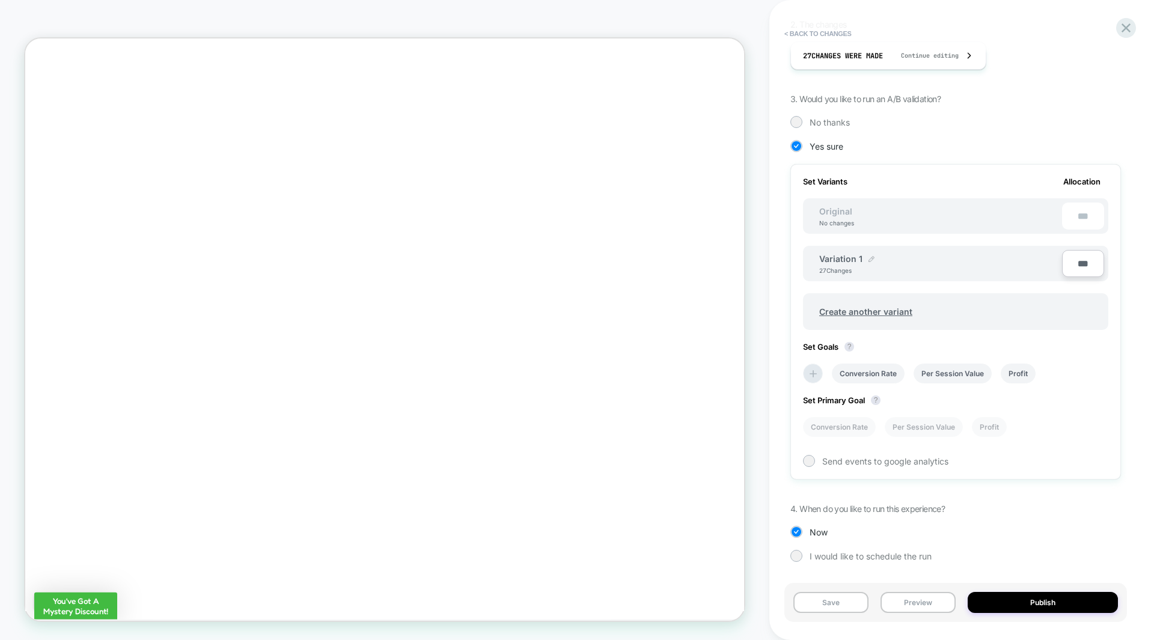
click at [870, 257] on img at bounding box center [872, 259] width 6 height 6
click at [842, 263] on input "**********" at bounding box center [862, 264] width 87 height 23
type input "**********"
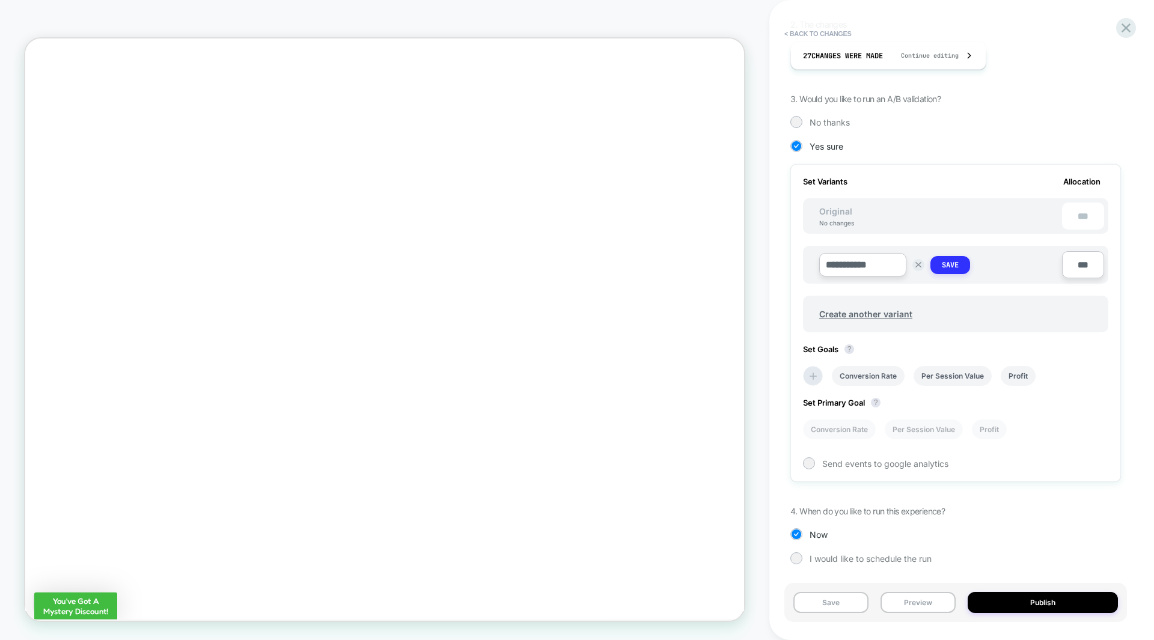
click at [959, 262] on strong "Save" at bounding box center [950, 265] width 17 height 10
click at [1028, 372] on li "Profit" at bounding box center [1018, 374] width 35 height 20
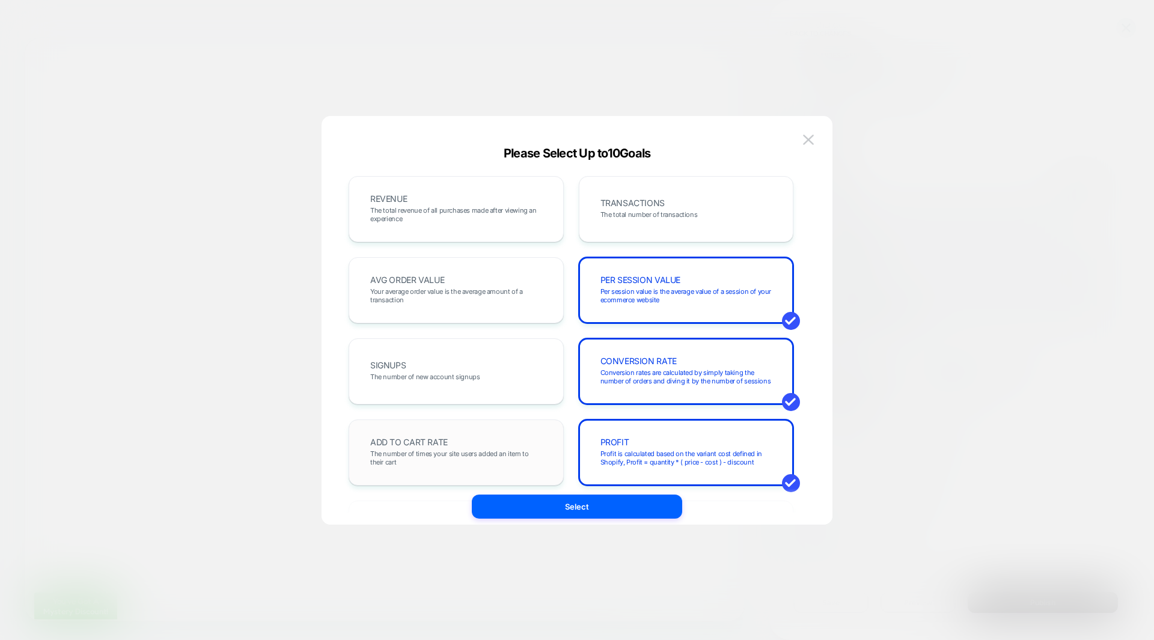
click at [512, 455] on span "The number of times your site users added an item to their cart" at bounding box center [456, 458] width 172 height 17
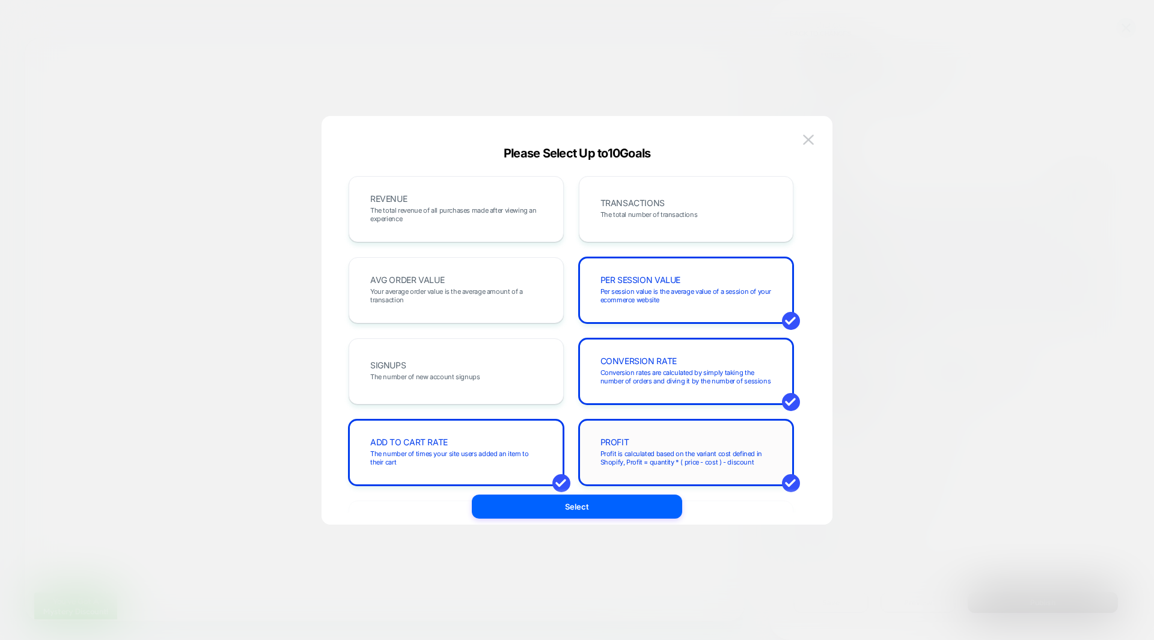
click at [664, 456] on span "Profit is calculated based on the variant cost defined in Shopify, Profit = qua…" at bounding box center [687, 458] width 172 height 17
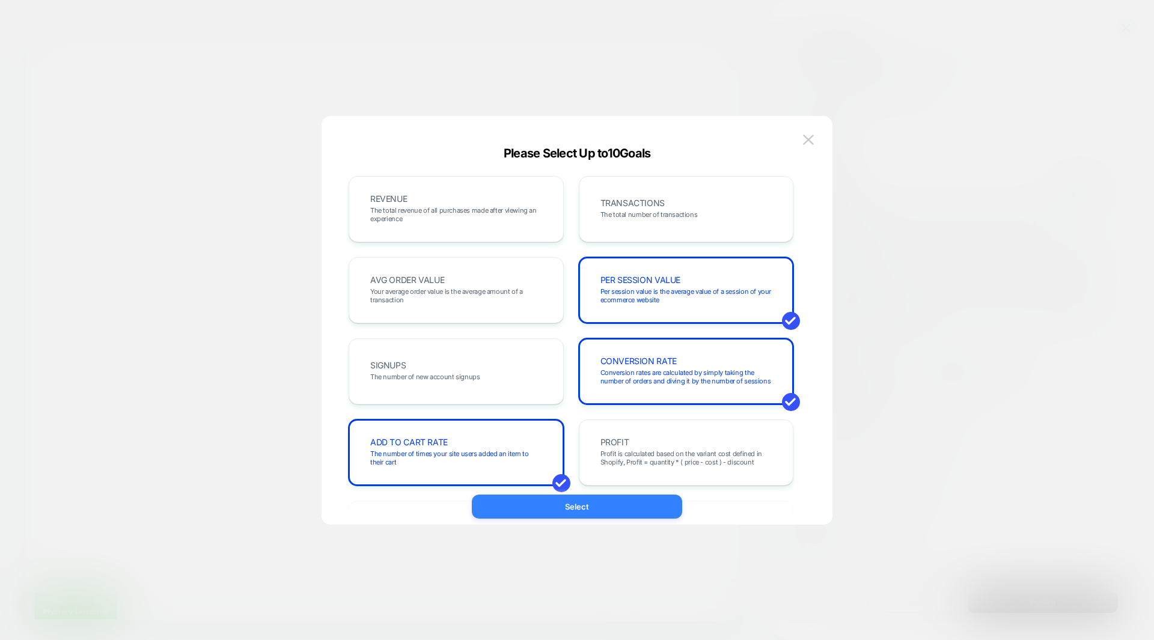
click at [607, 509] on button "Select" at bounding box center [577, 507] width 210 height 24
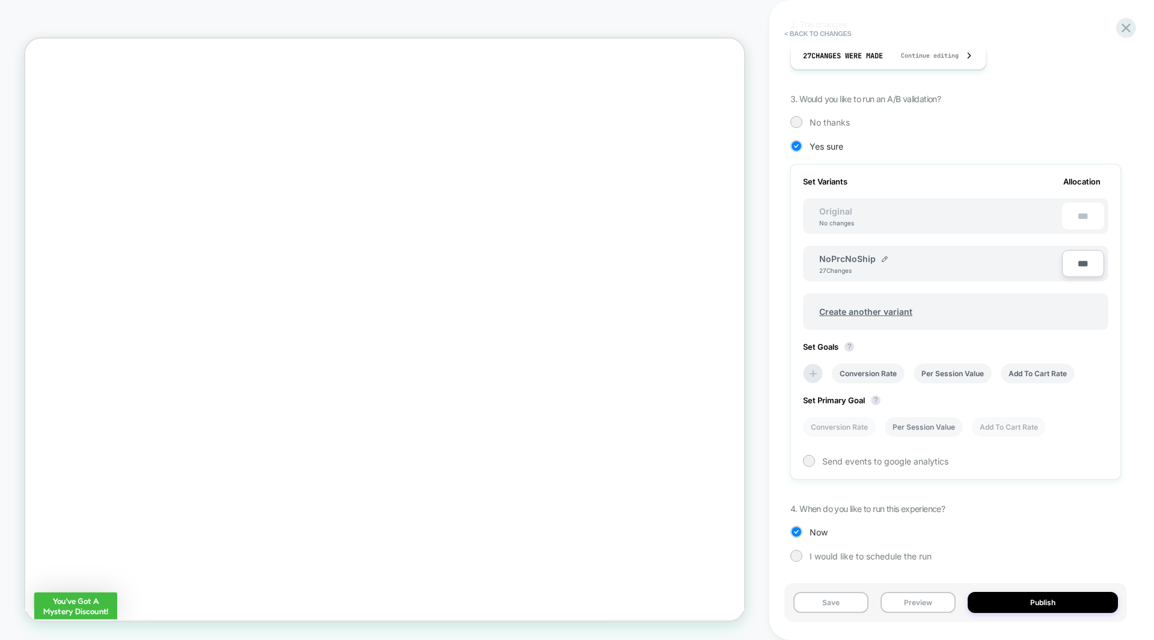
click at [916, 424] on li "Per Session Value" at bounding box center [924, 427] width 78 height 20
click at [1129, 352] on div "Review " that-float-2c | International Remove Per Unit Pricing " before publish…" at bounding box center [962, 320] width 343 height 640
click at [1029, 603] on button "Publish" at bounding box center [1043, 602] width 150 height 21
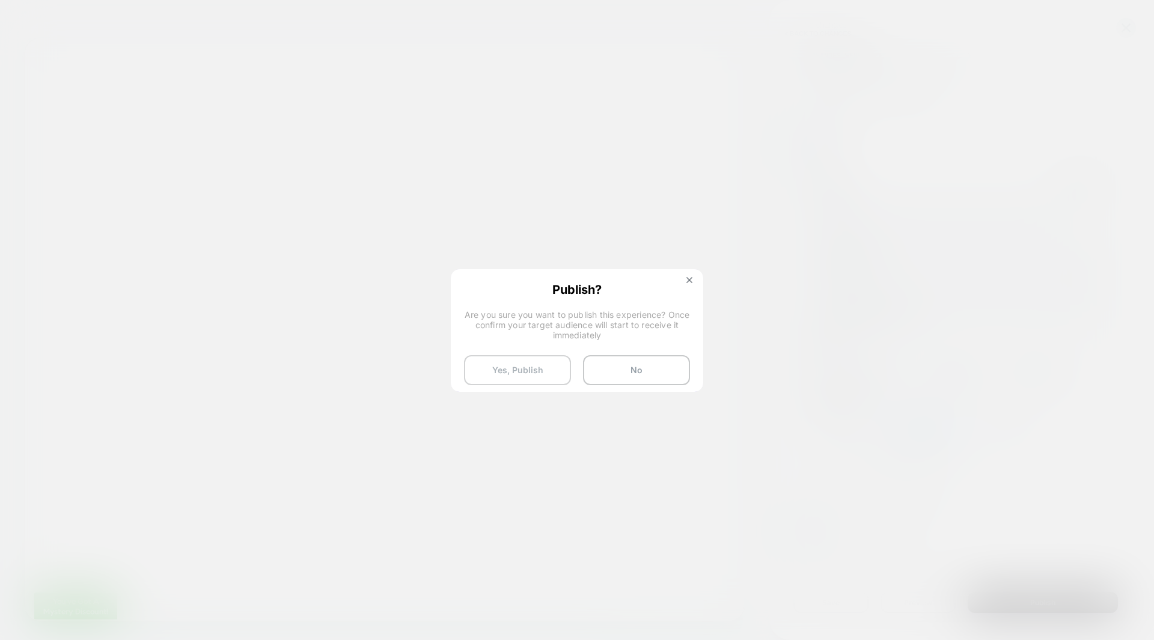
click at [531, 376] on button "Yes, Publish" at bounding box center [517, 370] width 107 height 30
